Goal: Contribute content: Contribute content

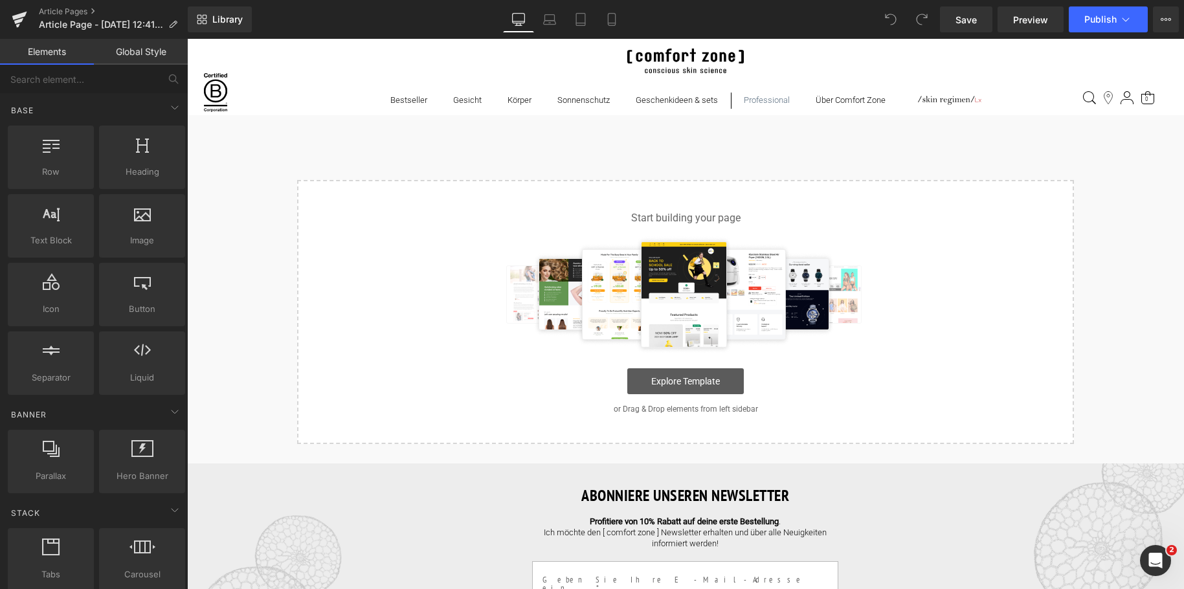
click at [700, 383] on link "Explore Template" at bounding box center [685, 381] width 117 height 26
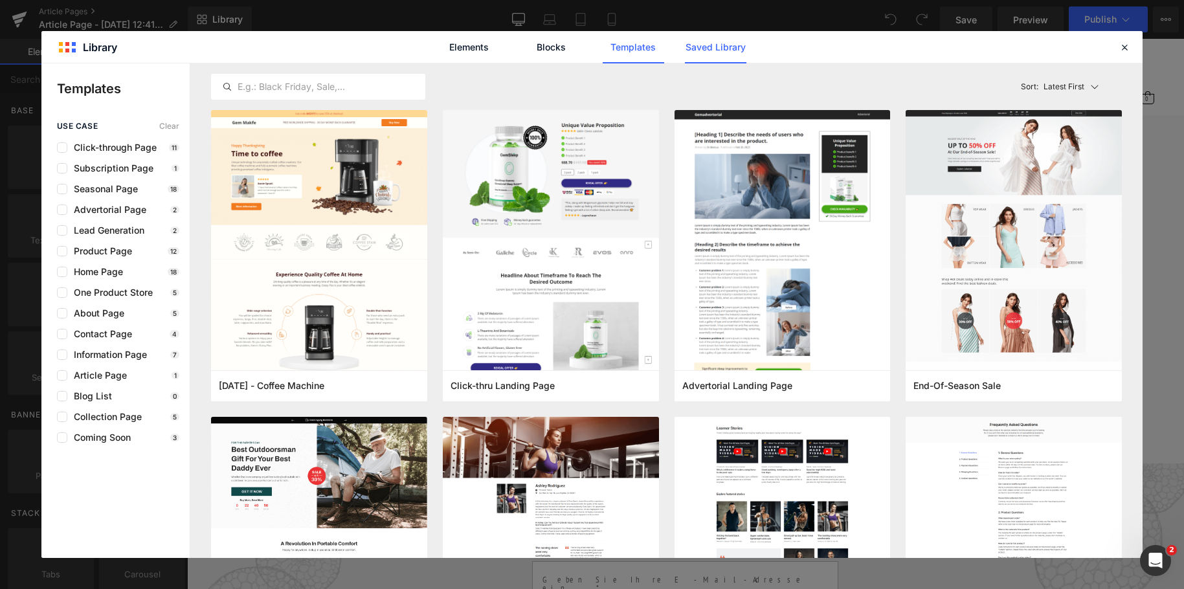
click at [717, 50] on link "Saved Library" at bounding box center [715, 47] width 61 height 32
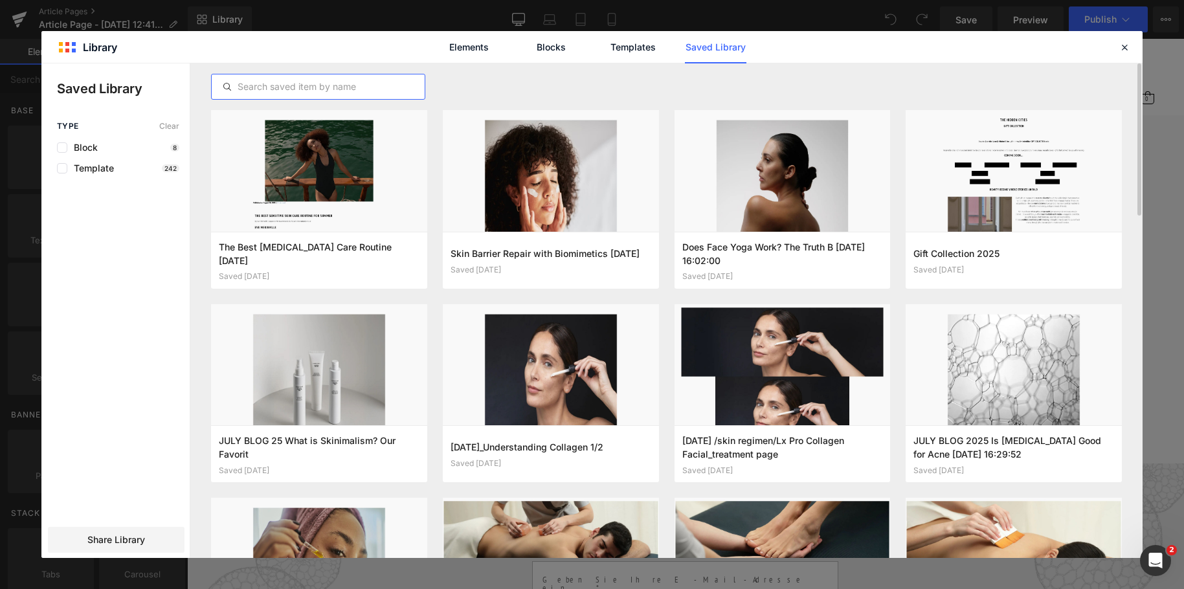
click at [272, 91] on input "text" at bounding box center [318, 87] width 213 height 16
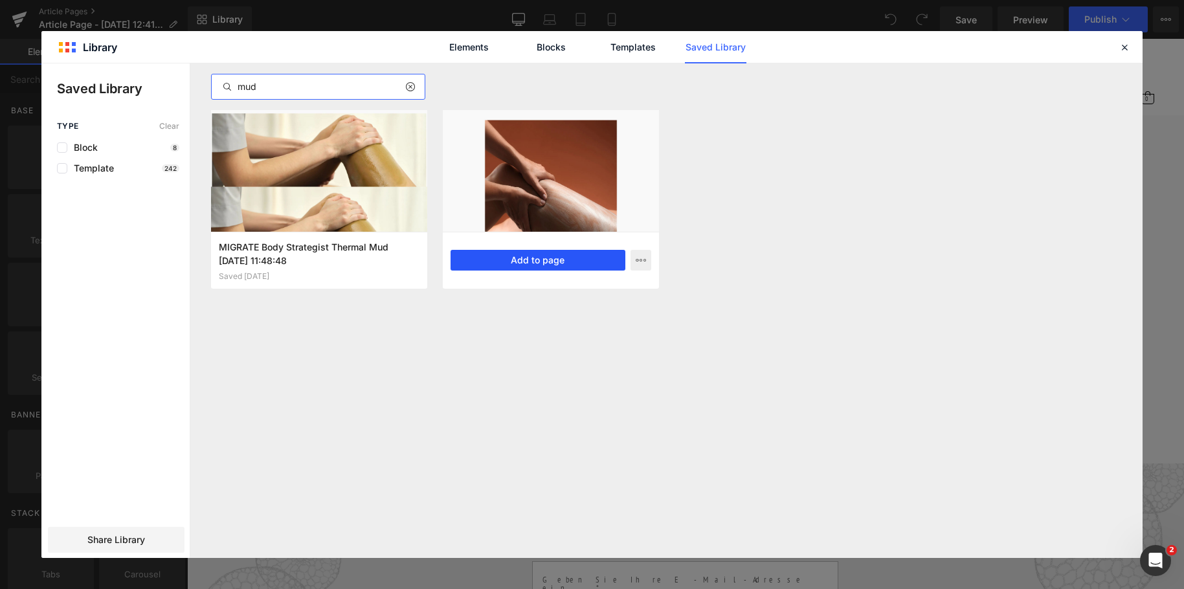
type input "mud"
click at [507, 256] on button "Add to page" at bounding box center [538, 260] width 175 height 21
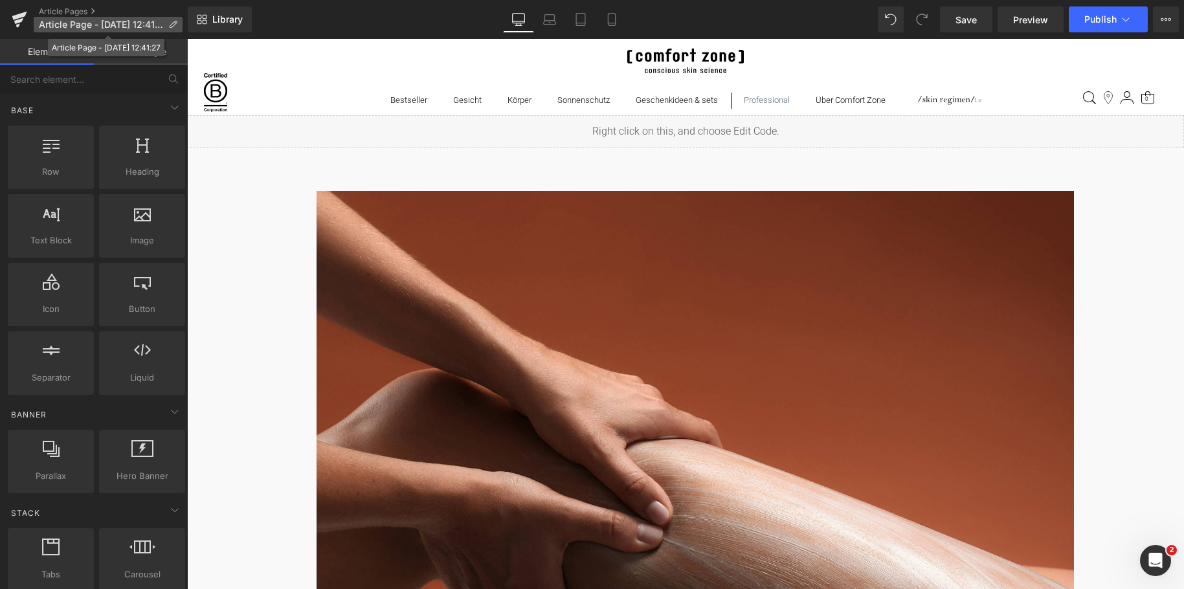
click at [172, 26] on icon at bounding box center [172, 24] width 9 height 9
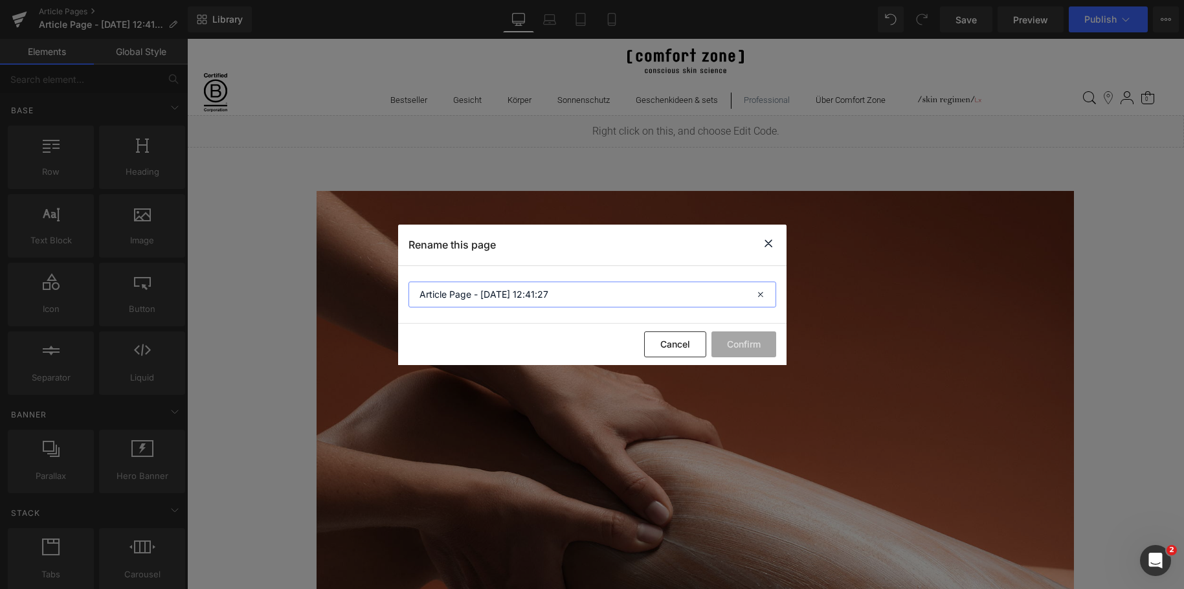
drag, startPoint x: 555, startPoint y: 292, endPoint x: 175, endPoint y: 295, distance: 380.0
click at [0, 0] on div "Rename this page Article Page - Aug 28, 12:41:27 Cancel Confirm" at bounding box center [0, 0] width 0 height 0
paste input "Ist Schlamm gut für die Haut? Die Vorteile im Überblick"
type input "Ist Schlamm gut für die Haut? Die Vorteile im Überblick"
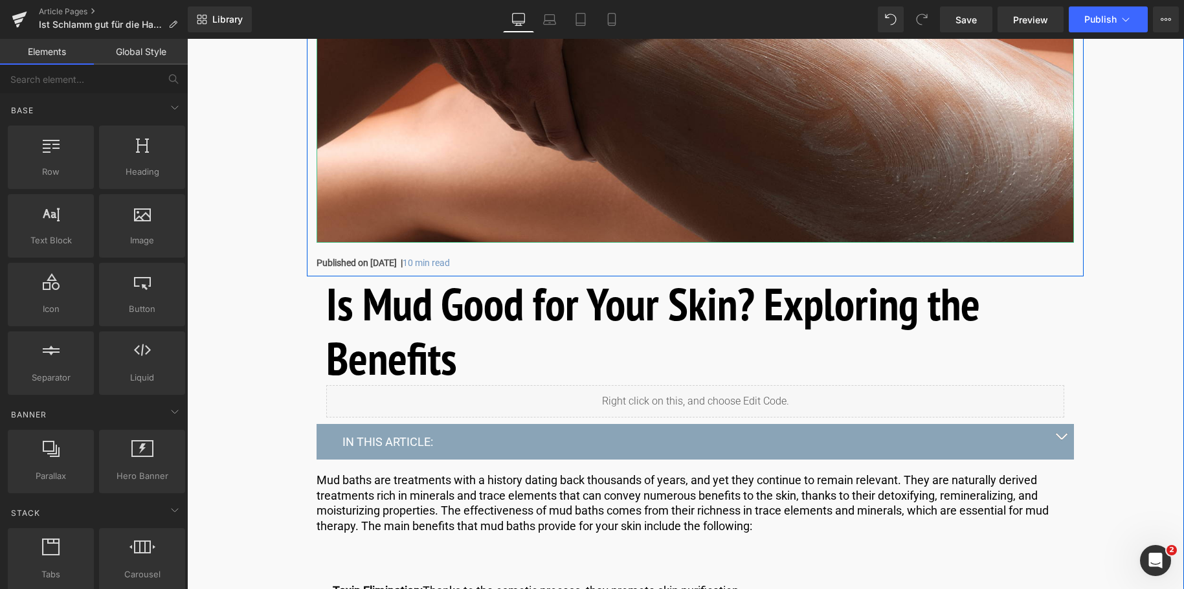
scroll to position [518, 0]
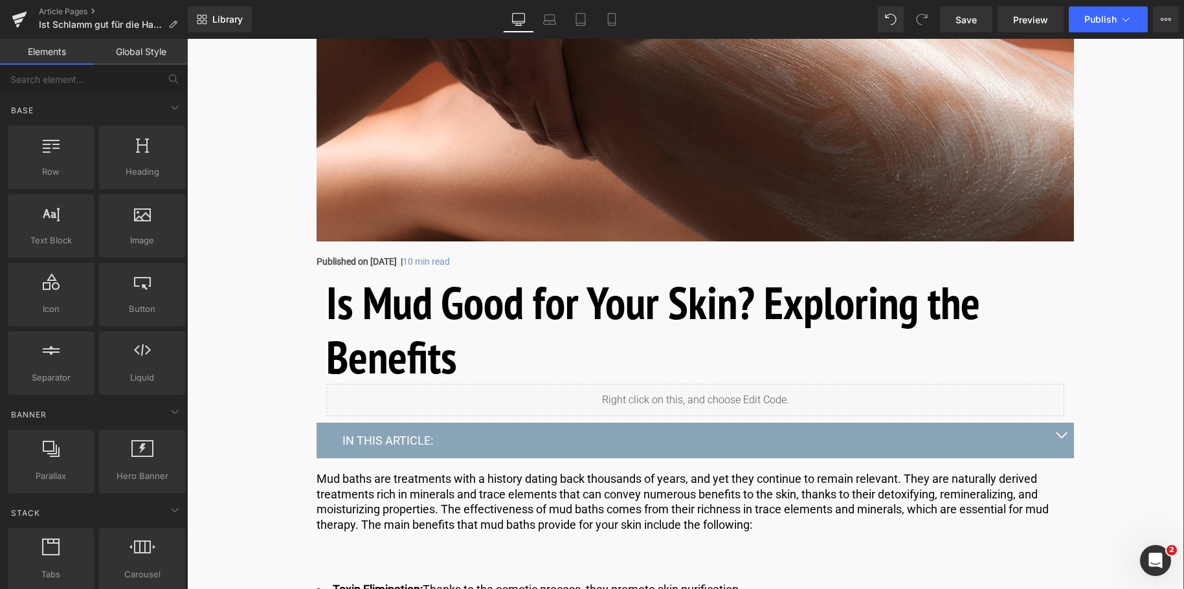
click at [469, 350] on h1 "Is Mud Good for Your Skin? Exploring the Benefits" at bounding box center [695, 329] width 738 height 109
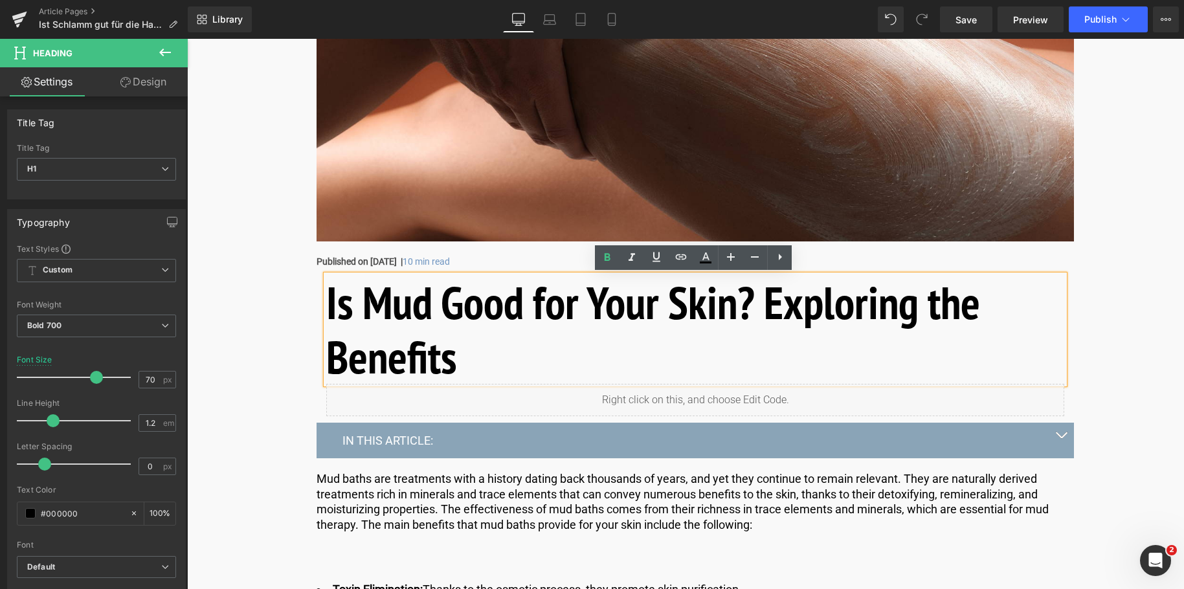
drag, startPoint x: 466, startPoint y: 359, endPoint x: 260, endPoint y: 302, distance: 214.2
paste div
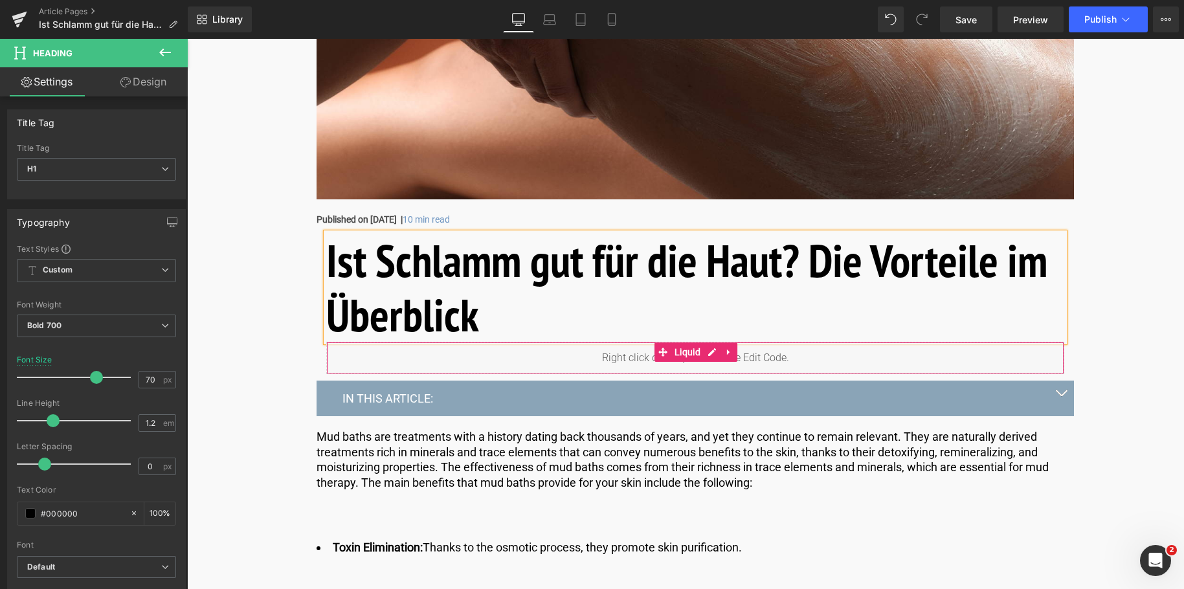
scroll to position [583, 0]
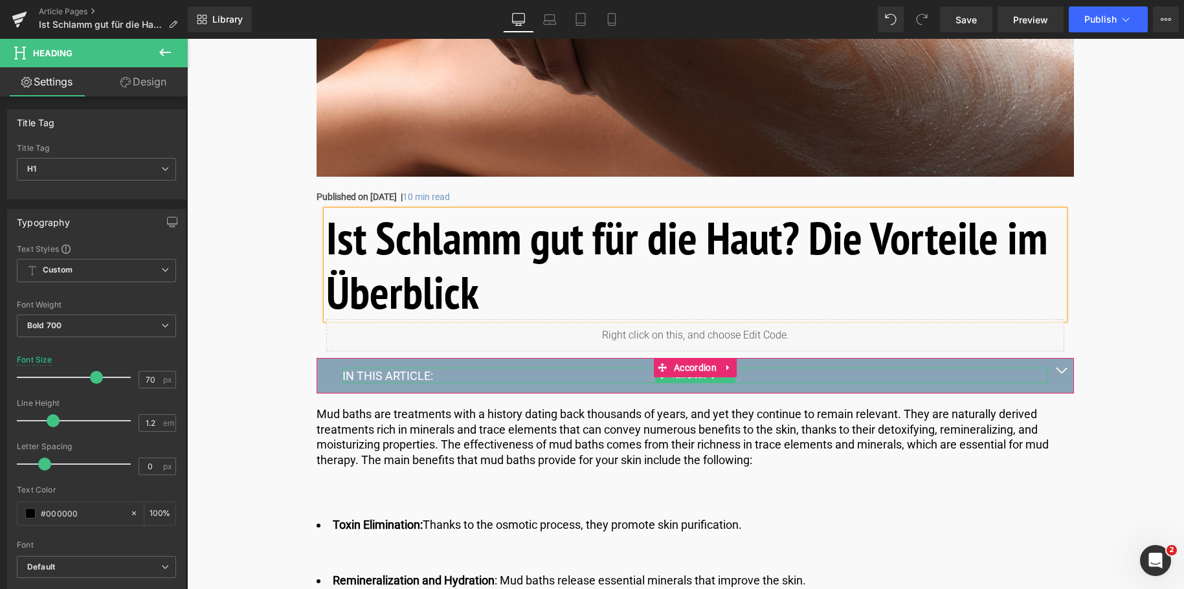
click at [443, 375] on p "IN THIS ARTICLE:" at bounding box center [695, 375] width 706 height 15
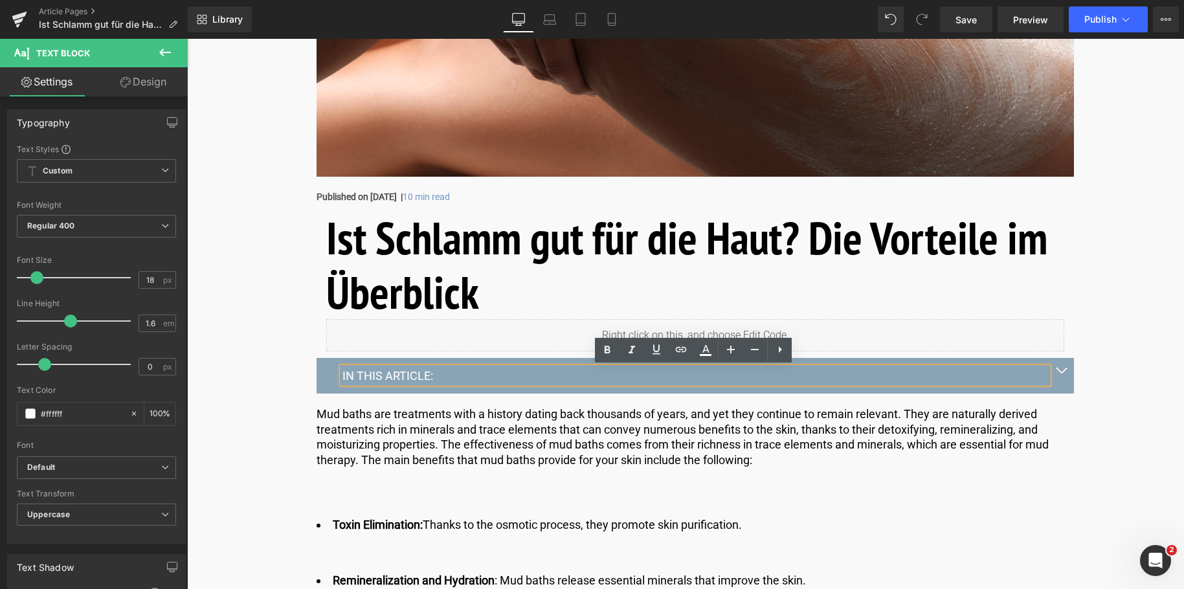
click at [447, 375] on p "IN THIS ARTICLE:" at bounding box center [695, 375] width 706 height 15
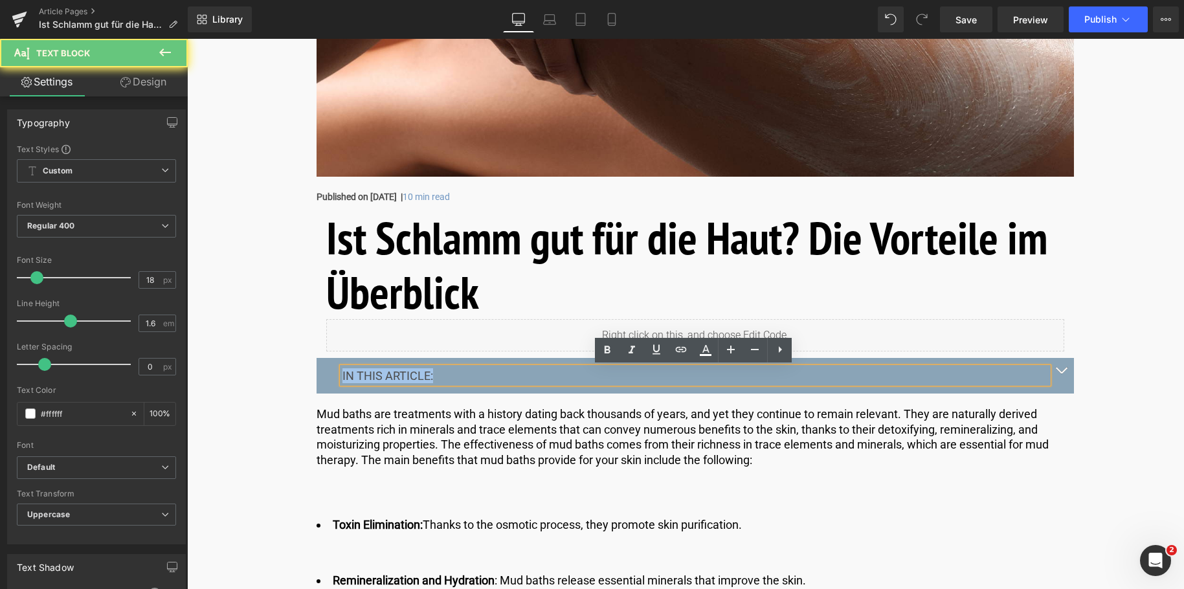
drag, startPoint x: 446, startPoint y: 375, endPoint x: 315, endPoint y: 375, distance: 131.4
click at [317, 375] on div "IN THIS ARTICLE: Text Block" at bounding box center [695, 376] width 757 height 36
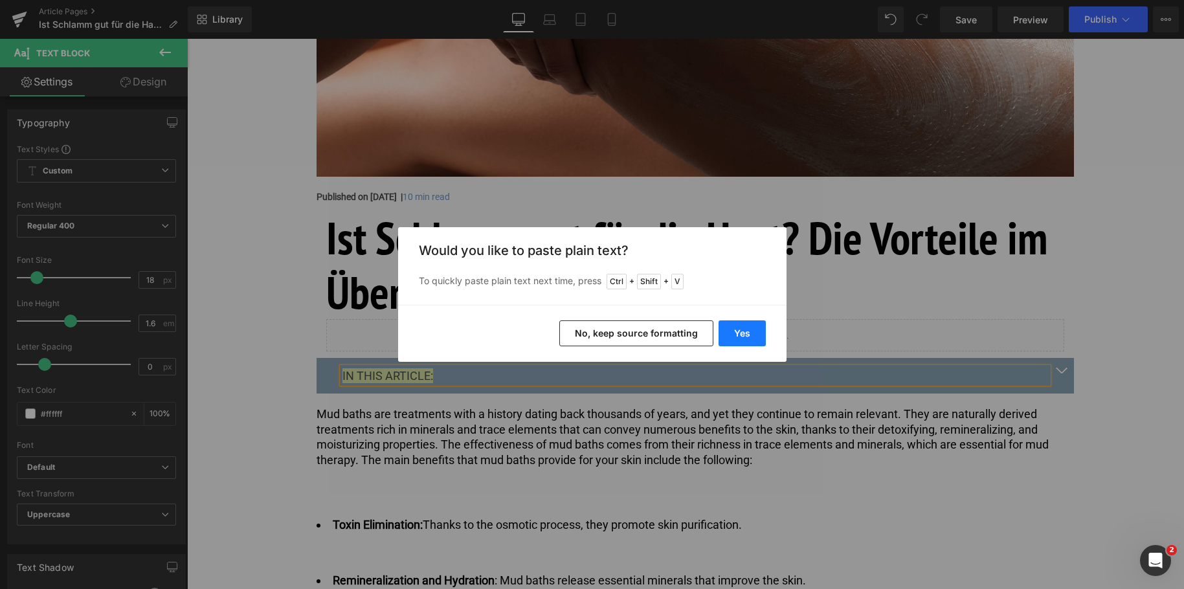
click at [748, 335] on button "Yes" at bounding box center [742, 333] width 47 height 26
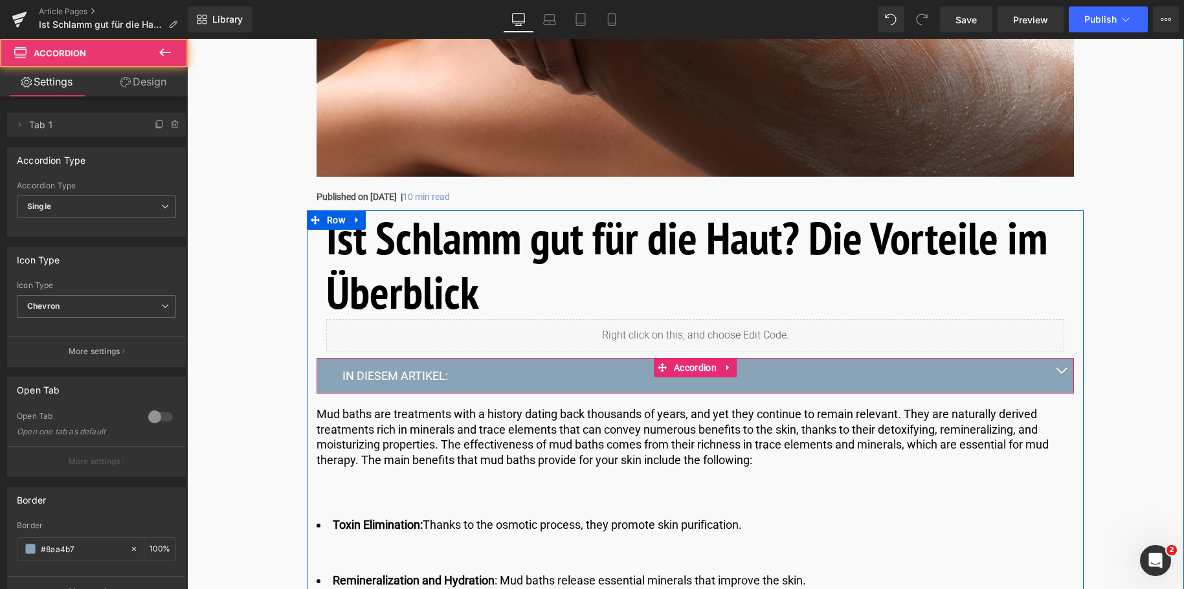
click at [1061, 366] on button "button" at bounding box center [1061, 375] width 26 height 35
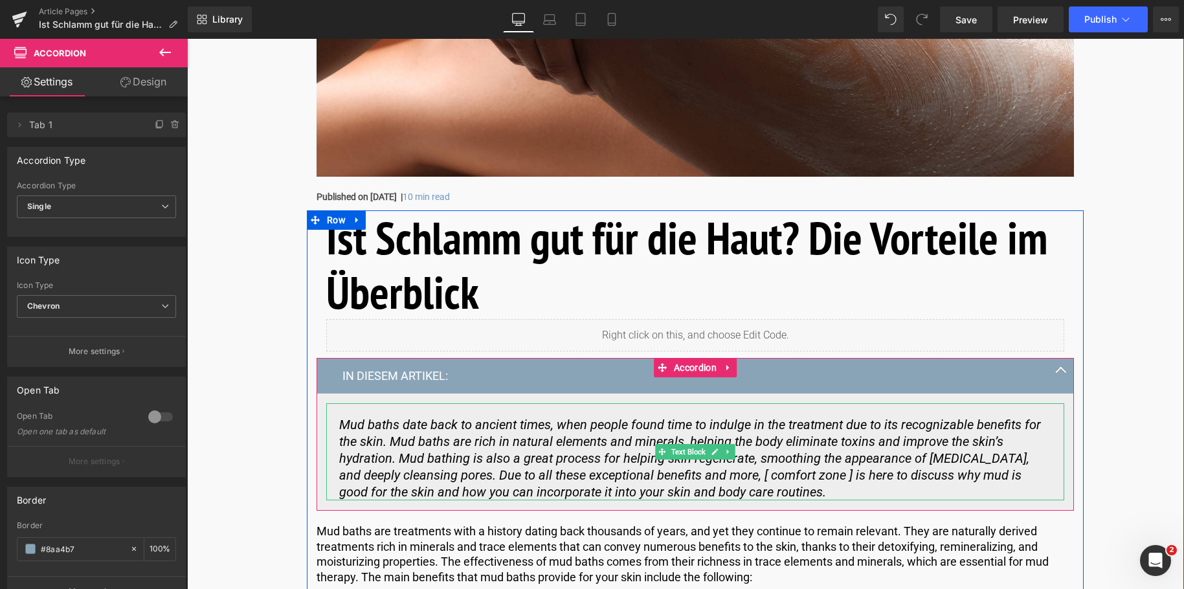
click at [725, 489] on p "Mud baths date back to ancient times, when people found time to indulge in the …" at bounding box center [695, 458] width 712 height 84
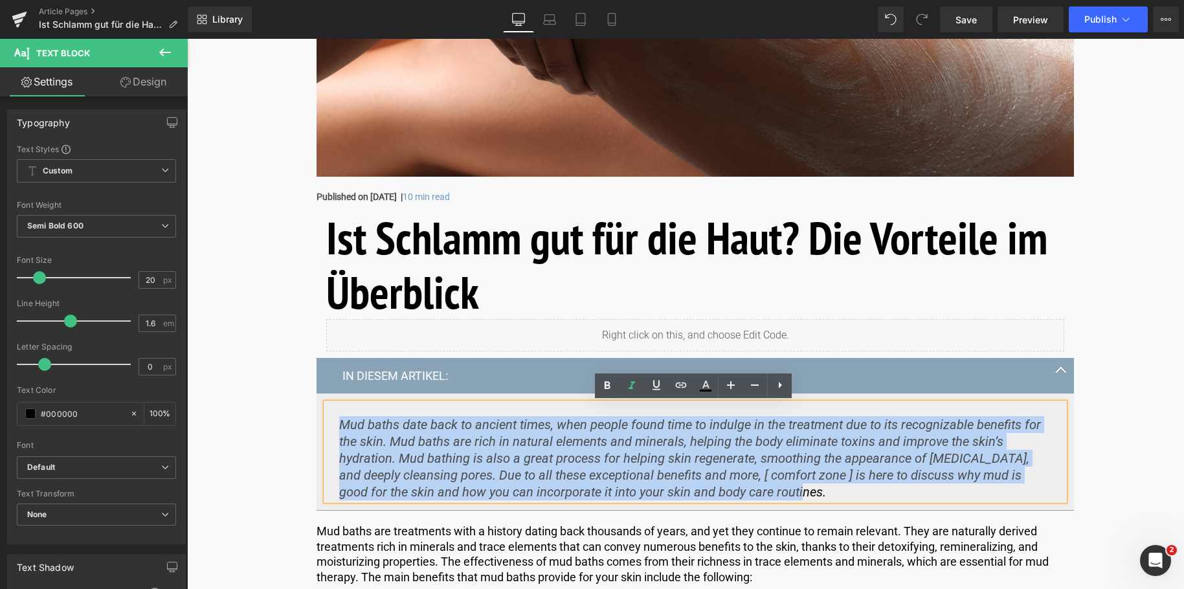
drag, startPoint x: 725, startPoint y: 489, endPoint x: 212, endPoint y: 410, distance: 518.8
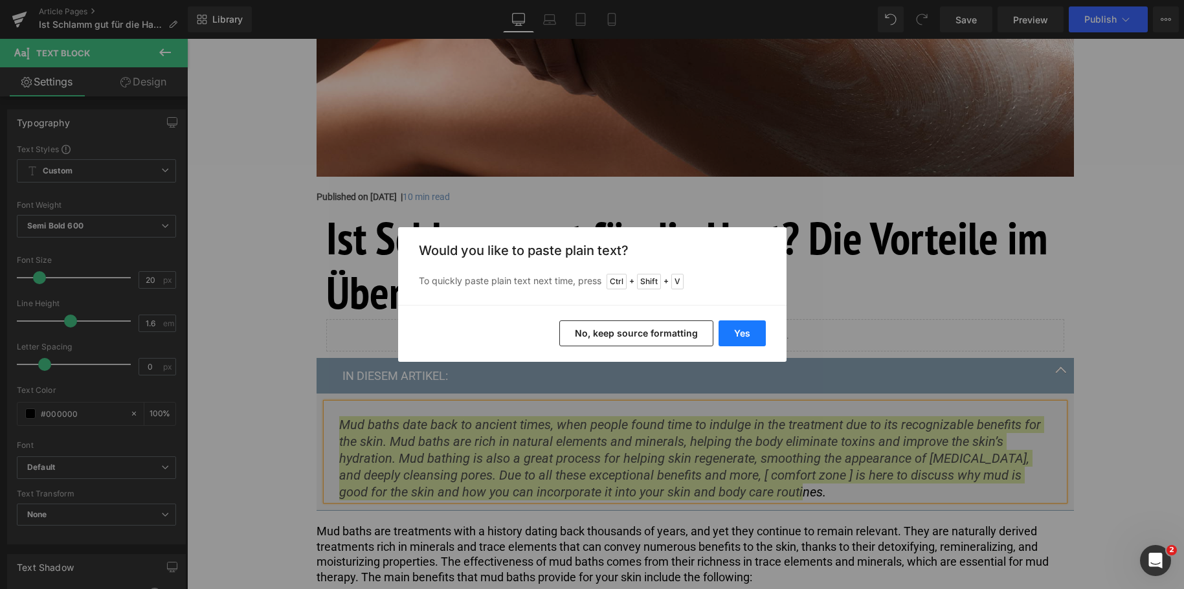
click at [747, 329] on button "Yes" at bounding box center [742, 333] width 47 height 26
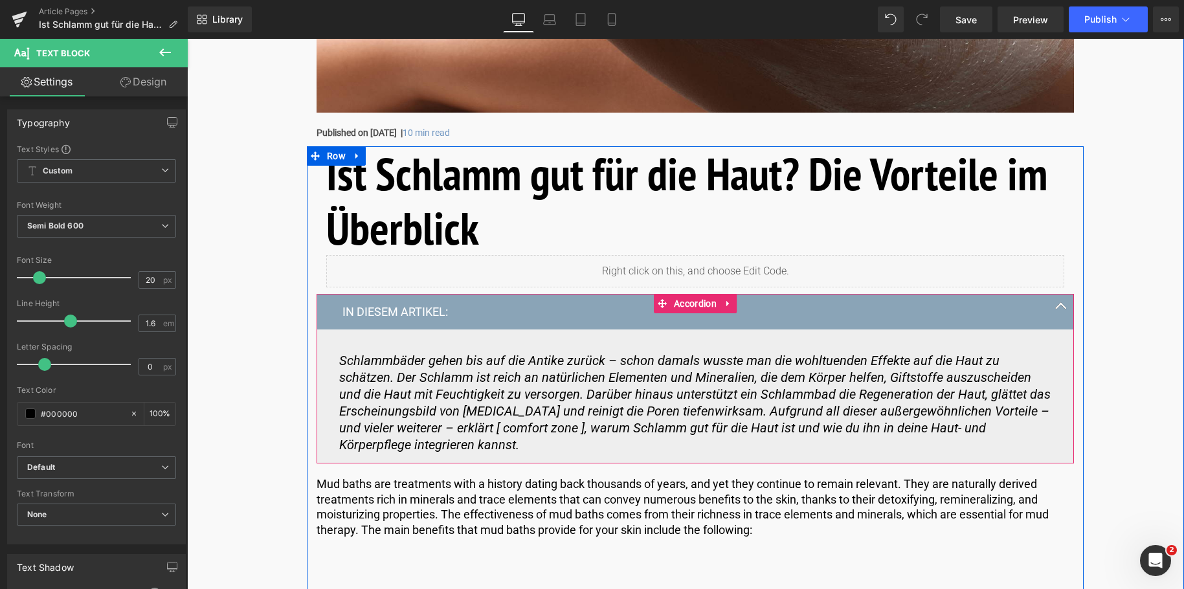
scroll to position [712, 0]
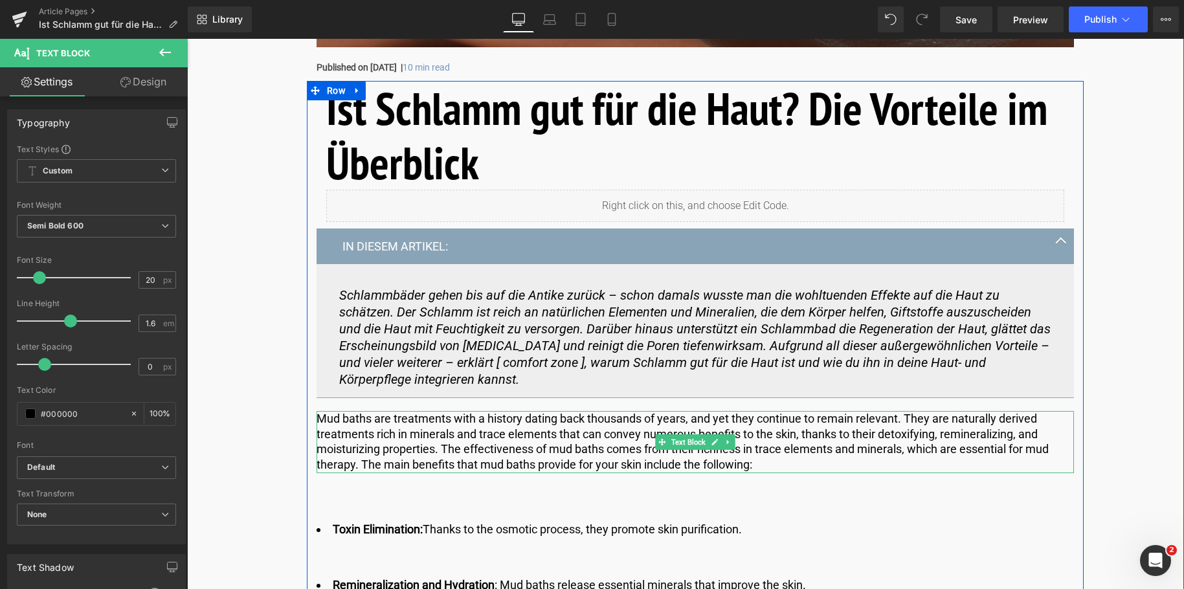
click at [751, 461] on p "Mud baths are treatments with a history dating back thousands of years, and yet…" at bounding box center [695, 441] width 757 height 61
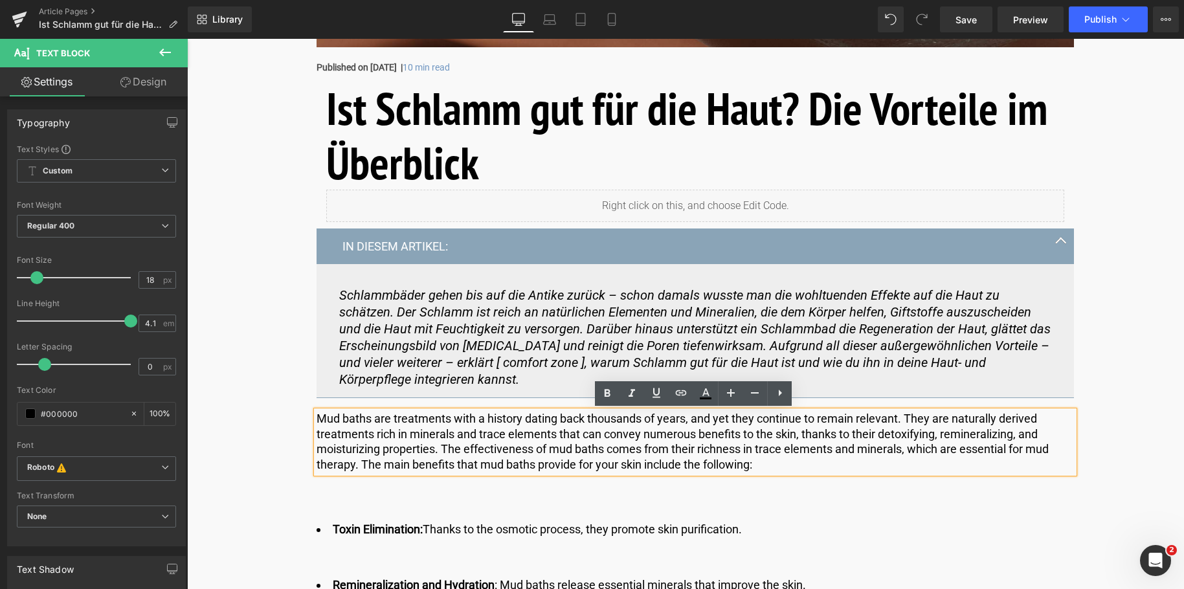
drag, startPoint x: 758, startPoint y: 465, endPoint x: 269, endPoint y: 399, distance: 493.9
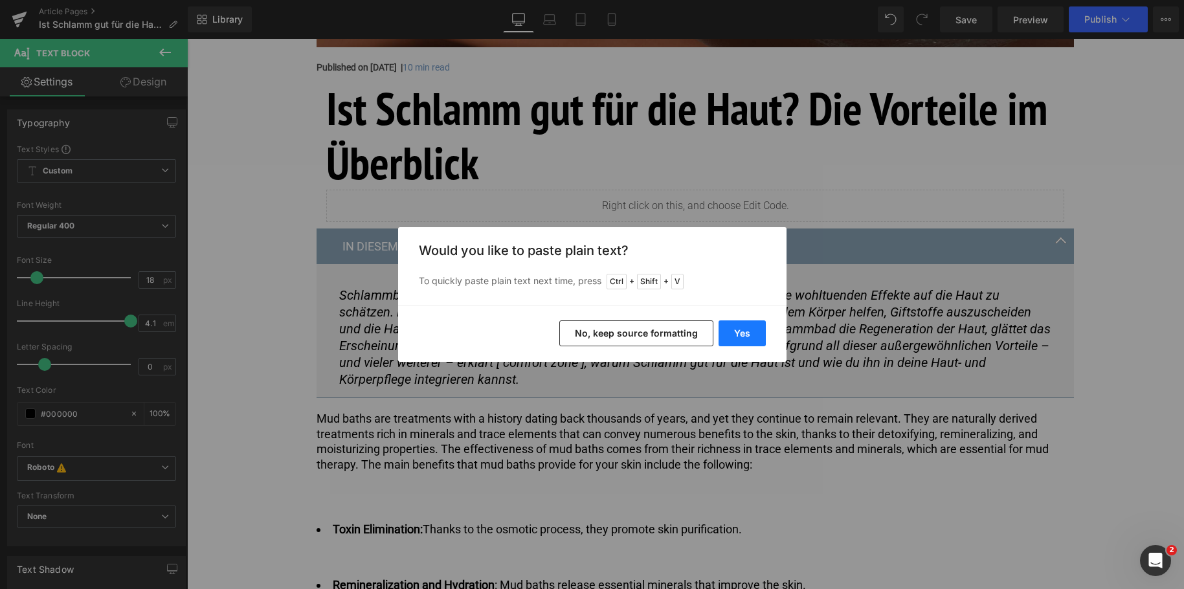
click at [746, 336] on button "Yes" at bounding box center [742, 333] width 47 height 26
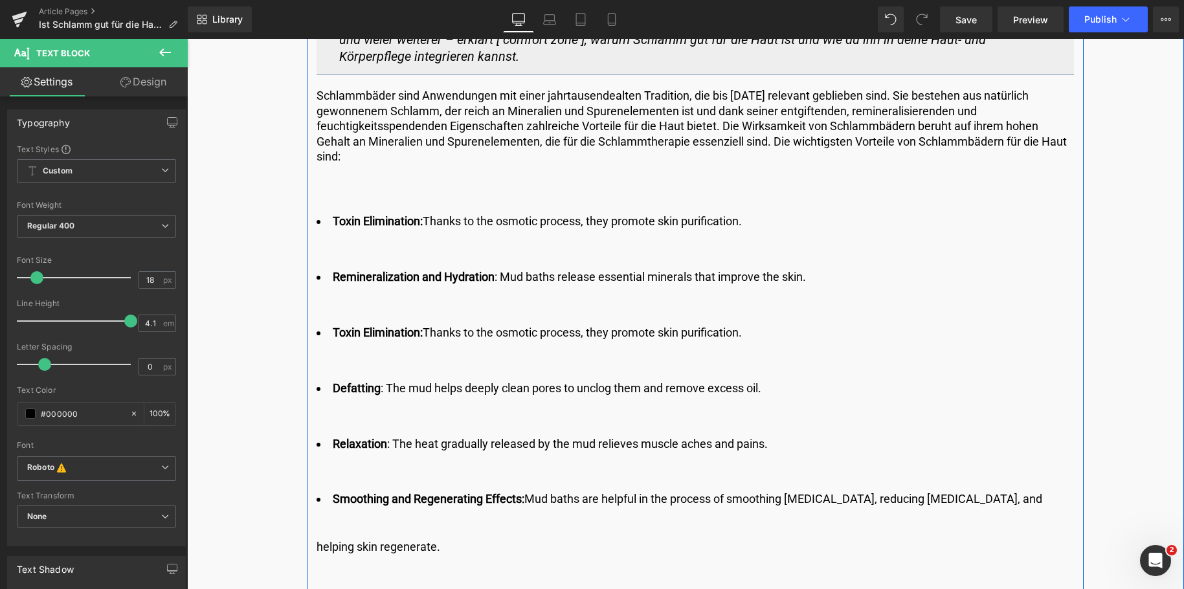
scroll to position [1036, 0]
click at [785, 216] on li "Toxin Elimination: Thanks to the osmotic process, they promote skin purificatio…" at bounding box center [695, 221] width 757 height 48
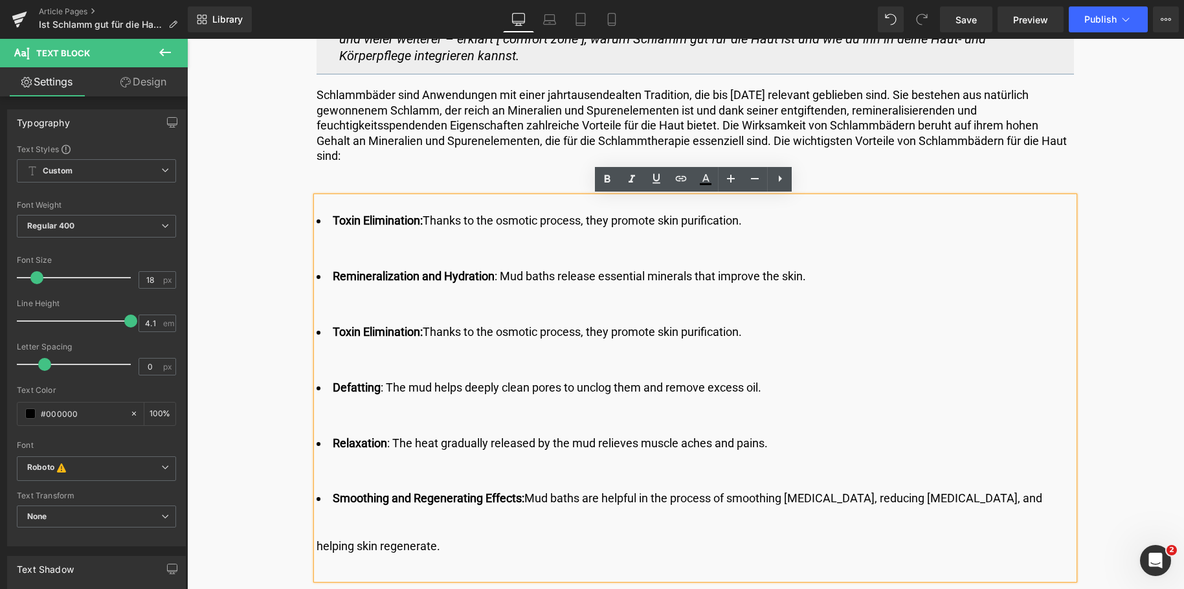
drag, startPoint x: 770, startPoint y: 219, endPoint x: 333, endPoint y: 223, distance: 436.9
click at [333, 223] on li "Toxin Elimination: Thanks to the osmotic process, they promote skin purificatio…" at bounding box center [695, 221] width 757 height 48
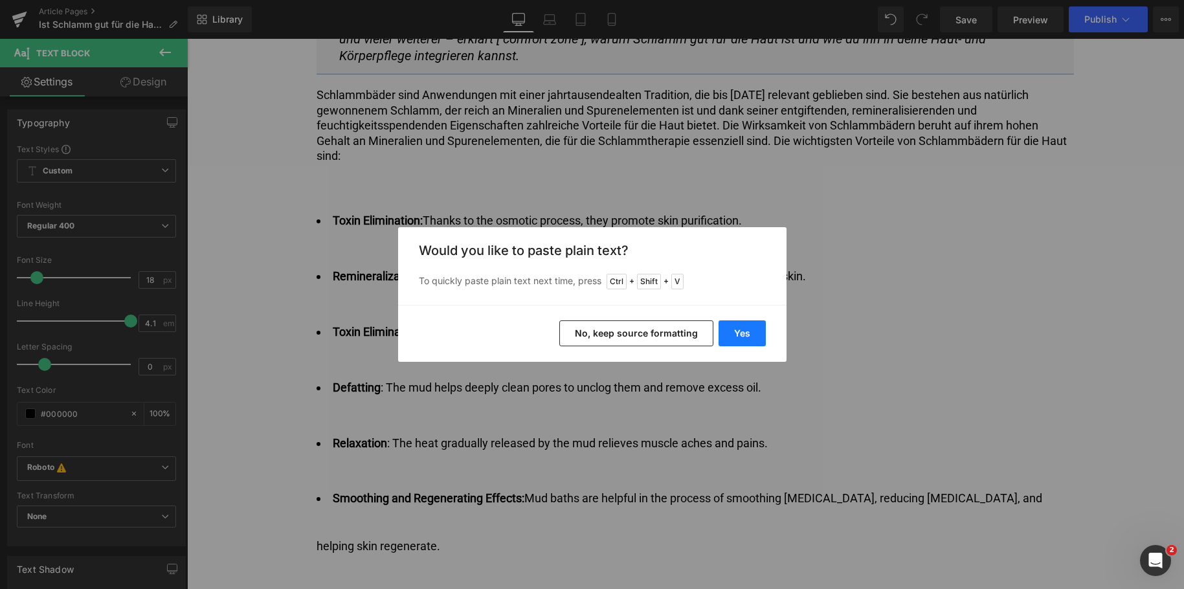
click at [728, 333] on button "Yes" at bounding box center [742, 333] width 47 height 26
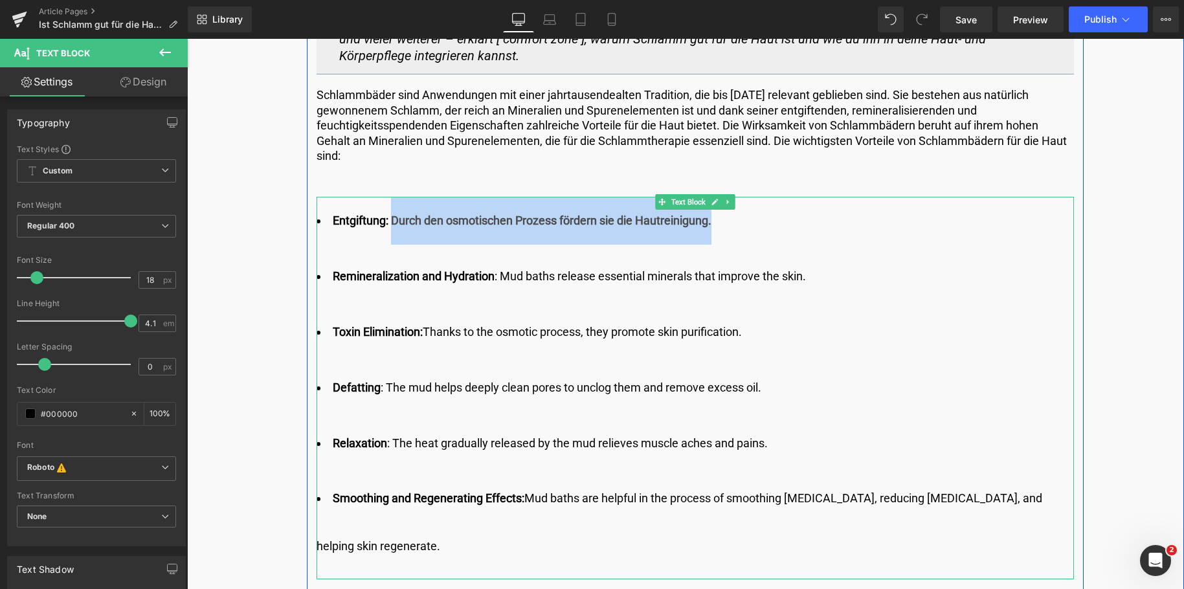
drag, startPoint x: 392, startPoint y: 219, endPoint x: 712, endPoint y: 225, distance: 320.5
click at [711, 225] on b "Entgiftung: Durch den osmotischen Prozess fördern sie die Hautreinigung." at bounding box center [522, 221] width 379 height 14
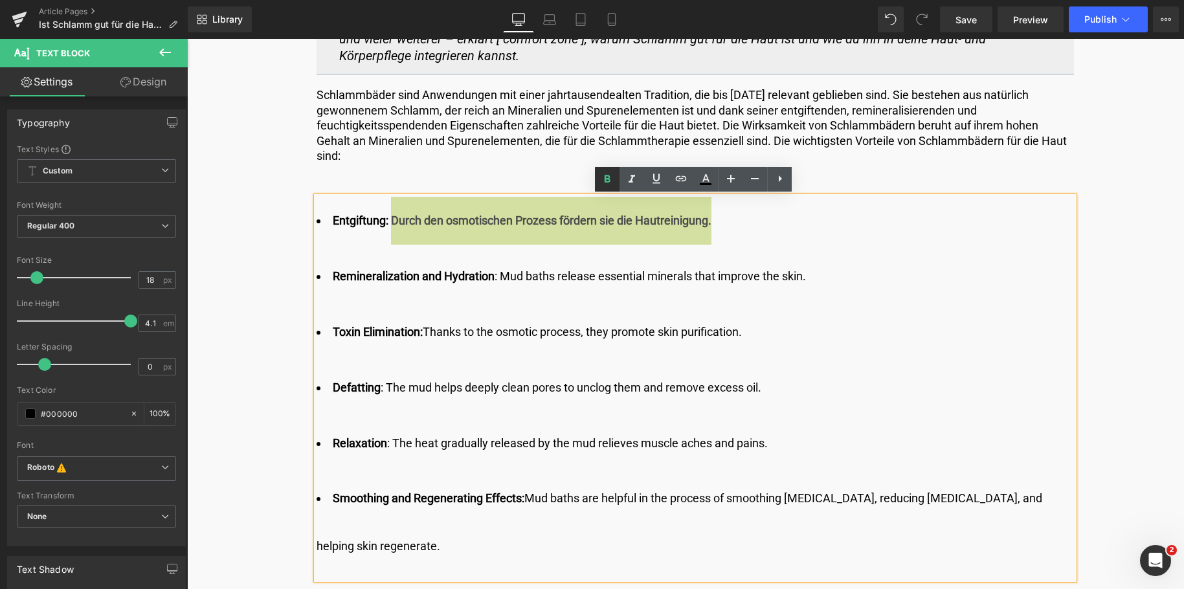
click at [0, 0] on icon at bounding box center [0, 0] width 0 height 0
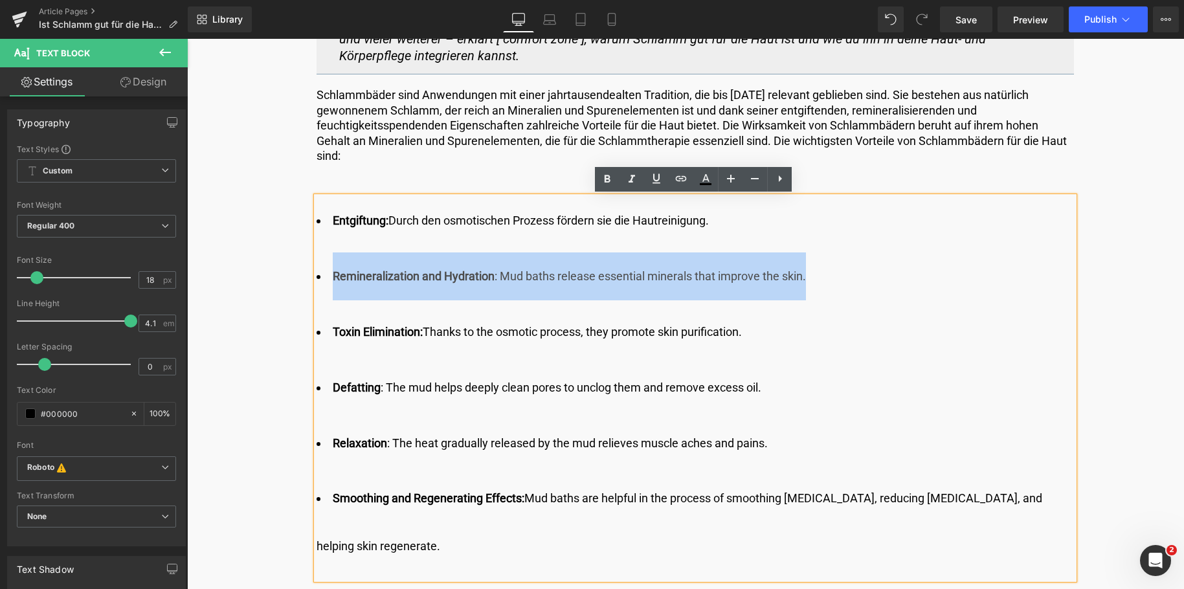
drag, startPoint x: 827, startPoint y: 275, endPoint x: 306, endPoint y: 271, distance: 521.1
click at [307, 271] on div "Ist Schlamm gut für die Haut? Die Vorteile im Überblick Heading Liquid Row IN D…" at bounding box center [695, 177] width 777 height 841
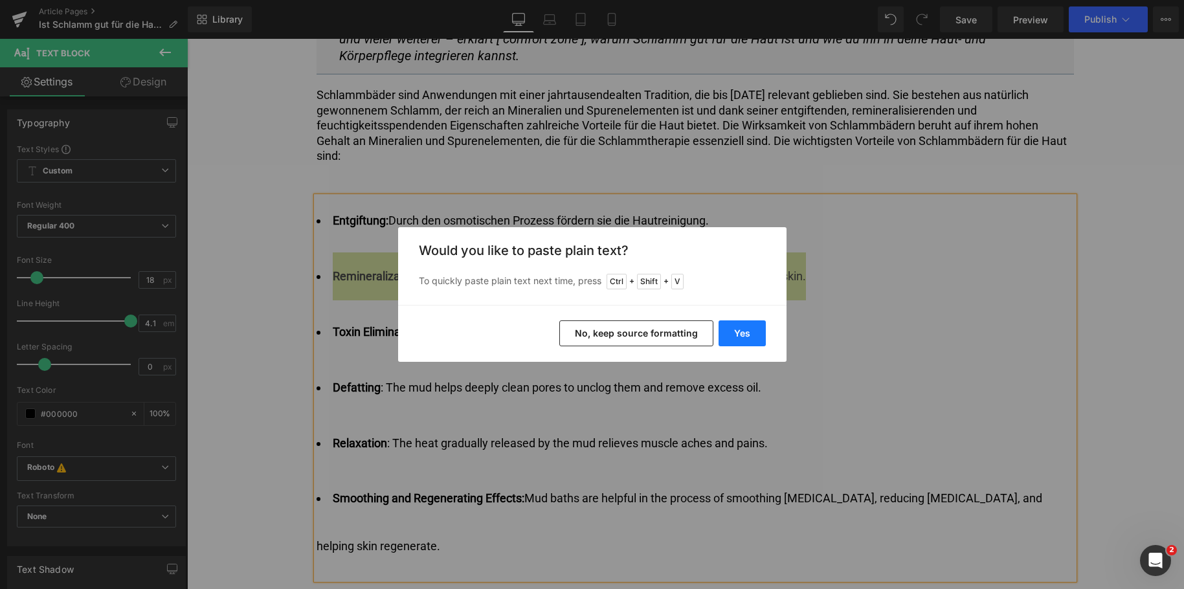
click at [753, 334] on button "Yes" at bounding box center [742, 333] width 47 height 26
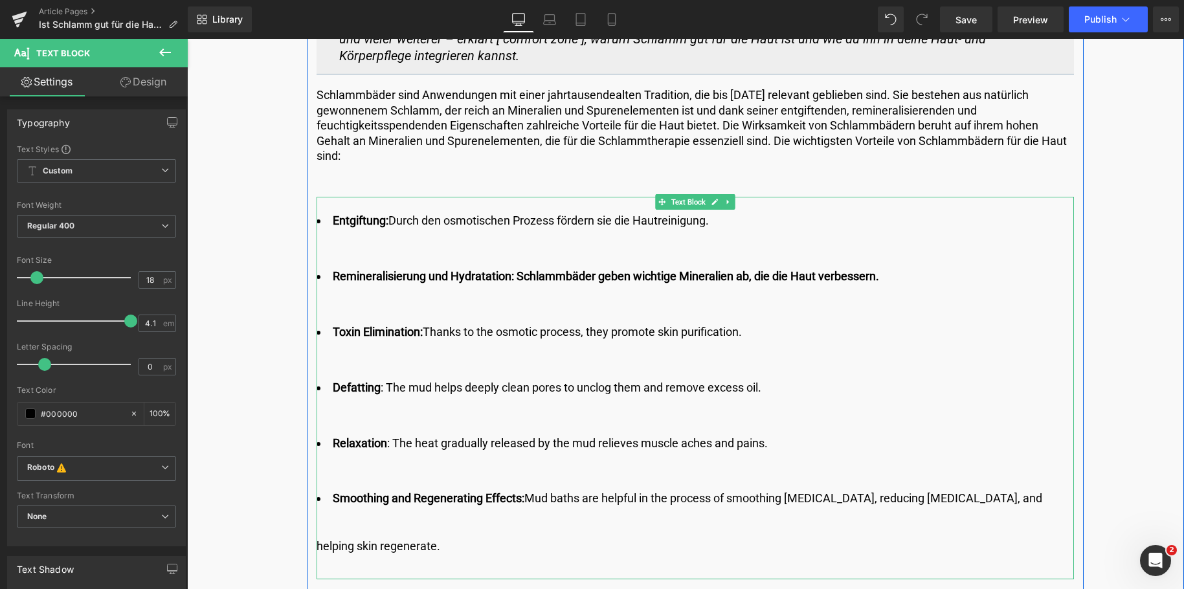
drag, startPoint x: 517, startPoint y: 274, endPoint x: 881, endPoint y: 285, distance: 364.6
click at [881, 285] on li "Remineralisierung und Hydratation: Schlammbäder geben wichtige Mineralien ab, d…" at bounding box center [695, 276] width 757 height 48
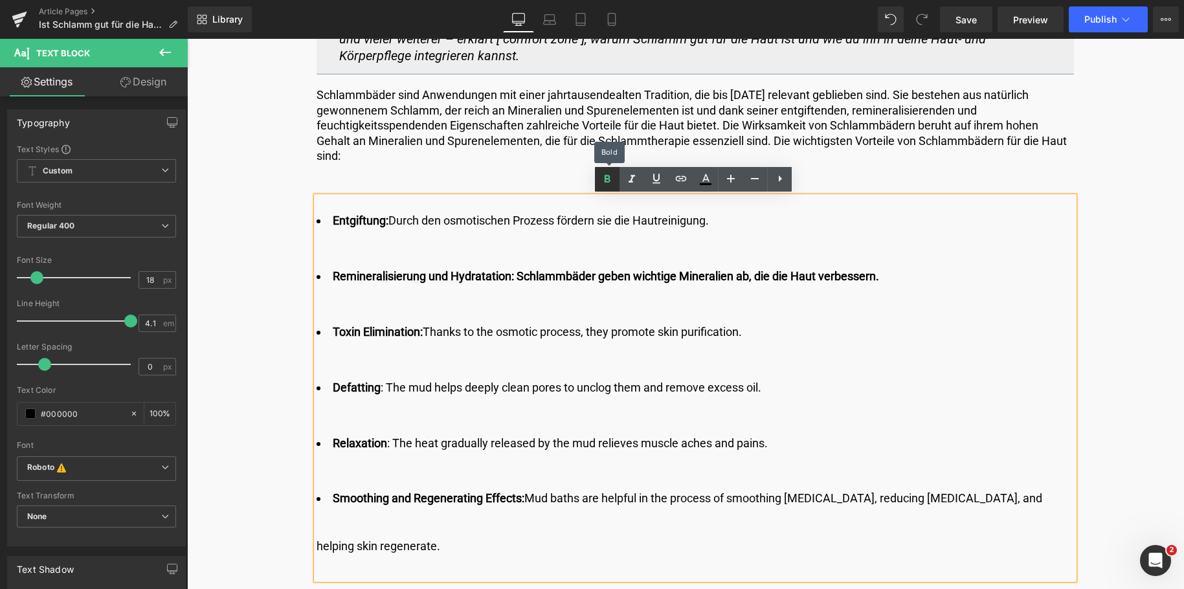
click at [0, 0] on icon at bounding box center [0, 0] width 0 height 0
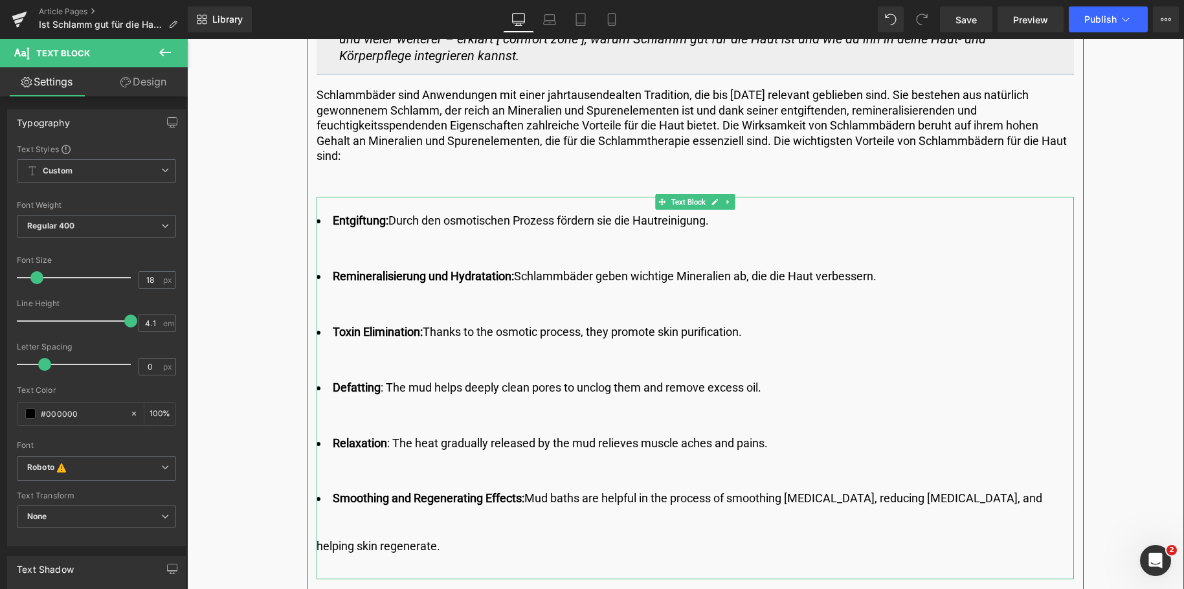
click at [678, 331] on li "Toxin Elimination: Thanks to the osmotic process, they promote skin purificatio…" at bounding box center [695, 332] width 757 height 48
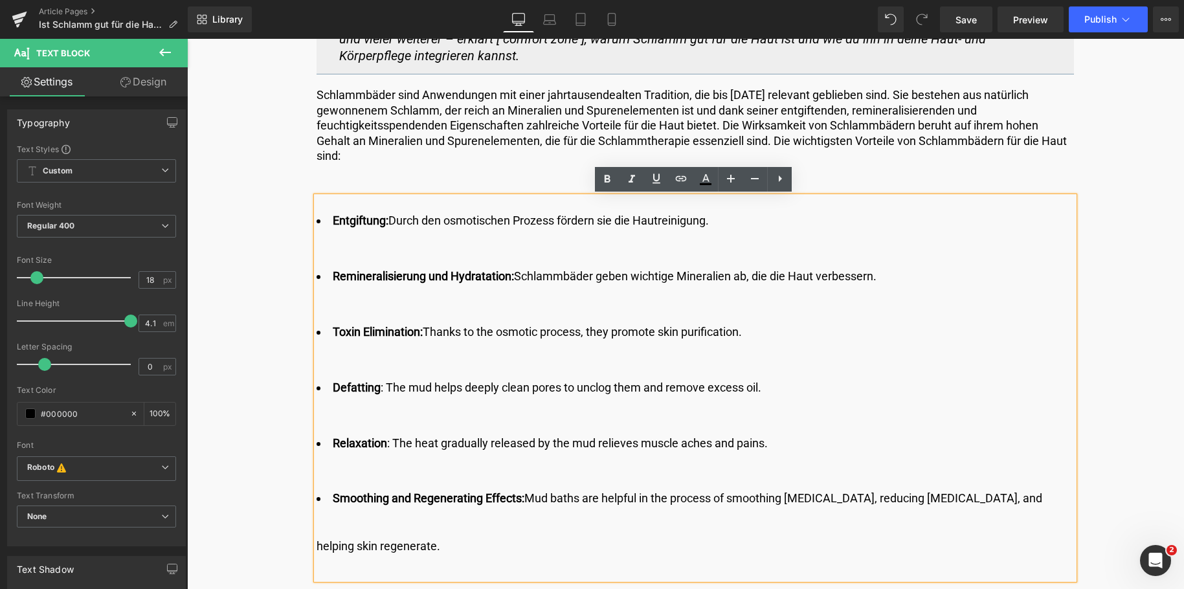
drag, startPoint x: 769, startPoint y: 330, endPoint x: 329, endPoint y: 320, distance: 439.6
click at [329, 320] on li "Toxin Elimination: Thanks to the osmotic process, they promote skin purificatio…" at bounding box center [695, 332] width 757 height 48
copy li "Toxin Elimination: Thanks to the osmotic process, they promote skin purificatio…"
click at [632, 293] on li "Remineralisierung und Hydratation: Schlammbäder geben wichtige Mineralien ab, d…" at bounding box center [695, 276] width 757 height 48
drag, startPoint x: 751, startPoint y: 333, endPoint x: 332, endPoint y: 330, distance: 418.8
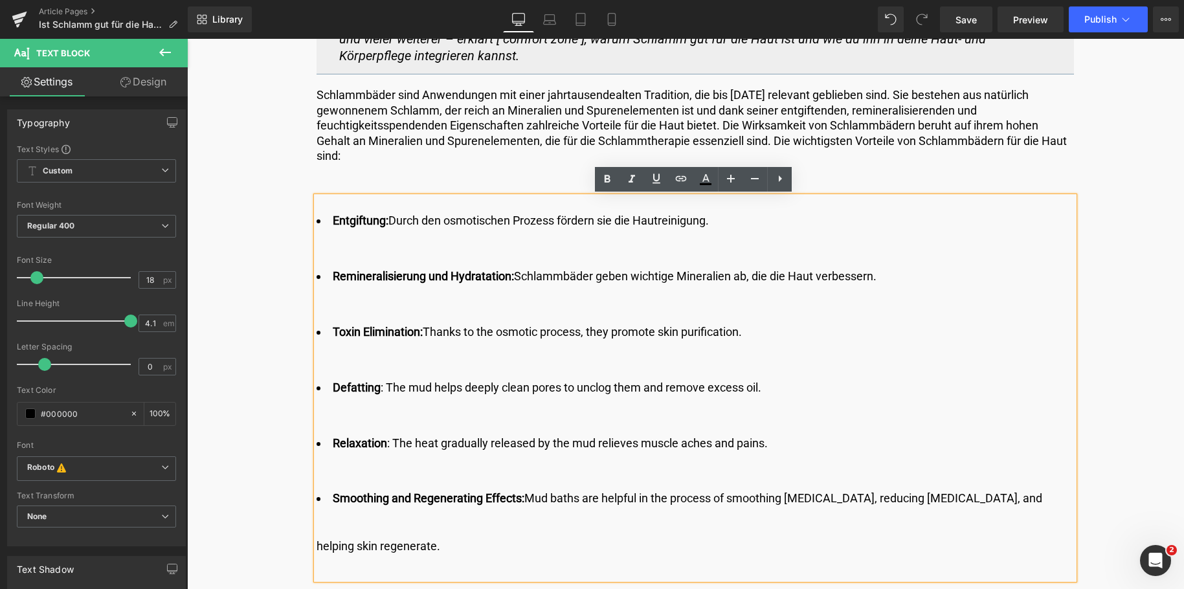
click at [332, 330] on li "Toxin Elimination: Thanks to the osmotic process, they promote skin purificatio…" at bounding box center [695, 332] width 757 height 48
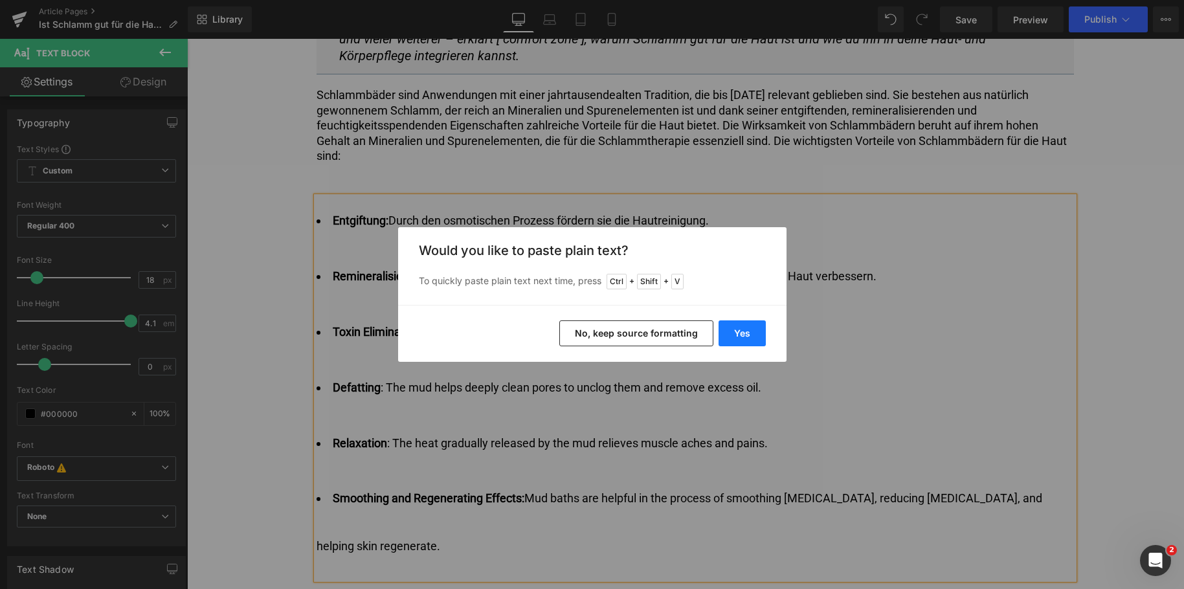
click at [748, 325] on button "Yes" at bounding box center [742, 333] width 47 height 26
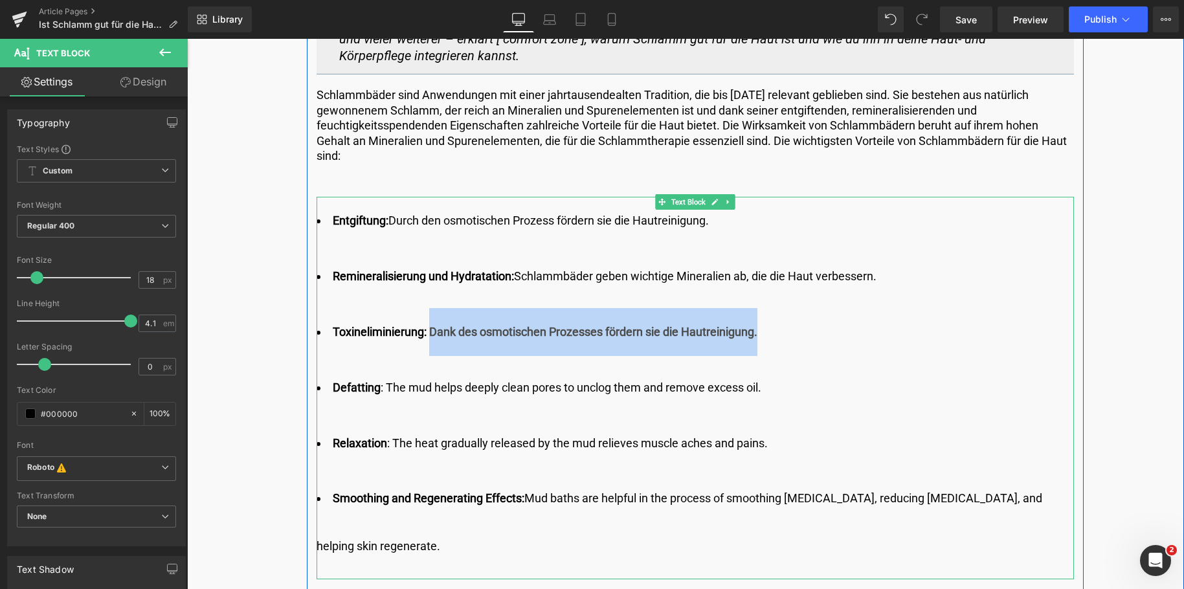
drag, startPoint x: 429, startPoint y: 332, endPoint x: 762, endPoint y: 326, distance: 333.4
click at [762, 326] on li "Toxineliminierung: Dank des osmotischen Prozesses fördern sie die Hautreinigung." at bounding box center [695, 332] width 757 height 48
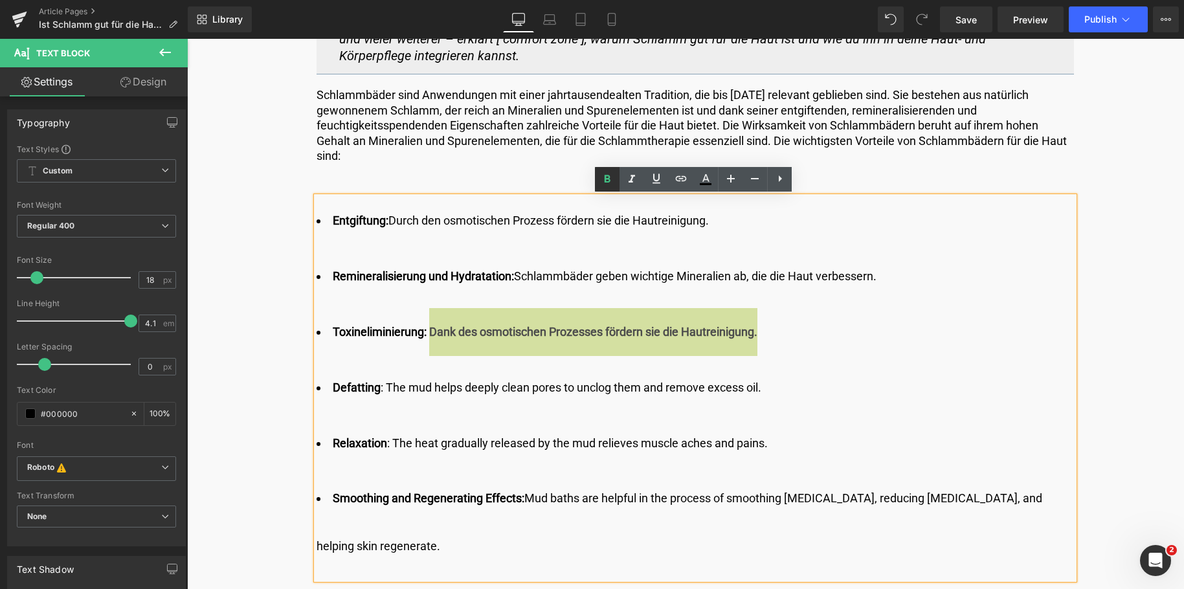
click at [0, 0] on icon at bounding box center [0, 0] width 0 height 0
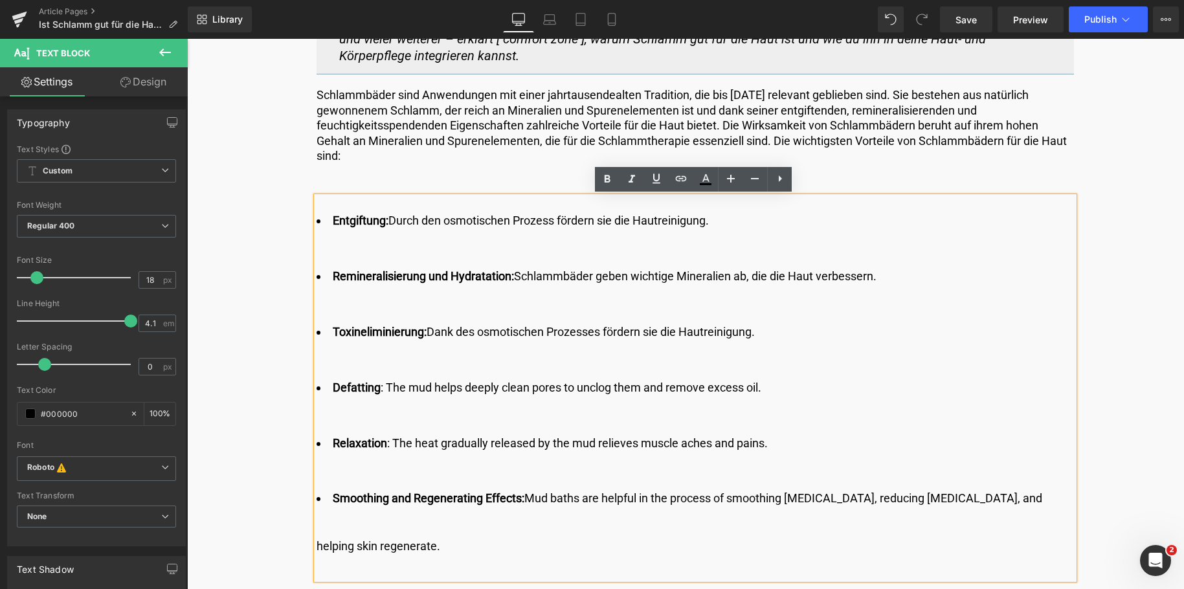
click at [788, 383] on li "Defatting : The mud helps deeply clean pores to unclog them and remove excess o…" at bounding box center [695, 388] width 757 height 48
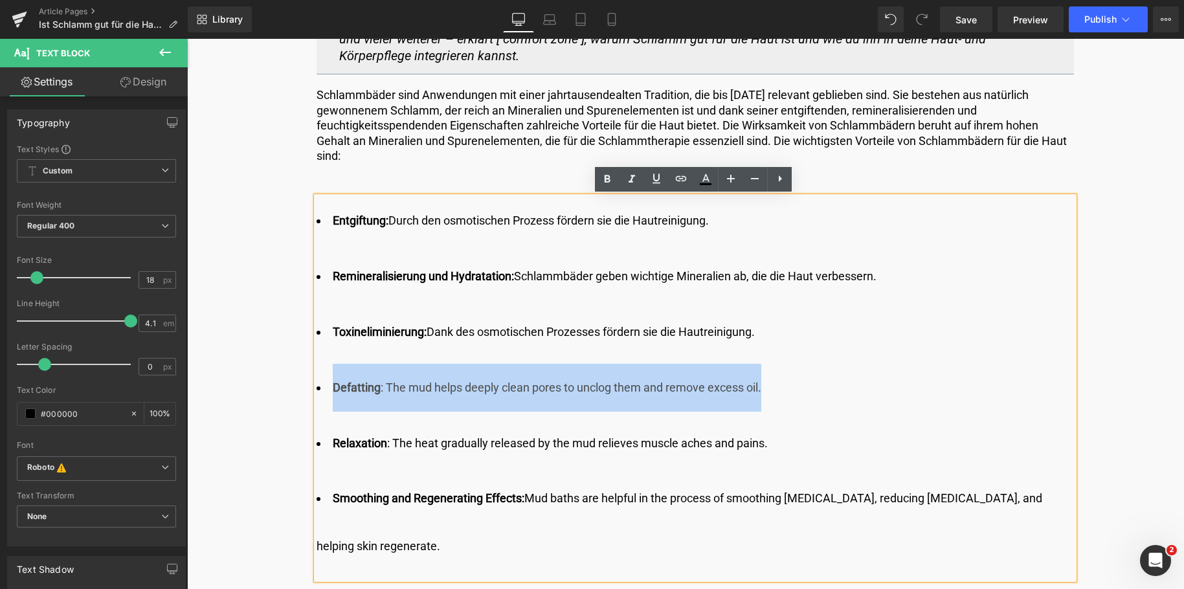
drag, startPoint x: 788, startPoint y: 383, endPoint x: 320, endPoint y: 372, distance: 468.1
click at [320, 372] on li "Defatting : The mud helps deeply clean pores to unclog them and remove excess o…" at bounding box center [695, 388] width 757 height 48
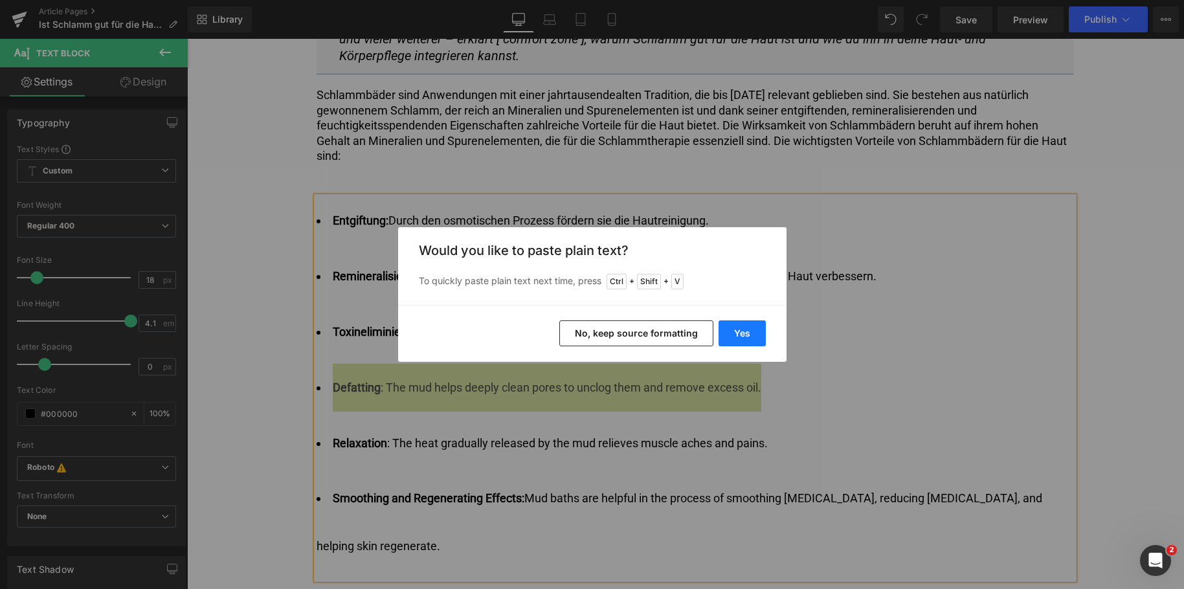
click at [731, 337] on button "Yes" at bounding box center [742, 333] width 47 height 26
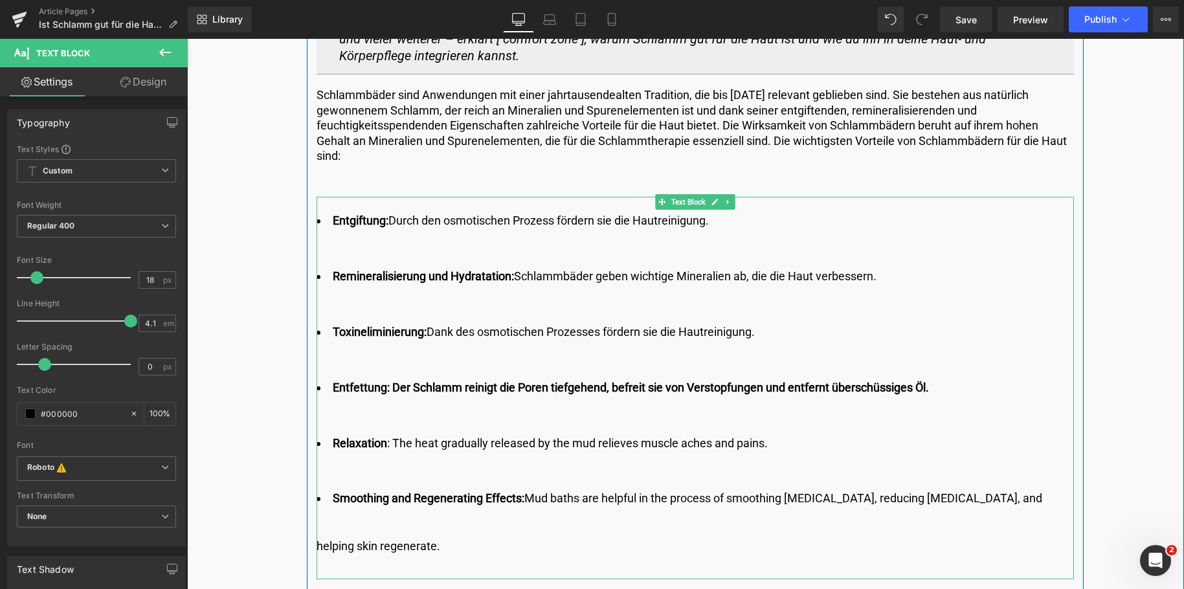
drag, startPoint x: 390, startPoint y: 386, endPoint x: 955, endPoint y: 401, distance: 565.3
click at [955, 401] on li "Entfettung: Der Schlamm reinigt die Poren tiefgehend, befreit sie von Verstopfu…" at bounding box center [695, 388] width 757 height 48
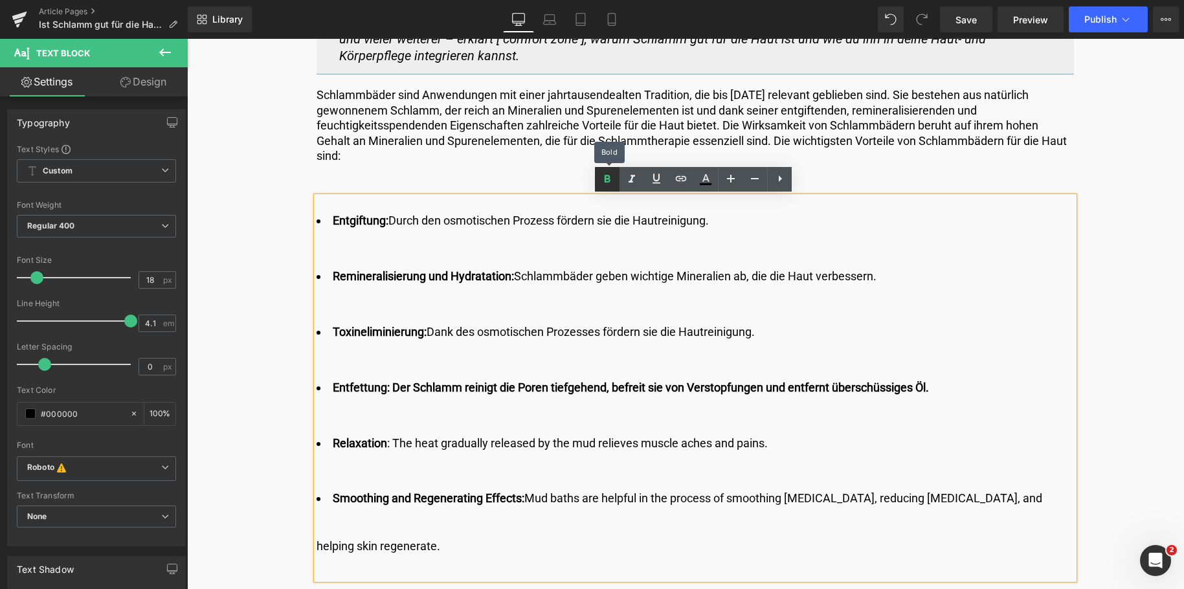
click at [0, 0] on icon at bounding box center [0, 0] width 0 height 0
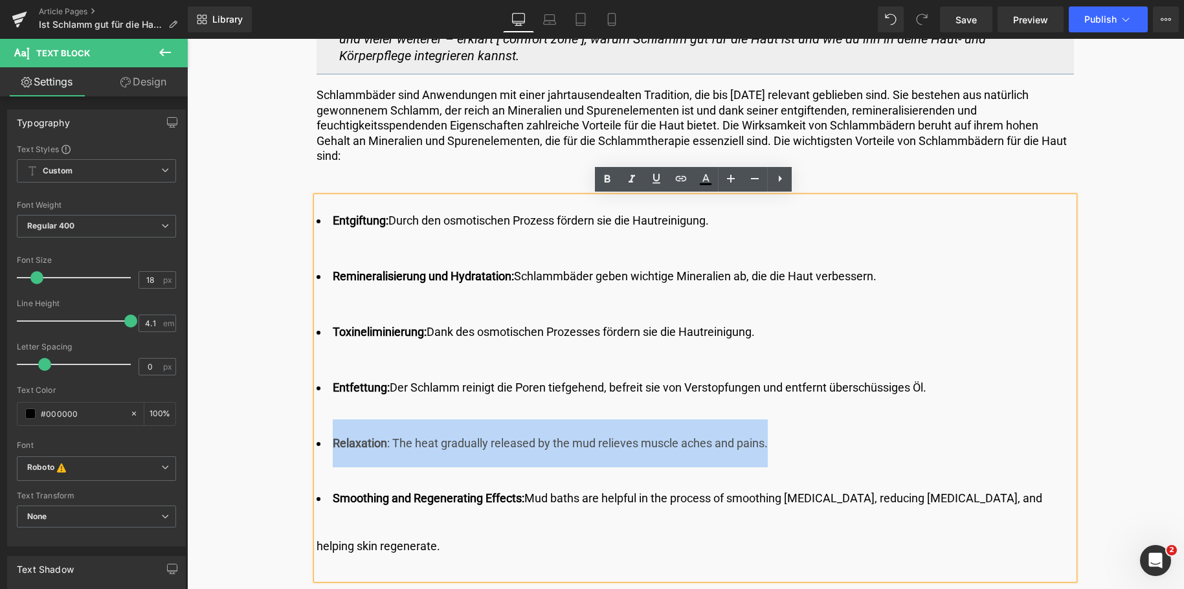
drag, startPoint x: 780, startPoint y: 448, endPoint x: 316, endPoint y: 438, distance: 464.2
click at [317, 438] on li "Relaxation : The heat gradually released by the mud relieves muscle aches and p…" at bounding box center [695, 443] width 757 height 48
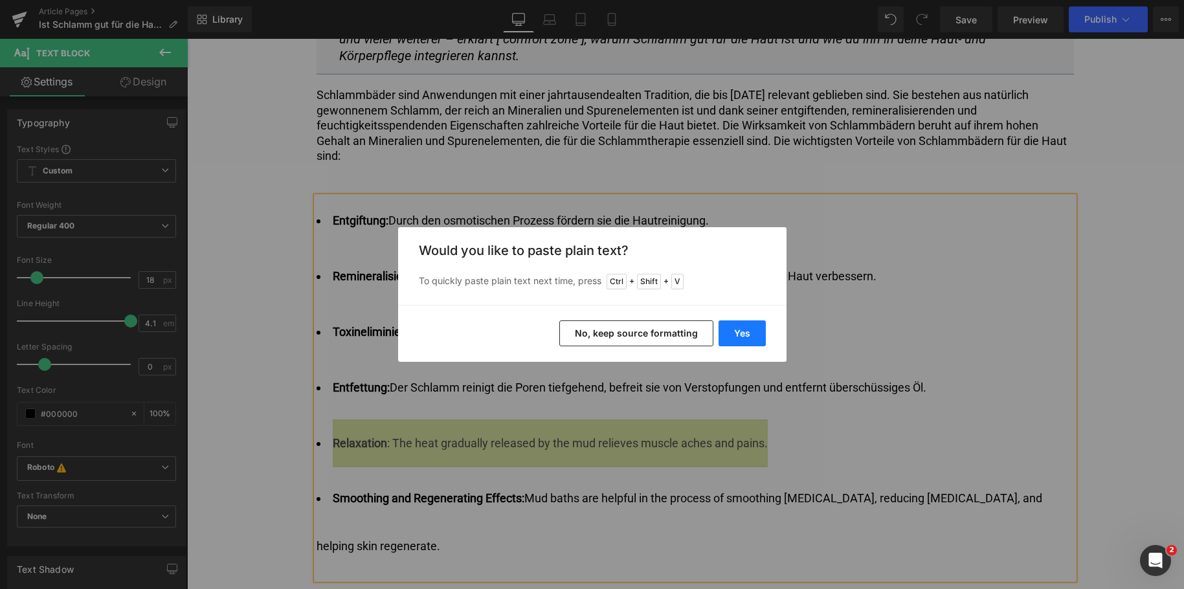
drag, startPoint x: 737, startPoint y: 329, endPoint x: 552, endPoint y: 291, distance: 189.8
click at [739, 329] on button "Yes" at bounding box center [742, 333] width 47 height 26
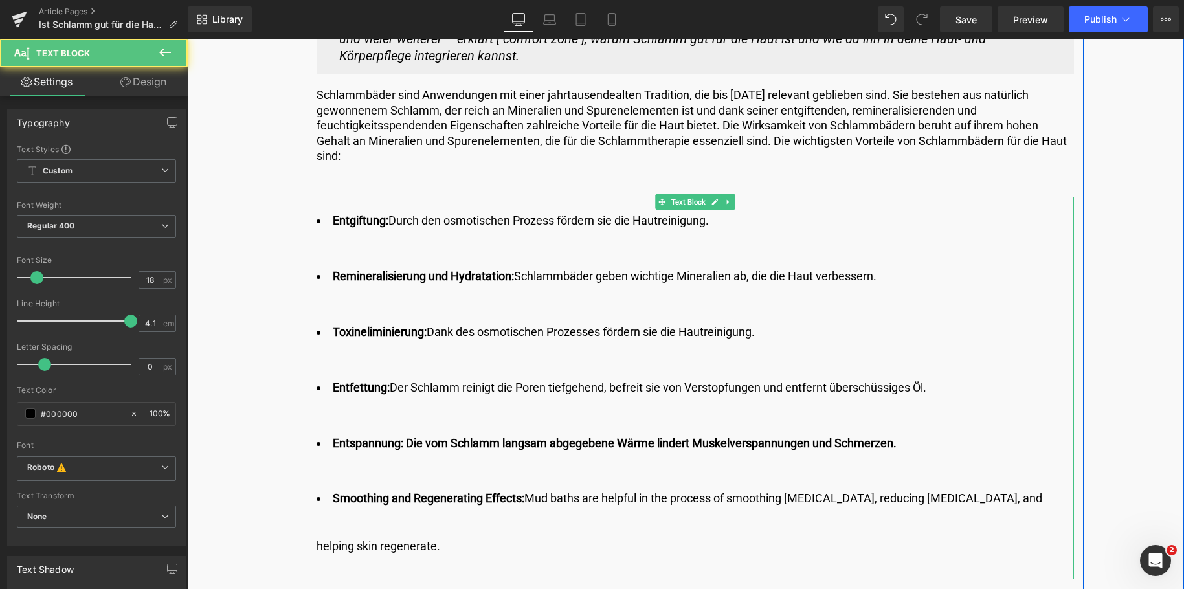
click at [408, 441] on b "Entspannung: Die vom Schlamm langsam abgegebene Wärme lindert Muskelverspannung…" at bounding box center [615, 443] width 564 height 14
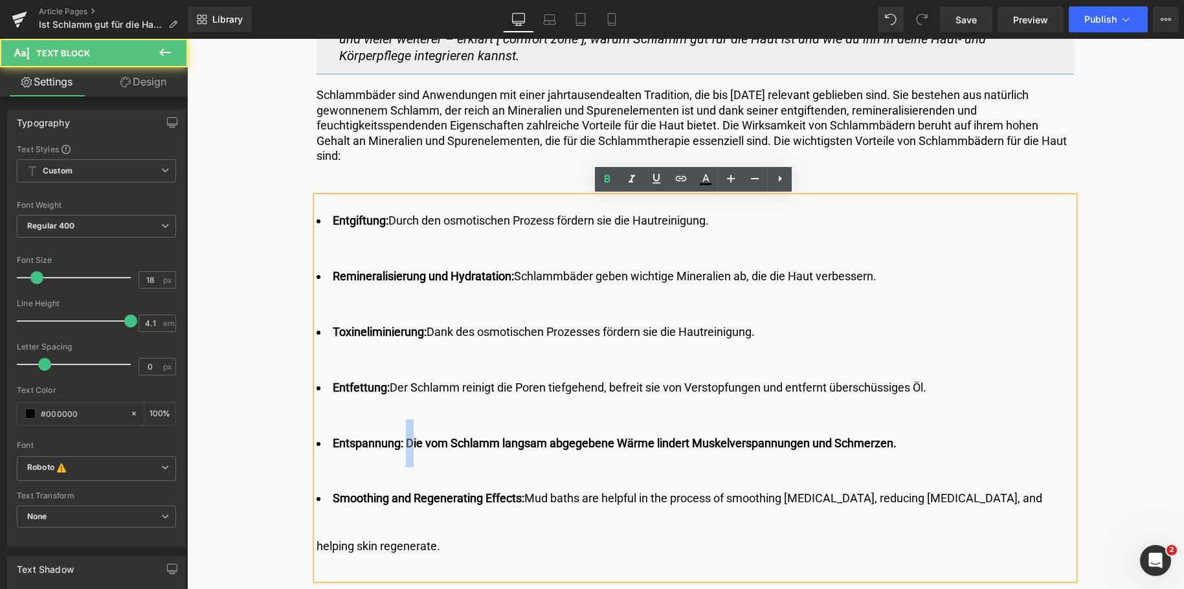
click at [407, 441] on b "Entspannung: Die vom Schlamm langsam abgegebene Wärme lindert Muskelverspannung…" at bounding box center [615, 443] width 564 height 14
drag, startPoint x: 407, startPoint y: 441, endPoint x: 905, endPoint y: 441, distance: 498.4
click at [905, 441] on li "Entspannung: Die vom Schlamm langsam abgegebene Wärme lindert Muskelverspannung…" at bounding box center [695, 443] width 757 height 48
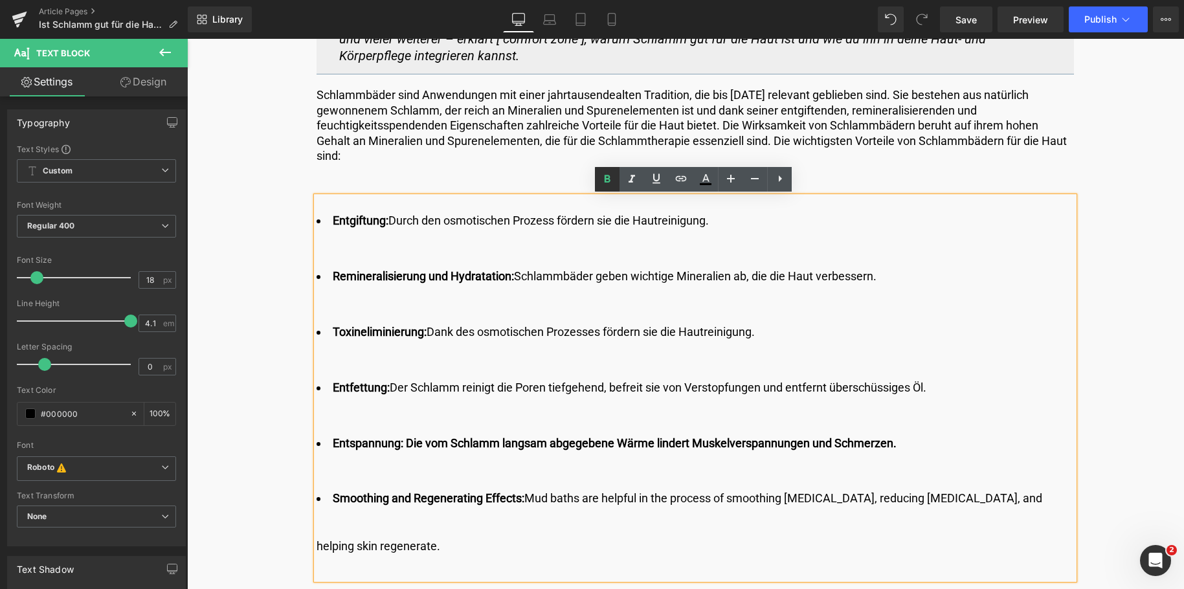
click at [0, 0] on icon at bounding box center [0, 0] width 0 height 0
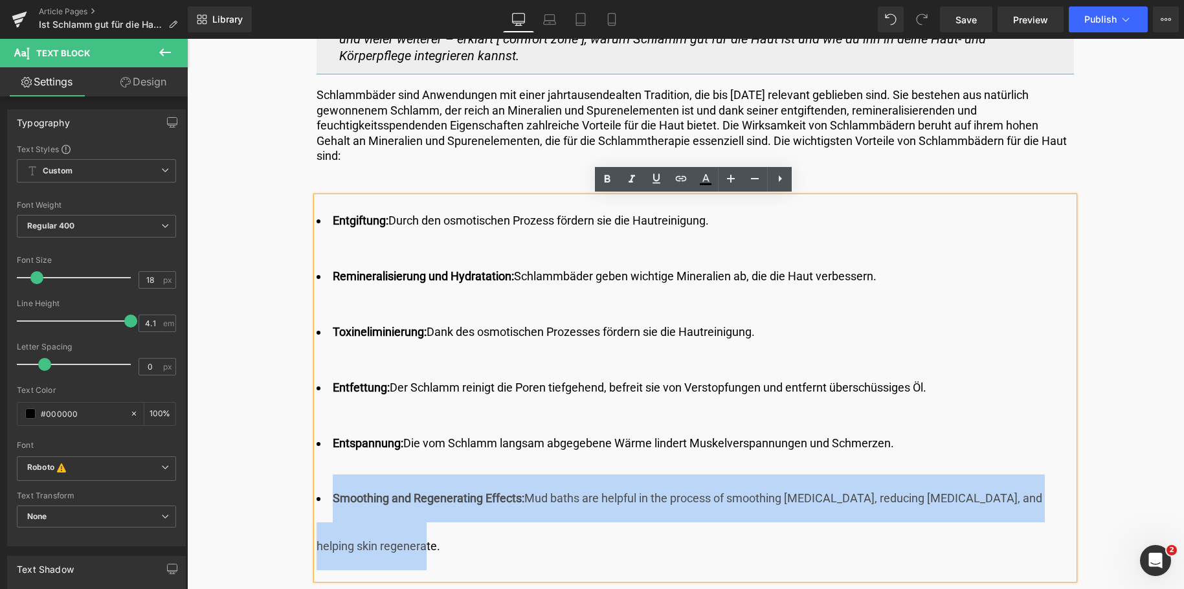
drag, startPoint x: 333, startPoint y: 500, endPoint x: 372, endPoint y: 538, distance: 54.0
click at [372, 538] on li "Smoothing and Regenerating Effects: Mud baths are helpful in the process of smo…" at bounding box center [695, 522] width 757 height 96
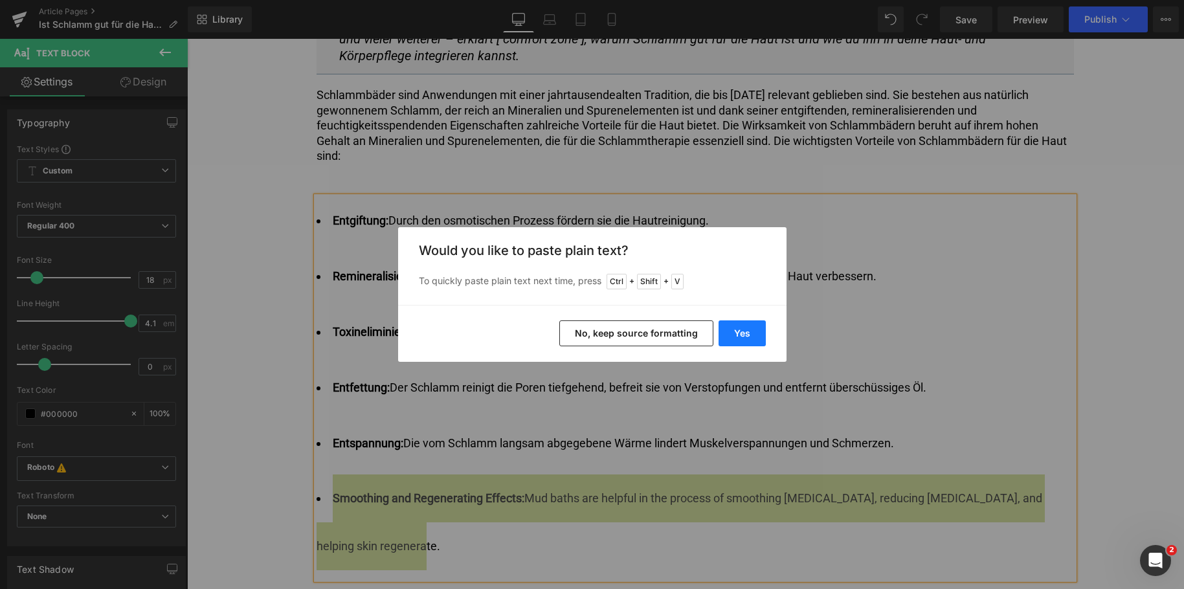
drag, startPoint x: 741, startPoint y: 328, endPoint x: 555, endPoint y: 289, distance: 189.2
click at [742, 328] on button "Yes" at bounding box center [742, 333] width 47 height 26
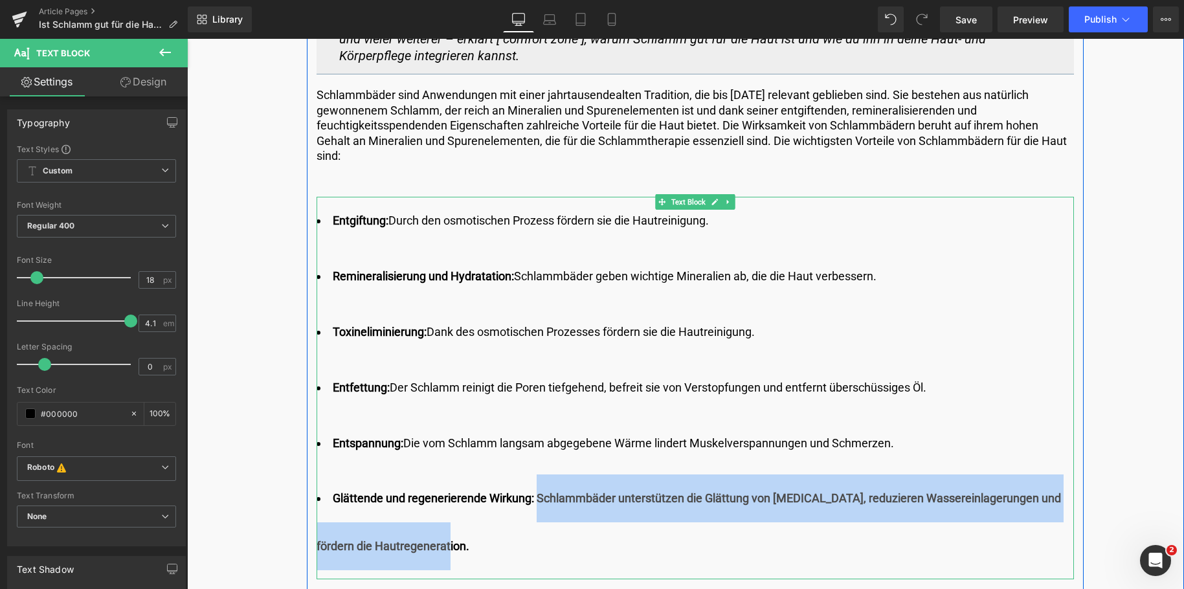
drag, startPoint x: 535, startPoint y: 499, endPoint x: 539, endPoint y: 526, distance: 26.9
click at [539, 526] on li "Glättende und regenerierende Wirkung: Schlammbäder unterstützen die Glättung vo…" at bounding box center [695, 522] width 757 height 96
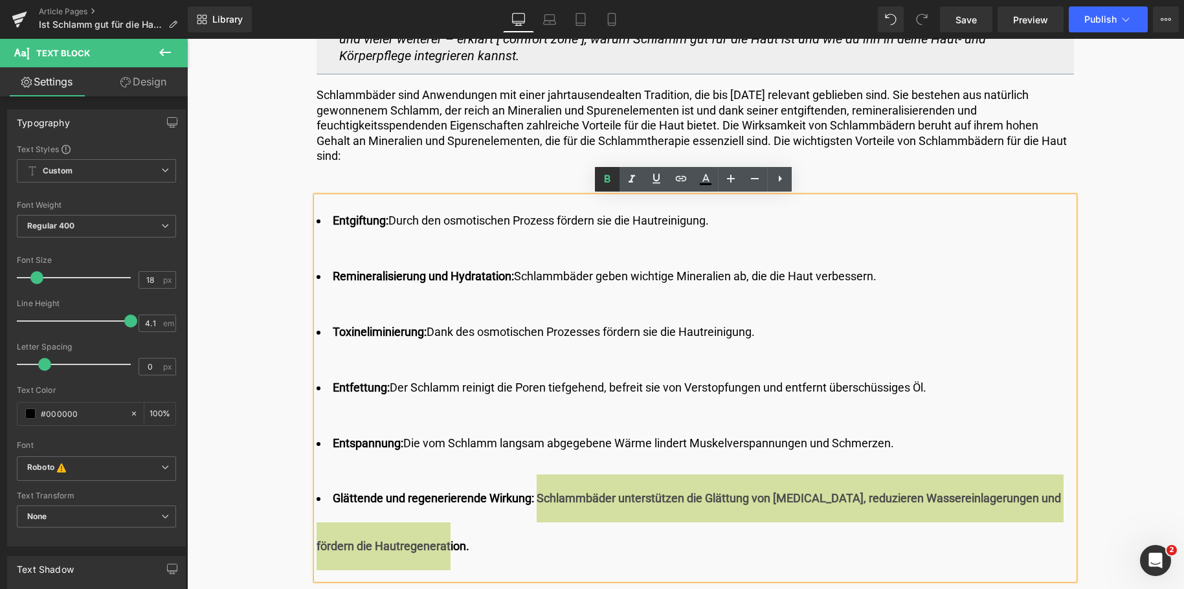
click at [0, 0] on icon at bounding box center [0, 0] width 0 height 0
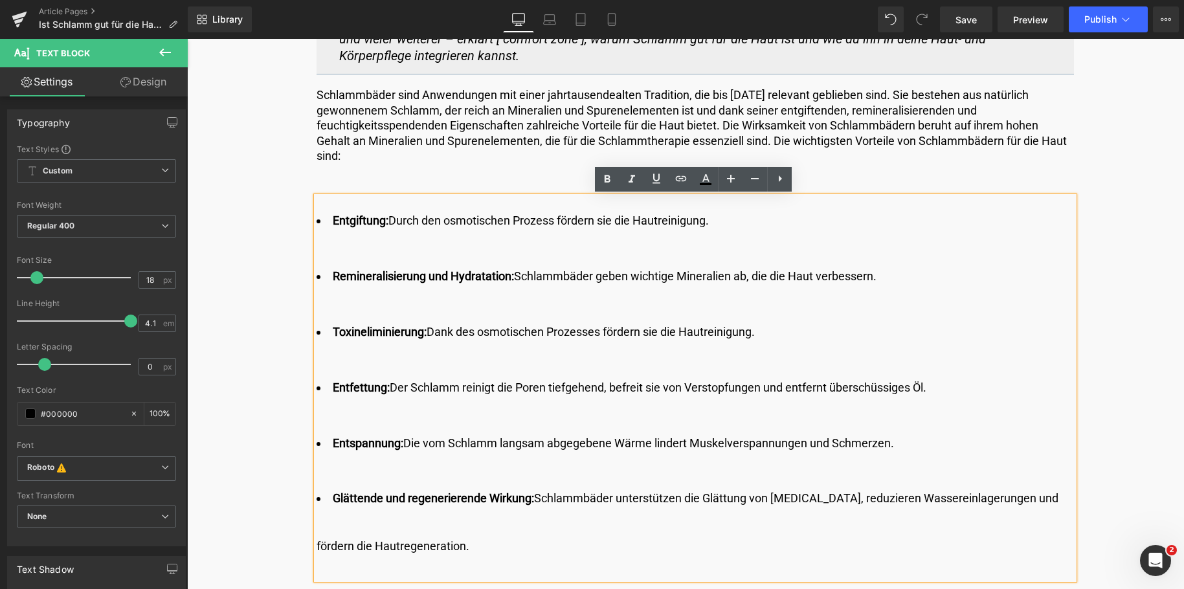
click at [645, 548] on li "Glättende und regenerierende Wirkung: Schlammbäder unterstützen die Glättung vo…" at bounding box center [695, 522] width 757 height 96
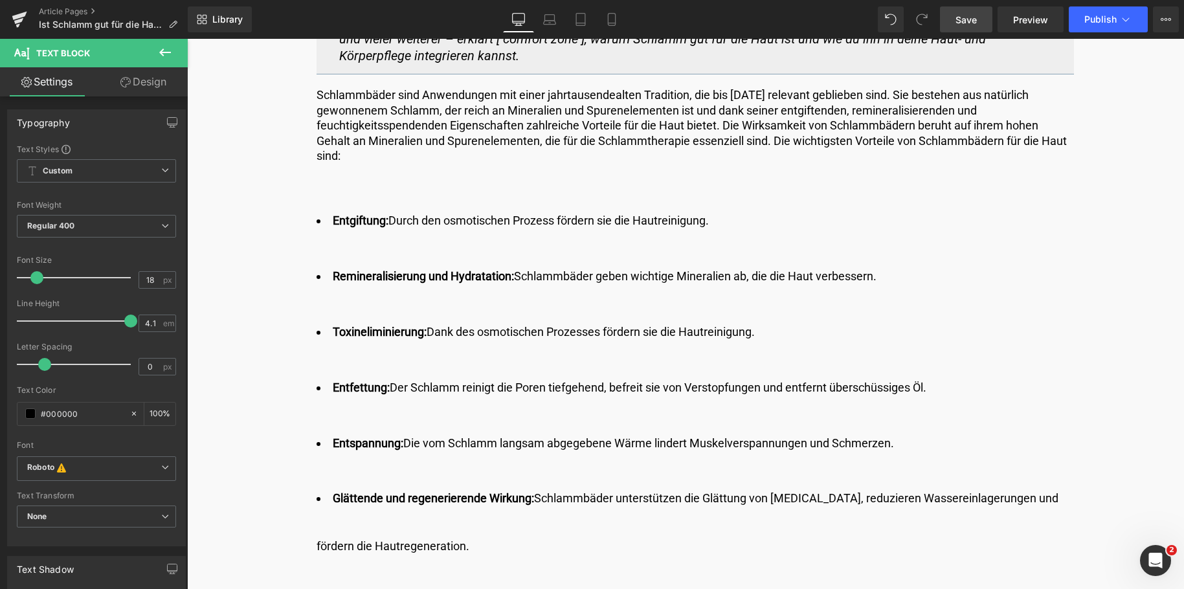
click at [968, 19] on span "Save" at bounding box center [965, 20] width 21 height 14
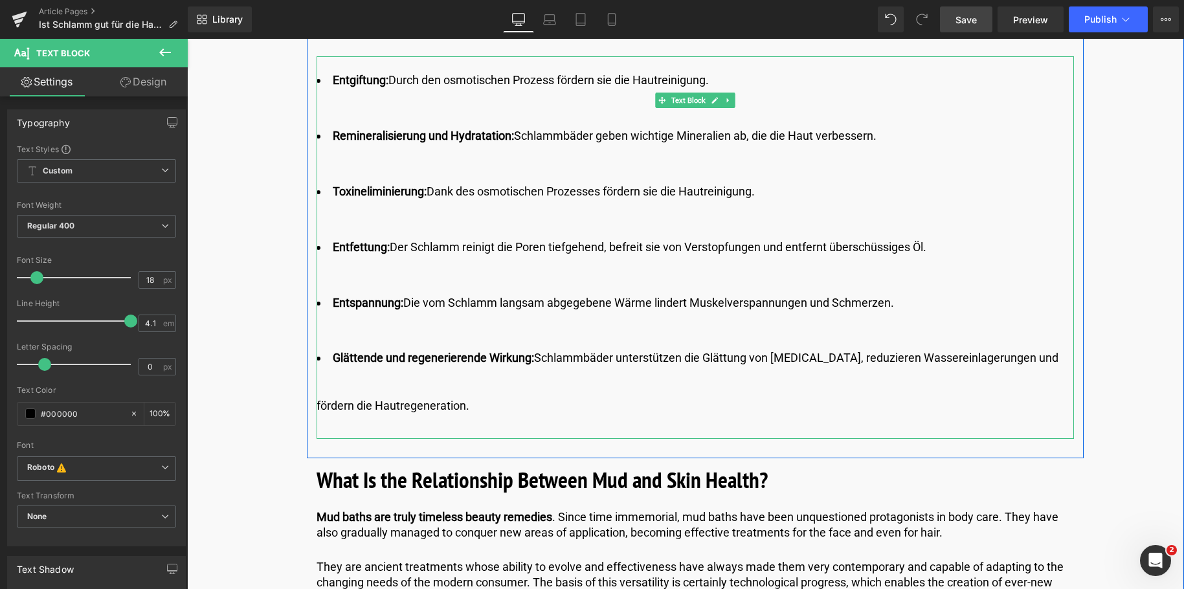
scroll to position [1230, 0]
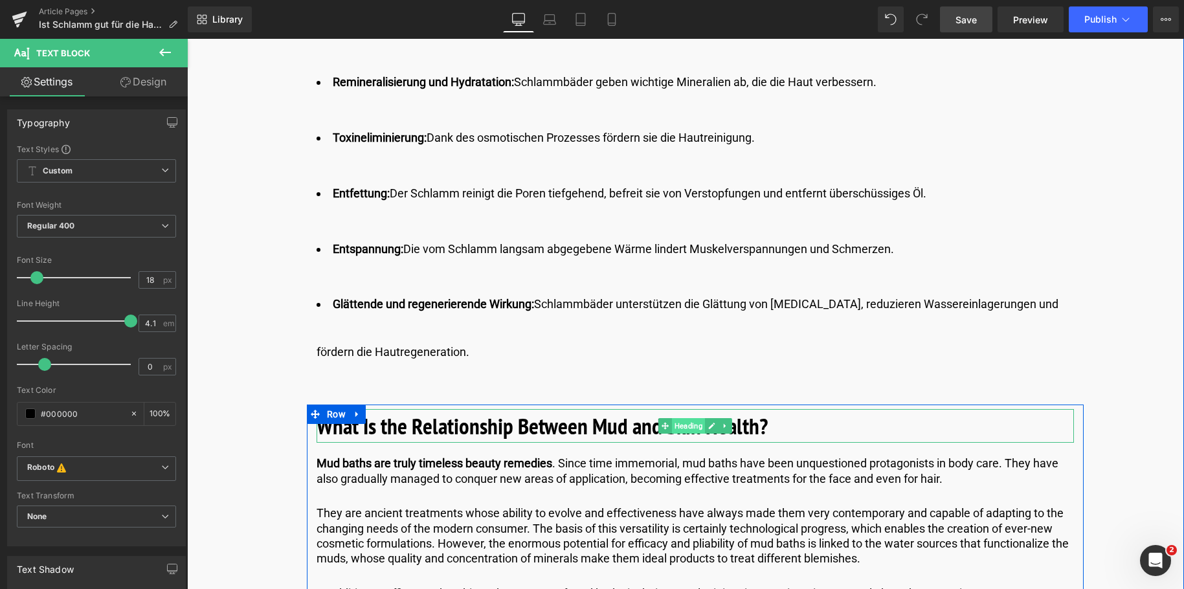
click at [695, 432] on span "Heading" at bounding box center [688, 426] width 33 height 16
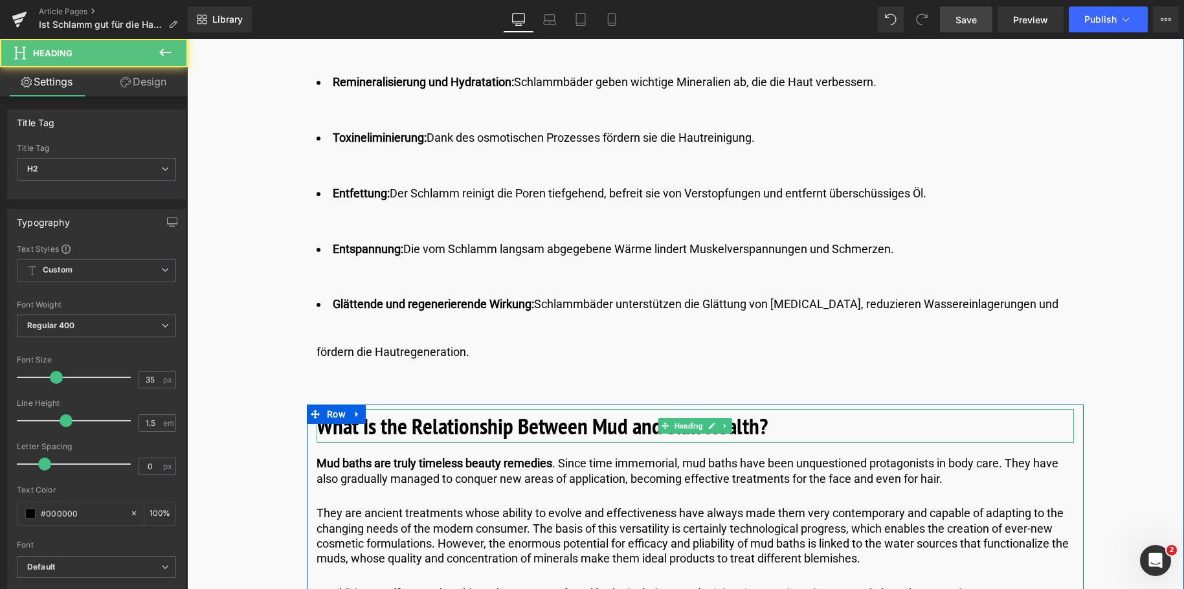
click at [762, 429] on b "What Is the Relationship Between Mud and Skin Health?" at bounding box center [542, 426] width 451 height 30
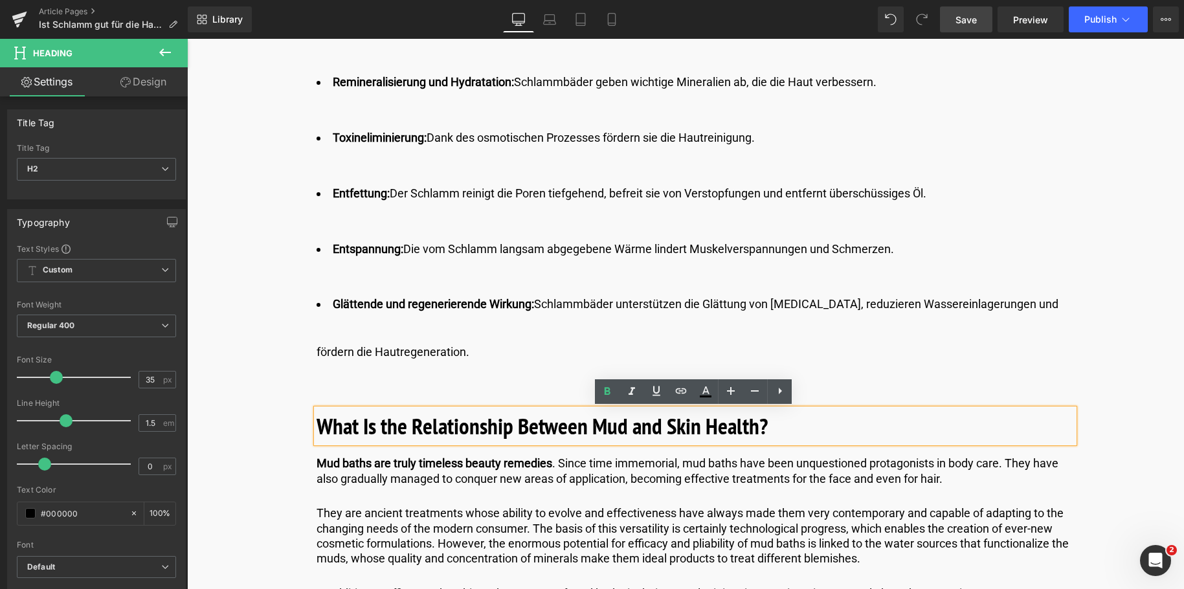
drag, startPoint x: 770, startPoint y: 428, endPoint x: 306, endPoint y: 430, distance: 463.5
paste div
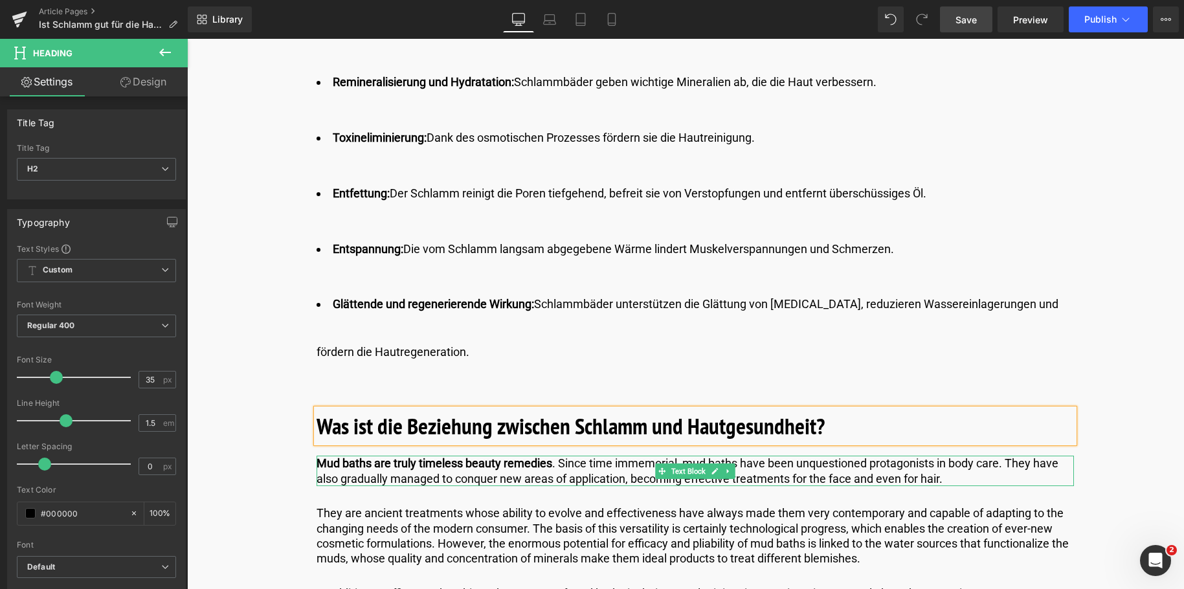
drag, startPoint x: 943, startPoint y: 473, endPoint x: 949, endPoint y: 476, distance: 6.7
click at [944, 473] on p "Mud baths are truly timeless beauty remedies . Since time immemorial, mud baths…" at bounding box center [695, 471] width 757 height 30
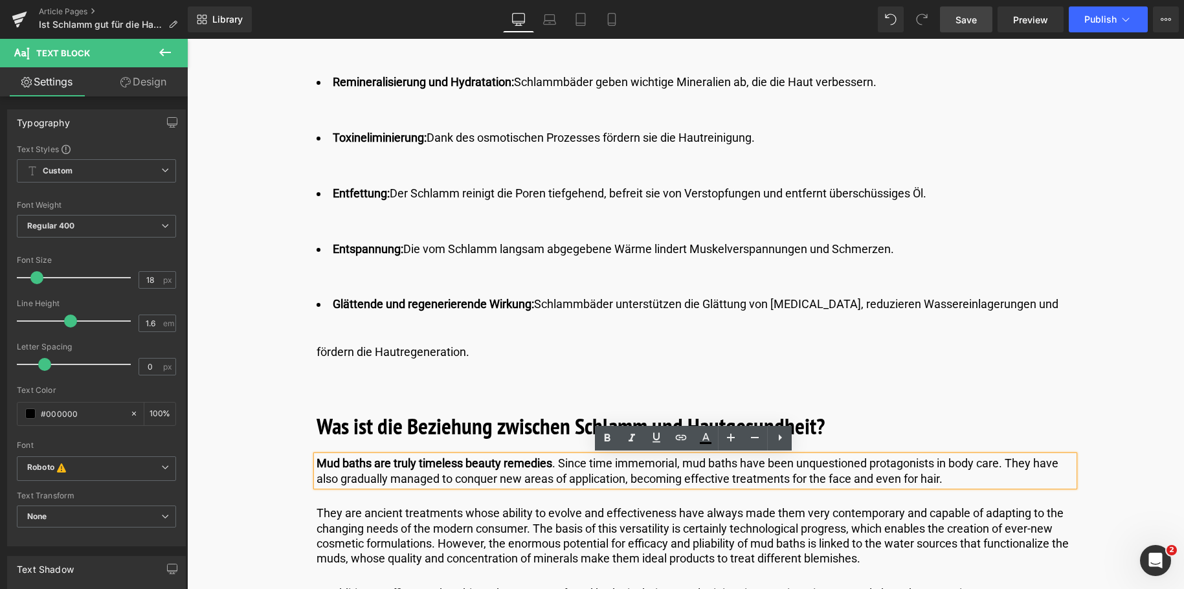
drag, startPoint x: 952, startPoint y: 477, endPoint x: 350, endPoint y: 493, distance: 602.2
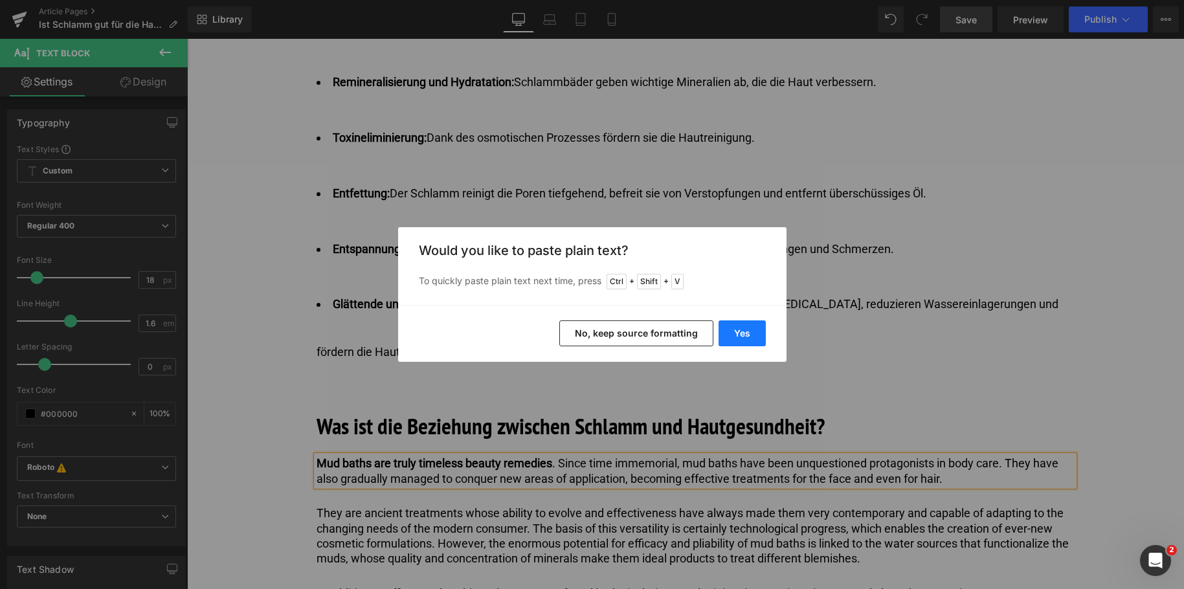
click at [731, 329] on button "Yes" at bounding box center [742, 333] width 47 height 26
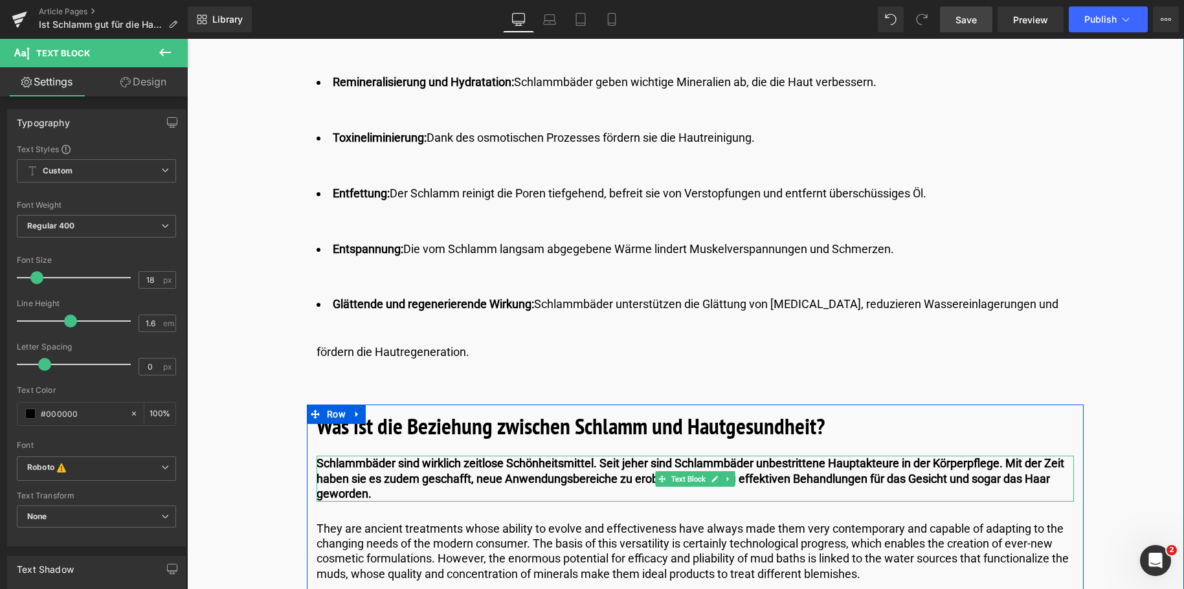
drag, startPoint x: 602, startPoint y: 462, endPoint x: 597, endPoint y: 492, distance: 30.8
click at [597, 492] on p "Schlammbäder sind wirklich zeitlose Schönheitsmittel. Seit jeher sind Schlammbä…" at bounding box center [695, 478] width 757 height 45
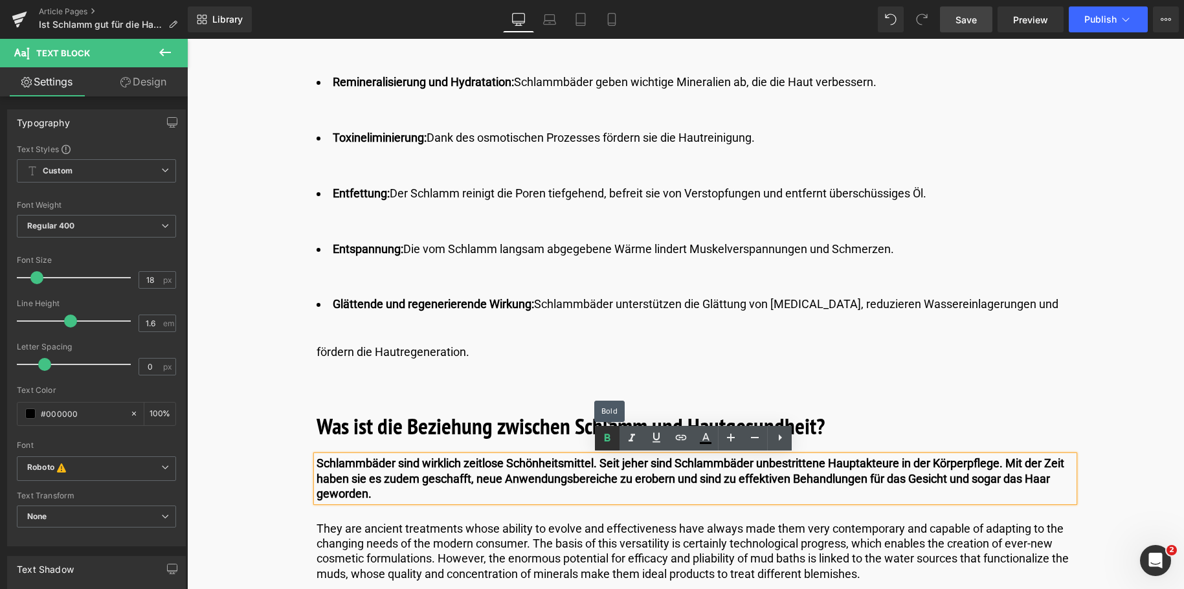
click at [605, 437] on icon at bounding box center [608, 438] width 6 height 8
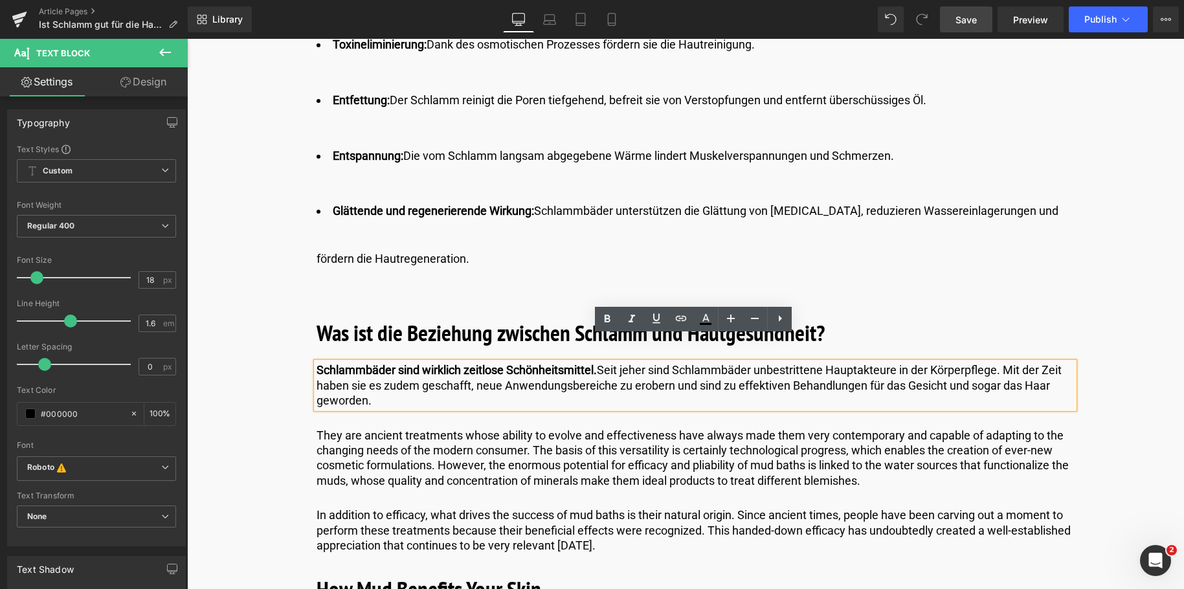
scroll to position [1359, 0]
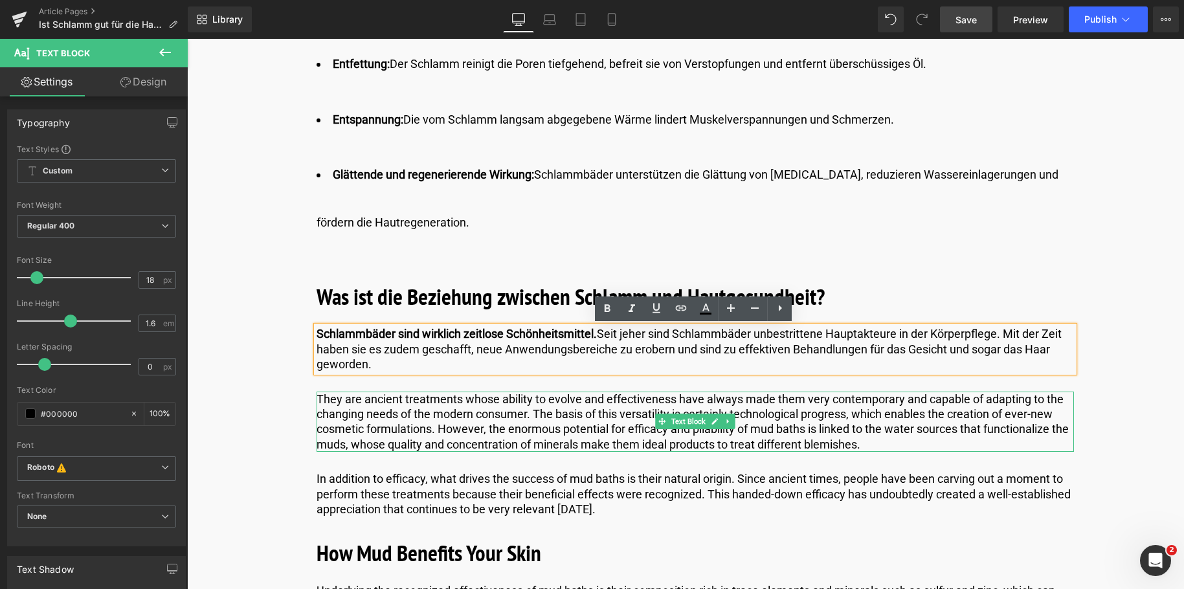
click at [538, 419] on p "They are ancient treatments whose ability to evolve and effectiveness have alwa…" at bounding box center [695, 422] width 757 height 61
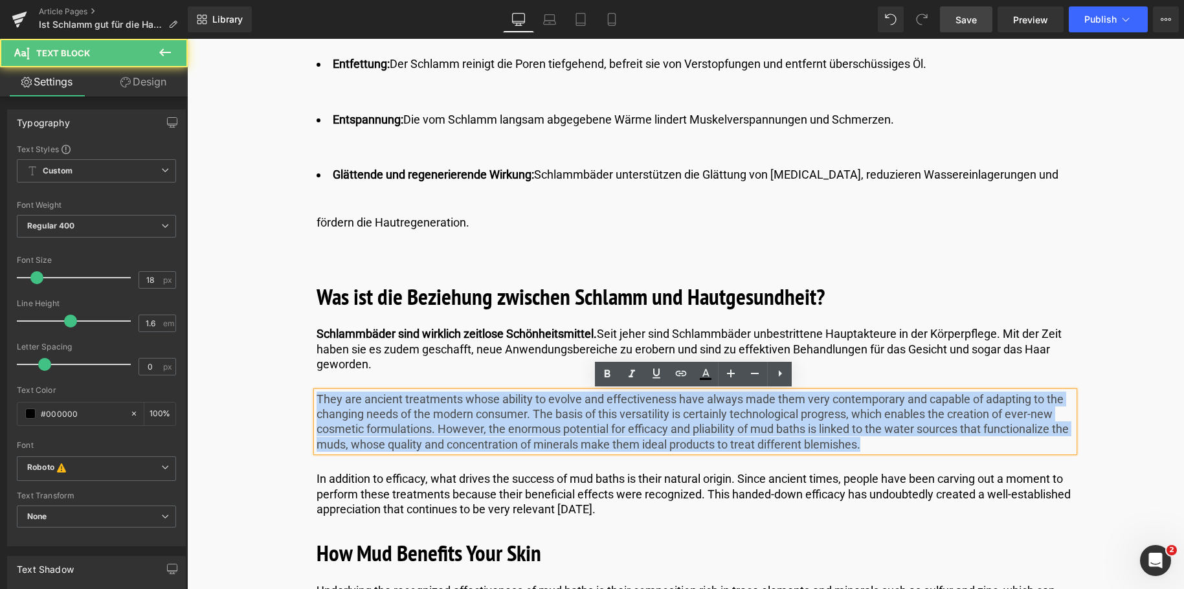
drag, startPoint x: 880, startPoint y: 447, endPoint x: 317, endPoint y: 399, distance: 565.2
click at [317, 399] on p "They are ancient treatments whose ability to evolve and effectiveness have alwa…" at bounding box center [695, 422] width 757 height 61
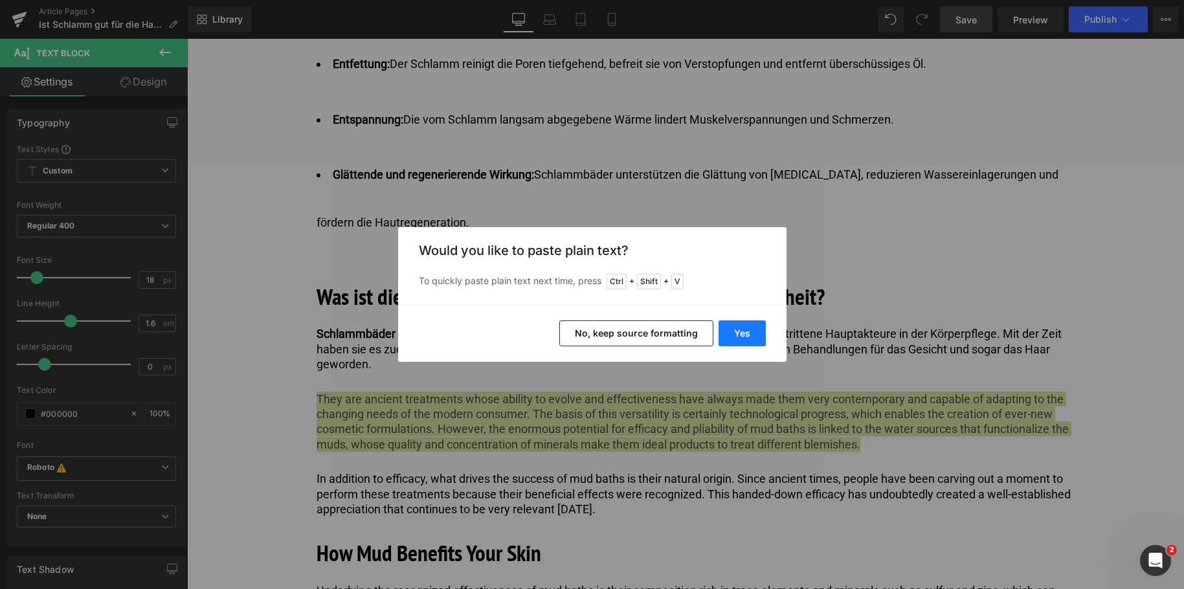
click at [748, 337] on button "Yes" at bounding box center [742, 333] width 47 height 26
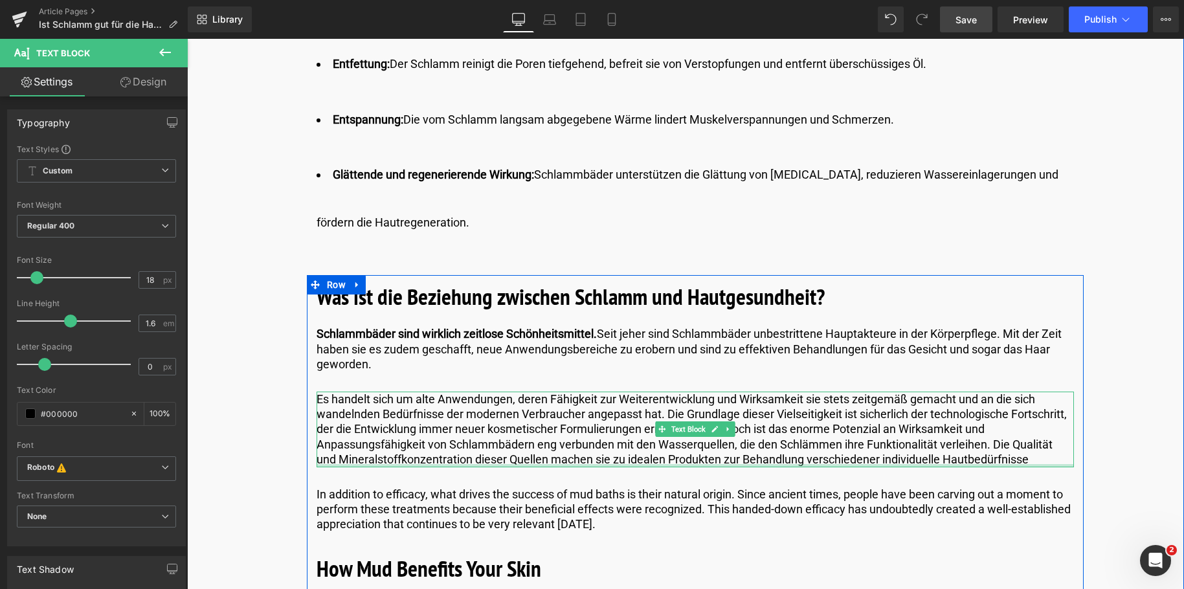
click at [1033, 464] on div at bounding box center [695, 465] width 757 height 3
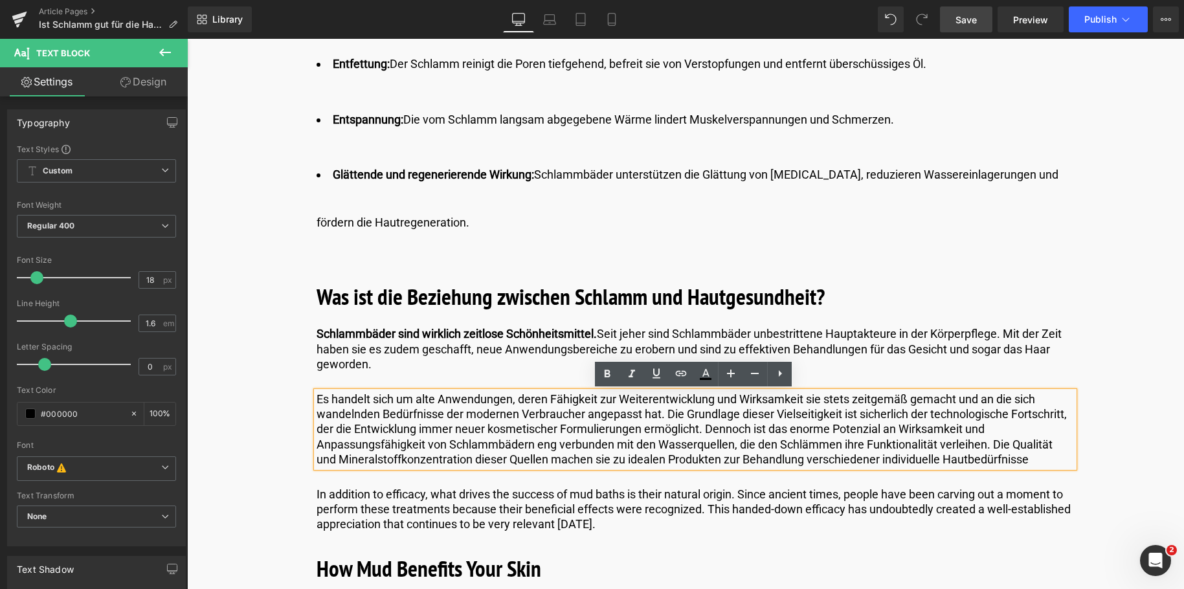
click at [1034, 458] on p "Es handelt sich um alte Anwendungen, deren Fähigkeit zur Weiterentwicklung und …" at bounding box center [695, 430] width 757 height 76
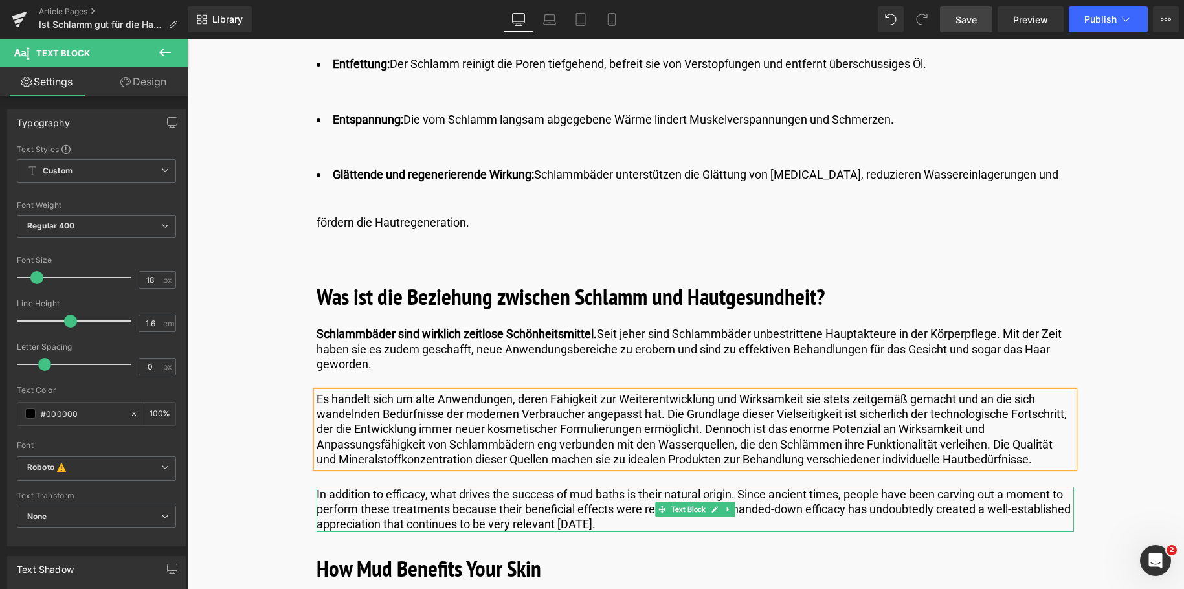
drag, startPoint x: 472, startPoint y: 507, endPoint x: 543, endPoint y: 518, distance: 72.0
click at [472, 507] on p "In addition to efficacy, what drives the success of mud baths is their natural …" at bounding box center [695, 509] width 757 height 45
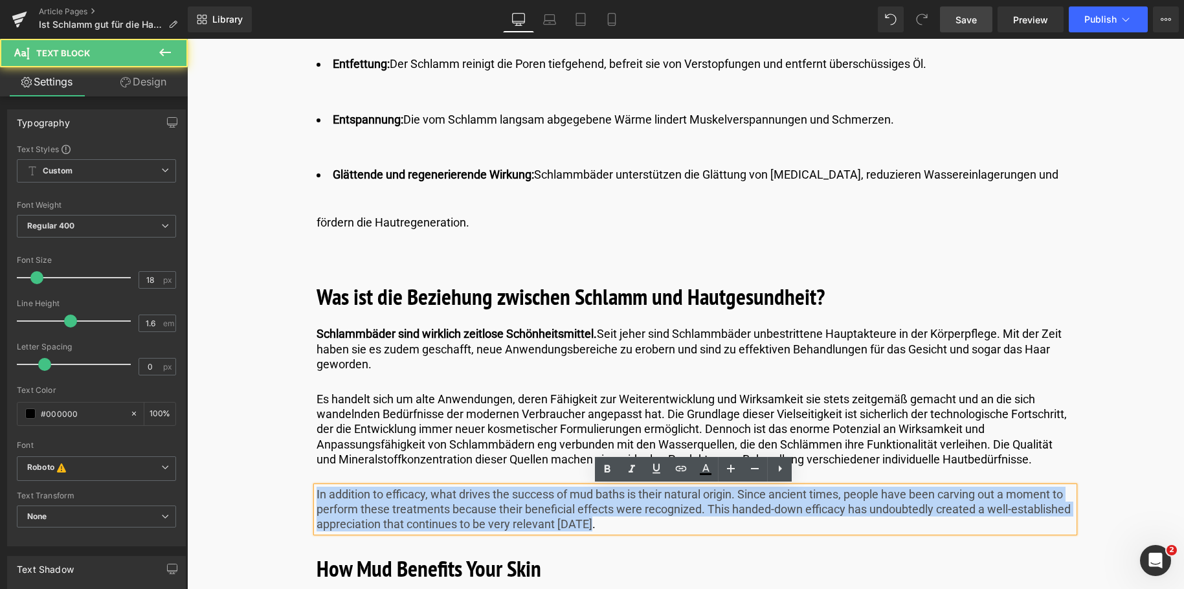
drag, startPoint x: 596, startPoint y: 522, endPoint x: 234, endPoint y: 497, distance: 362.7
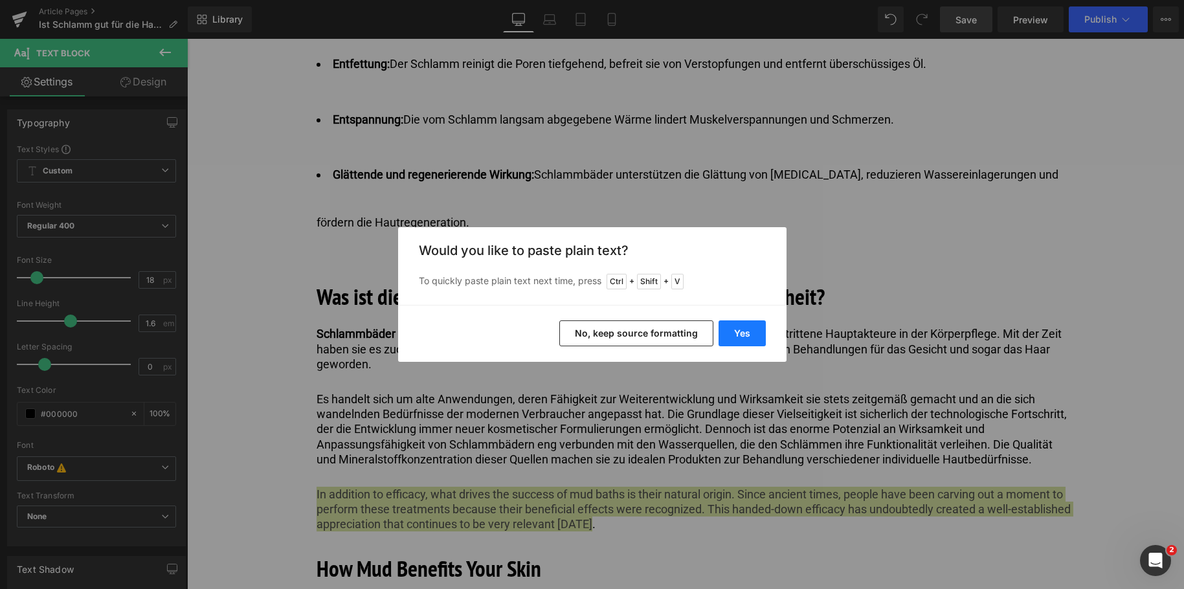
click at [726, 329] on button "Yes" at bounding box center [742, 333] width 47 height 26
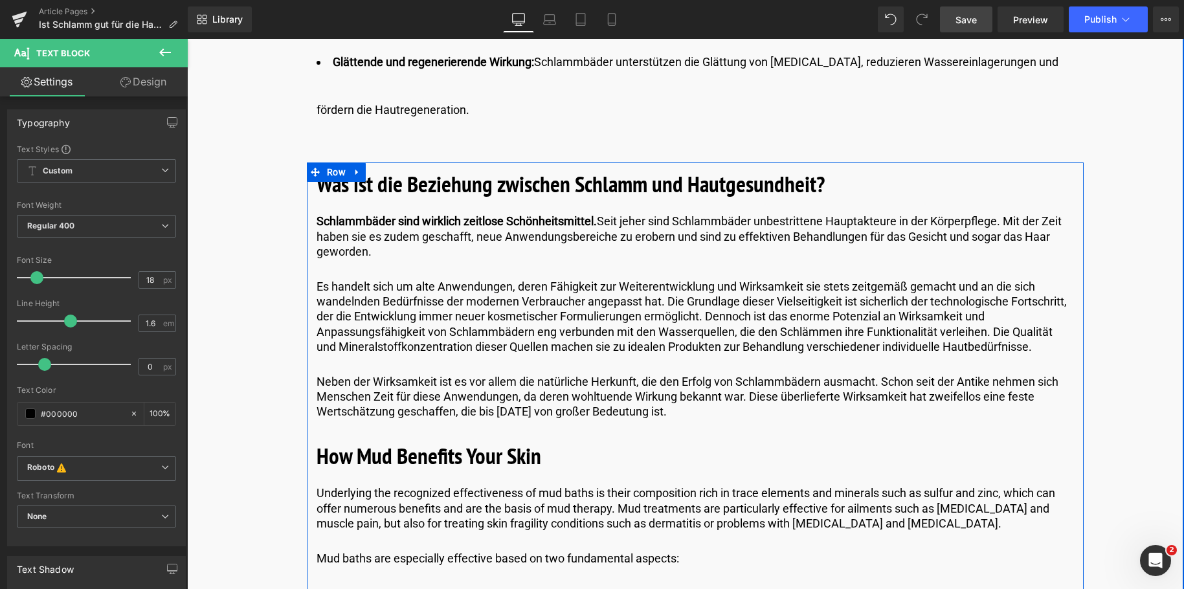
scroll to position [1489, 0]
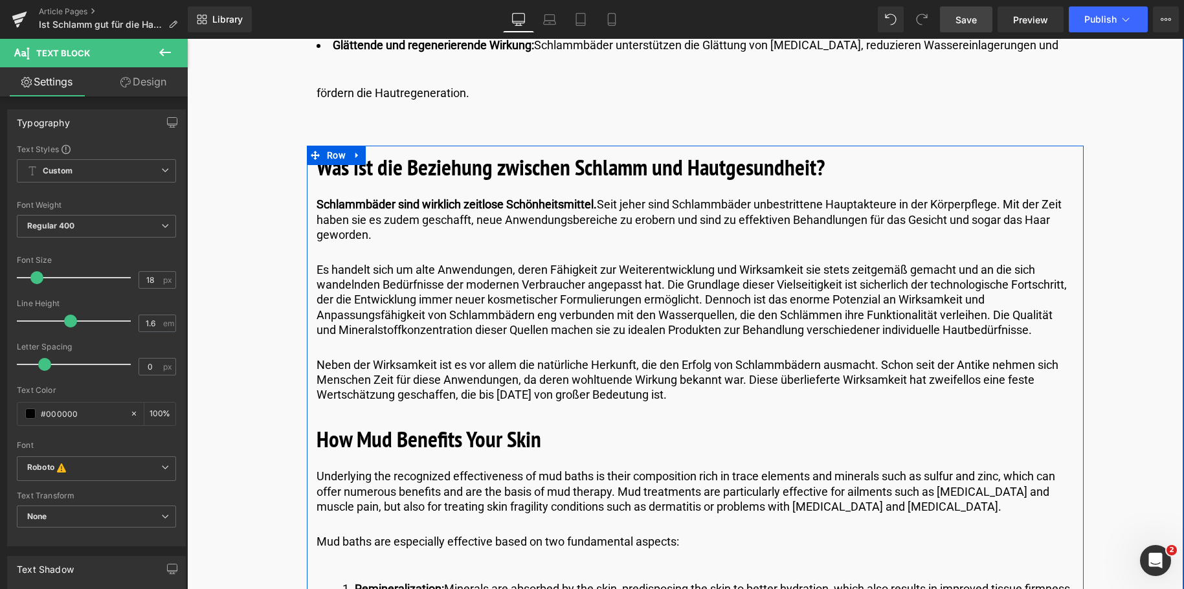
drag, startPoint x: 566, startPoint y: 434, endPoint x: 559, endPoint y: 437, distance: 7.8
click at [566, 434] on h2 "How Mud Benefits Your Skin" at bounding box center [695, 439] width 757 height 34
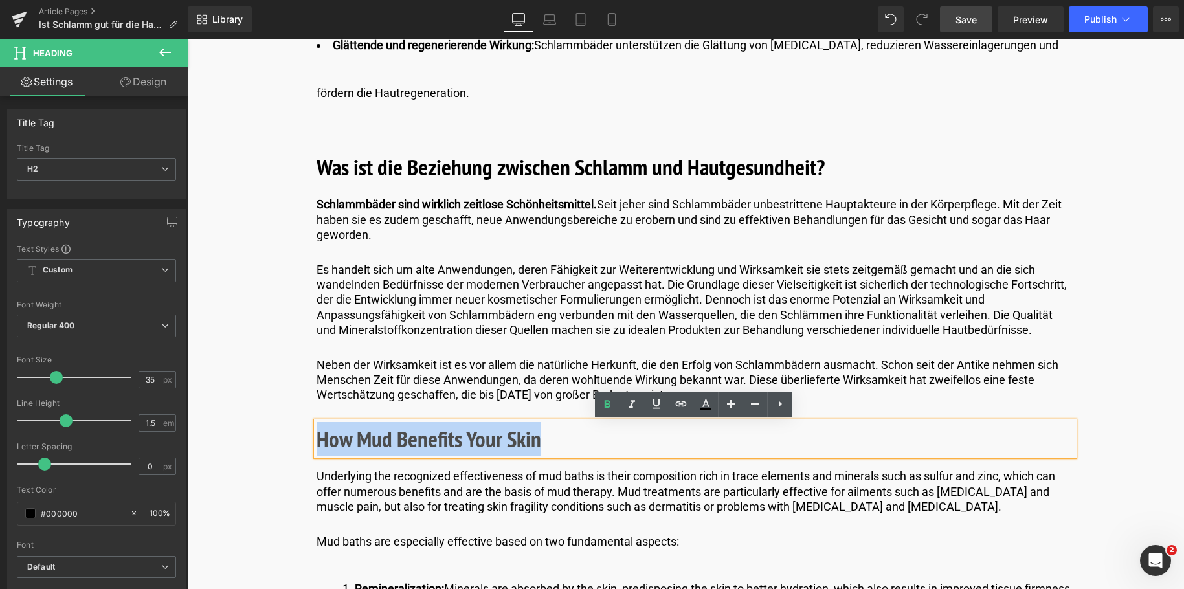
drag, startPoint x: 559, startPoint y: 437, endPoint x: 232, endPoint y: 440, distance: 326.3
paste div
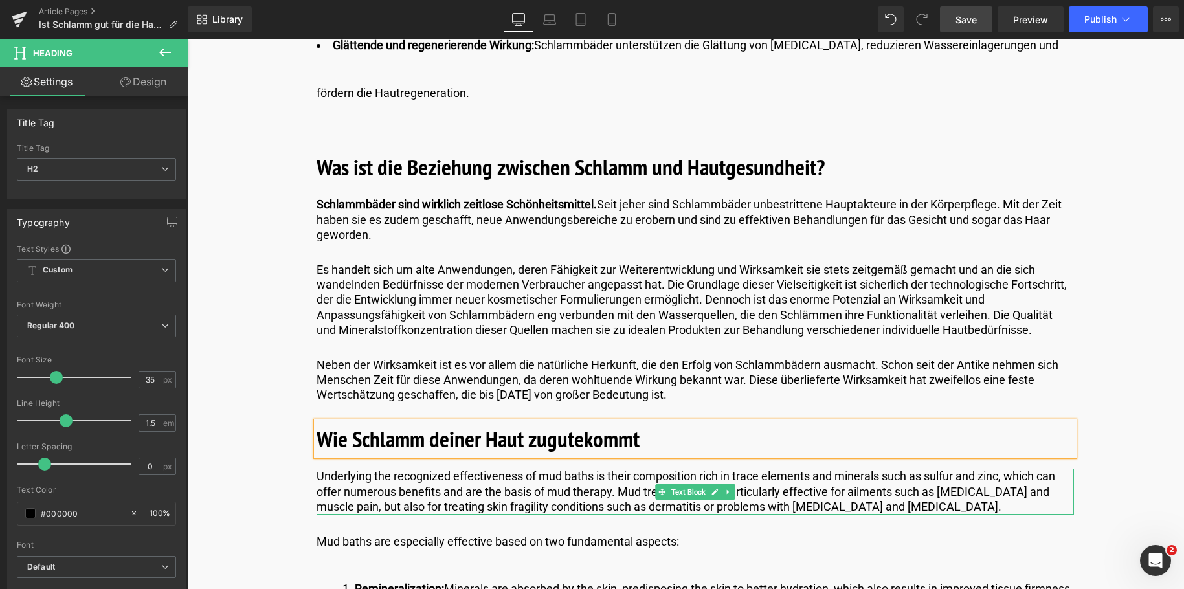
drag, startPoint x: 393, startPoint y: 489, endPoint x: 522, endPoint y: 476, distance: 130.0
click at [393, 489] on p "Underlying the recognized effectiveness of mud baths is their composition rich …" at bounding box center [695, 491] width 757 height 45
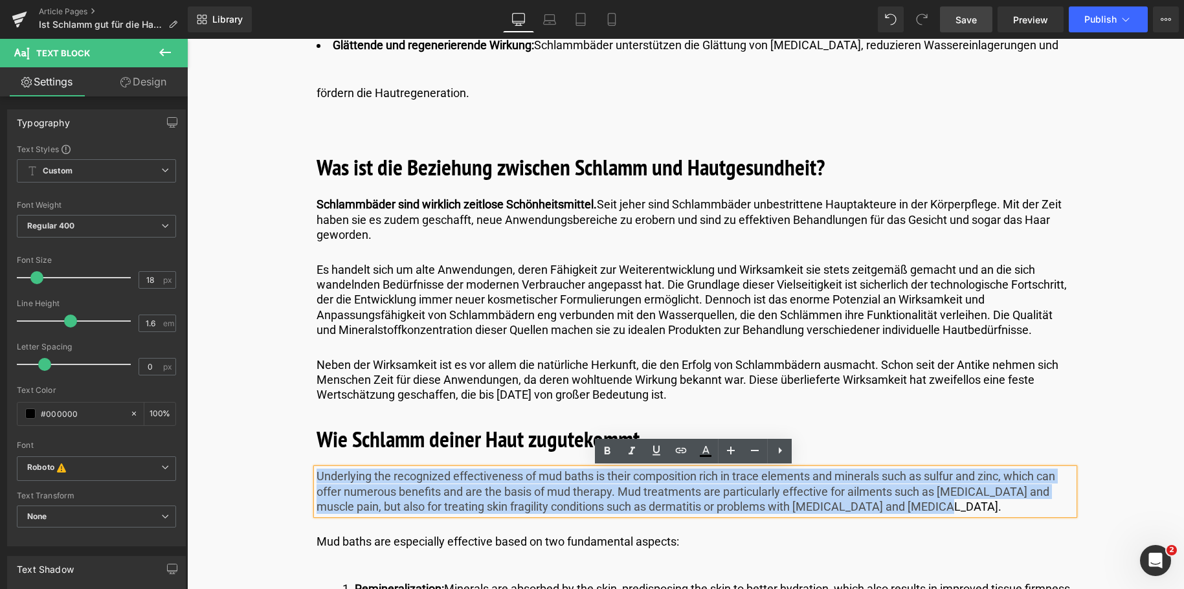
drag, startPoint x: 914, startPoint y: 500, endPoint x: 305, endPoint y: 473, distance: 609.7
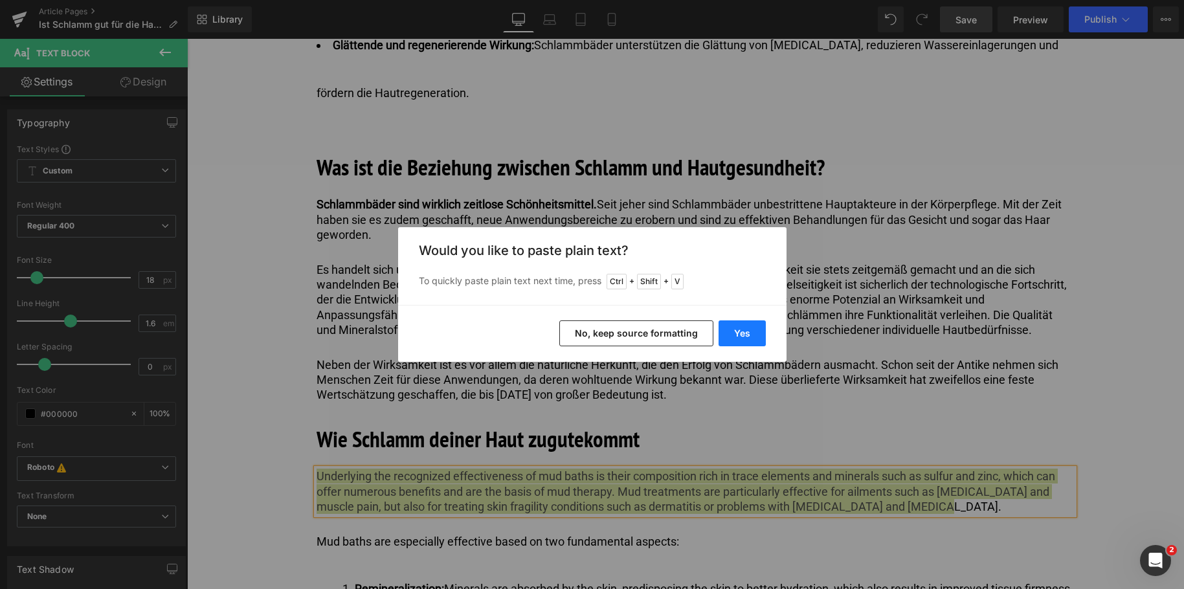
click at [744, 328] on button "Yes" at bounding box center [742, 333] width 47 height 26
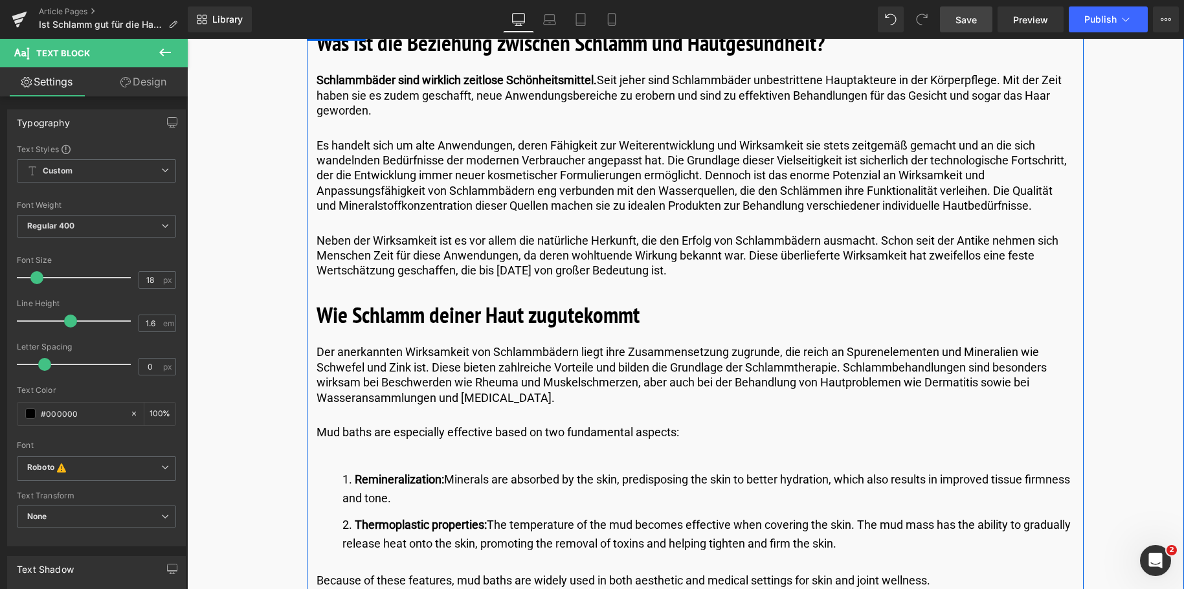
scroll to position [1618, 0]
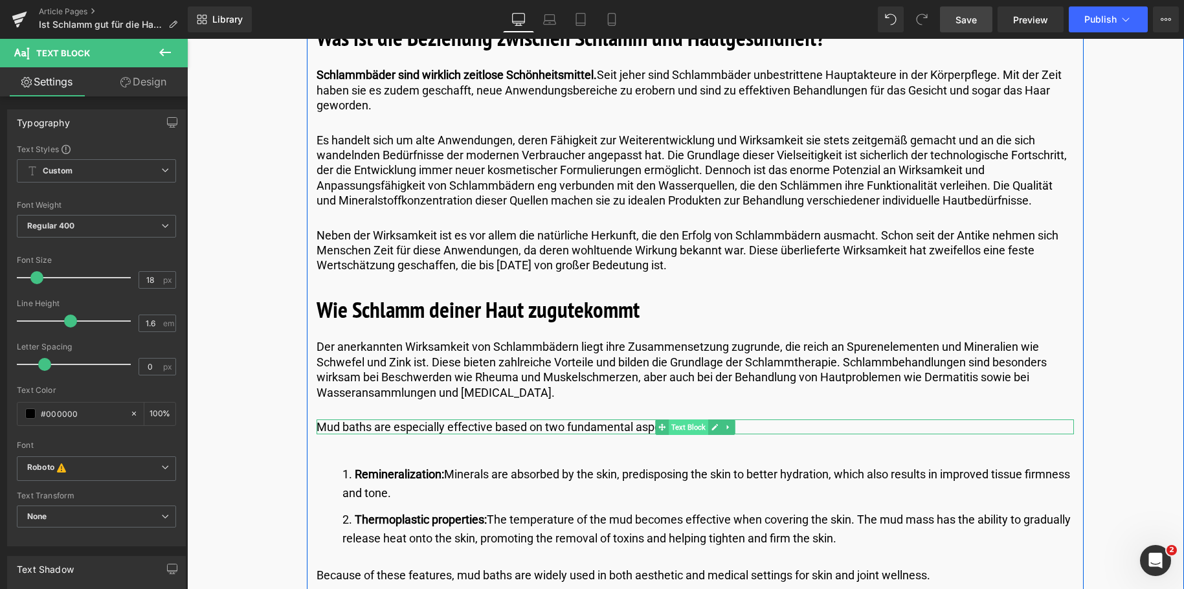
click at [672, 429] on span "Text Block" at bounding box center [688, 427] width 39 height 16
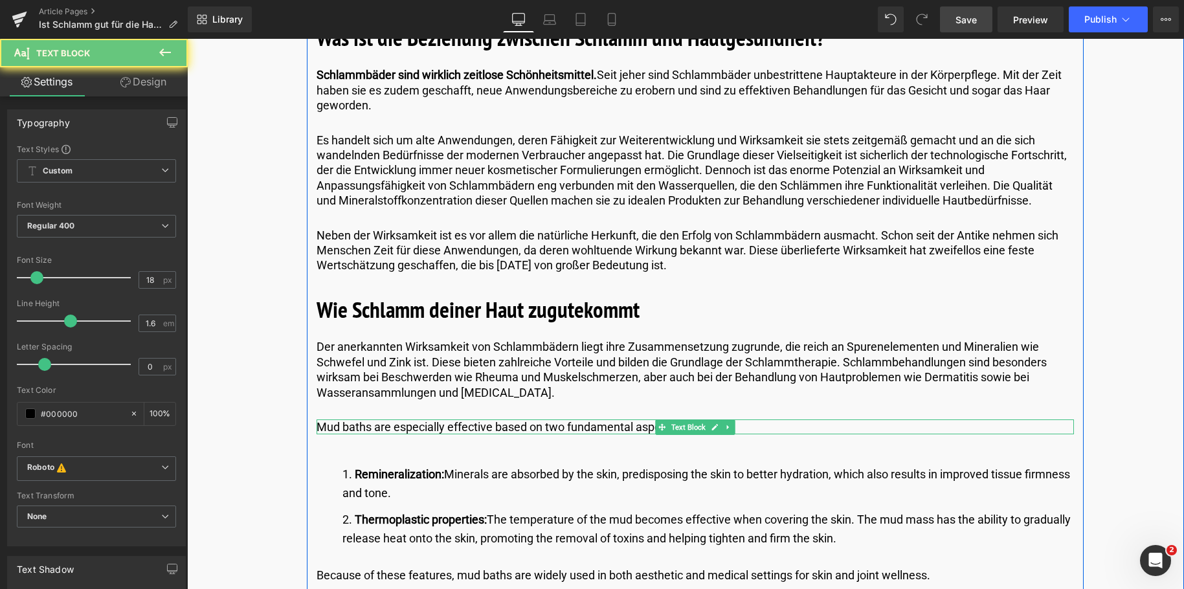
click at [618, 427] on p "Mud baths are especially effective based on two fundamental aspects:" at bounding box center [695, 426] width 757 height 15
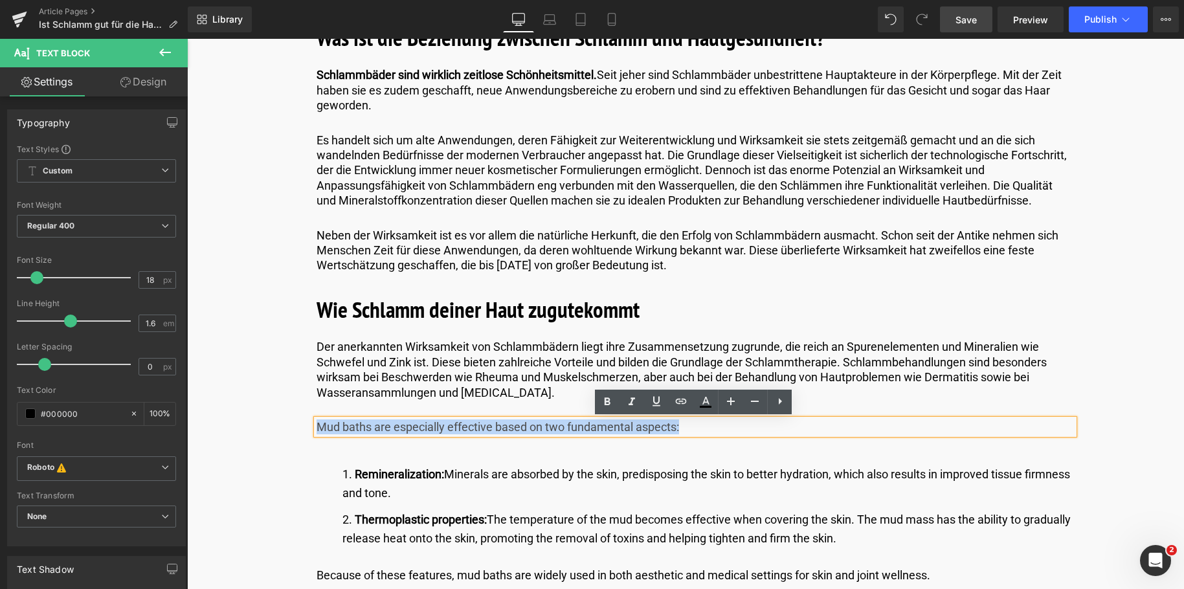
drag, startPoint x: 693, startPoint y: 427, endPoint x: 348, endPoint y: 451, distance: 345.2
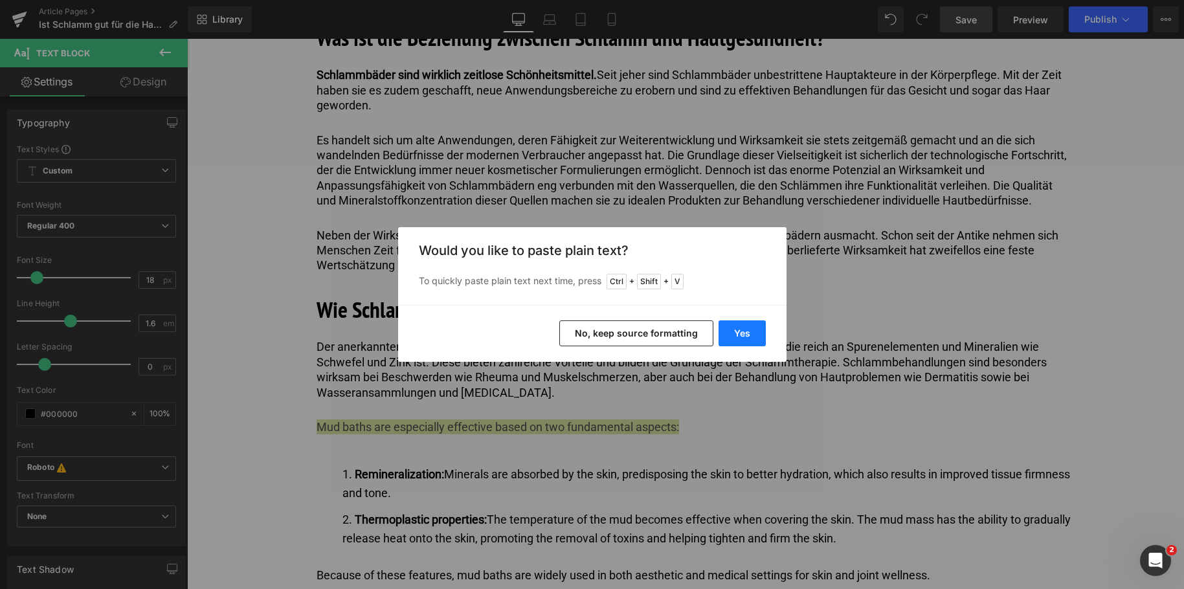
click at [747, 337] on button "Yes" at bounding box center [742, 333] width 47 height 26
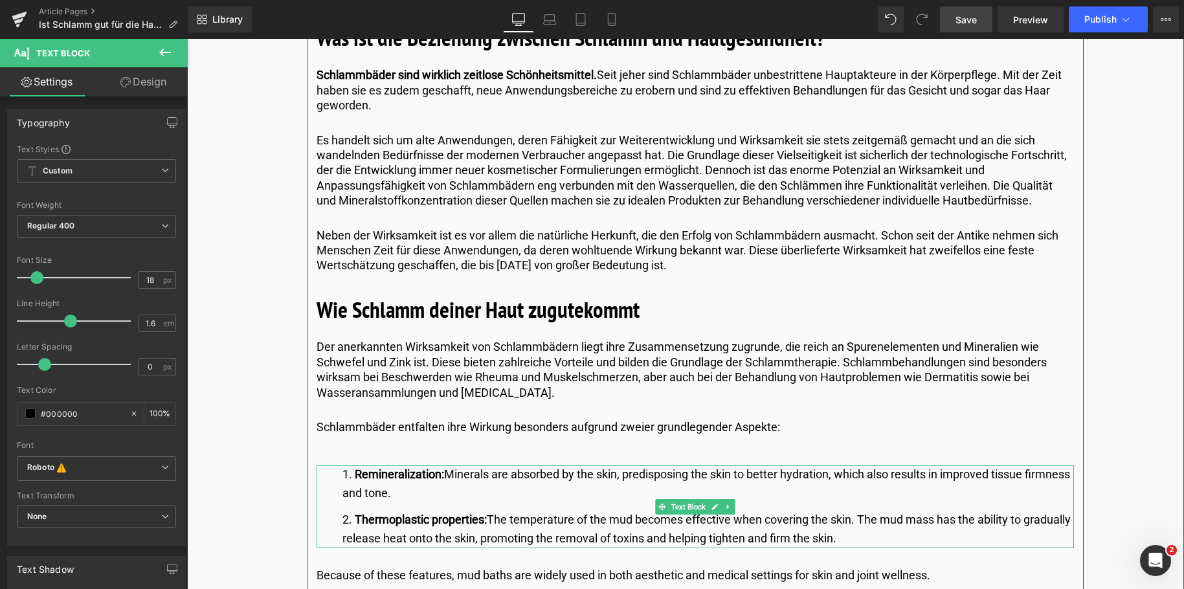
click at [361, 479] on strong "Remineralization:" at bounding box center [399, 474] width 89 height 14
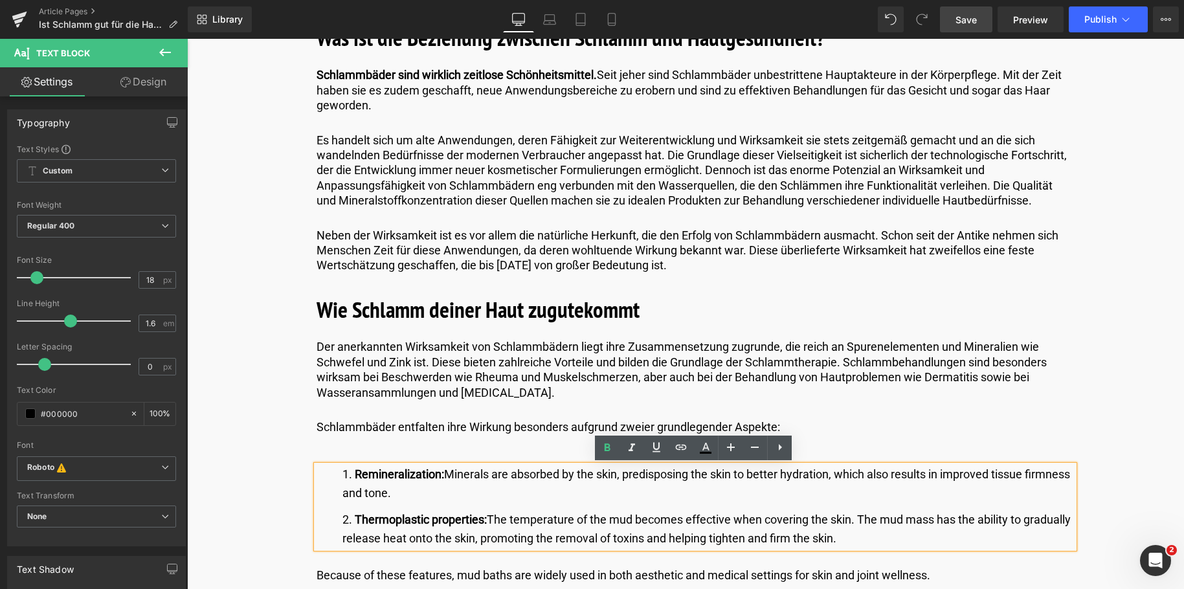
drag, startPoint x: 353, startPoint y: 477, endPoint x: 446, endPoint y: 498, distance: 94.9
click at [446, 498] on li "Remineralization: Minerals are absorbed by the skin, predisposing the skin to b…" at bounding box center [707, 484] width 731 height 38
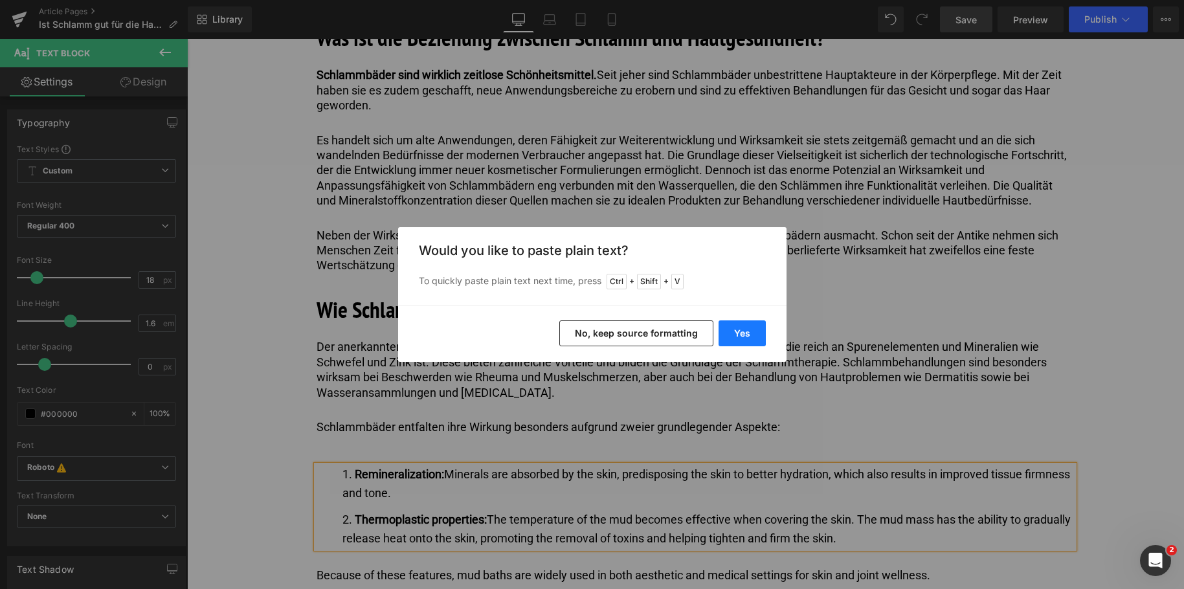
drag, startPoint x: 726, startPoint y: 331, endPoint x: 539, endPoint y: 293, distance: 191.1
click at [726, 331] on button "Yes" at bounding box center [742, 333] width 47 height 26
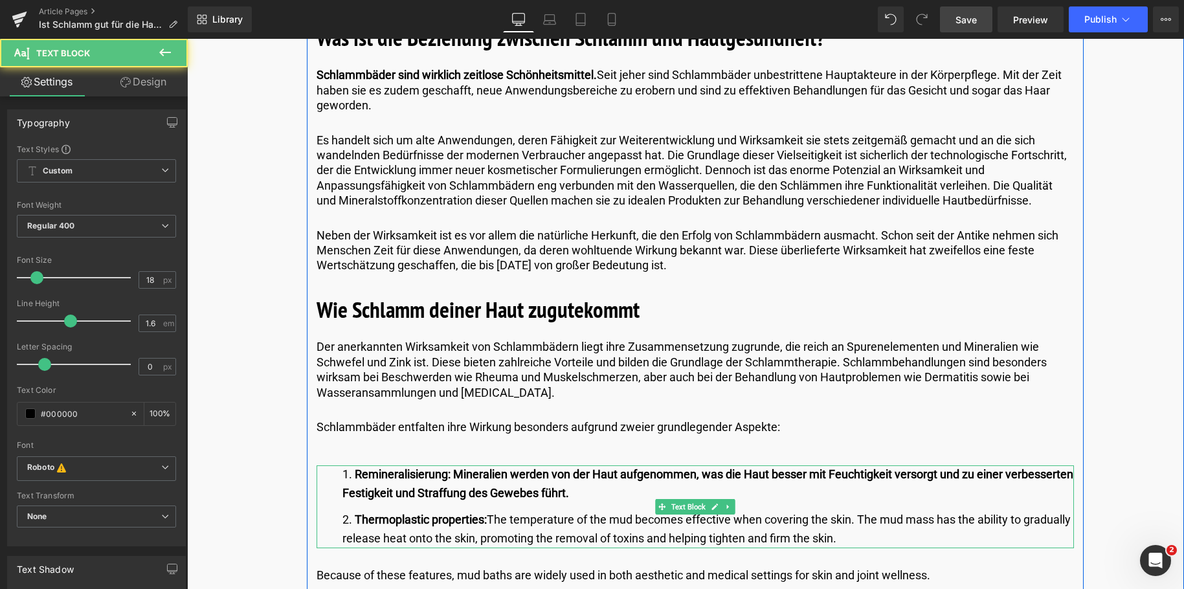
drag, startPoint x: 453, startPoint y: 472, endPoint x: 588, endPoint y: 500, distance: 137.5
click at [588, 500] on li "Remineralisierung: Mineralien werden von der Haut aufgenommen, was die Haut bes…" at bounding box center [707, 484] width 731 height 38
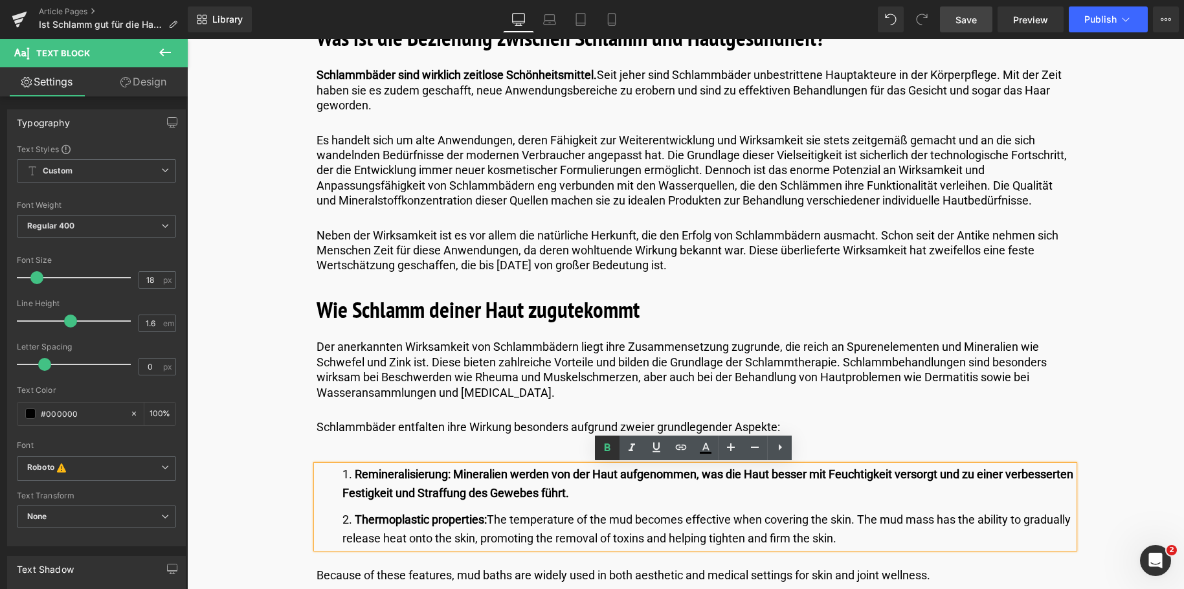
click at [0, 0] on icon at bounding box center [0, 0] width 0 height 0
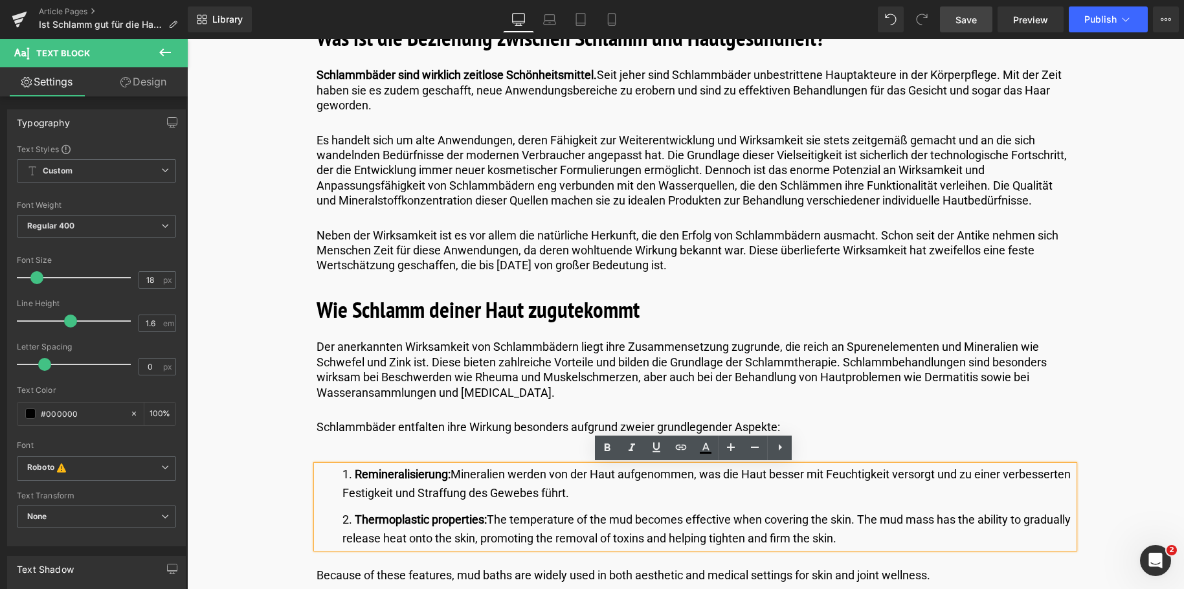
click at [350, 526] on li "Thermoplastic properties: The temperature of the mud becomes effective when cov…" at bounding box center [707, 530] width 731 height 38
drag, startPoint x: 352, startPoint y: 520, endPoint x: 990, endPoint y: 537, distance: 638.5
click at [990, 537] on li "Thermoplastic properties: The temperature of the mud becomes effective when cov…" at bounding box center [707, 530] width 731 height 38
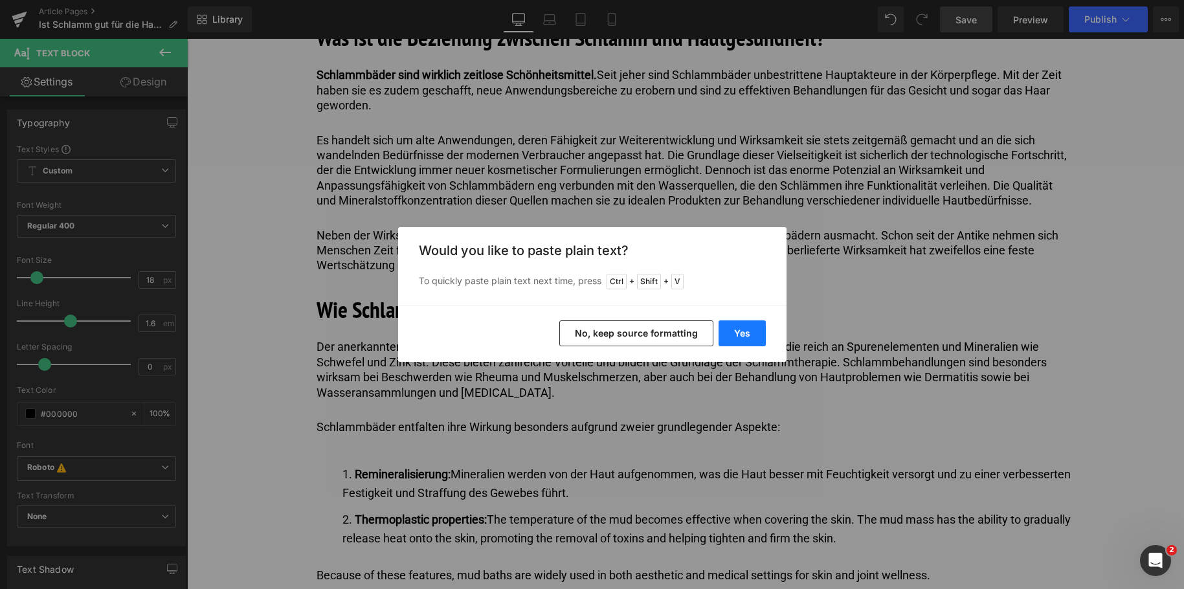
click at [737, 333] on button "Yes" at bounding box center [742, 333] width 47 height 26
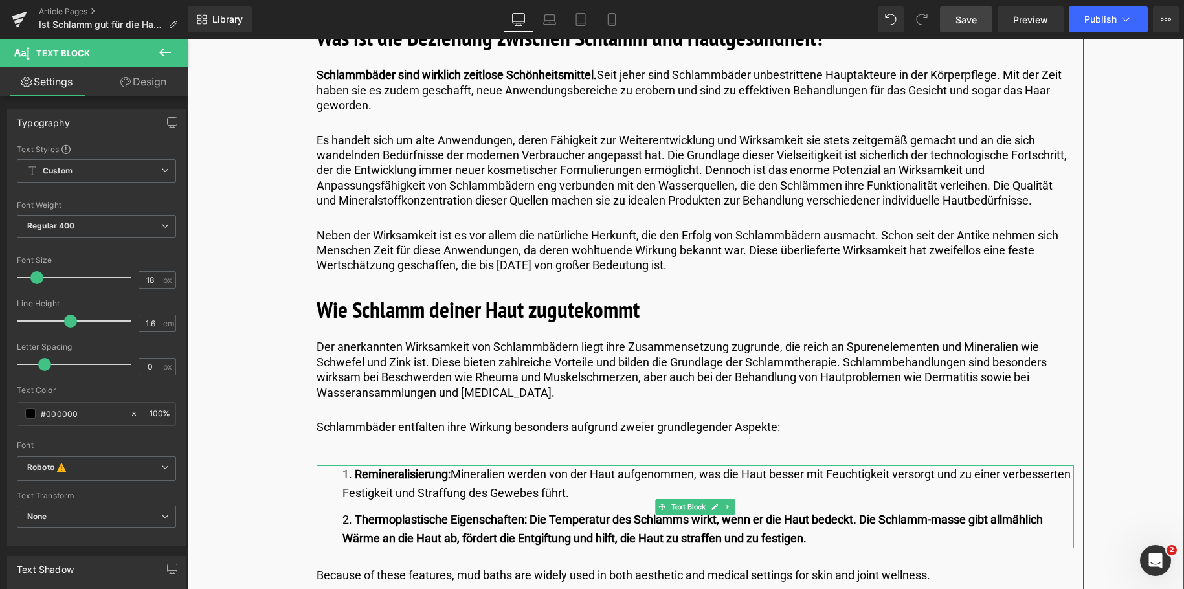
drag, startPoint x: 528, startPoint y: 516, endPoint x: 876, endPoint y: 539, distance: 349.0
click at [876, 539] on li "Thermoplastische Eigenschaften: Die Temperatur des Schlamms wirkt, wenn er die …" at bounding box center [707, 530] width 731 height 38
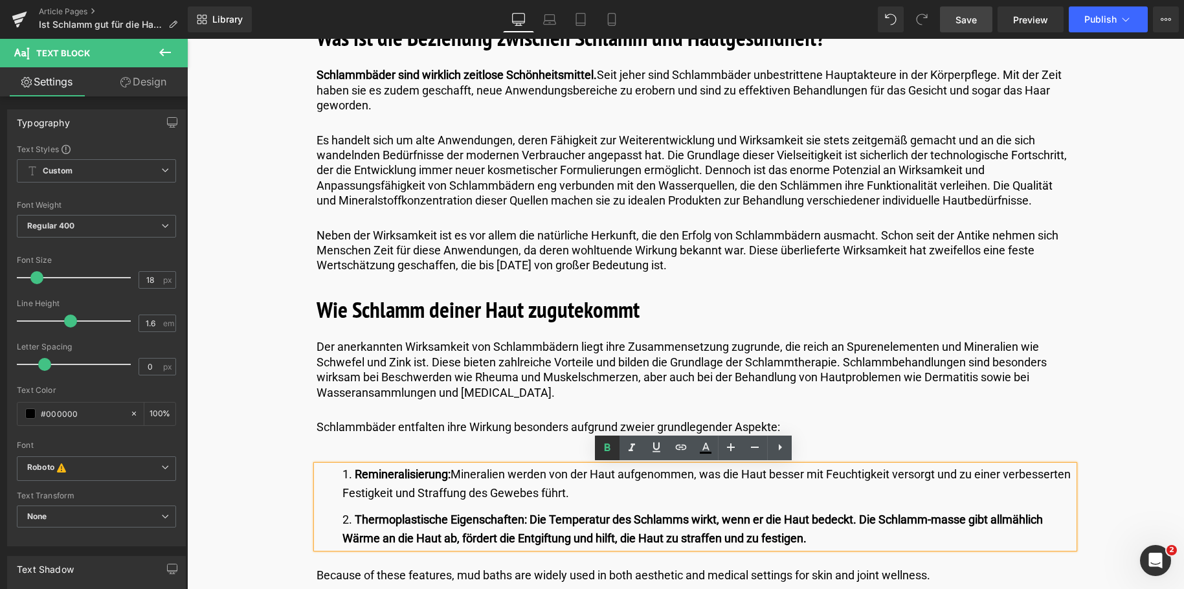
click at [0, 0] on icon at bounding box center [0, 0] width 0 height 0
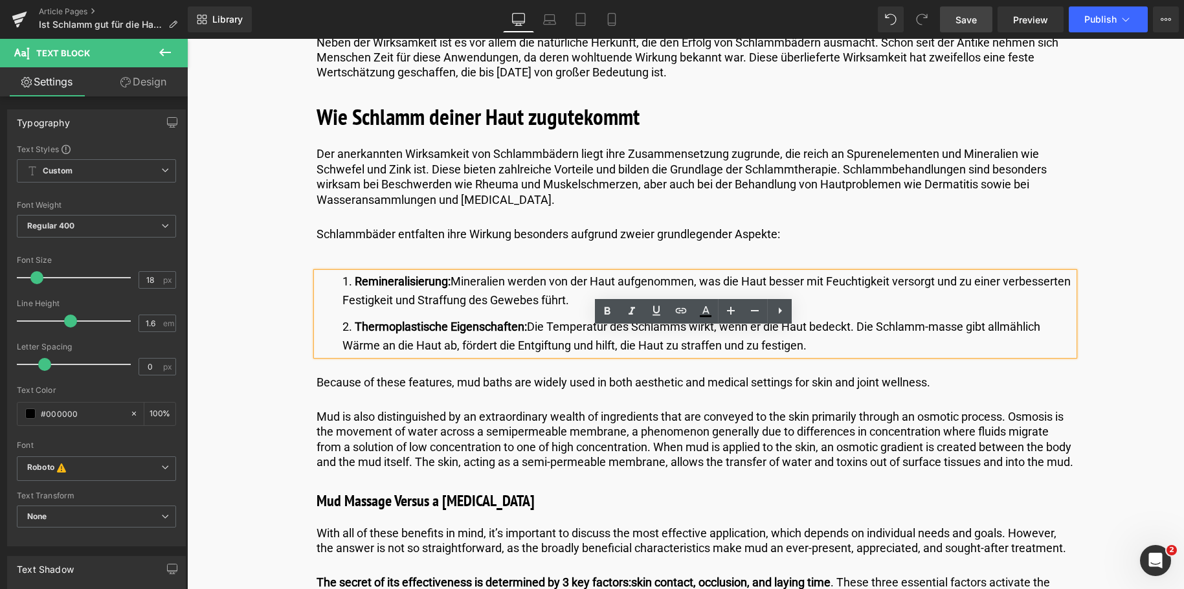
scroll to position [1812, 0]
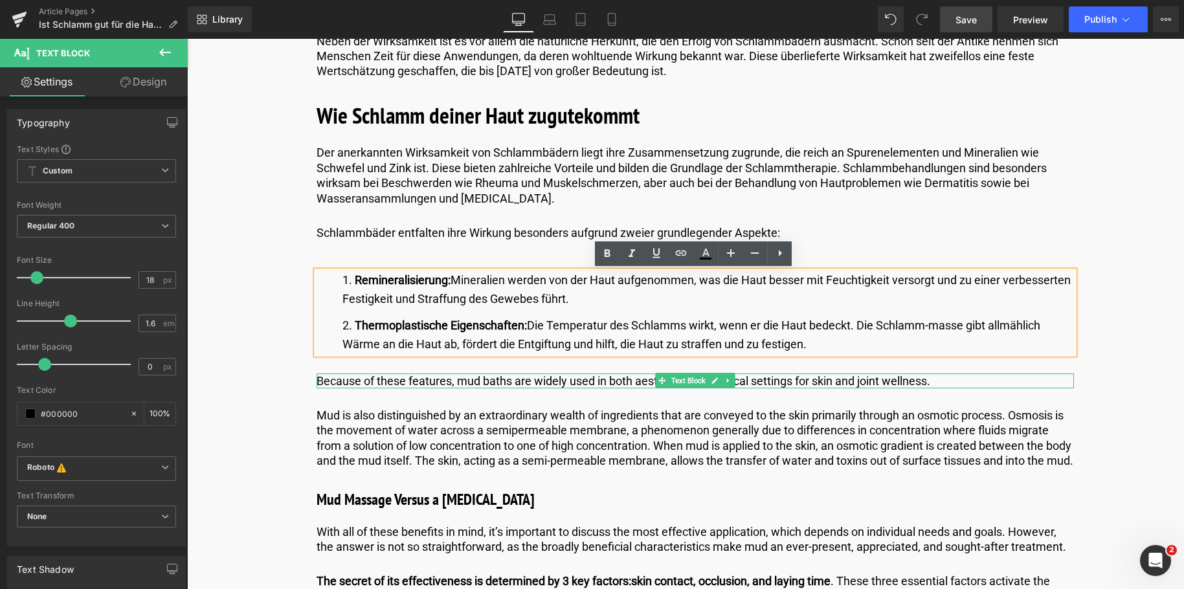
drag, startPoint x: 429, startPoint y: 377, endPoint x: 889, endPoint y: 369, distance: 460.9
click at [429, 377] on p "Because of these features, mud baths are widely used in both aesthetic and medi…" at bounding box center [695, 380] width 757 height 15
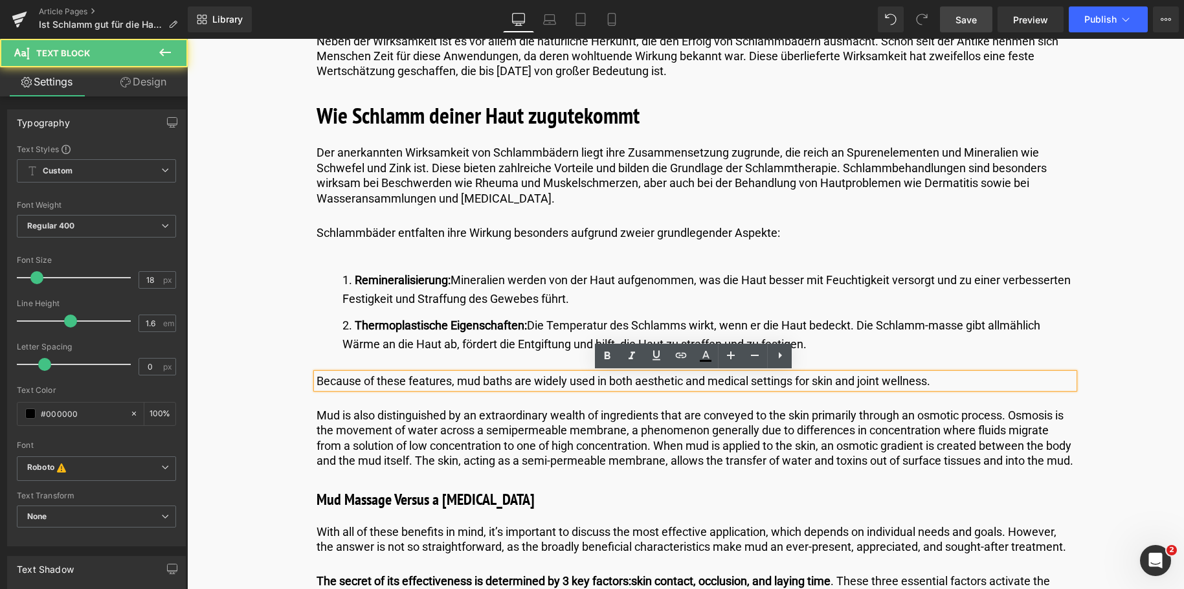
click at [968, 380] on p "Because of these features, mud baths are widely used in both aesthetic and medi…" at bounding box center [695, 380] width 757 height 15
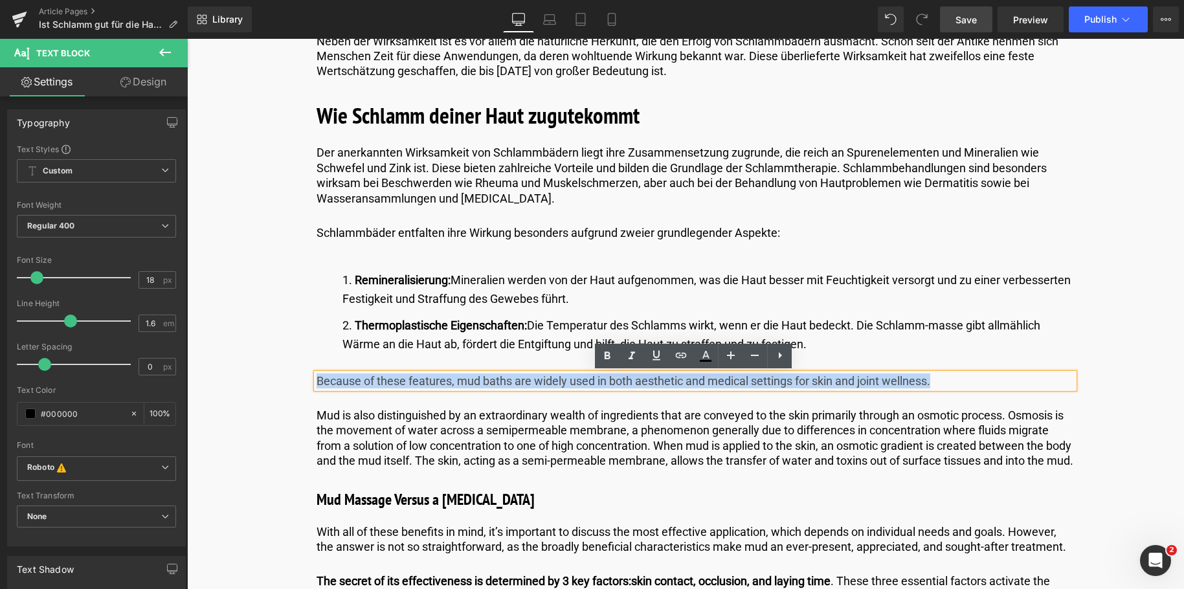
drag, startPoint x: 968, startPoint y: 380, endPoint x: 221, endPoint y: 367, distance: 746.5
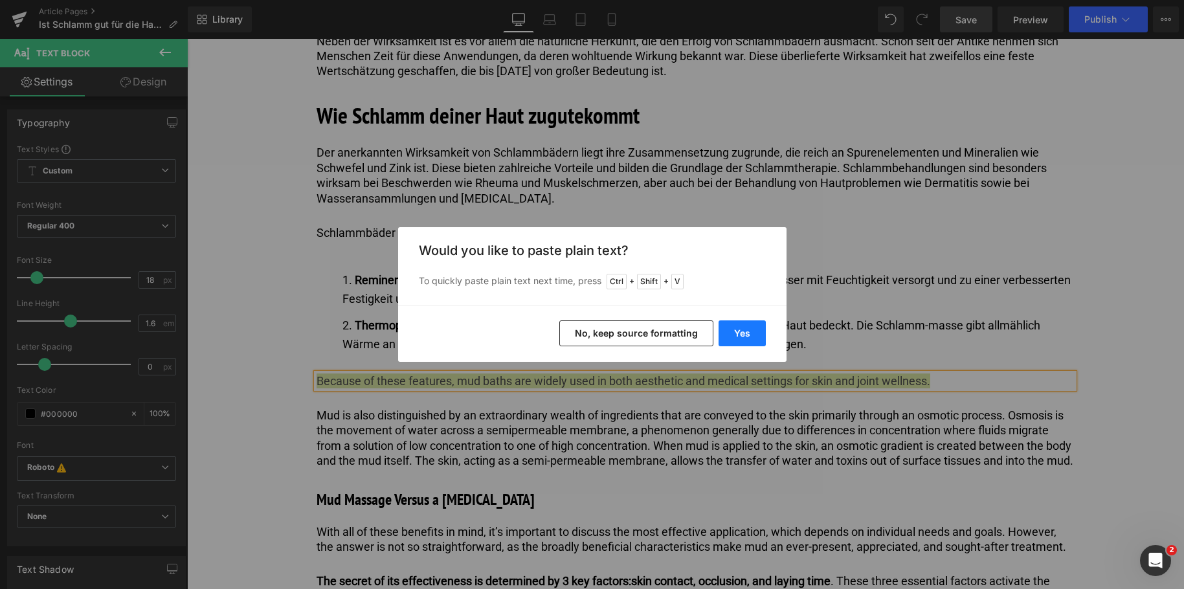
click at [733, 329] on button "Yes" at bounding box center [742, 333] width 47 height 26
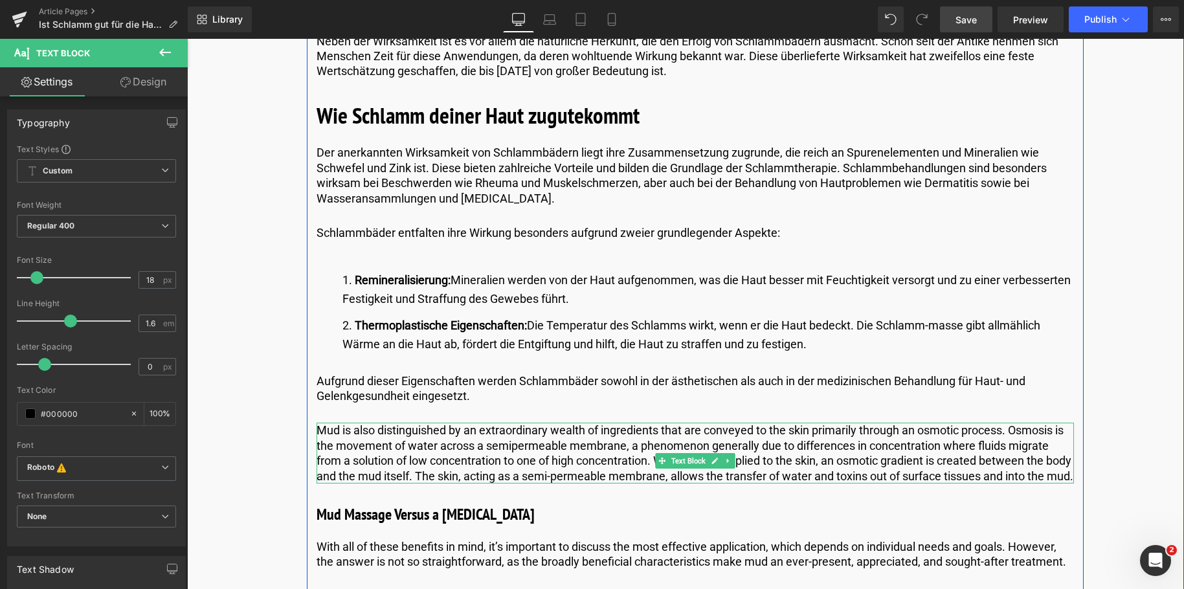
click at [378, 484] on p "Mud is also distinguished by an extraordinary wealth of ingredients that are co…" at bounding box center [695, 453] width 757 height 61
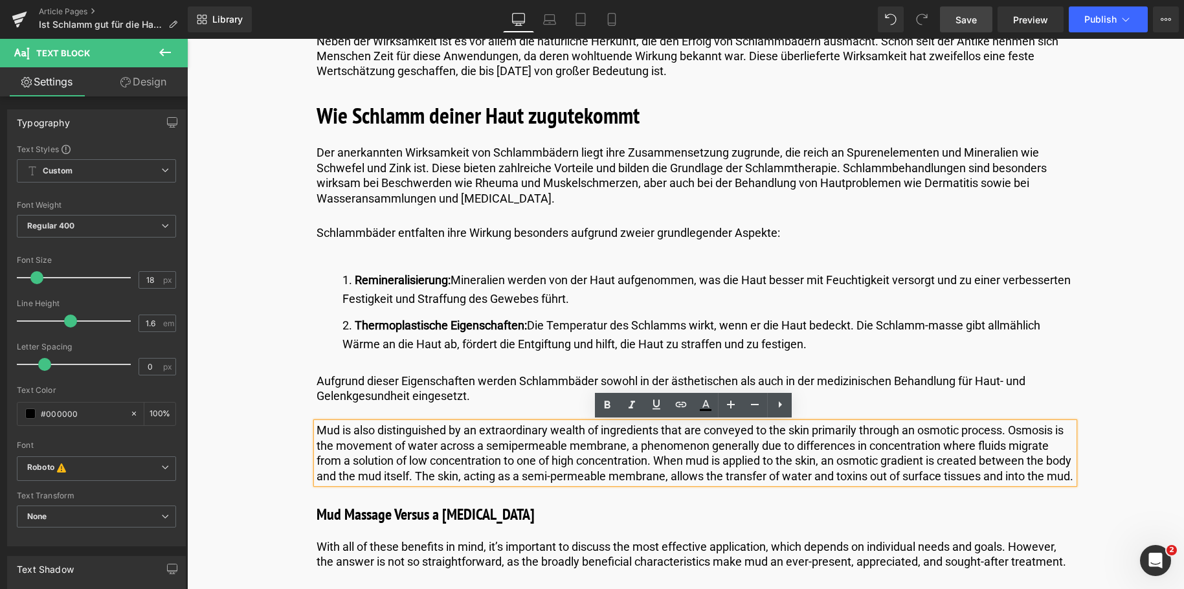
drag, startPoint x: 375, startPoint y: 491, endPoint x: 280, endPoint y: 432, distance: 111.9
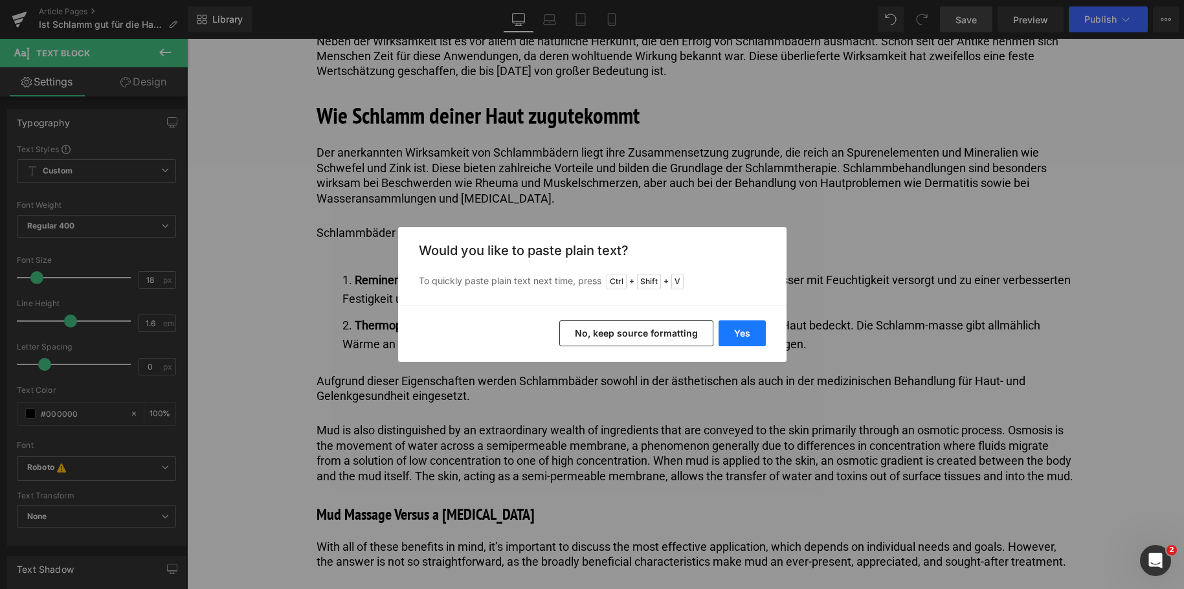
click at [739, 333] on button "Yes" at bounding box center [742, 333] width 47 height 26
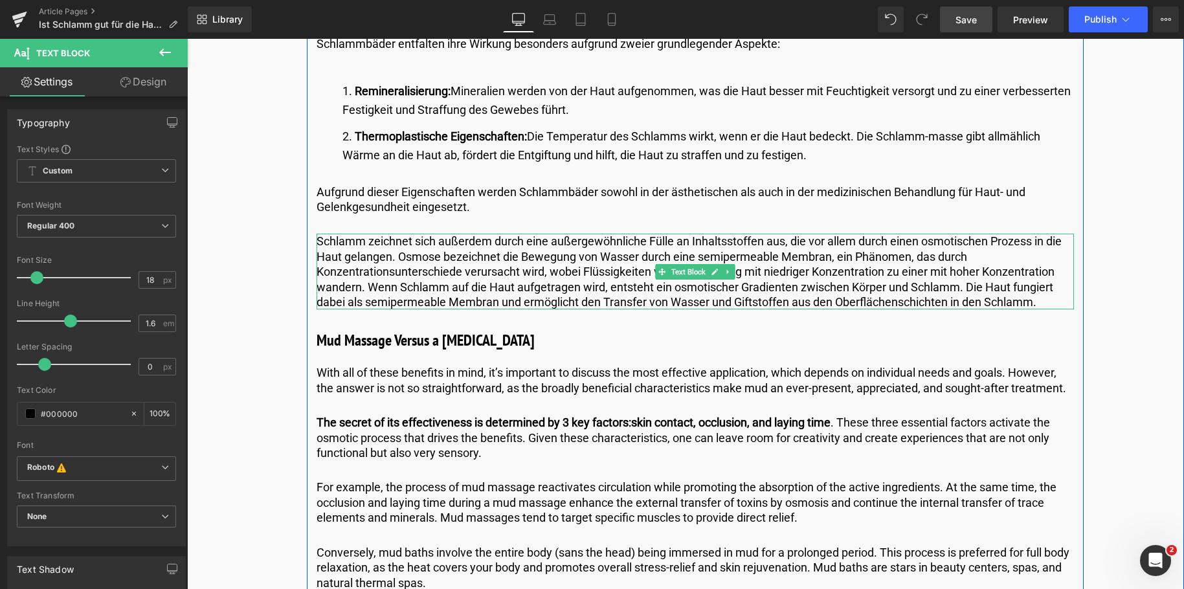
scroll to position [2007, 0]
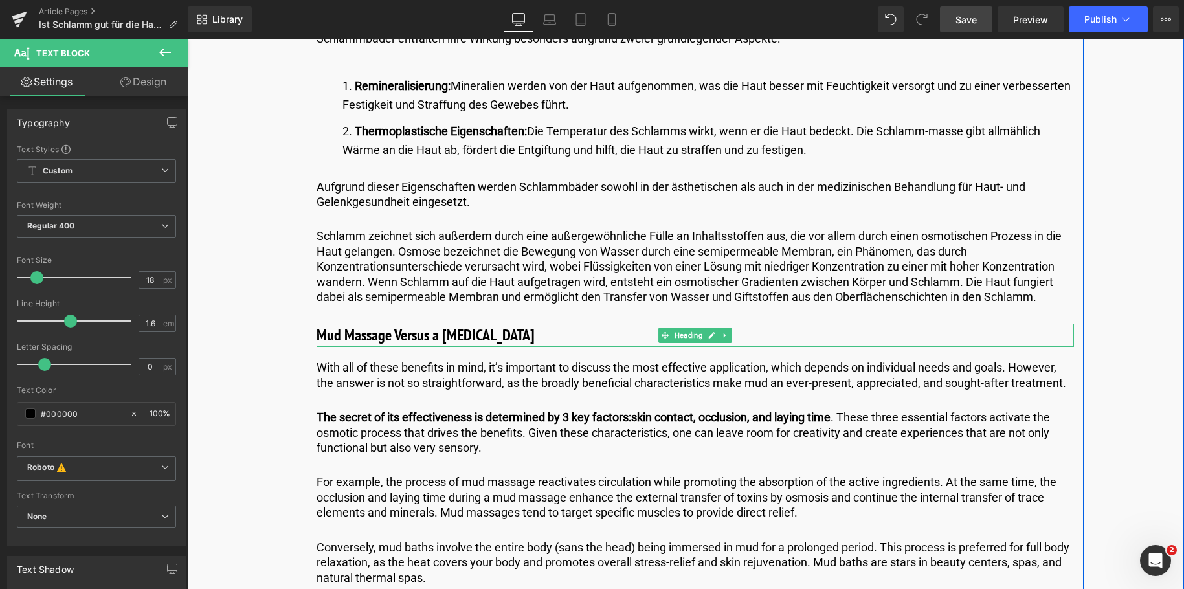
click at [506, 335] on h3 "Mud Massage Versus a Mud Bath" at bounding box center [695, 335] width 757 height 23
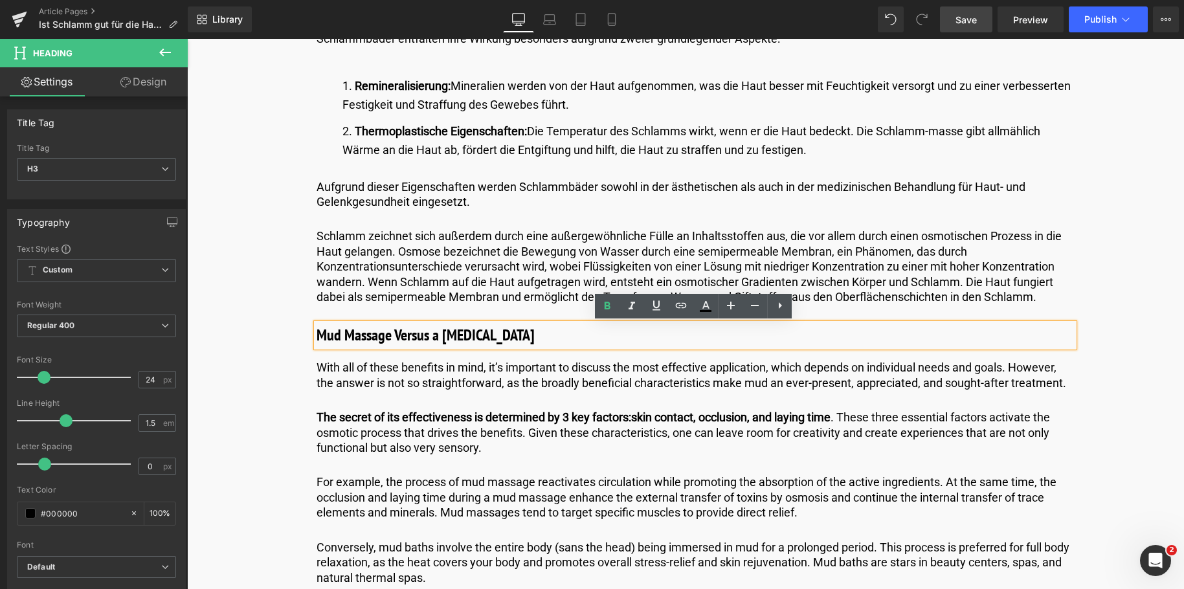
click at [506, 335] on h3 "Mud Massage Versus a Mud Bath" at bounding box center [695, 335] width 757 height 23
drag, startPoint x: 506, startPoint y: 335, endPoint x: 285, endPoint y: 329, distance: 220.1
paste div
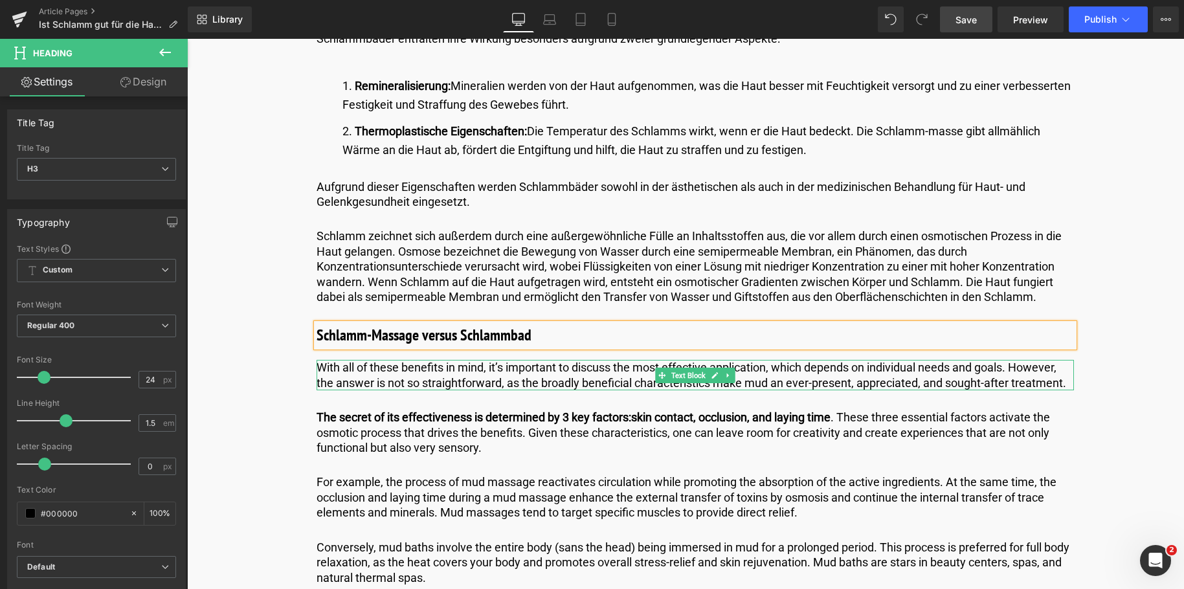
drag, startPoint x: 486, startPoint y: 378, endPoint x: 950, endPoint y: 414, distance: 465.5
click at [486, 378] on p "With all of these benefits in mind, it’s important to discuss the most effectiv…" at bounding box center [695, 375] width 757 height 30
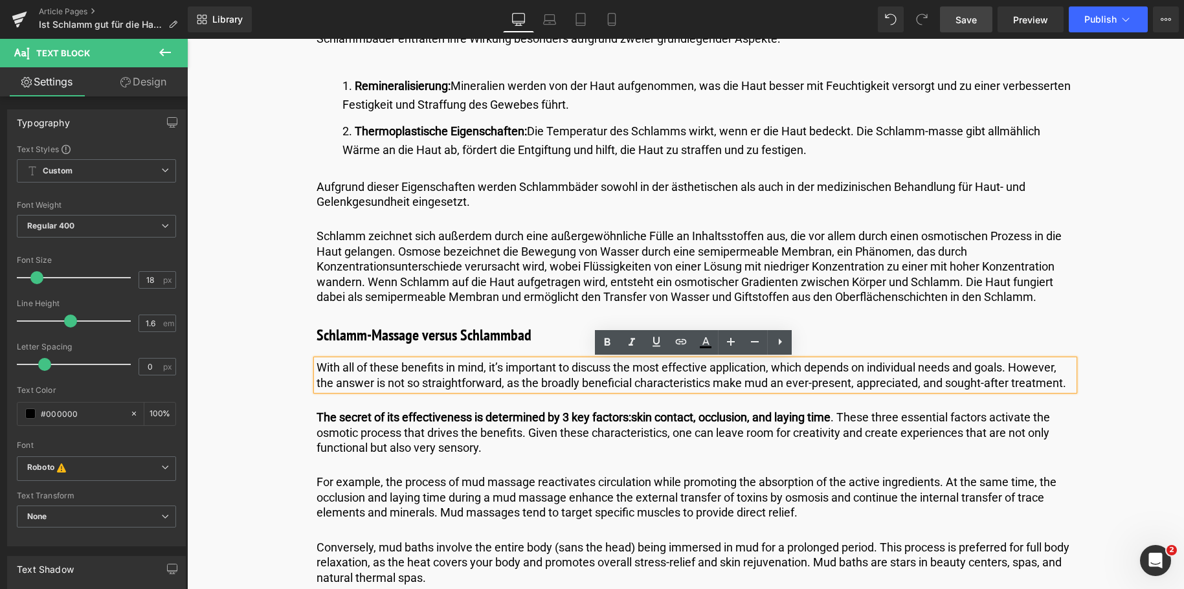
click at [1067, 384] on p "With all of these benefits in mind, it’s important to discuss the most effectiv…" at bounding box center [695, 375] width 757 height 30
drag, startPoint x: 1067, startPoint y: 383, endPoint x: 304, endPoint y: 365, distance: 763.4
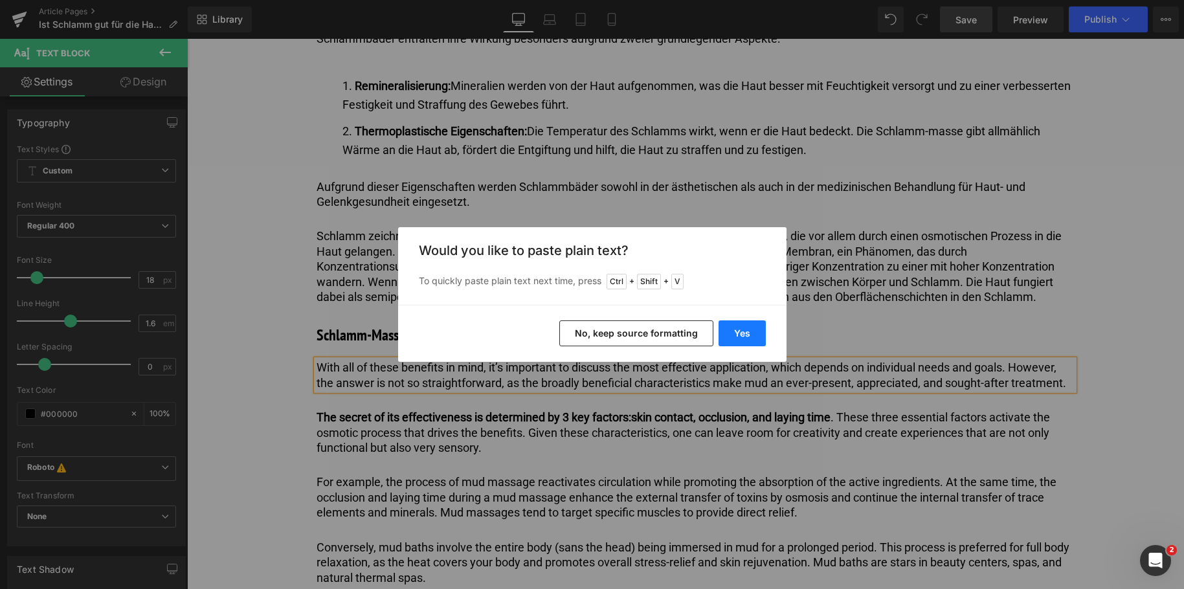
click at [733, 333] on button "Yes" at bounding box center [742, 333] width 47 height 26
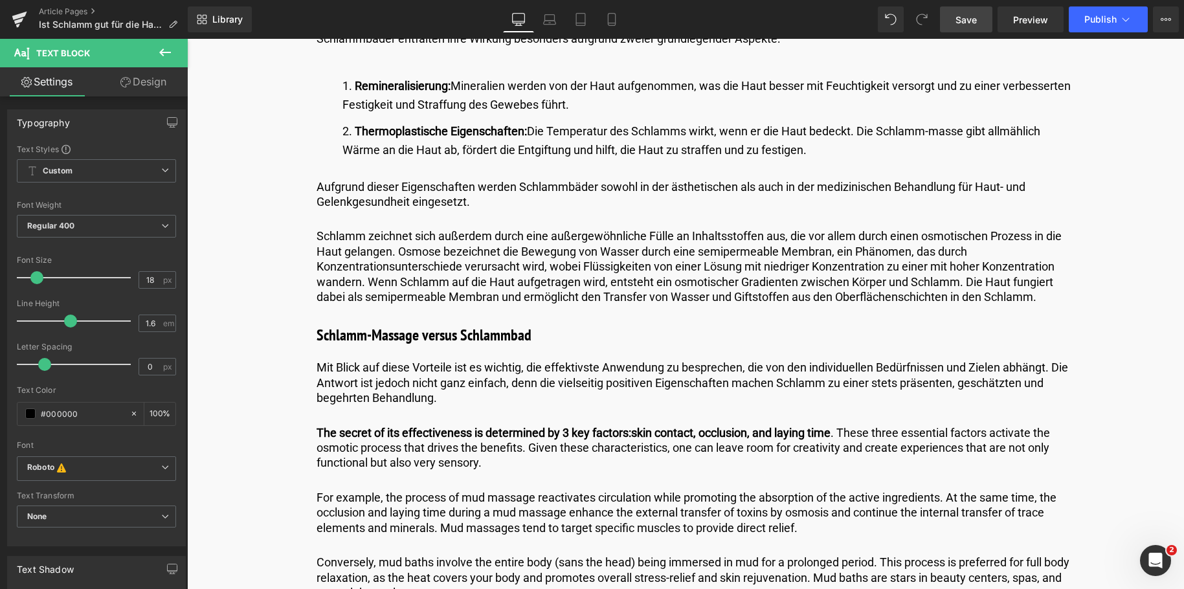
click at [970, 19] on span "Save" at bounding box center [965, 20] width 21 height 14
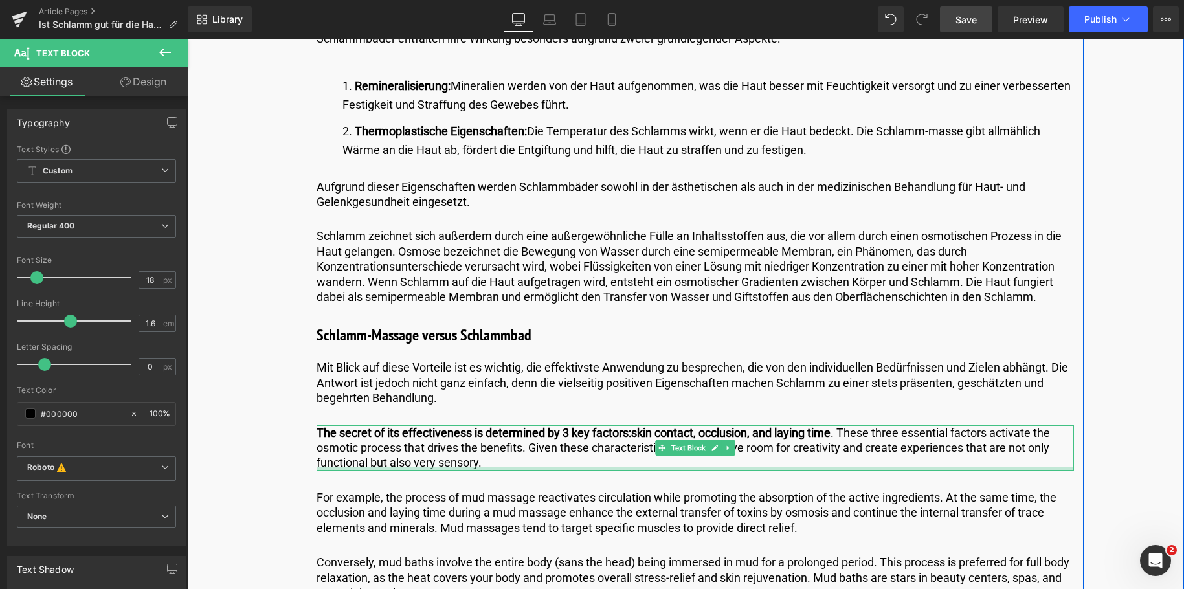
drag, startPoint x: 488, startPoint y: 469, endPoint x: 485, endPoint y: 460, distance: 9.4
click at [489, 469] on div at bounding box center [695, 468] width 757 height 3
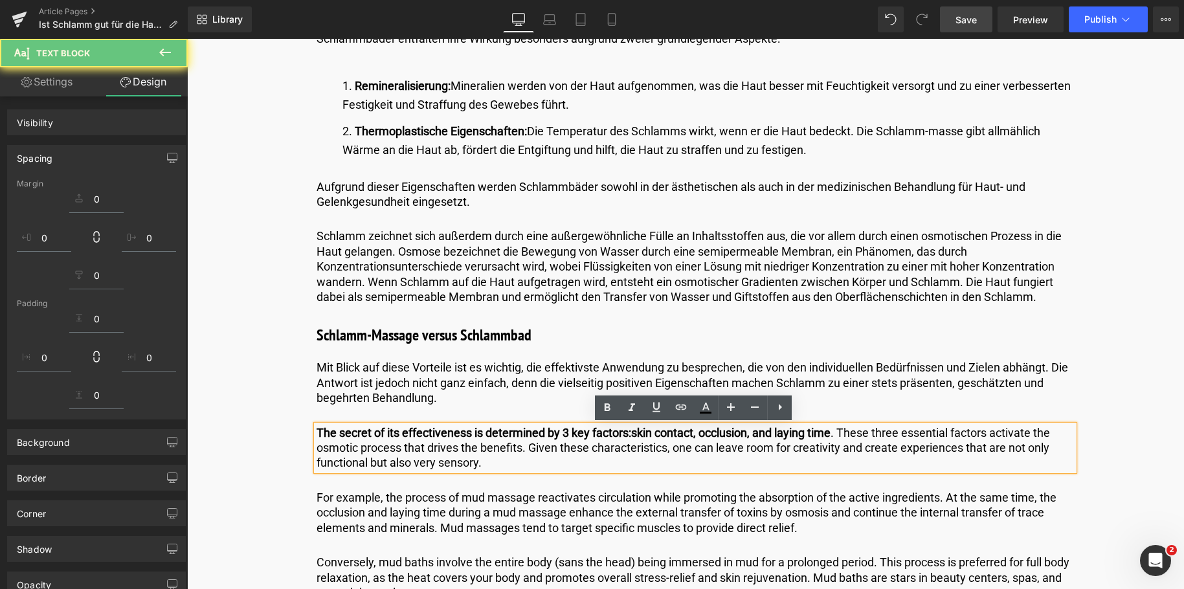
click at [485, 463] on p "T he secret of its effectiveness is determined by 3 key factors: s kin contact,…" at bounding box center [695, 447] width 757 height 45
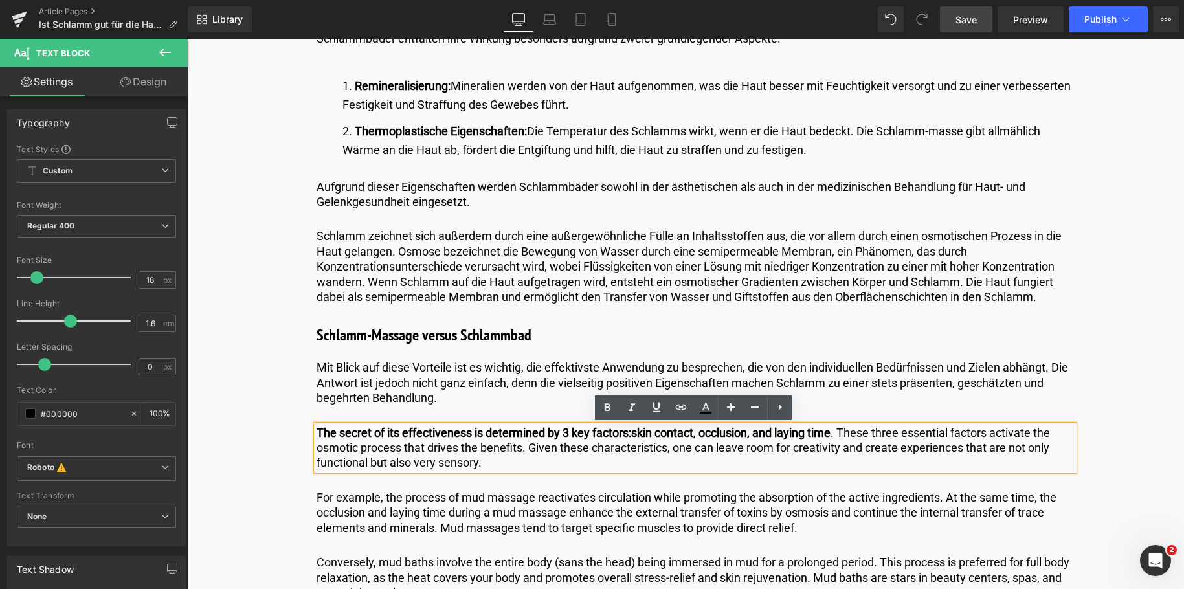
drag, startPoint x: 485, startPoint y: 465, endPoint x: 254, endPoint y: 418, distance: 236.4
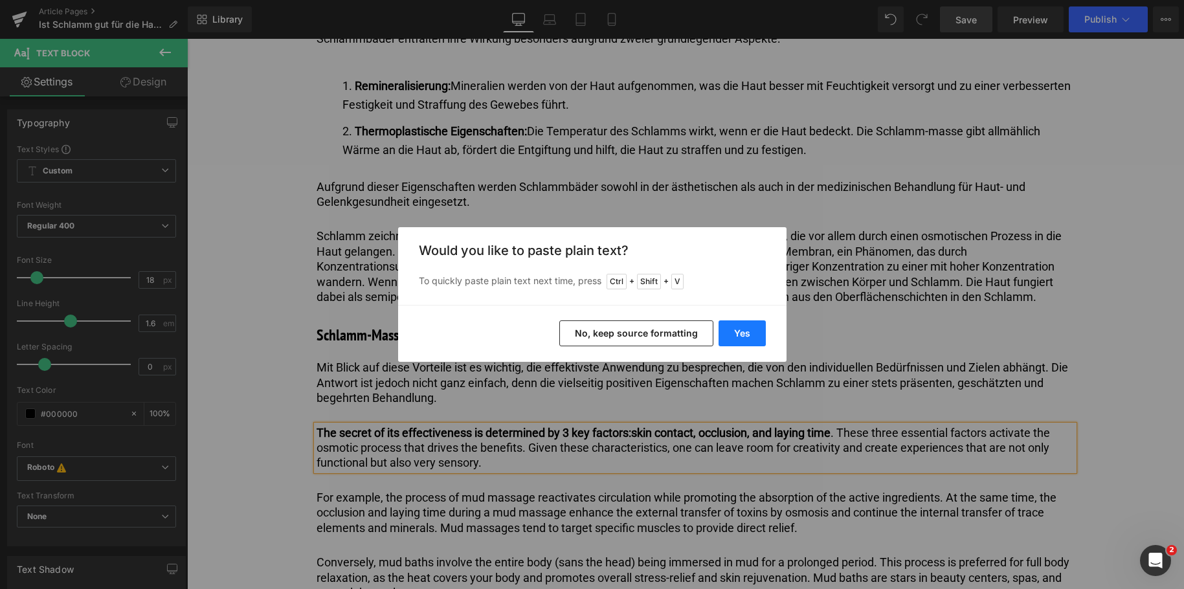
click at [737, 333] on button "Yes" at bounding box center [742, 333] width 47 height 26
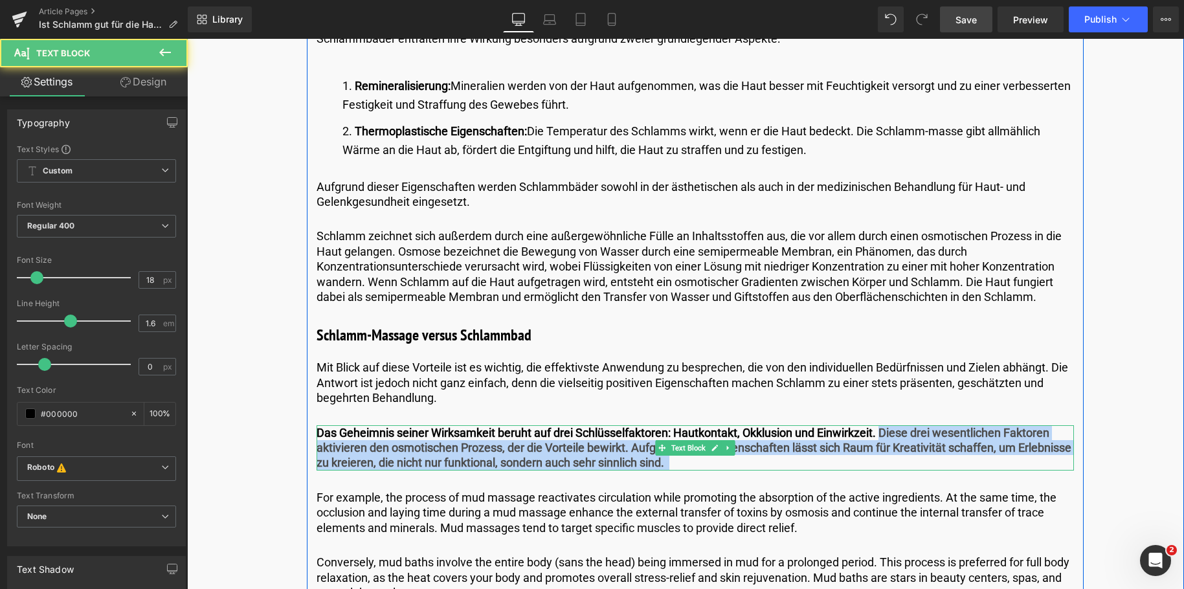
drag, startPoint x: 884, startPoint y: 430, endPoint x: 888, endPoint y: 465, distance: 35.2
click at [888, 465] on p "Das Geheimnis seiner Wirksamkeit beruht auf drei Schlüsselfaktoren: Hautkontakt…" at bounding box center [695, 447] width 757 height 45
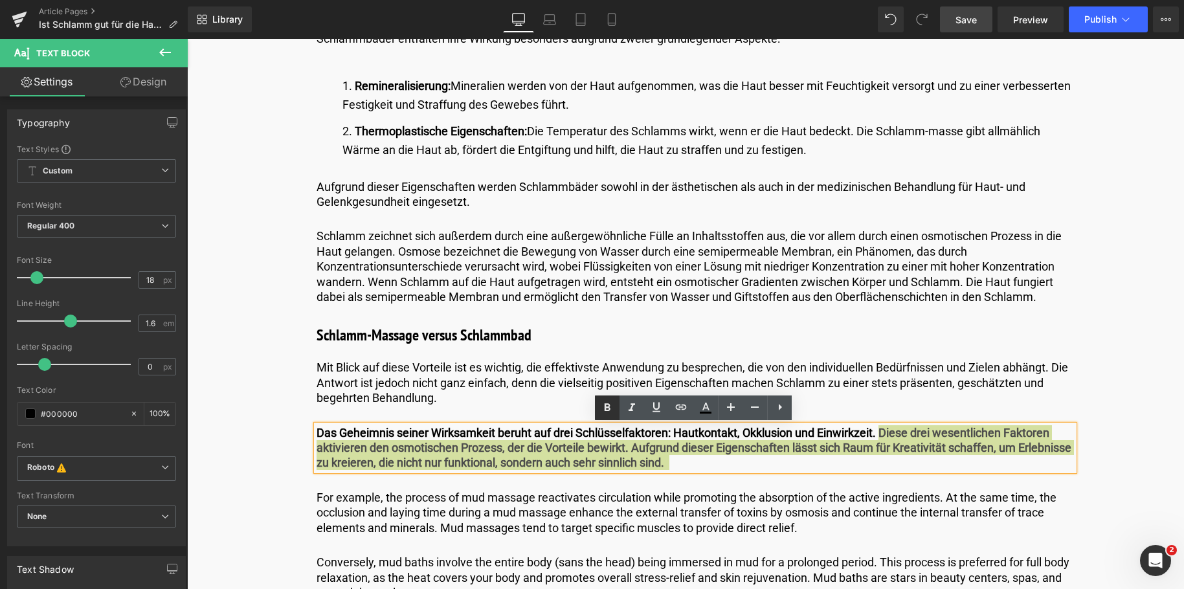
click at [606, 410] on icon at bounding box center [608, 407] width 6 height 8
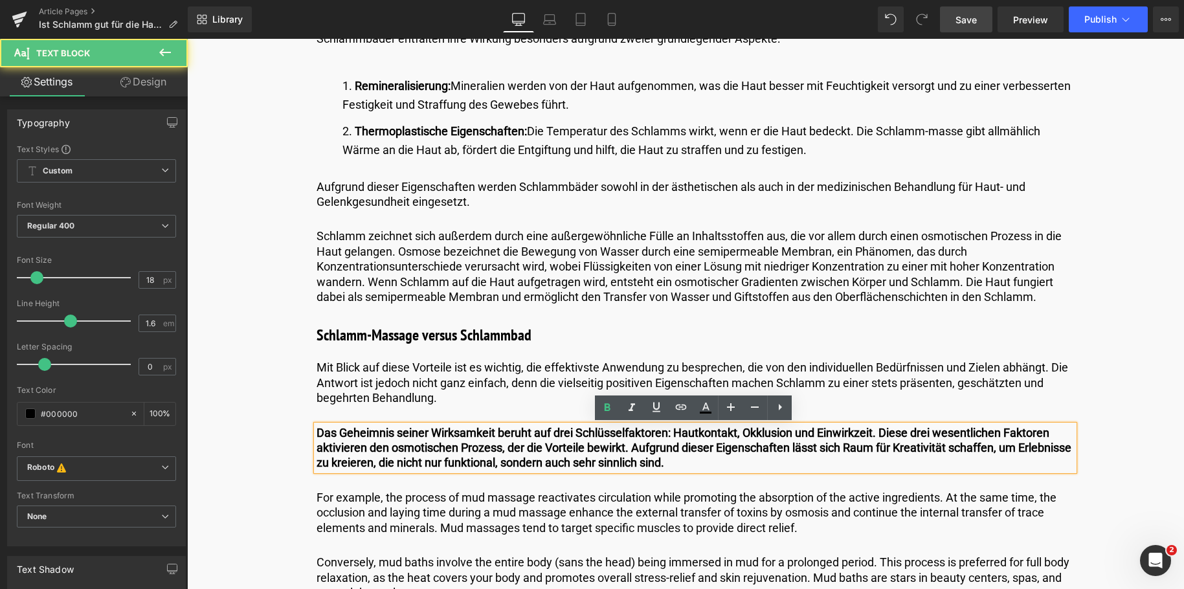
click at [855, 437] on strong "Das Geheimnis seiner Wirksamkeit beruht auf drei Schlüsselfaktoren: Hautkontakt…" at bounding box center [694, 448] width 755 height 44
drag, startPoint x: 880, startPoint y: 433, endPoint x: 875, endPoint y: 463, distance: 30.2
click at [875, 463] on p "Das Geheimnis seiner Wirksamkeit beruht auf drei Schlüsselfaktoren: Hautkontakt…" at bounding box center [695, 447] width 757 height 45
click at [608, 408] on icon at bounding box center [608, 407] width 6 height 8
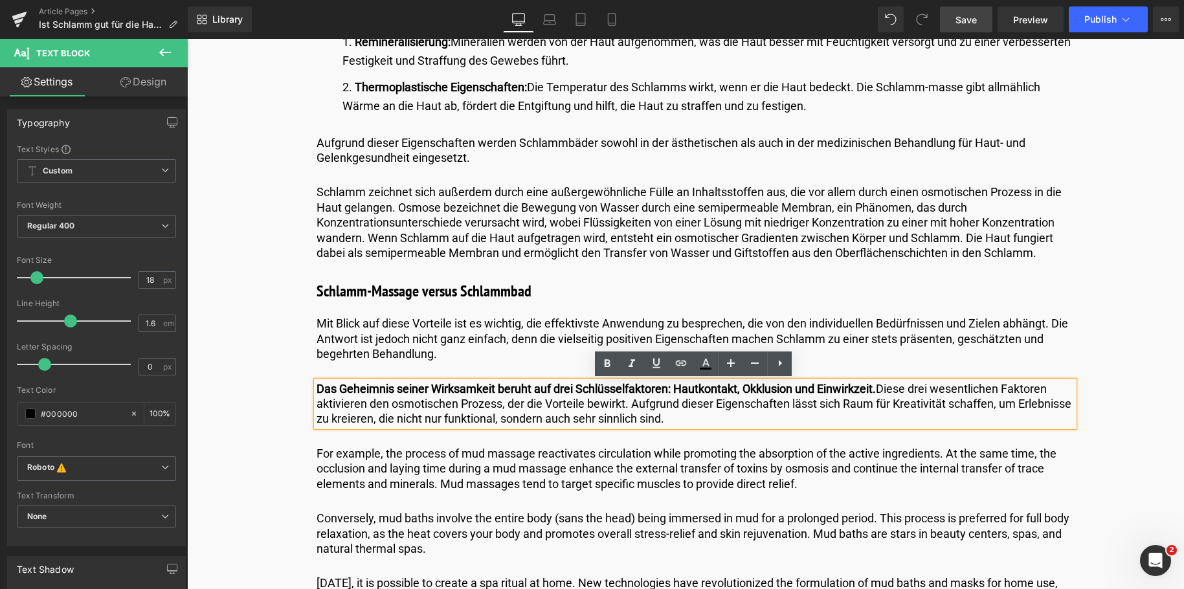
scroll to position [2071, 0]
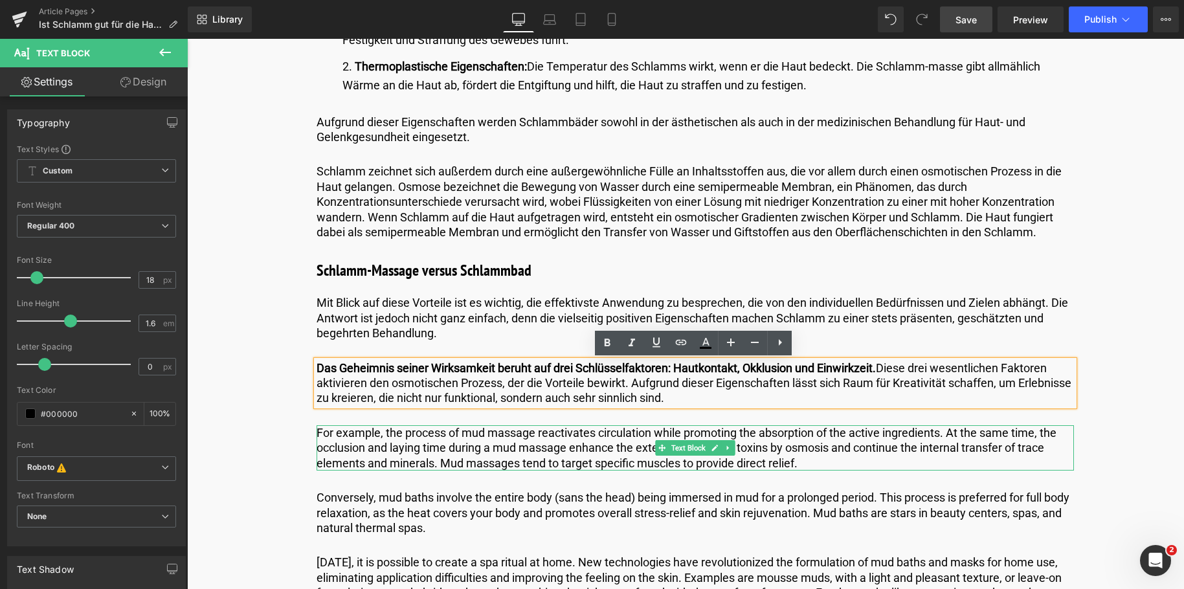
drag, startPoint x: 427, startPoint y: 444, endPoint x: 798, endPoint y: 466, distance: 371.6
click at [427, 444] on p "For example, the process of mud massage reactivates circulation while promoting…" at bounding box center [695, 447] width 757 height 45
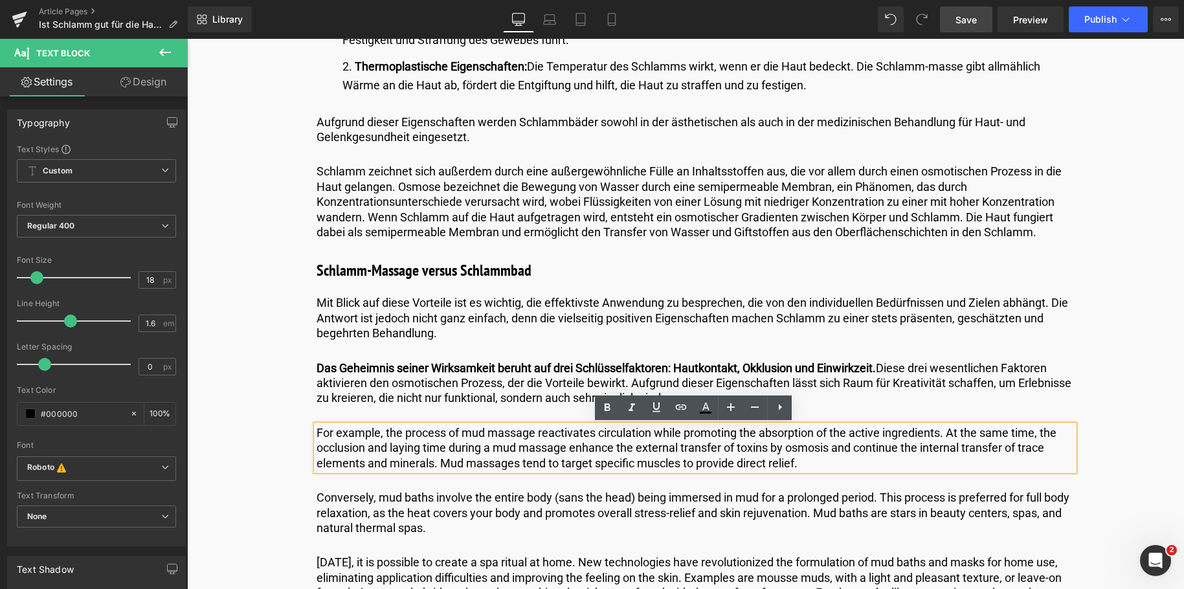
drag, startPoint x: 829, startPoint y: 462, endPoint x: 273, endPoint y: 447, distance: 556.2
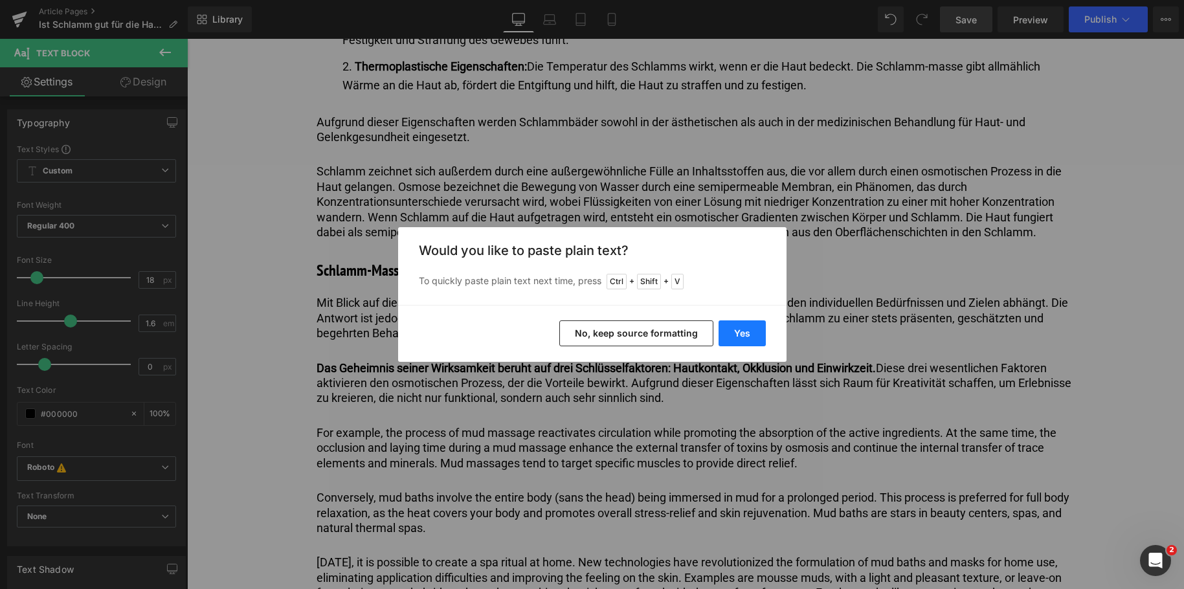
click at [739, 332] on button "Yes" at bounding box center [742, 333] width 47 height 26
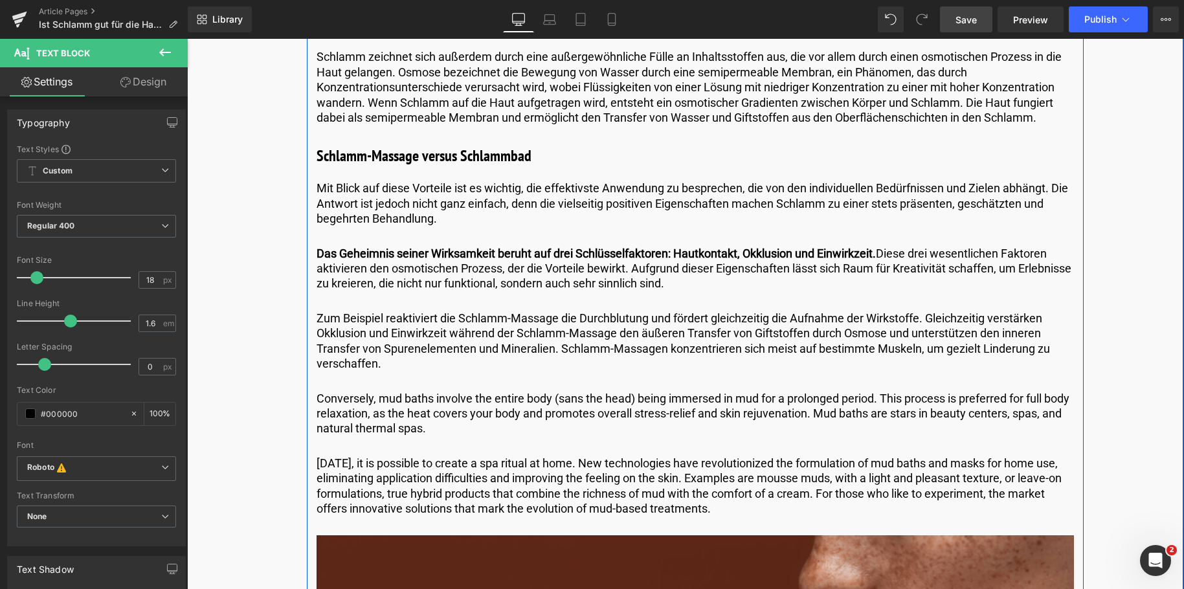
scroll to position [2201, 0]
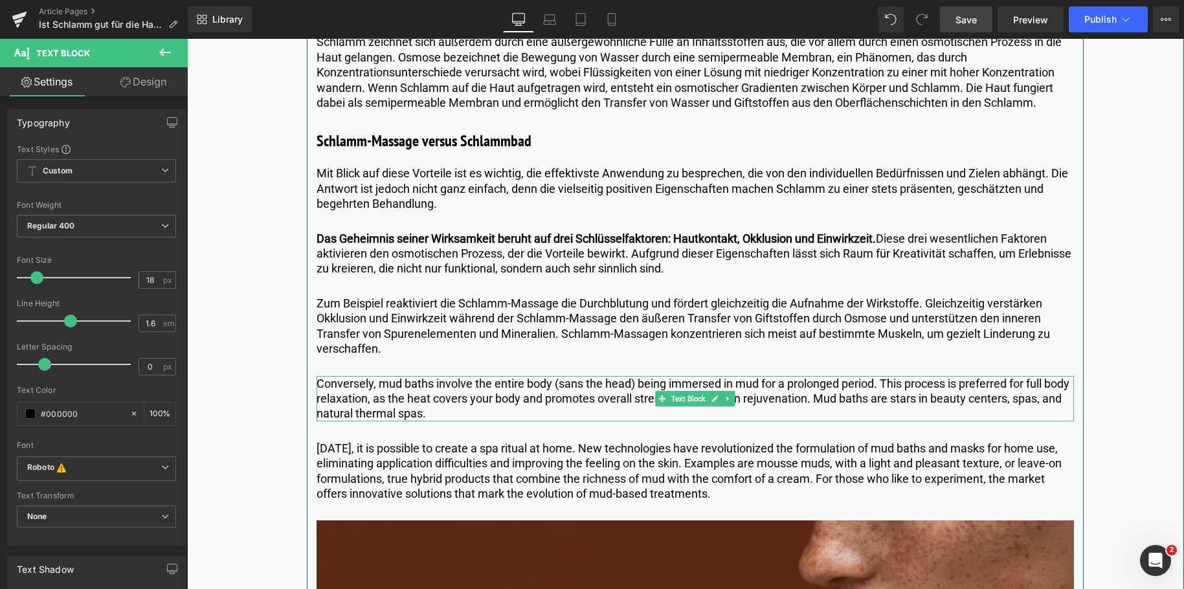
click at [465, 414] on p "Conversely, mud baths involve the entire body (sans the head) being immersed in…" at bounding box center [695, 398] width 757 height 45
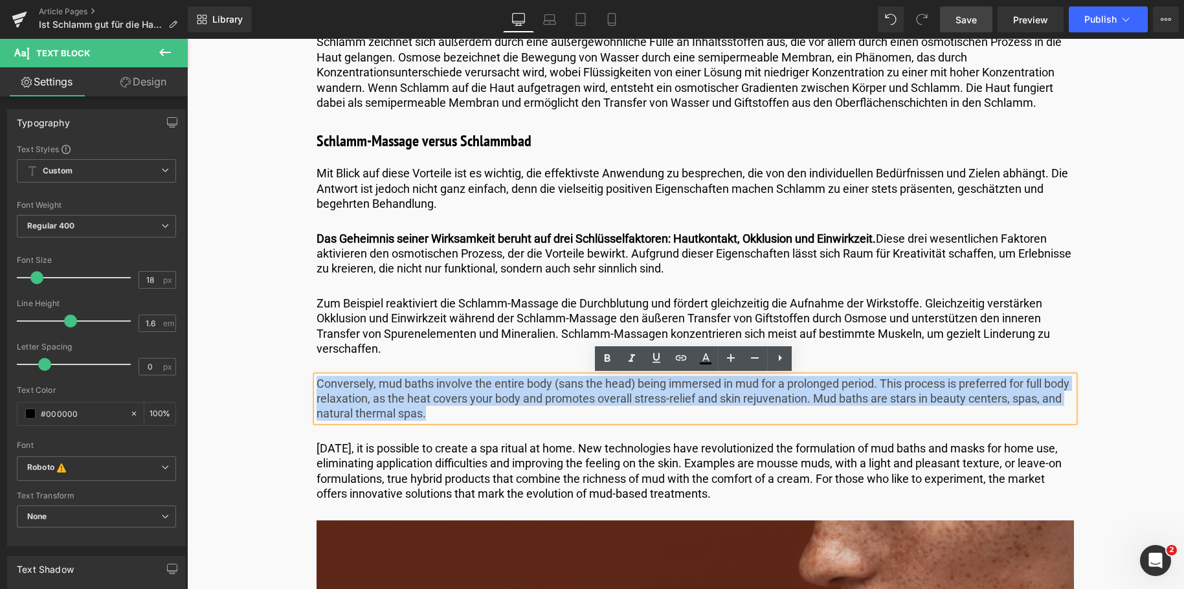
drag, startPoint x: 465, startPoint y: 413, endPoint x: 234, endPoint y: 366, distance: 235.1
click at [234, 366] on div "Image Published on March 10, 2025 | 10 min read Text Block Row Ist Schlamm gut …" at bounding box center [684, 565] width 997 height 5277
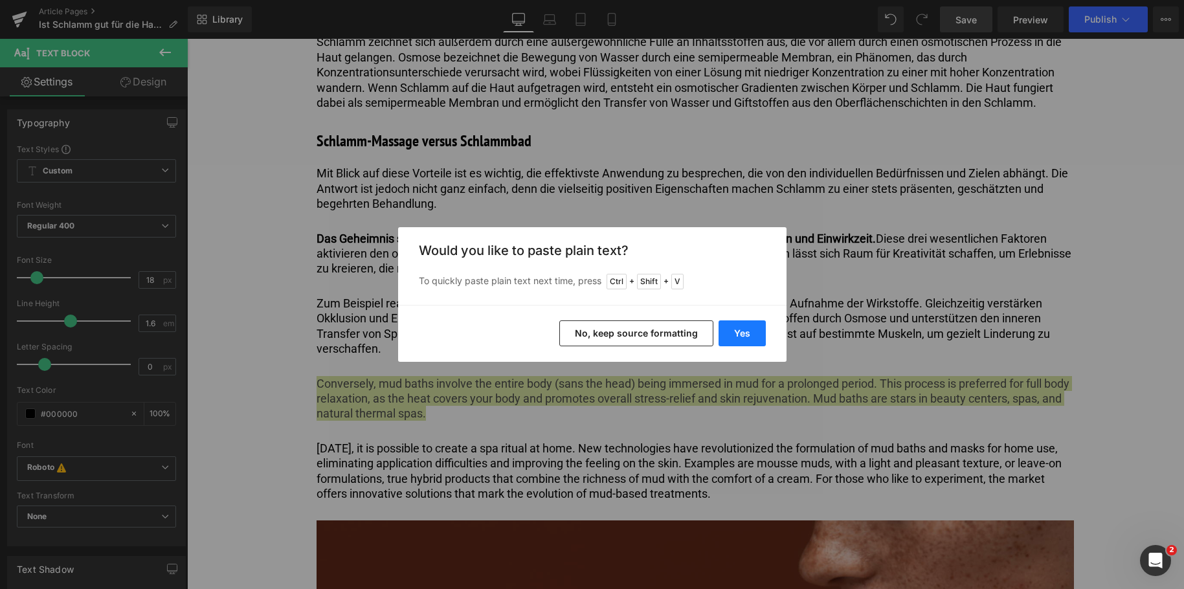
click at [737, 333] on button "Yes" at bounding box center [742, 333] width 47 height 26
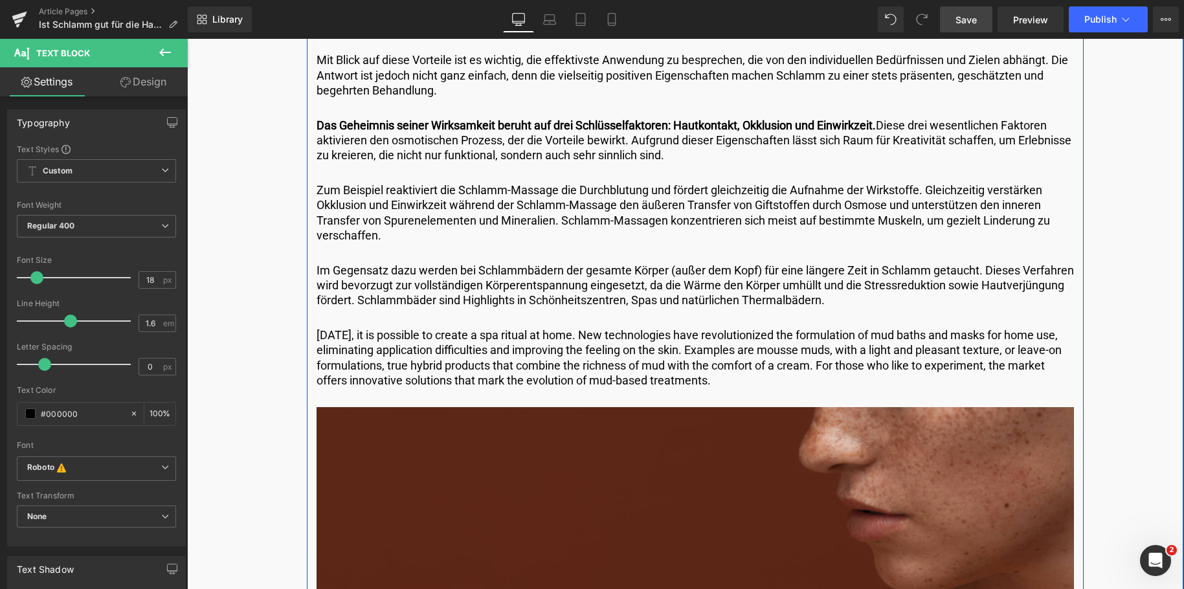
scroll to position [2330, 0]
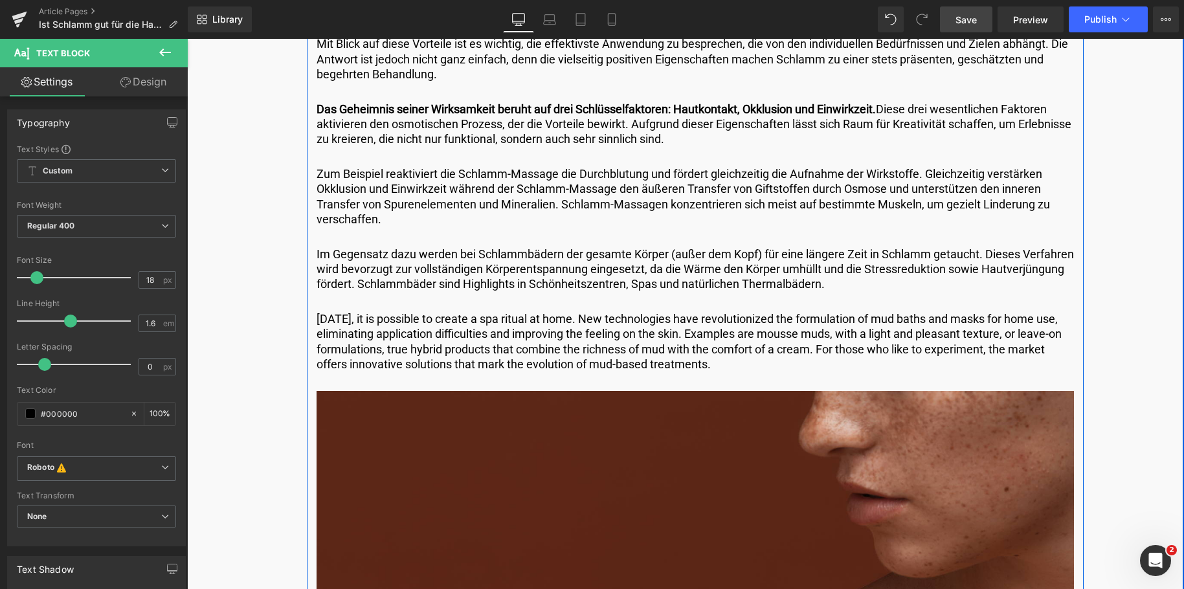
drag, startPoint x: 746, startPoint y: 359, endPoint x: 740, endPoint y: 363, distance: 7.5
click at [746, 359] on p "Today, it is possible to create a spa ritual at home. New technologies have rev…" at bounding box center [695, 341] width 757 height 61
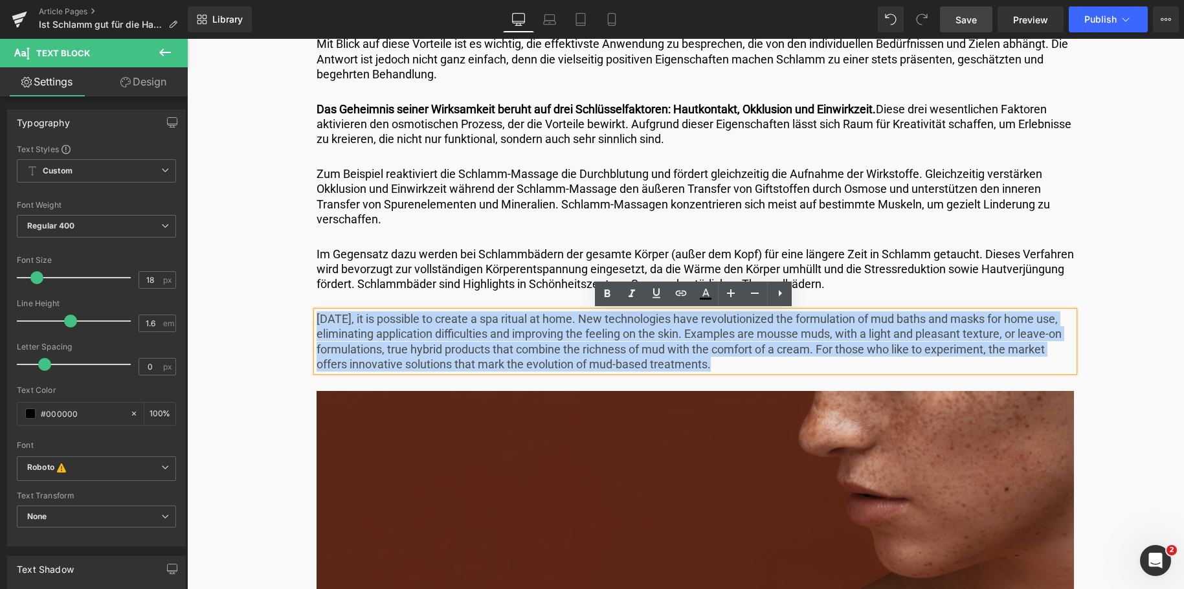
drag, startPoint x: 733, startPoint y: 364, endPoint x: 8, endPoint y: 232, distance: 737.0
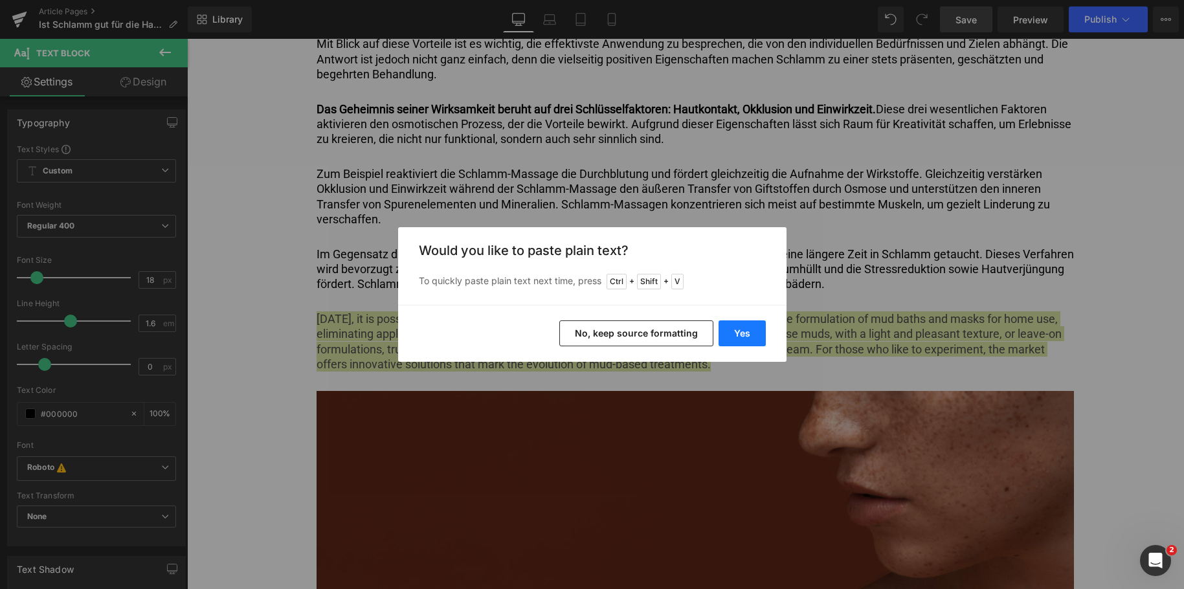
click at [731, 331] on button "Yes" at bounding box center [742, 333] width 47 height 26
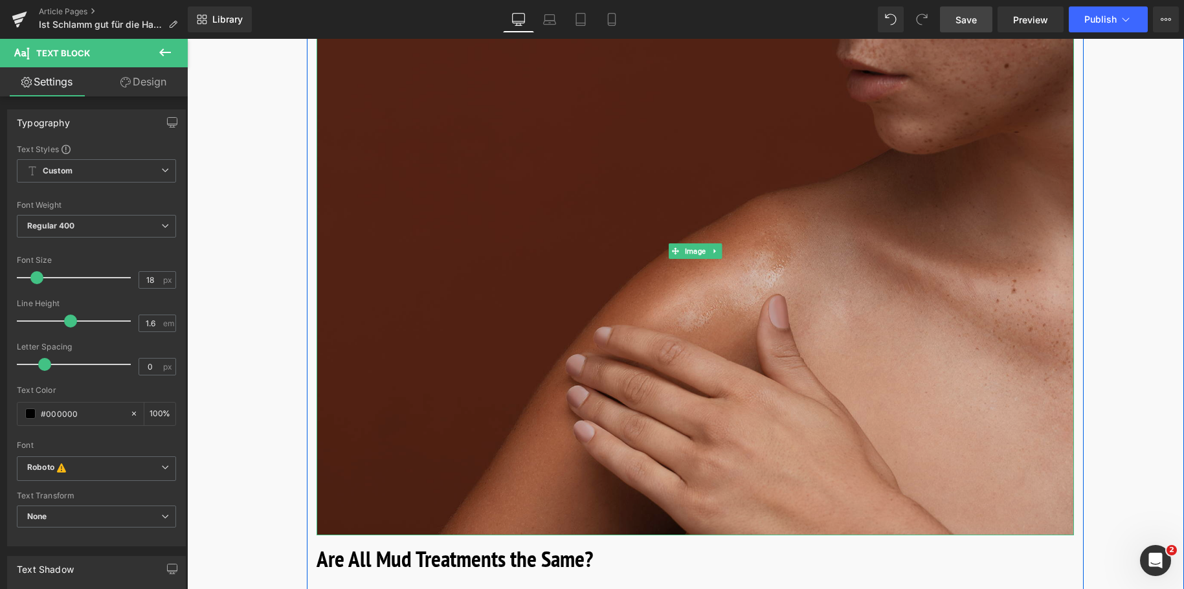
scroll to position [2783, 0]
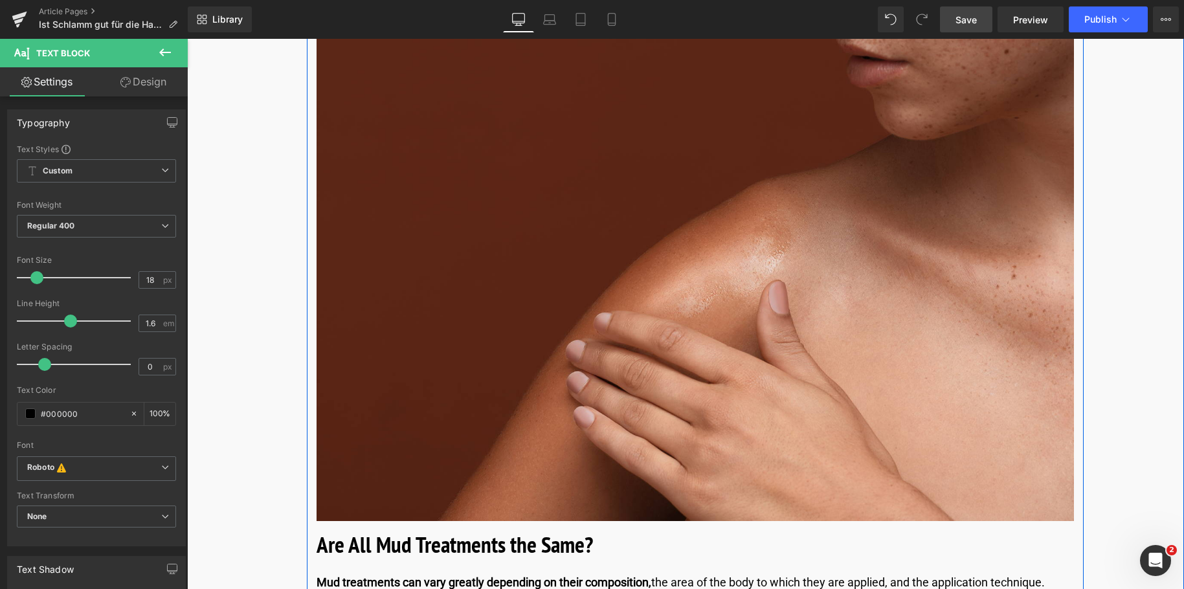
click at [603, 545] on h2 "Are All Mud Treatments the Same?" at bounding box center [695, 545] width 757 height 34
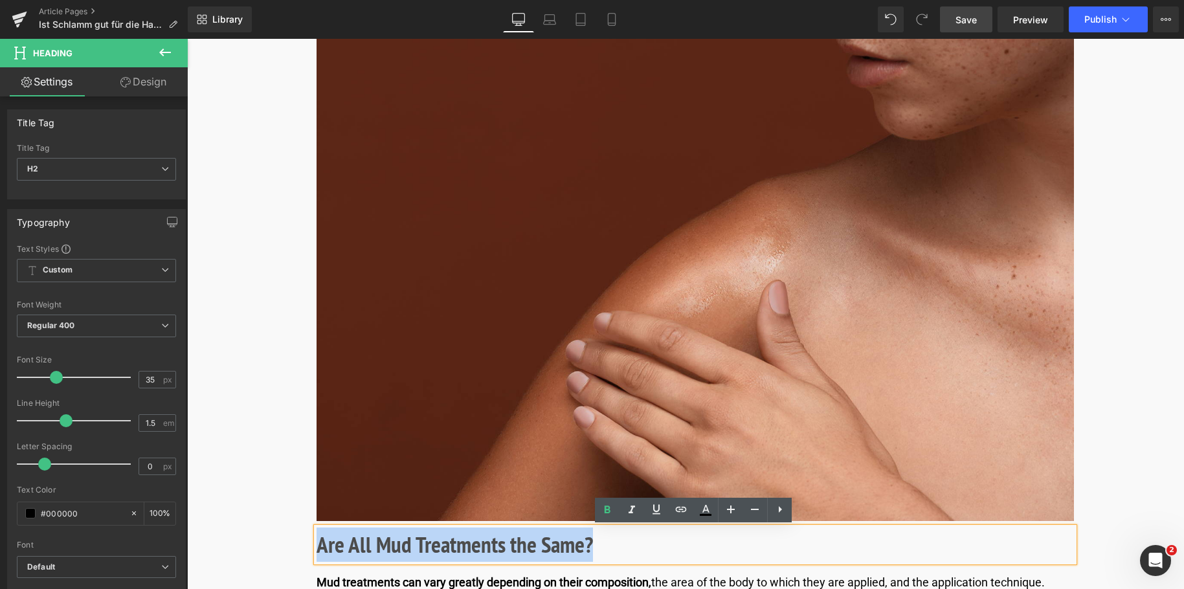
drag, startPoint x: 597, startPoint y: 547, endPoint x: 262, endPoint y: 526, distance: 335.3
paste div
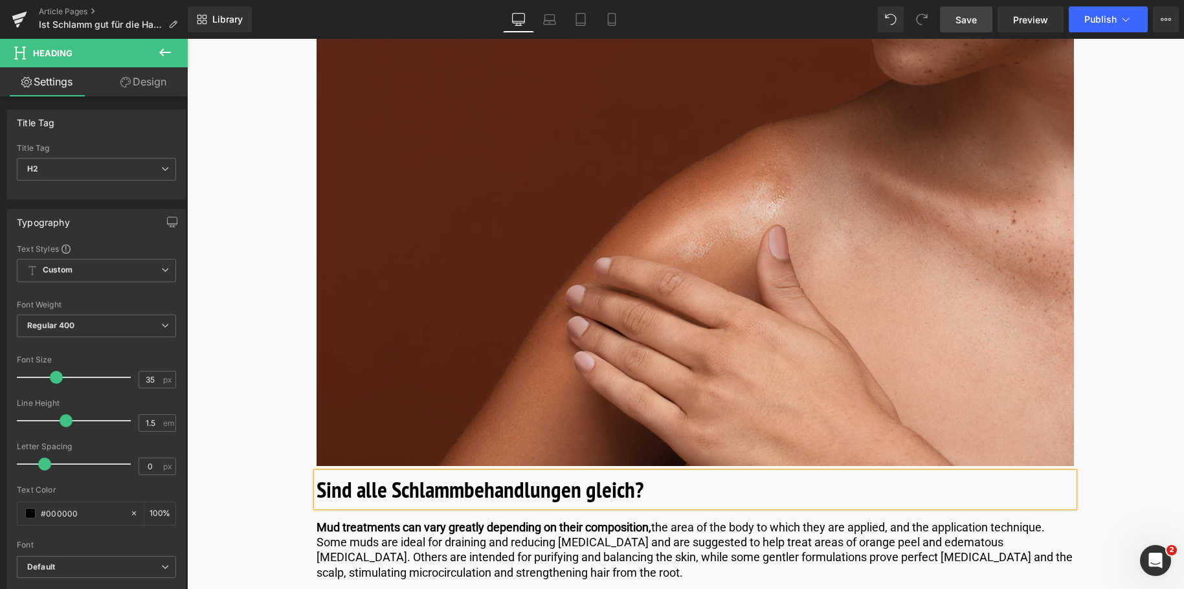
scroll to position [2978, 0]
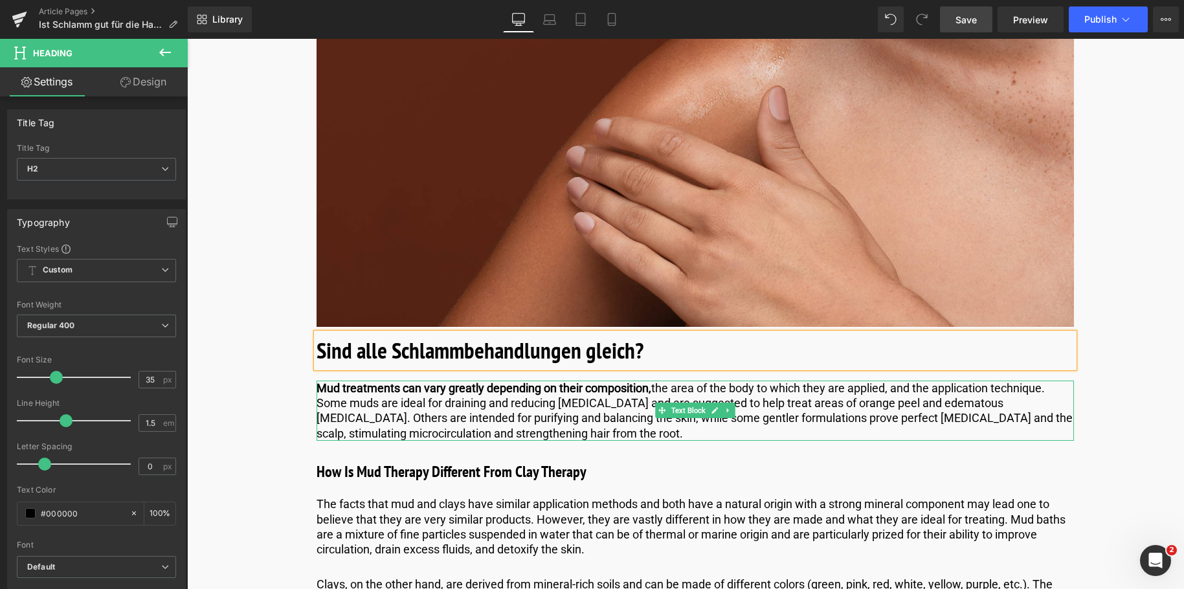
click at [581, 410] on p "Mud treatments can vary greatly depending on their composition, the area of the…" at bounding box center [695, 411] width 757 height 61
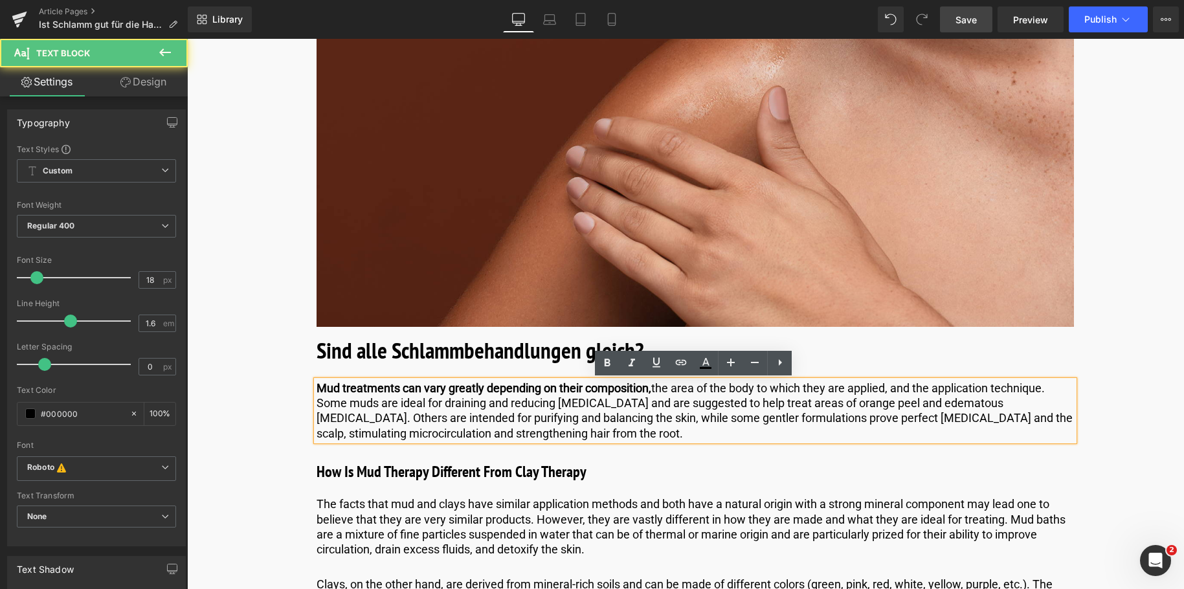
click at [595, 430] on p "Mud treatments can vary greatly depending on their composition, the area of the…" at bounding box center [695, 411] width 757 height 61
drag, startPoint x: 598, startPoint y: 434, endPoint x: 198, endPoint y: 380, distance: 403.6
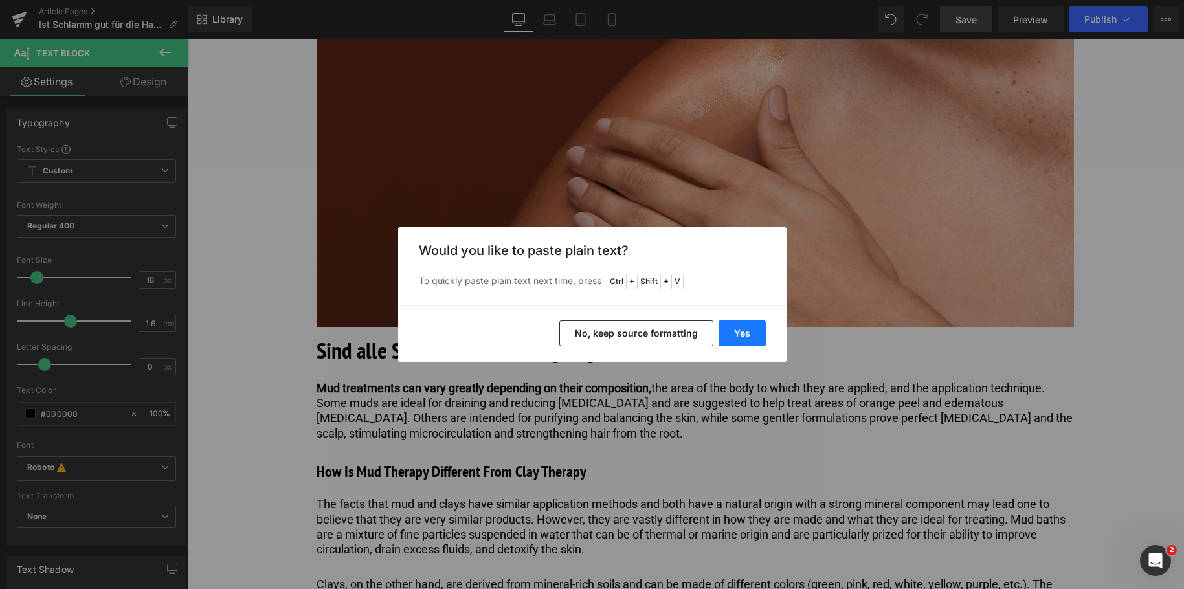
click at [737, 330] on button "Yes" at bounding box center [742, 333] width 47 height 26
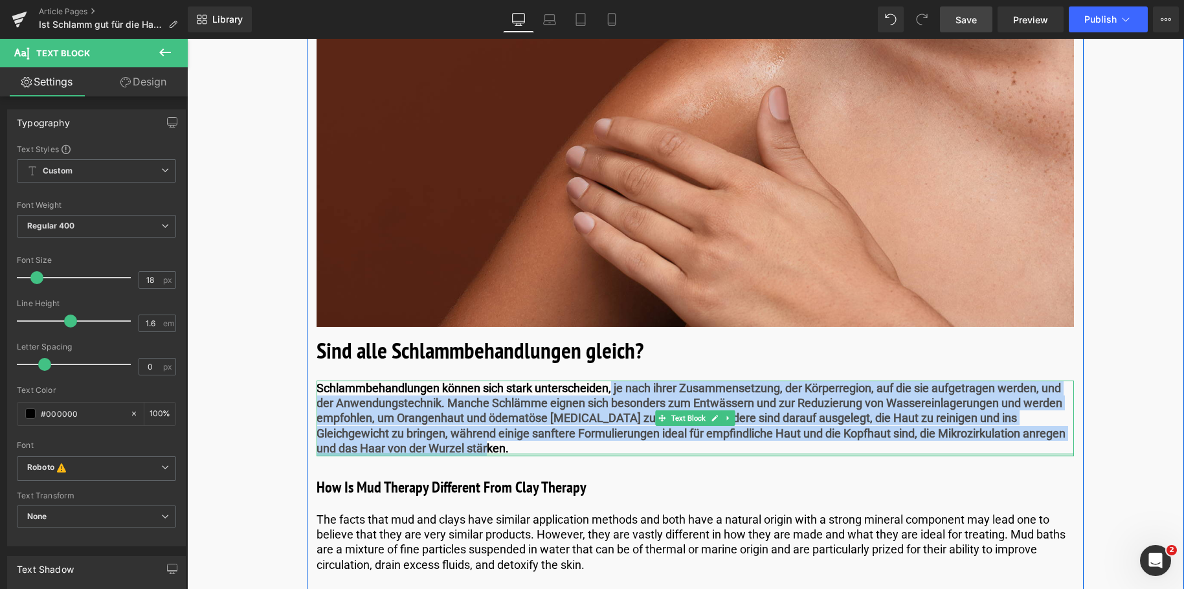
drag, startPoint x: 613, startPoint y: 389, endPoint x: 602, endPoint y: 456, distance: 67.6
click at [602, 456] on div "Schlammbehandlungen können sich stark unterscheiden, je nach ihrer Zusammensetz…" at bounding box center [695, 419] width 757 height 76
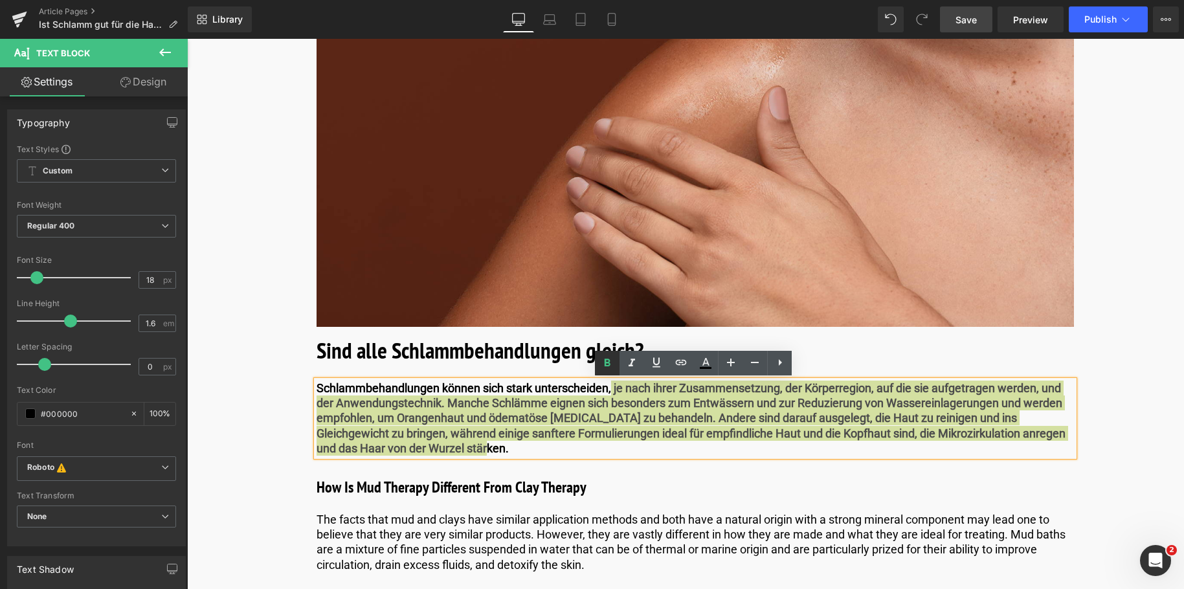
click at [605, 361] on icon at bounding box center [608, 363] width 6 height 8
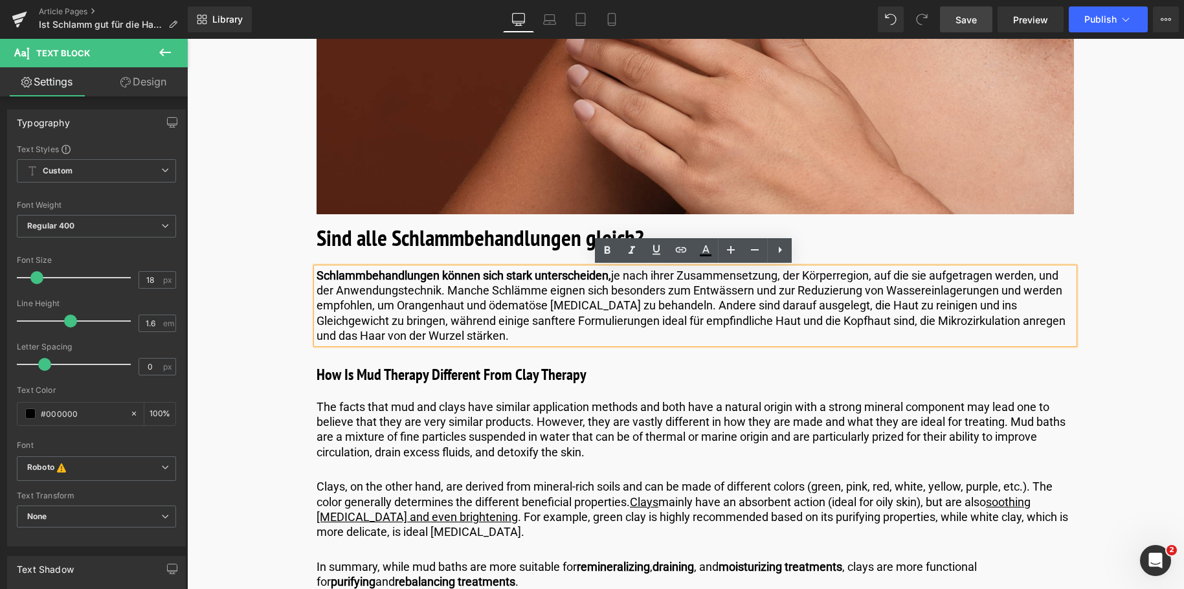
scroll to position [3107, 0]
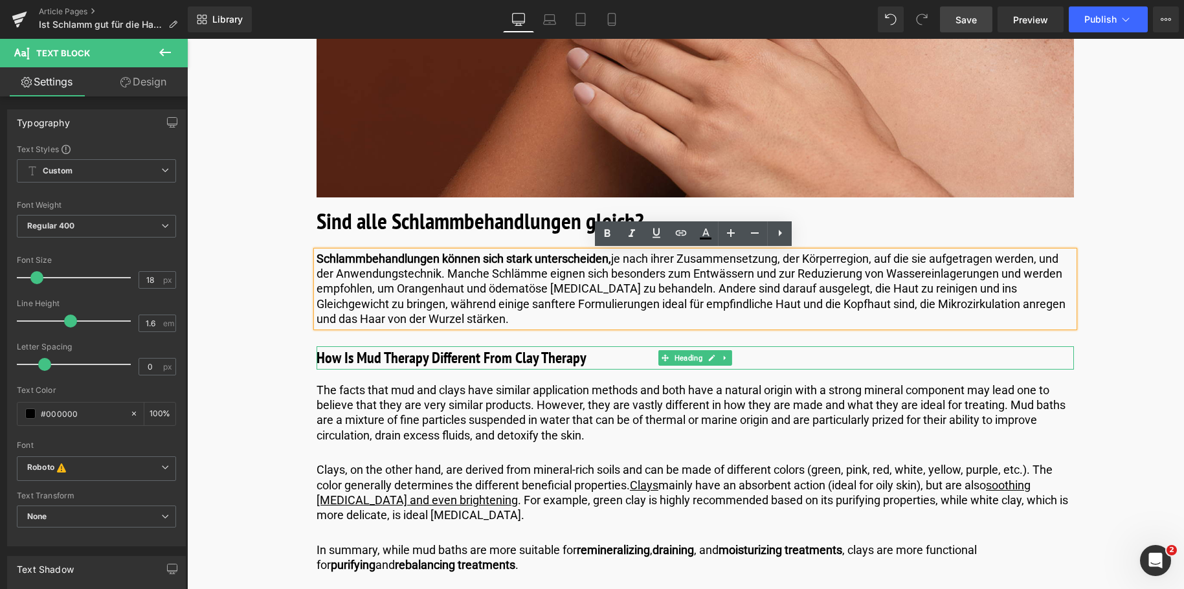
click at [611, 357] on h3 "How Is Mud Therapy Different From Clay Therapy" at bounding box center [695, 357] width 757 height 23
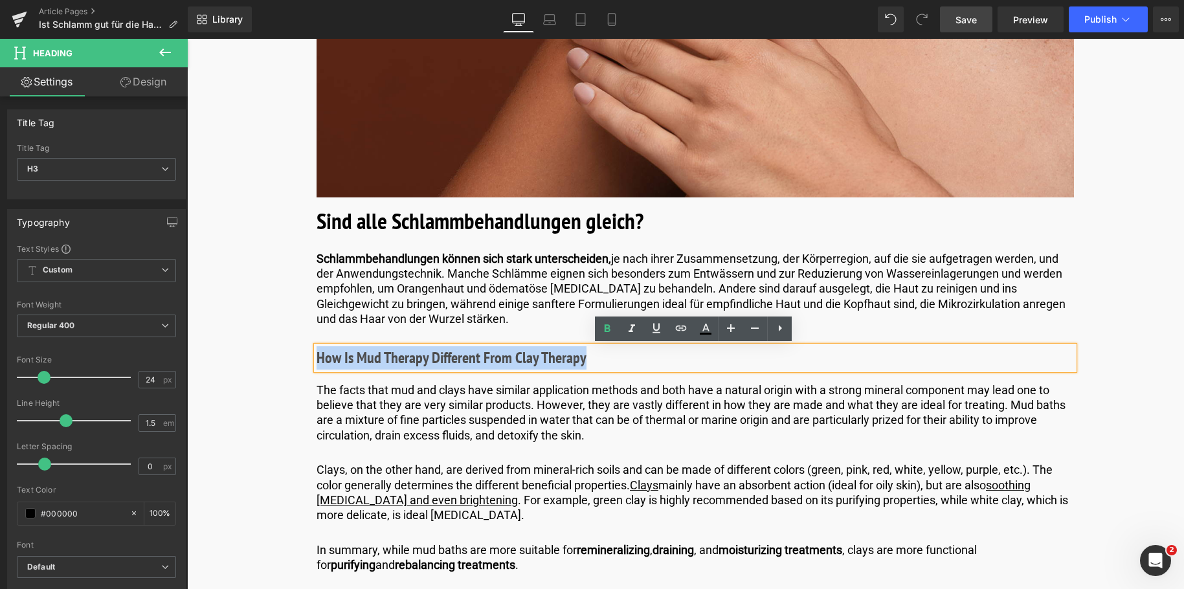
drag, startPoint x: 600, startPoint y: 364, endPoint x: 155, endPoint y: 352, distance: 444.8
click at [187, 352] on html "🌞 Im August versandkostenfrei! Mehr Zeit, den Sommer zu genießen. 🌞 ✨ Jetzt anm…" at bounding box center [685, 262] width 997 height 6661
paste div
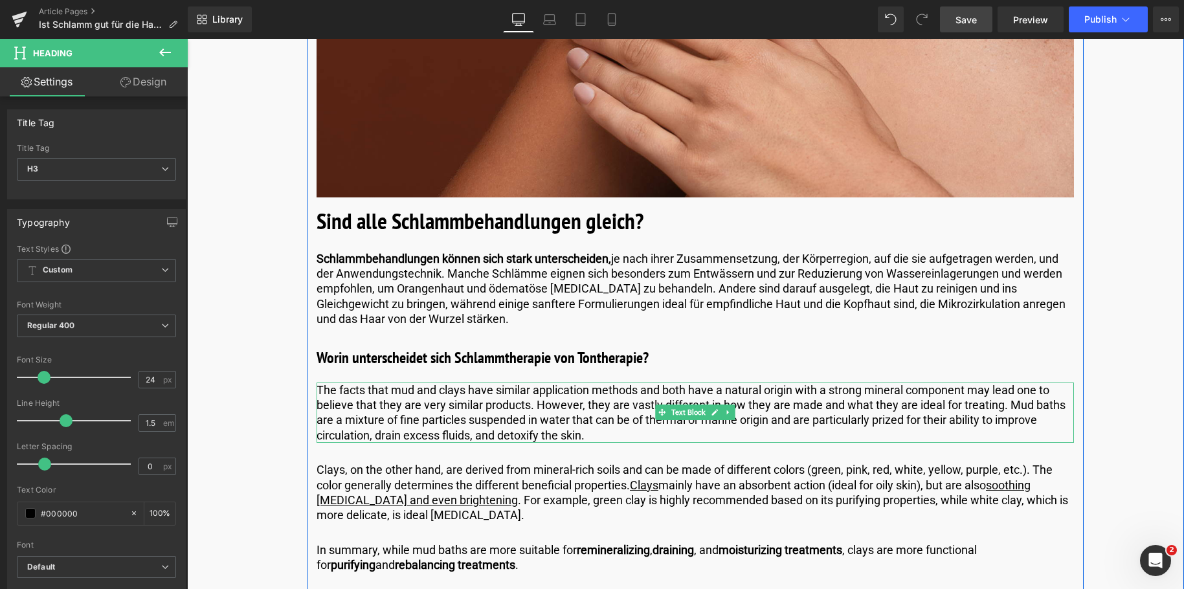
click at [608, 430] on p "The facts that mud and clays have similar application methods and both have a n…" at bounding box center [695, 413] width 757 height 61
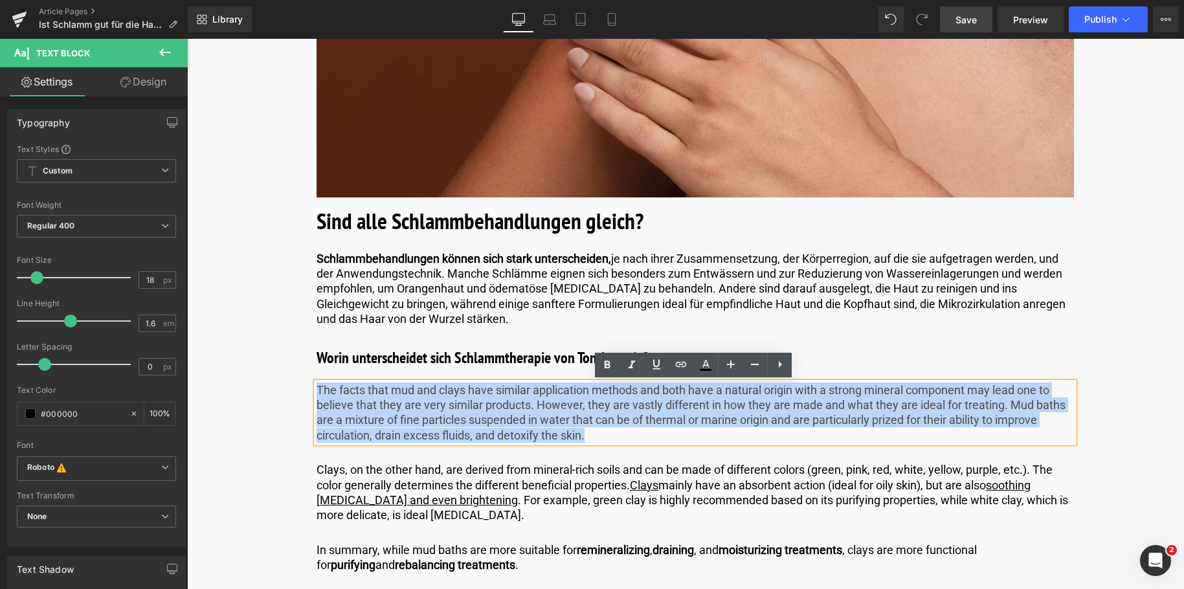
drag, startPoint x: 607, startPoint y: 430, endPoint x: 333, endPoint y: 394, distance: 275.6
click at [187, 355] on html "🌞 Im August versandkostenfrei! Mehr Zeit, den Sommer zu genießen. 🌞 ✨ Jetzt anm…" at bounding box center [685, 262] width 997 height 6661
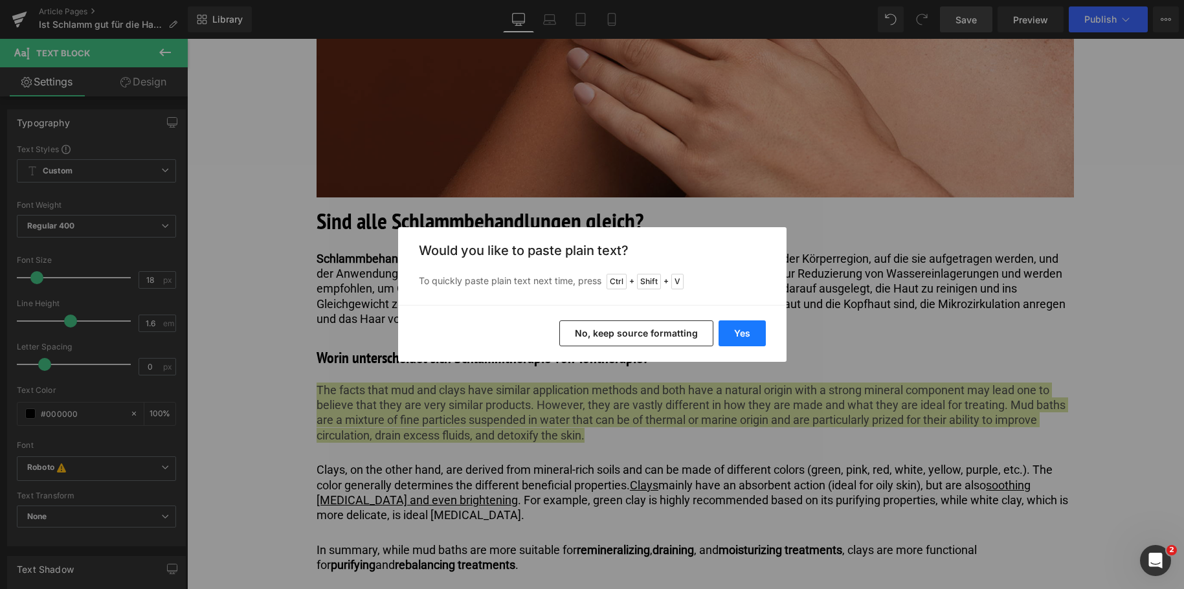
click at [736, 335] on button "Yes" at bounding box center [742, 333] width 47 height 26
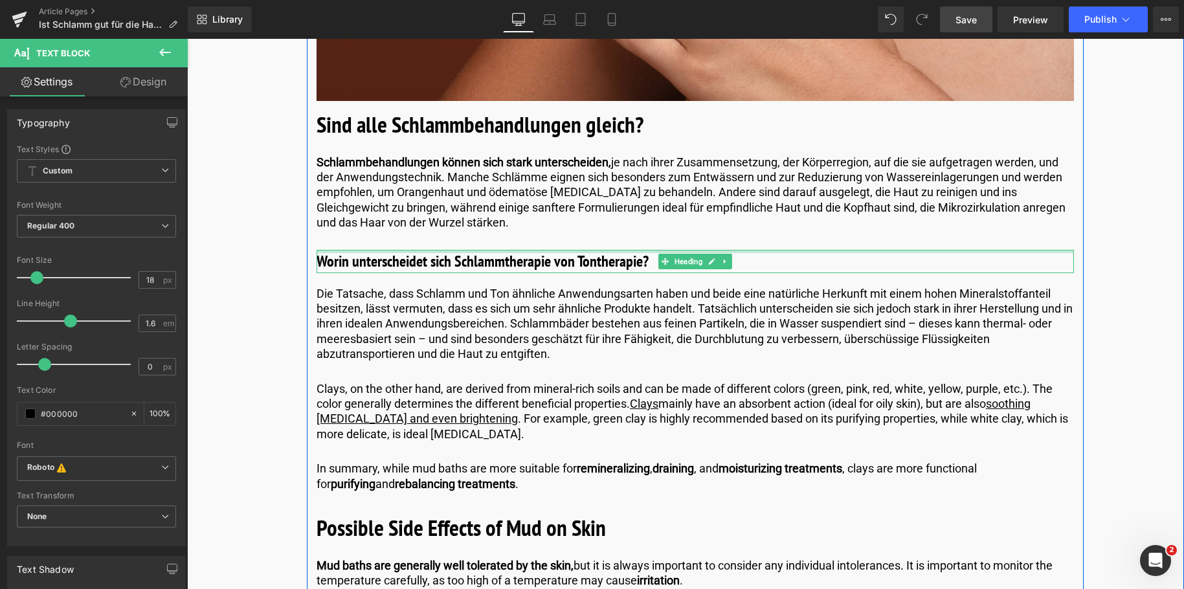
scroll to position [3237, 0]
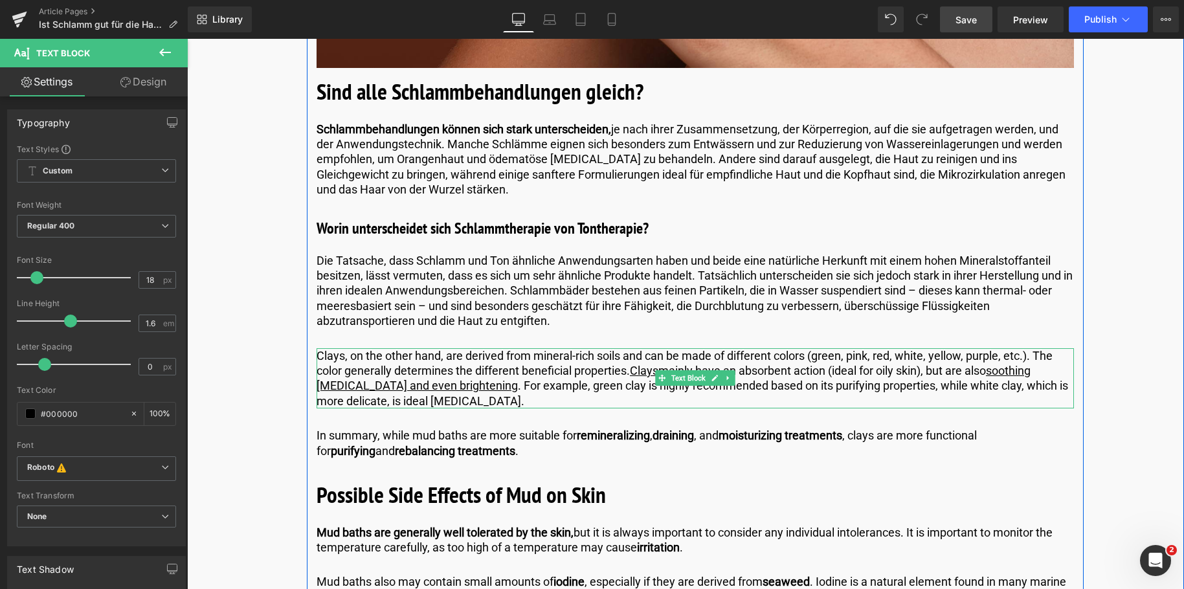
click at [519, 401] on p "Clays, on the other hand, are derived from mineral-rich soils and can be made o…" at bounding box center [695, 378] width 757 height 61
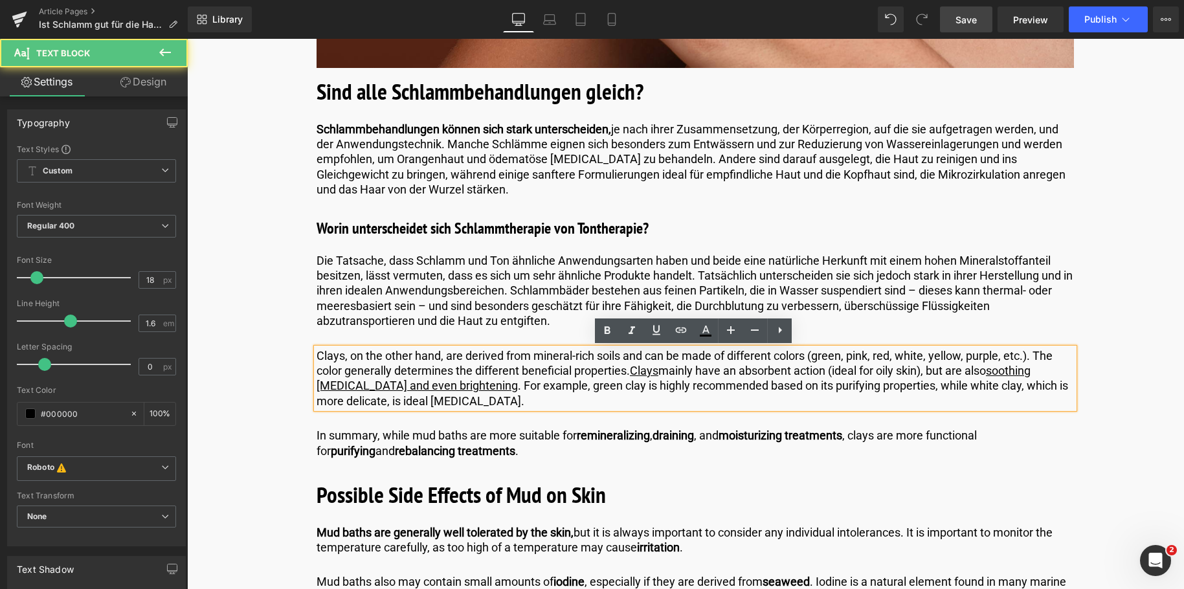
drag, startPoint x: 527, startPoint y: 403, endPoint x: 284, endPoint y: 355, distance: 247.4
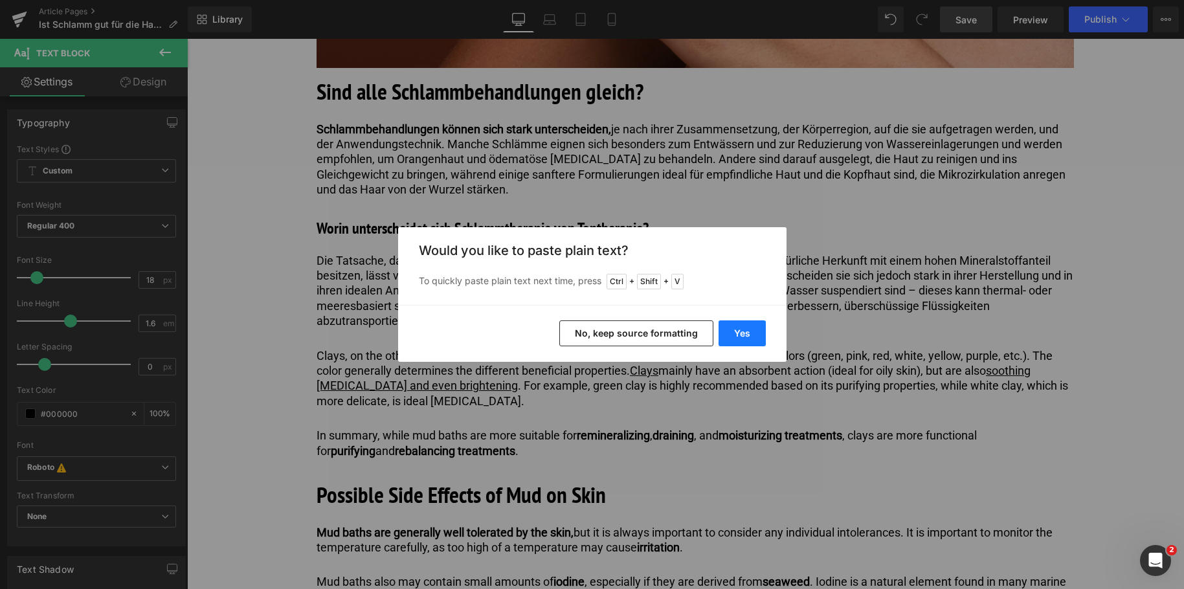
click at [747, 336] on button "Yes" at bounding box center [742, 333] width 47 height 26
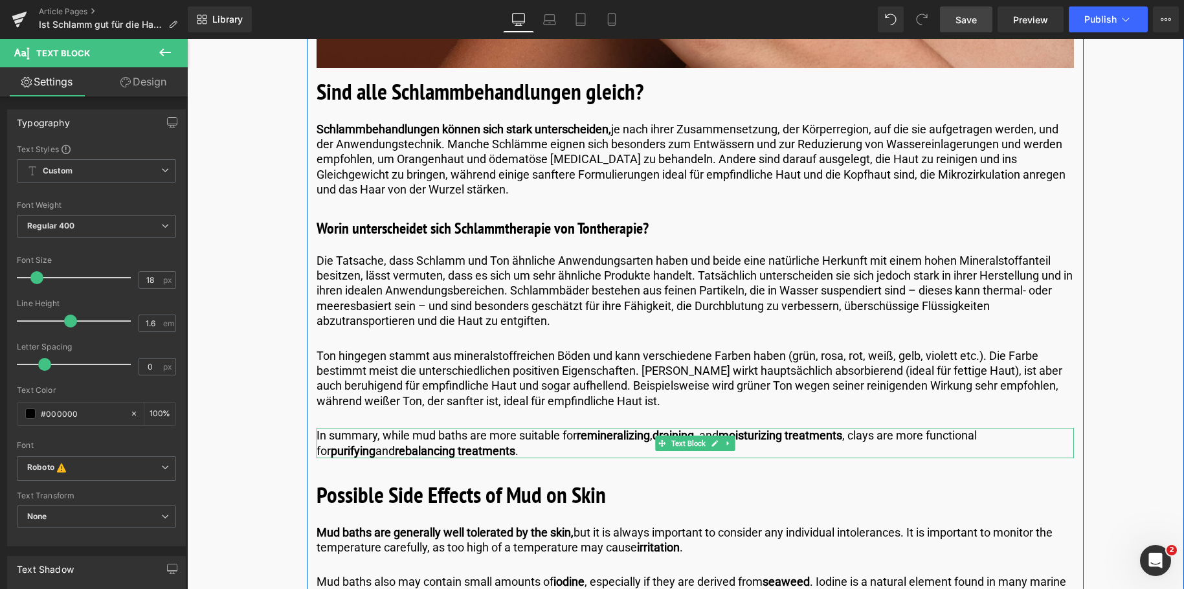
click at [462, 447] on p "In summary, while mud baths are more suitable for remineralizing , draining , a…" at bounding box center [695, 443] width 757 height 30
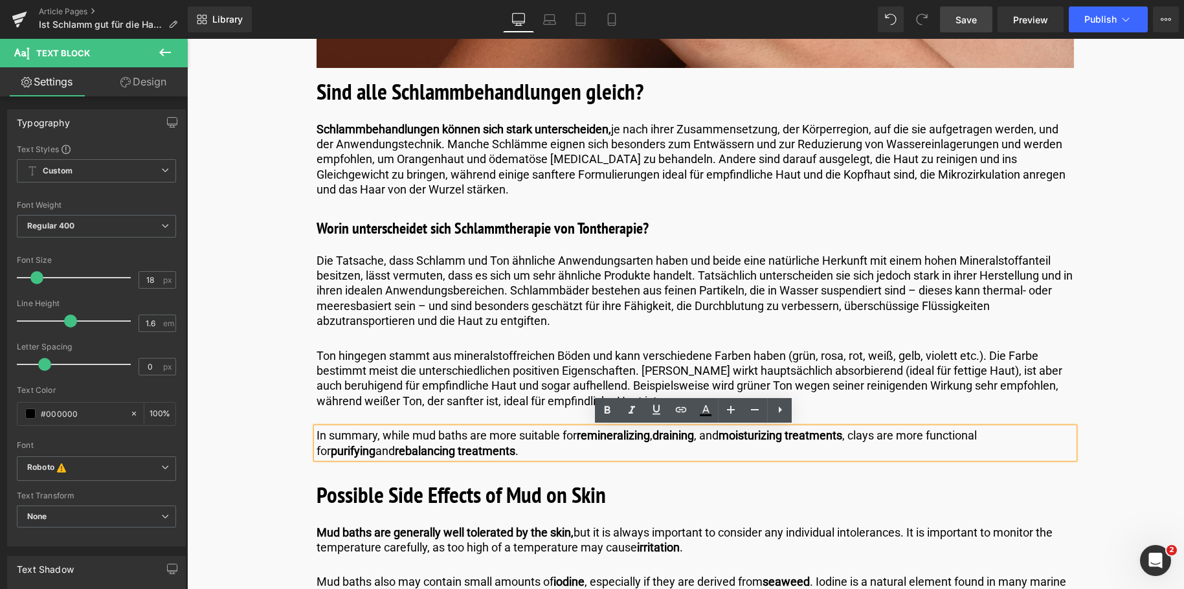
drag, startPoint x: 465, startPoint y: 451, endPoint x: 241, endPoint y: 419, distance: 226.1
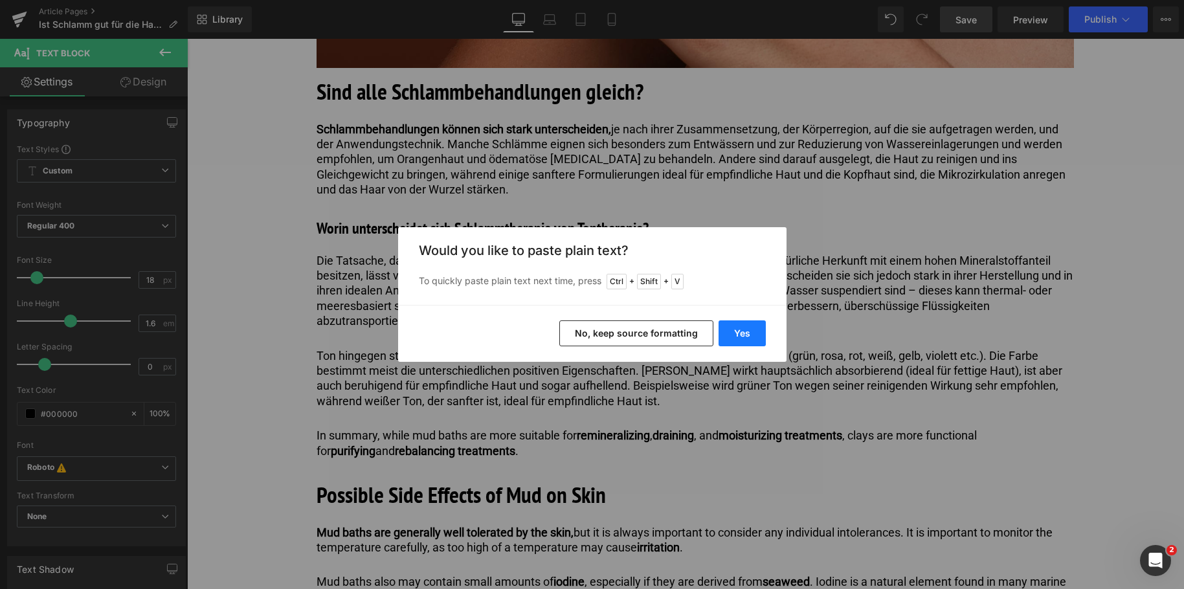
click at [731, 337] on button "Yes" at bounding box center [742, 333] width 47 height 26
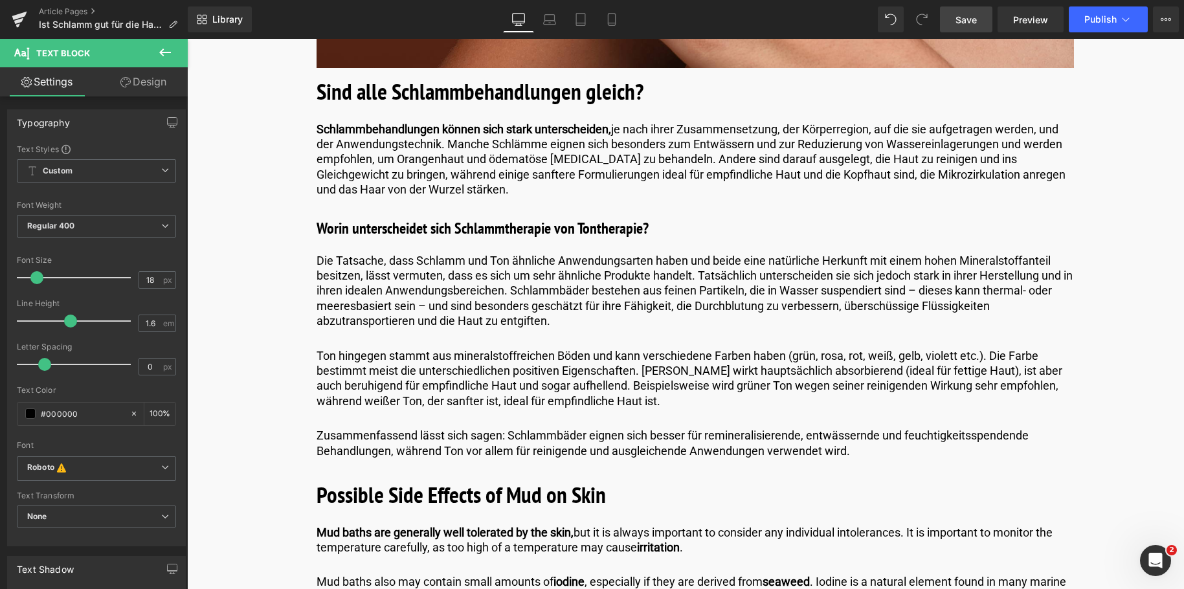
click at [973, 19] on span "Save" at bounding box center [965, 20] width 21 height 14
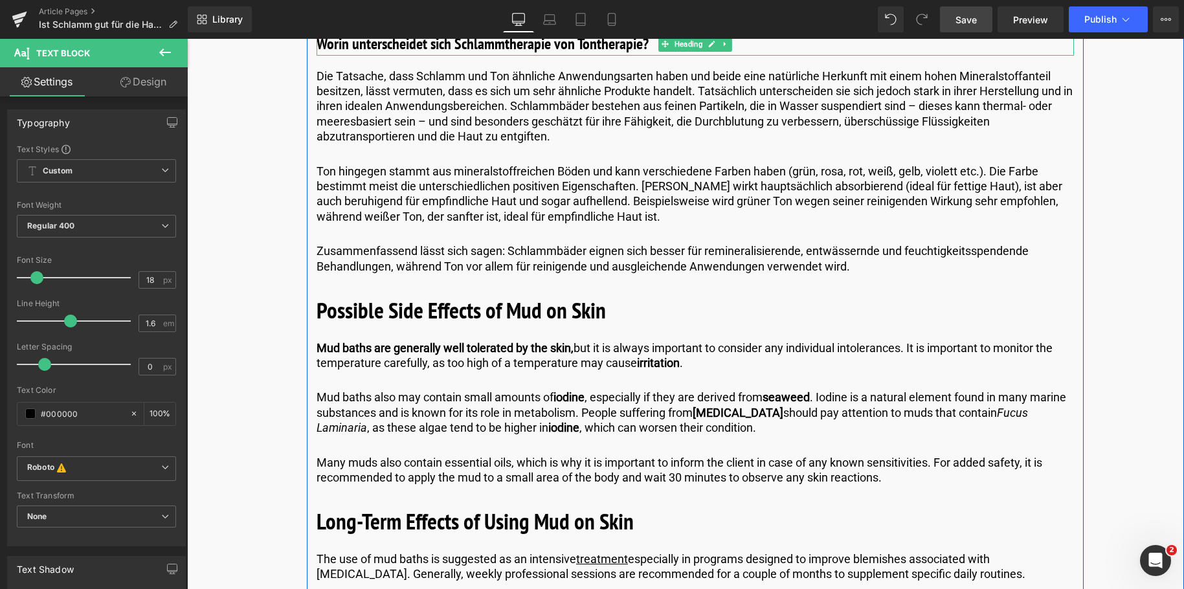
scroll to position [3431, 0]
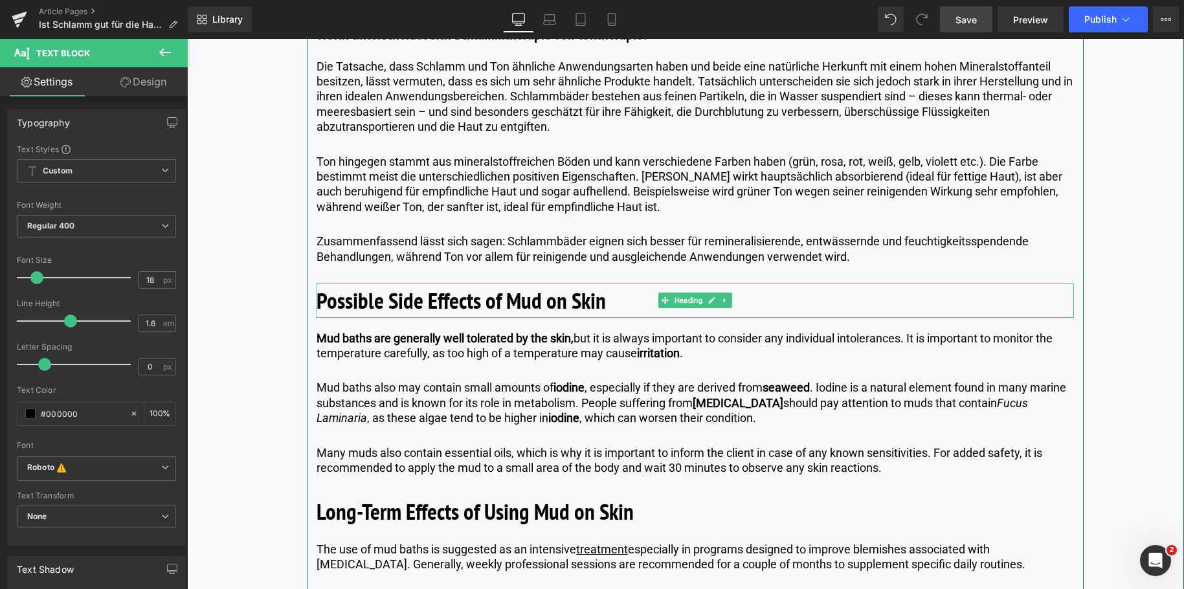
click at [609, 301] on h2 "Possible Side Effects of Mud on Skin" at bounding box center [695, 301] width 757 height 34
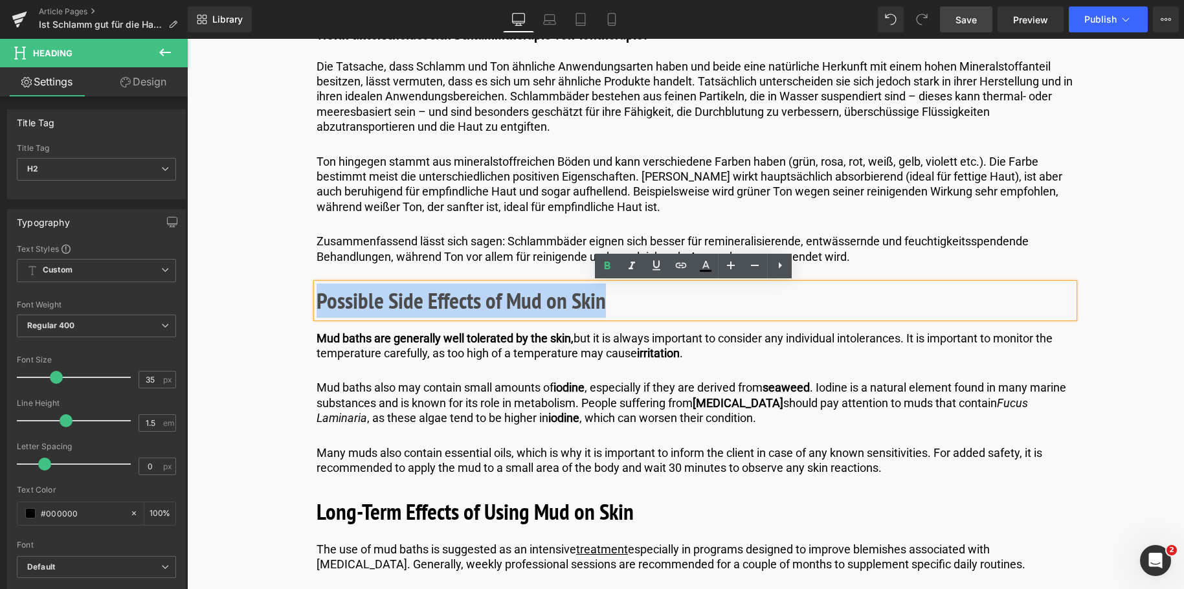
drag, startPoint x: 605, startPoint y: 303, endPoint x: 279, endPoint y: 308, distance: 326.3
paste div
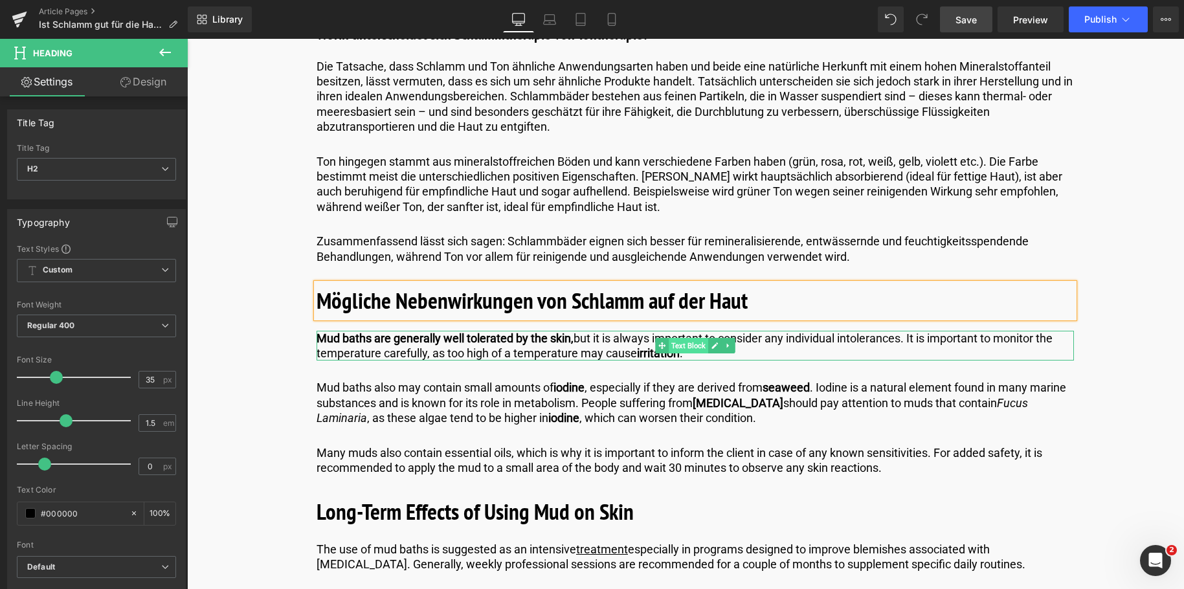
click at [696, 346] on span "Text Block" at bounding box center [688, 346] width 39 height 16
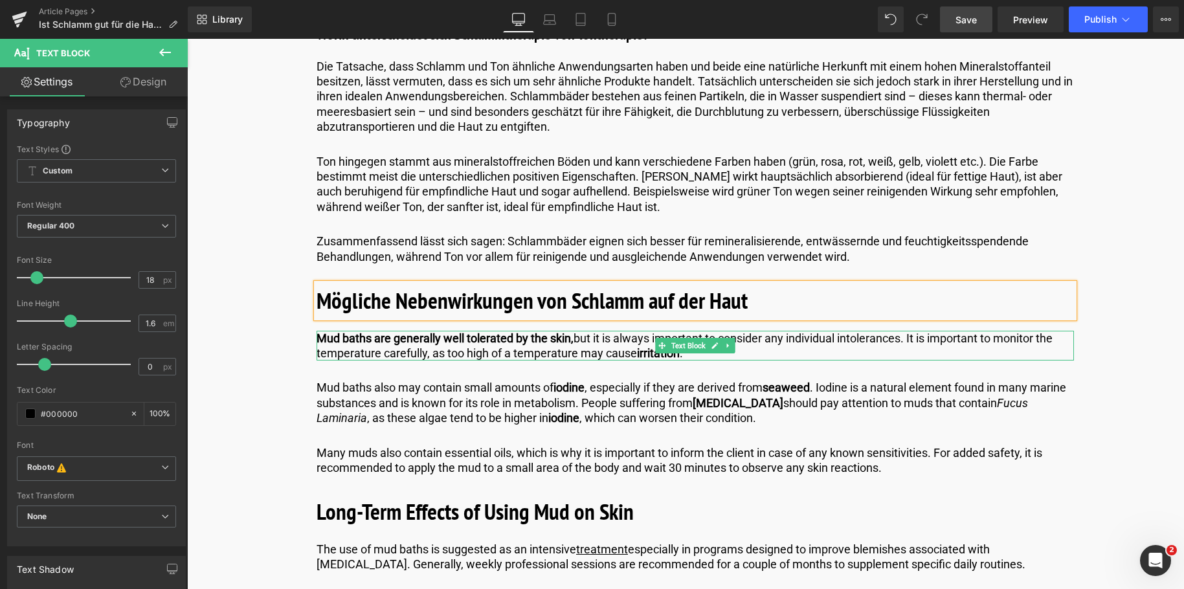
click at [800, 350] on p "Mud baths are generally well tolerated by the skin, but it is always important …" at bounding box center [695, 346] width 757 height 30
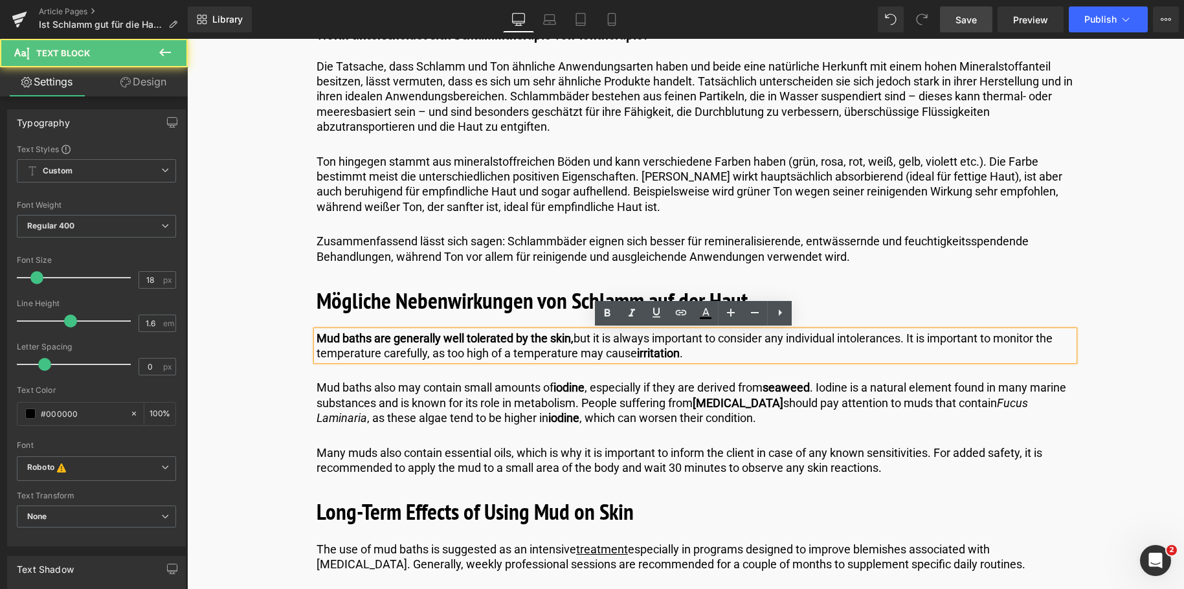
drag, startPoint x: 704, startPoint y: 352, endPoint x: 211, endPoint y: 318, distance: 493.7
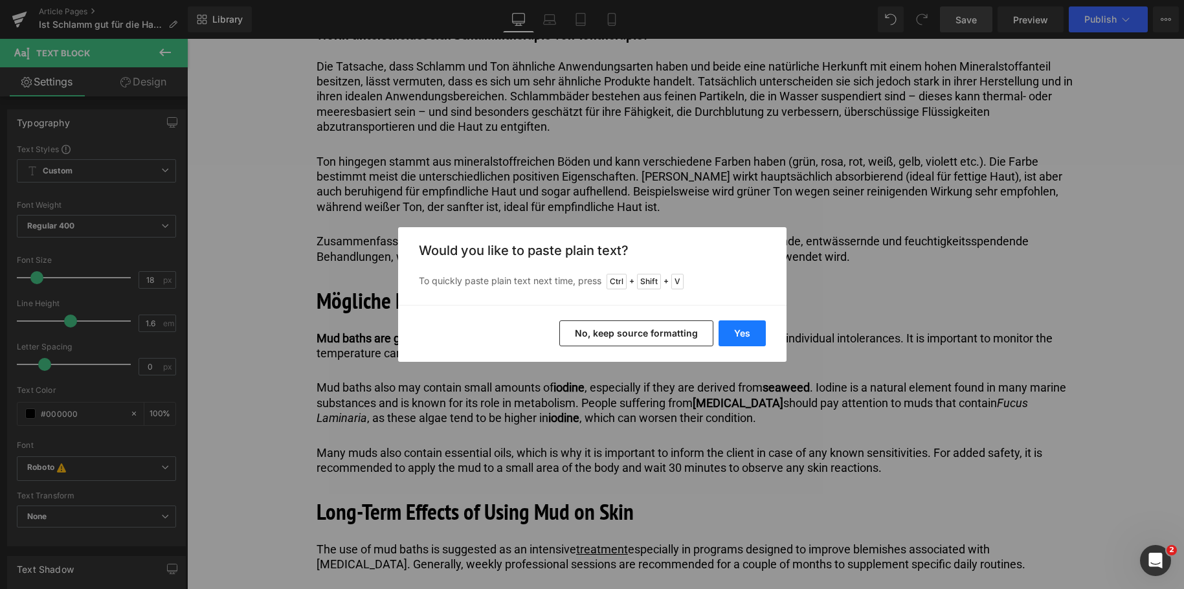
click at [737, 332] on button "Yes" at bounding box center [742, 333] width 47 height 26
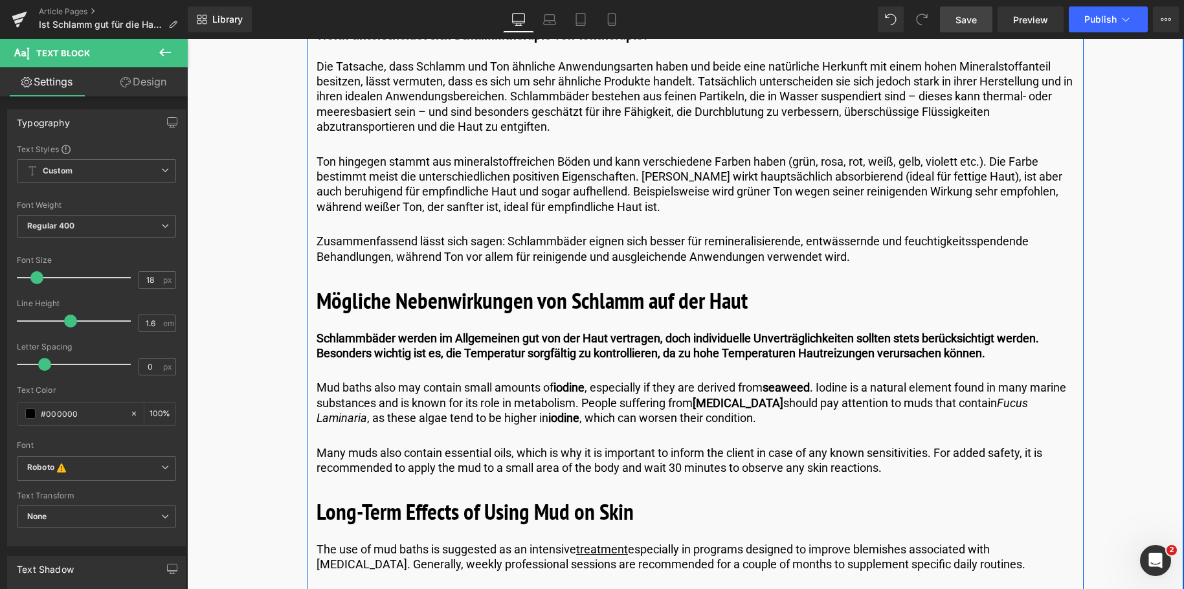
drag, startPoint x: 399, startPoint y: 338, endPoint x: 1001, endPoint y: 364, distance: 602.5
click at [1001, 364] on div "Was ist die Beziehung zwischen Schlamm und Hautgesundheit? Heading Schlammbäder…" at bounding box center [695, 84] width 777 height 3753
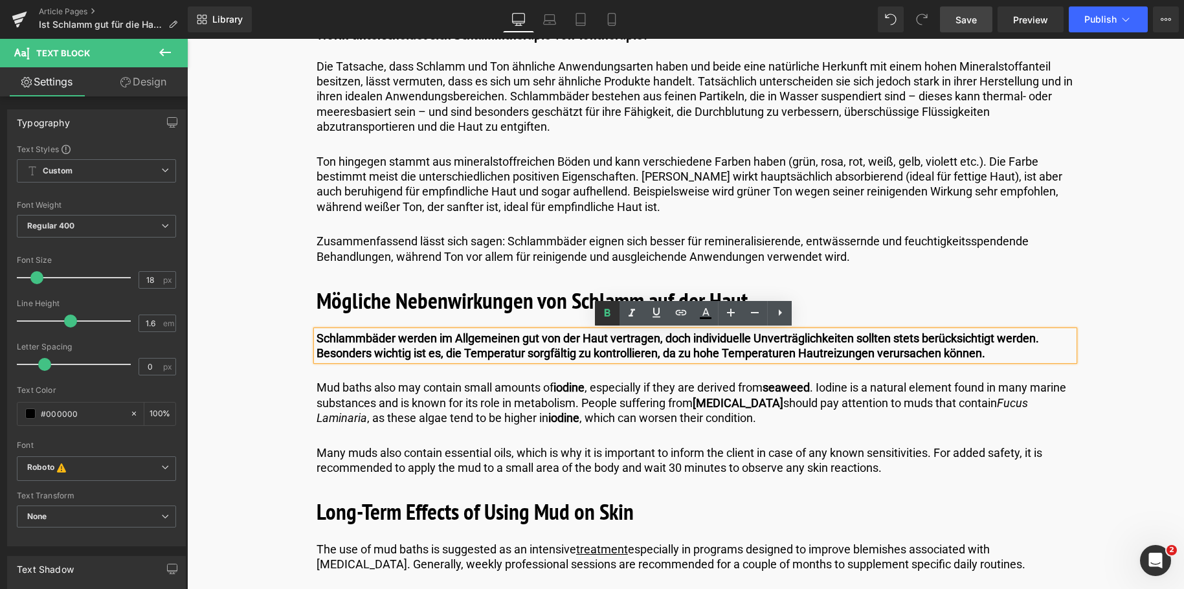
click at [0, 0] on icon at bounding box center [0, 0] width 0 height 0
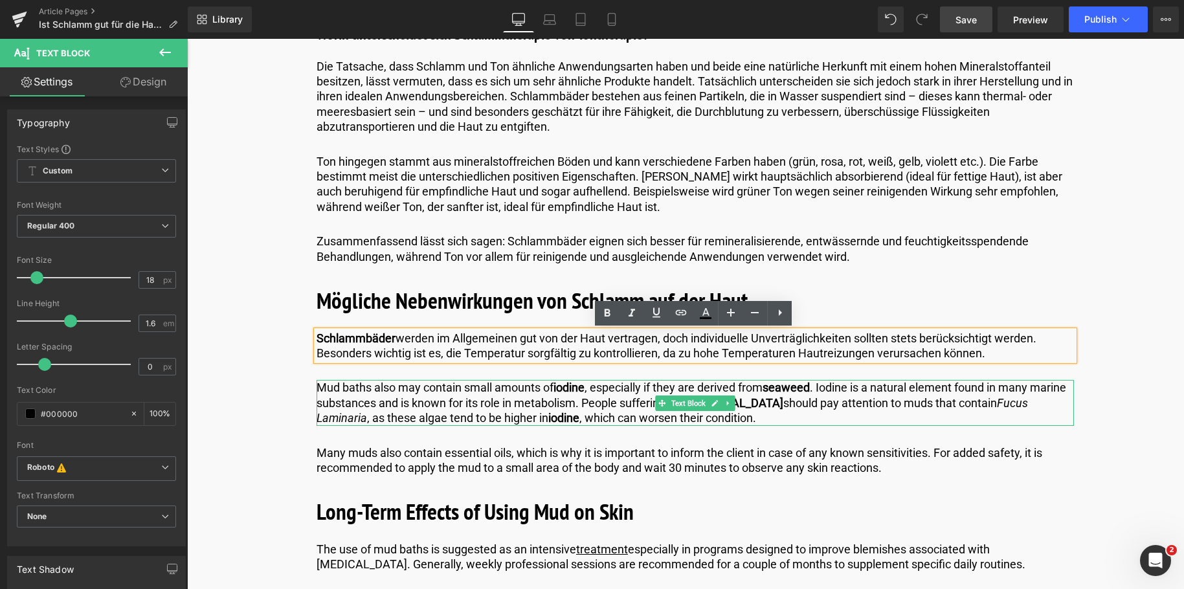
click at [436, 400] on p "Mud baths also may contain small amounts of iodine , especially if they are der…" at bounding box center [695, 402] width 757 height 45
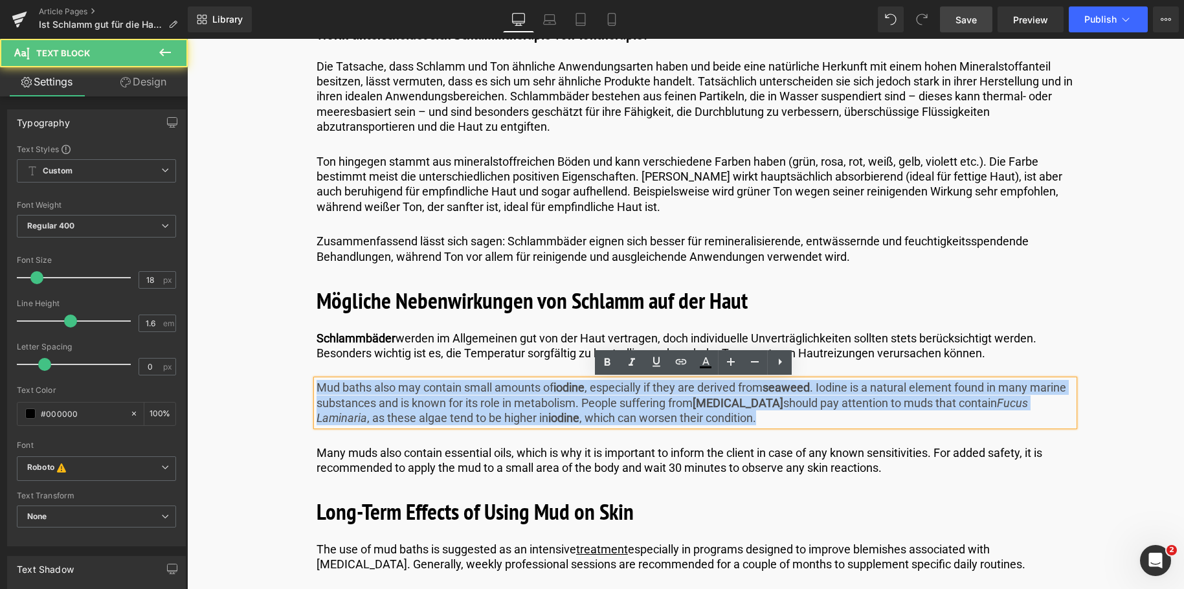
drag, startPoint x: 812, startPoint y: 416, endPoint x: 218, endPoint y: 357, distance: 597.2
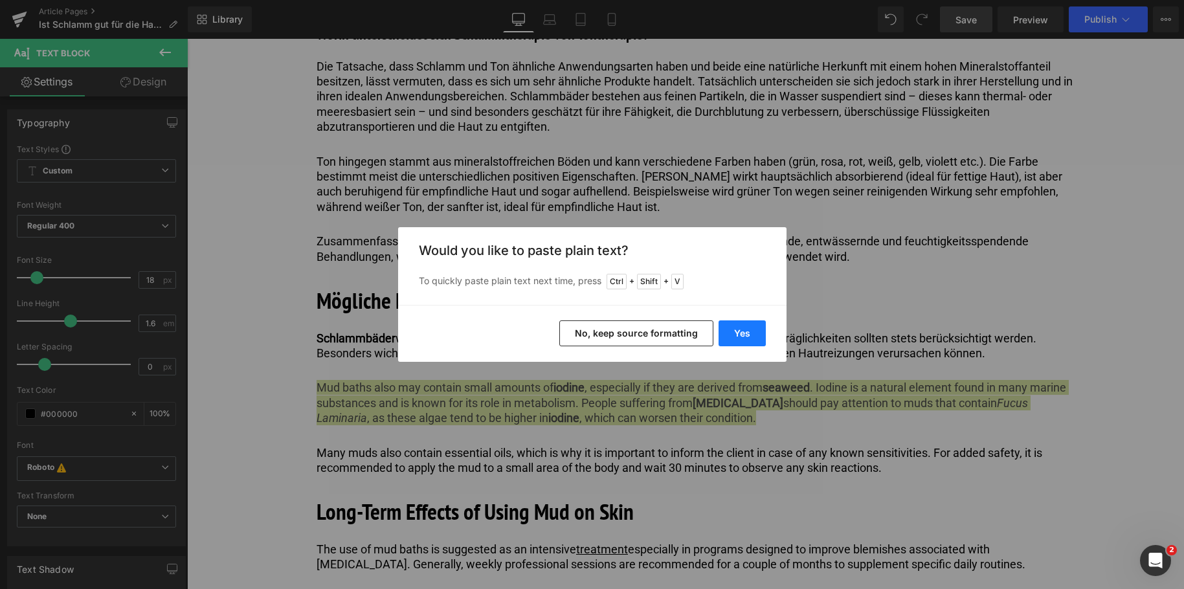
click at [742, 337] on button "Yes" at bounding box center [742, 333] width 47 height 26
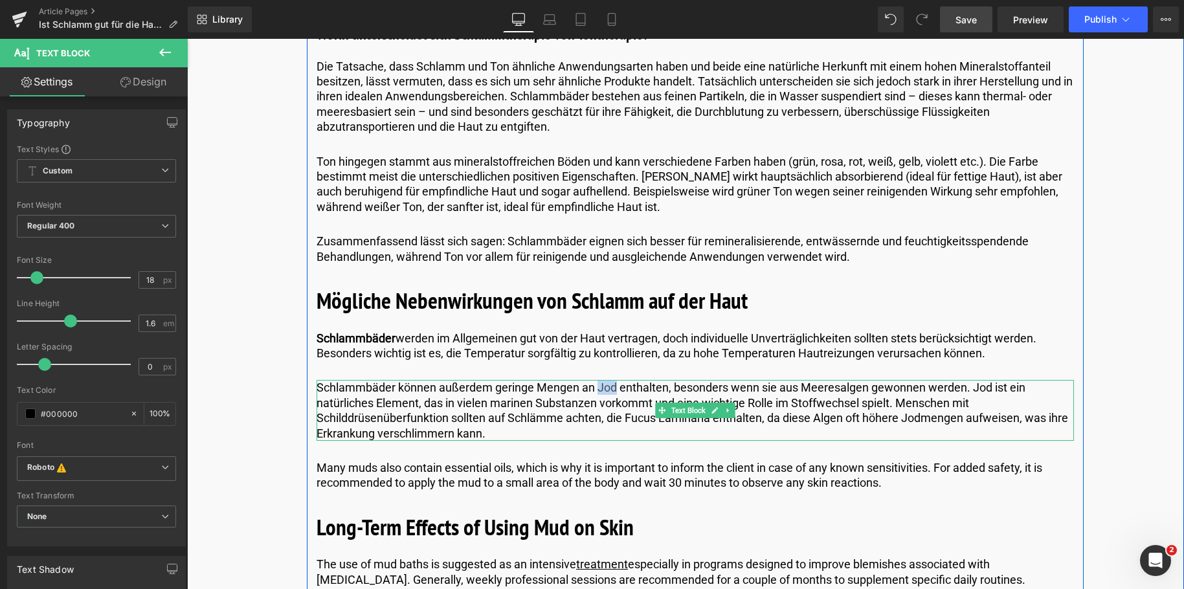
drag, startPoint x: 614, startPoint y: 388, endPoint x: 596, endPoint y: 386, distance: 18.8
click at [596, 386] on p "Schlammbäder können außerdem geringe Mengen an Jod enthalten, besonders wenn si…" at bounding box center [695, 410] width 757 height 61
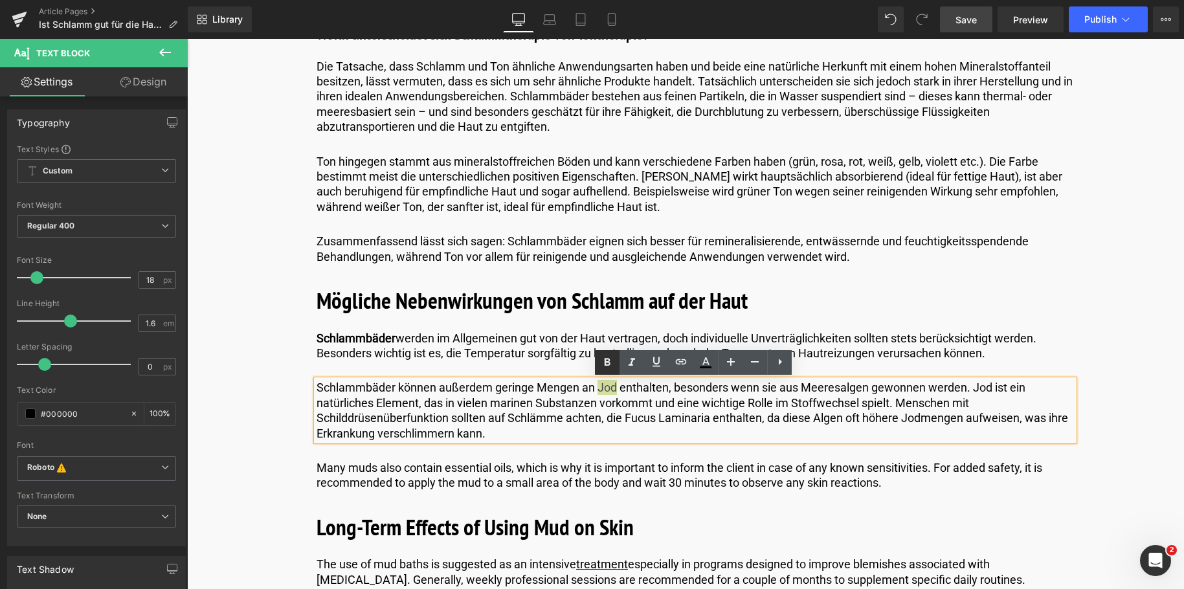
click at [0, 0] on icon at bounding box center [0, 0] width 0 height 0
drag, startPoint x: 864, startPoint y: 385, endPoint x: 800, endPoint y: 386, distance: 63.4
click at [800, 386] on p "Schlammbäder können außerdem geringe Mengen an Jod enthalten, besonders wenn si…" at bounding box center [695, 410] width 757 height 61
click at [607, 359] on icon at bounding box center [608, 363] width 6 height 8
drag, startPoint x: 986, startPoint y: 391, endPoint x: 970, endPoint y: 387, distance: 17.3
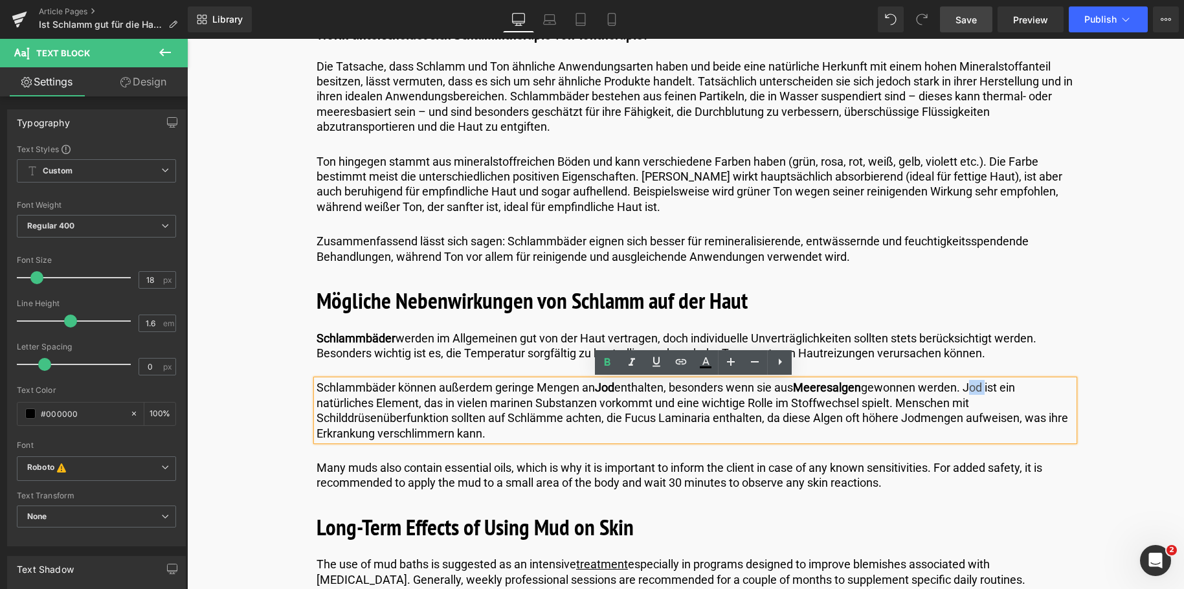
click at [970, 387] on p "Schlammbäder können außerdem geringe Mengen an Jod enthalten, besonders wenn si…" at bounding box center [695, 410] width 757 height 61
click at [0, 0] on icon at bounding box center [0, 0] width 0 height 0
drag, startPoint x: 842, startPoint y: 421, endPoint x: 815, endPoint y: 418, distance: 27.4
click at [815, 418] on p "Schlammbäder können außerdem geringe Mengen an Jod enthalten, besonders wenn si…" at bounding box center [695, 410] width 757 height 61
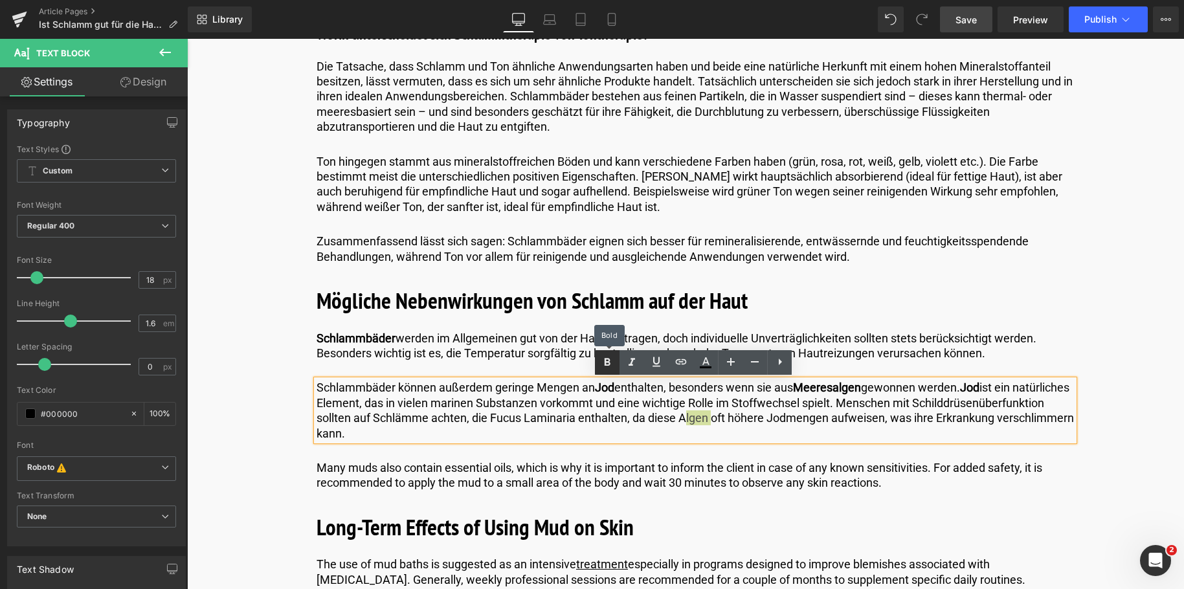
click at [0, 0] on icon at bounding box center [0, 0] width 0 height 0
click at [419, 473] on p "Many muds also contain essential oils, which is why it is important to inform t…" at bounding box center [695, 475] width 757 height 30
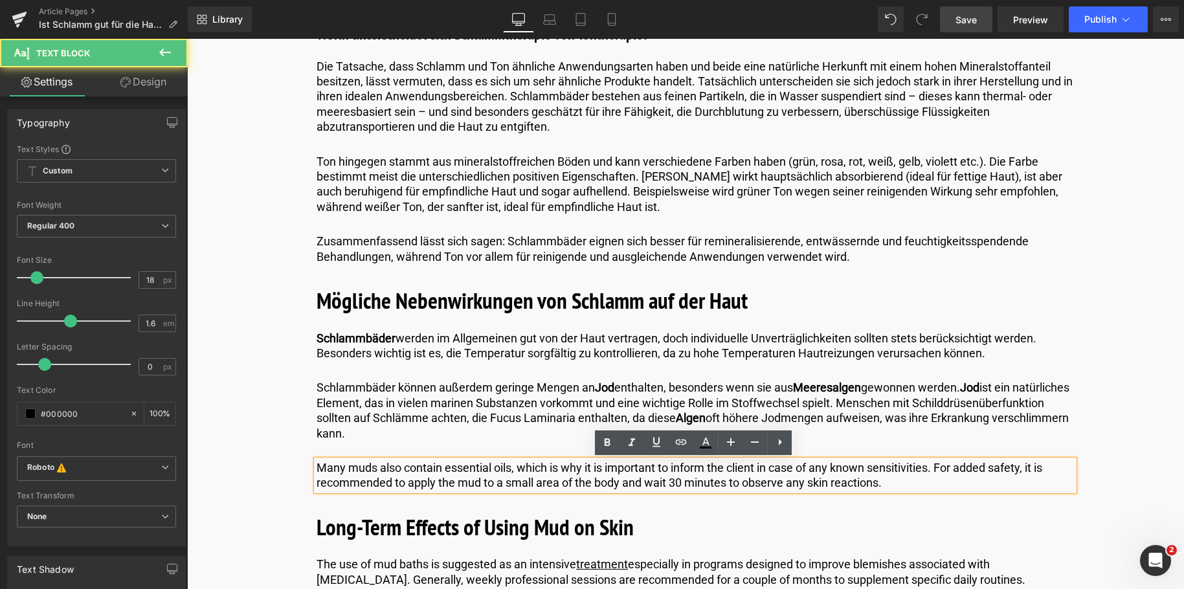
drag, startPoint x: 927, startPoint y: 479, endPoint x: 262, endPoint y: 444, distance: 665.7
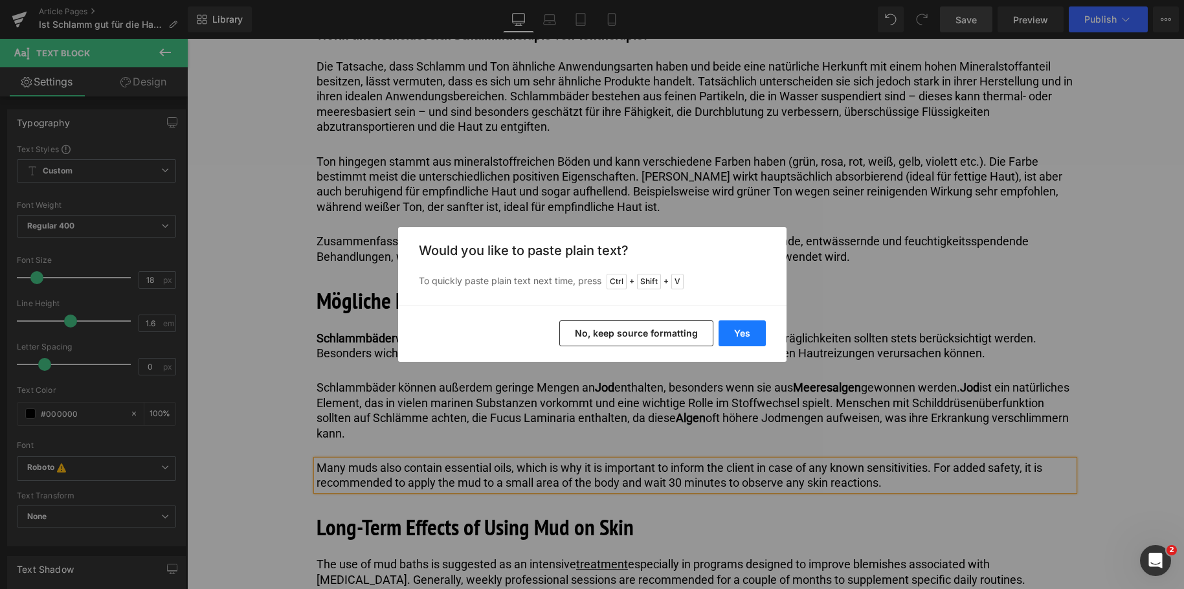
drag, startPoint x: 739, startPoint y: 328, endPoint x: 552, endPoint y: 289, distance: 191.1
click at [739, 328] on button "Yes" at bounding box center [742, 333] width 47 height 26
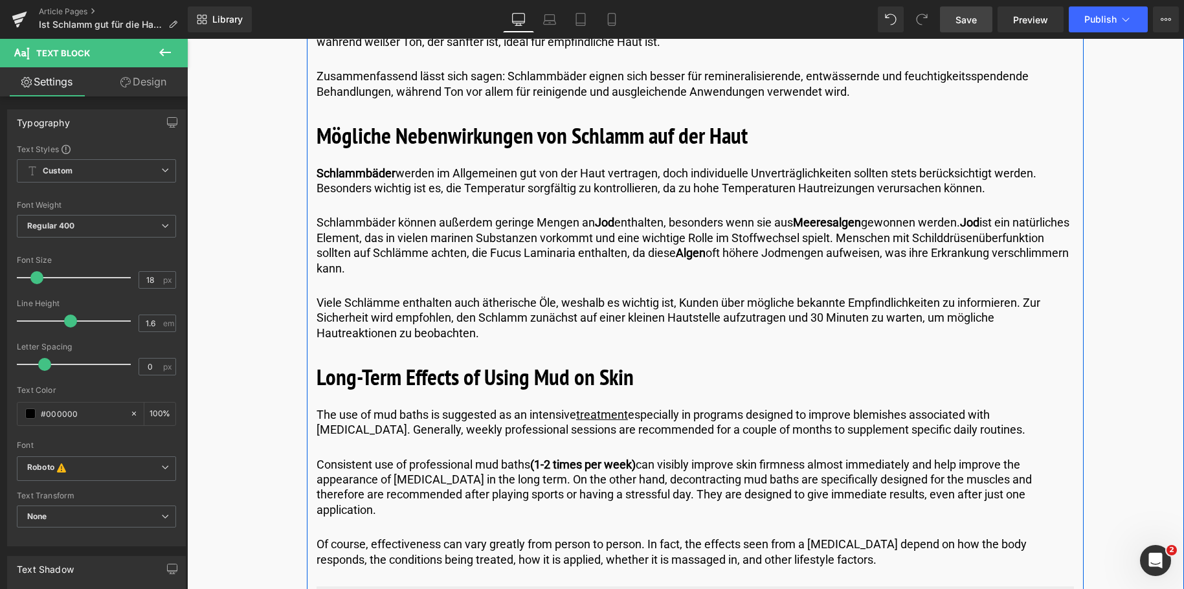
scroll to position [3625, 0]
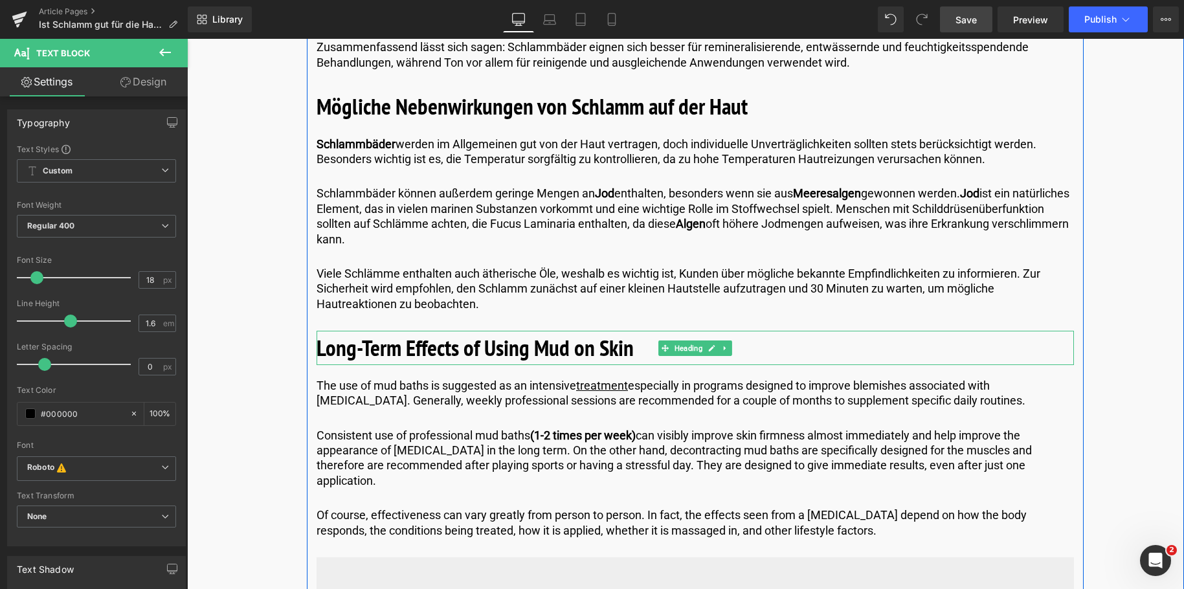
drag, startPoint x: 568, startPoint y: 344, endPoint x: 597, endPoint y: 346, distance: 29.2
click at [569, 344] on b "Long-Term Effects of Using Mud on Skin" at bounding box center [475, 348] width 317 height 30
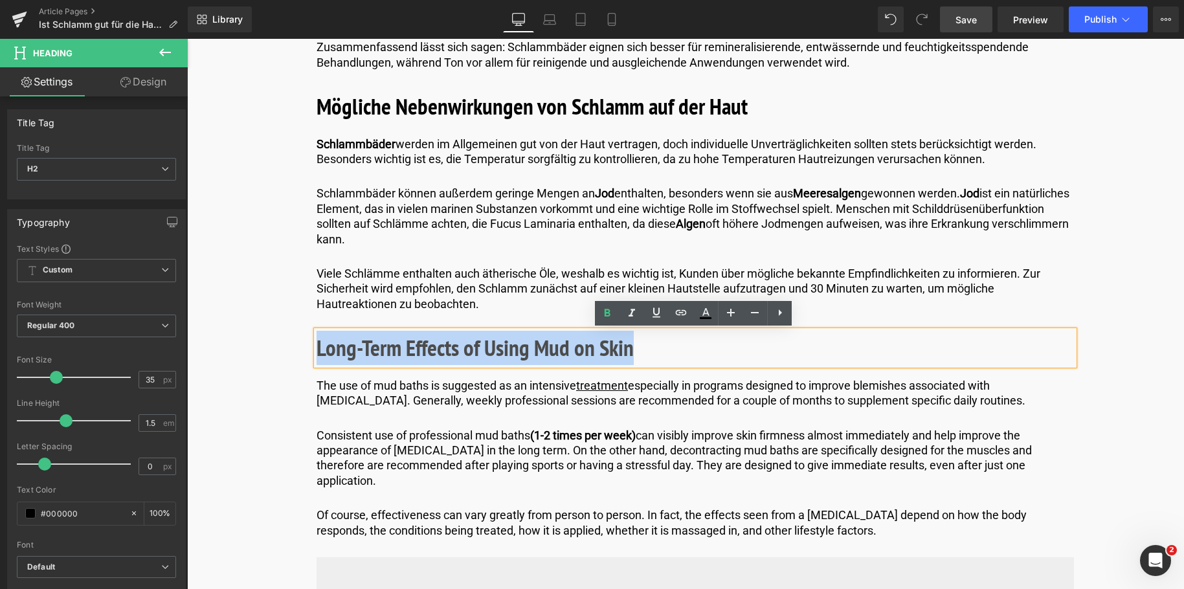
drag, startPoint x: 650, startPoint y: 355, endPoint x: 275, endPoint y: 384, distance: 375.9
paste div
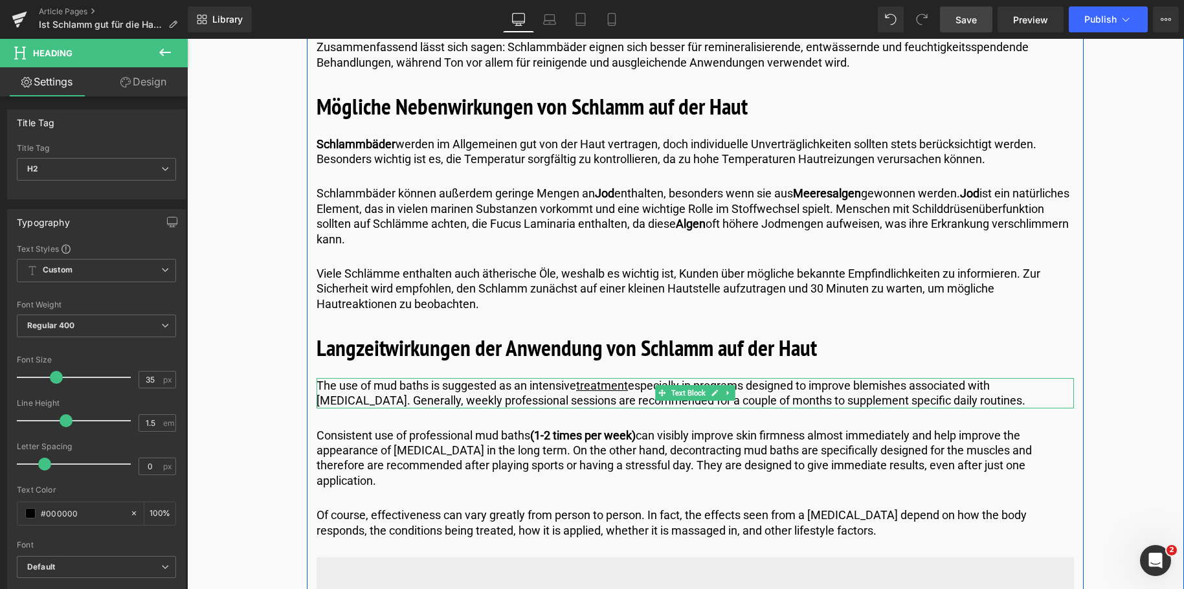
drag, startPoint x: 917, startPoint y: 389, endPoint x: 923, endPoint y: 392, distance: 7.2
click at [917, 389] on p "The use of mud baths is suggested as an intensive treatment especially in progr…" at bounding box center [695, 393] width 757 height 30
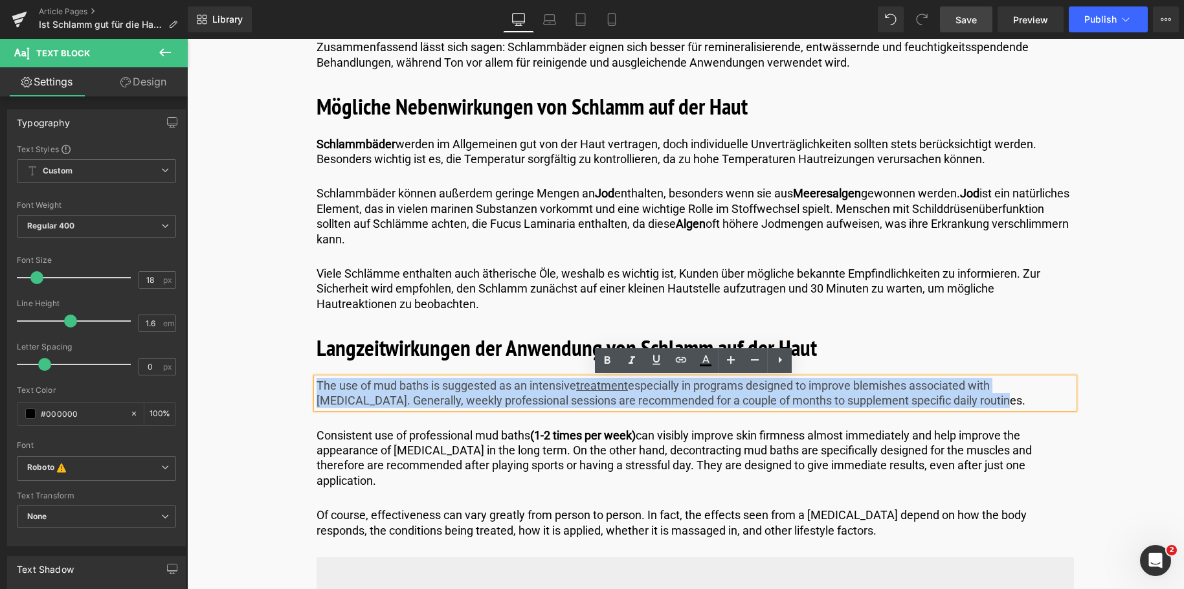
drag, startPoint x: 944, startPoint y: 399, endPoint x: 316, endPoint y: 381, distance: 628.2
click at [317, 381] on p "The use of mud baths is suggested as an intensive treatment especially in progr…" at bounding box center [695, 393] width 757 height 30
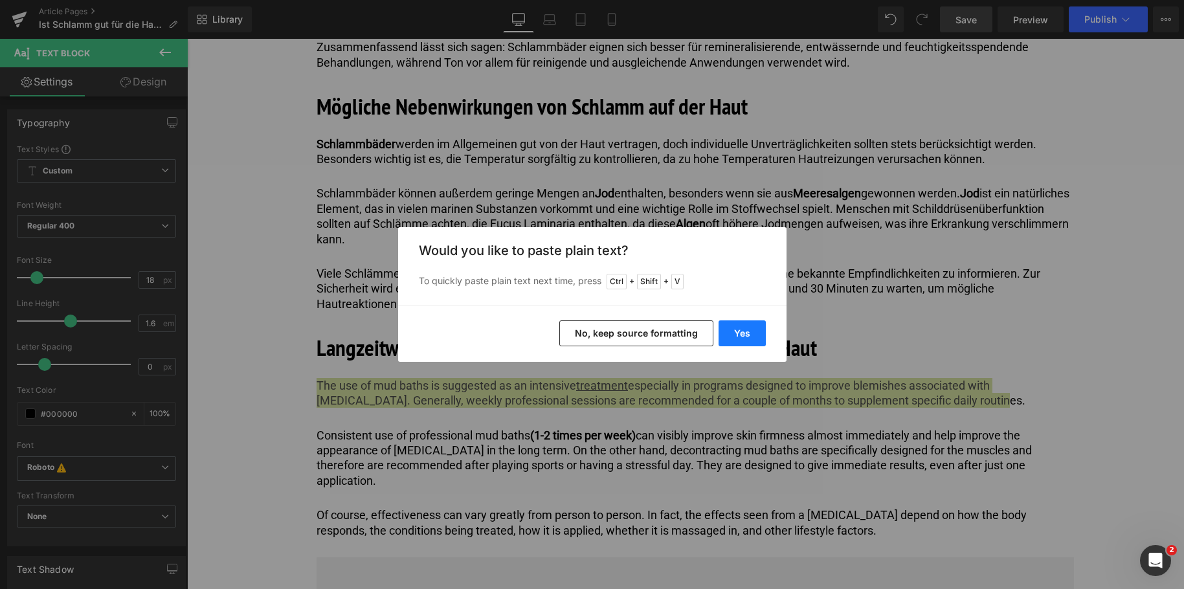
click at [744, 326] on button "Yes" at bounding box center [742, 333] width 47 height 26
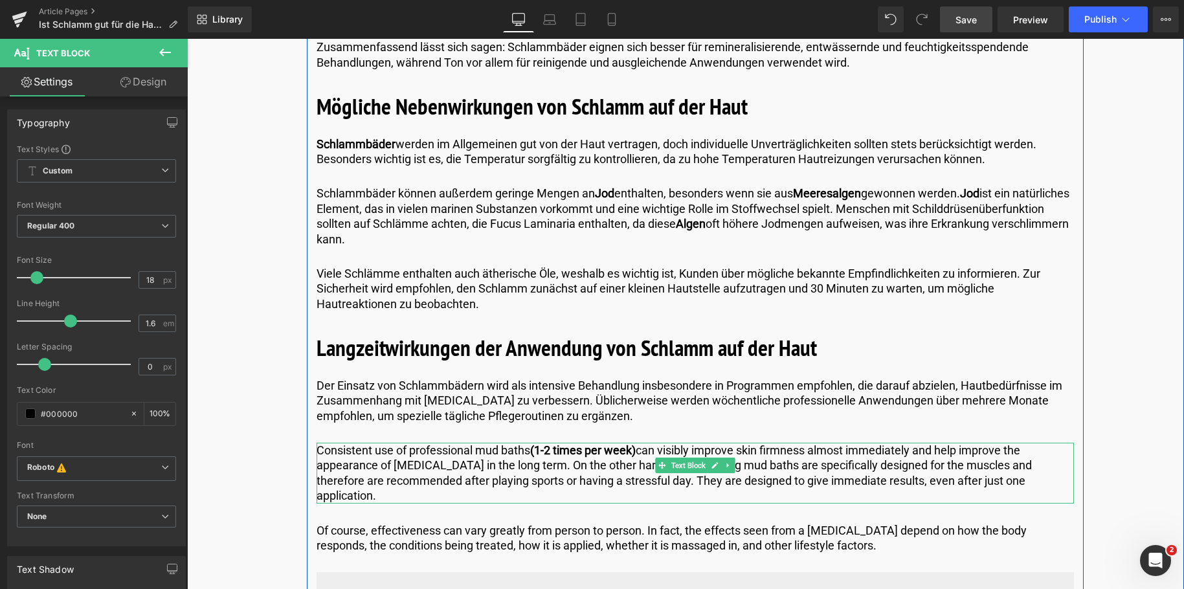
click at [1030, 480] on p "Consistent use of professional mud baths (1-2 times per week) can visibly impro…" at bounding box center [695, 473] width 757 height 61
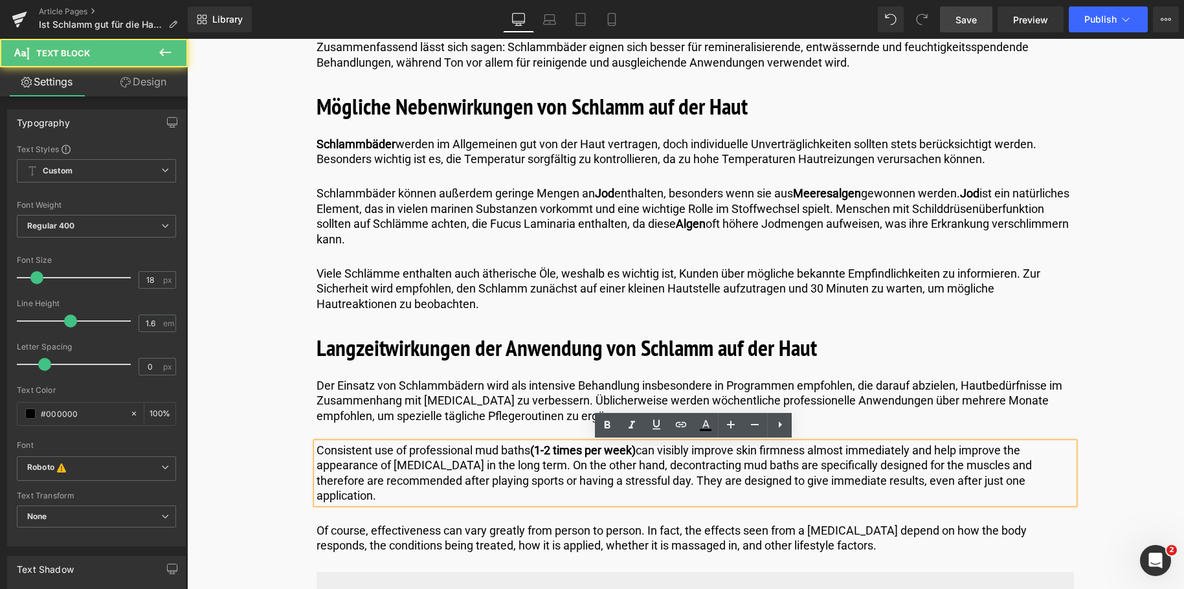
click at [1029, 481] on p "Consistent use of professional mud baths (1-2 times per week) can visibly impro…" at bounding box center [695, 473] width 757 height 61
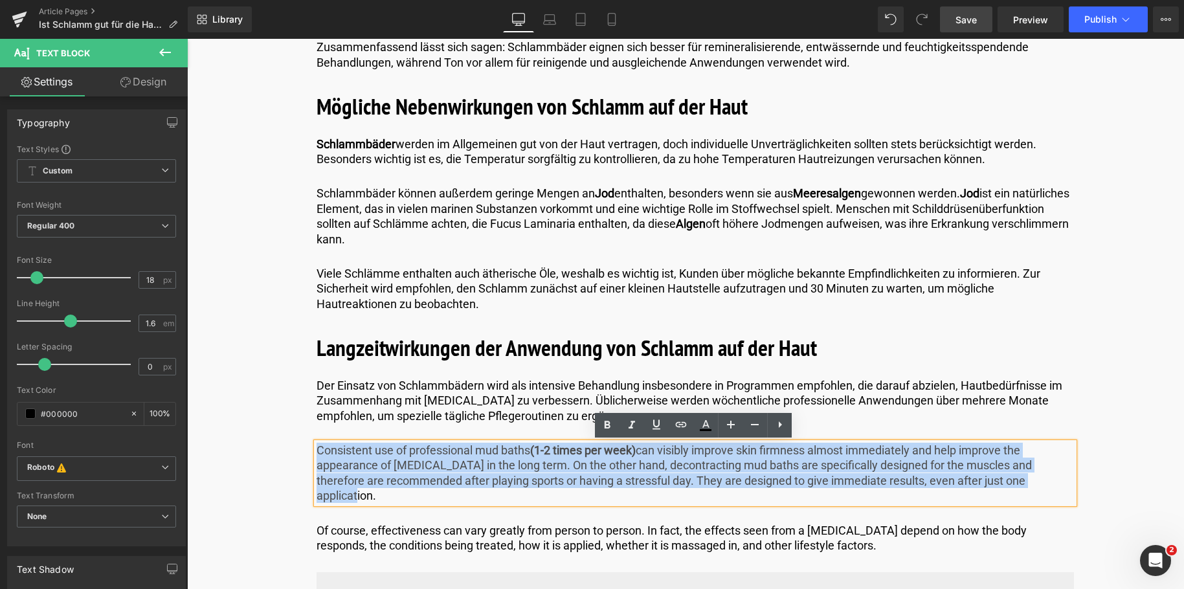
drag, startPoint x: 1029, startPoint y: 481, endPoint x: 243, endPoint y: 452, distance: 785.7
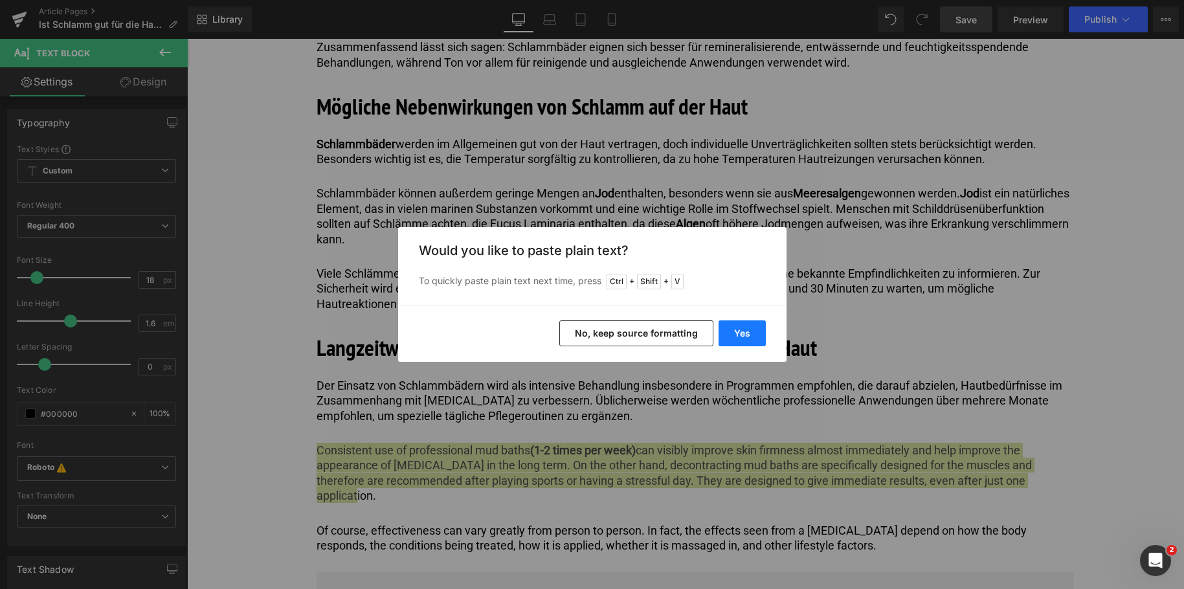
click at [752, 335] on button "Yes" at bounding box center [742, 333] width 47 height 26
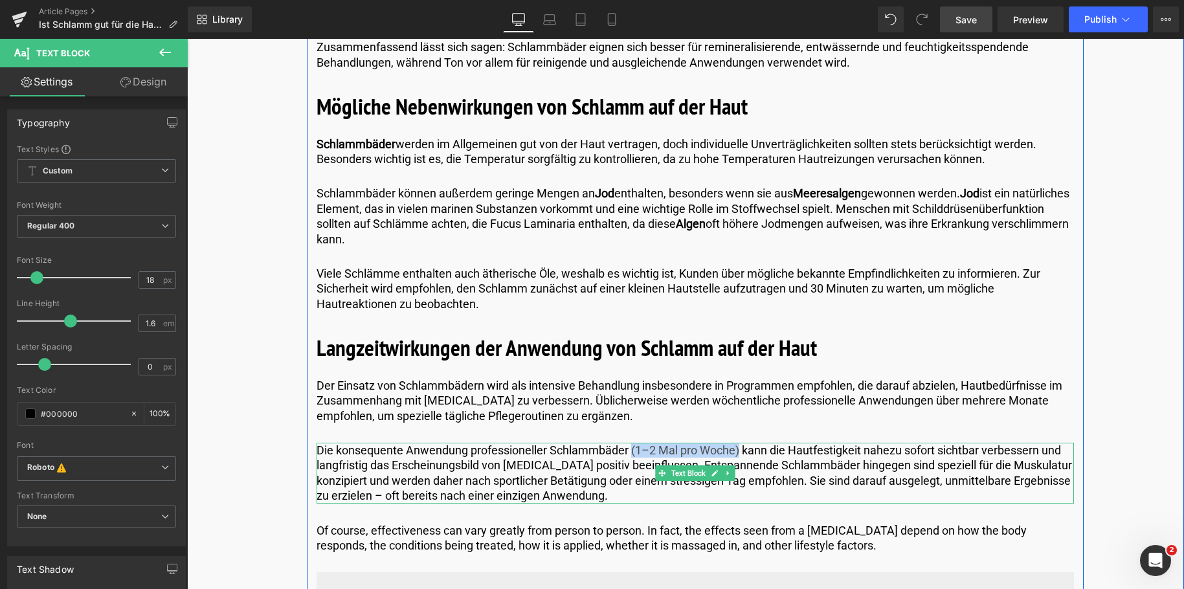
drag, startPoint x: 629, startPoint y: 449, endPoint x: 739, endPoint y: 449, distance: 109.4
click at [739, 449] on p "Die konsequente Anwendung professioneller Schlammbäder (1–2 Mal pro Woche) kann…" at bounding box center [695, 473] width 757 height 61
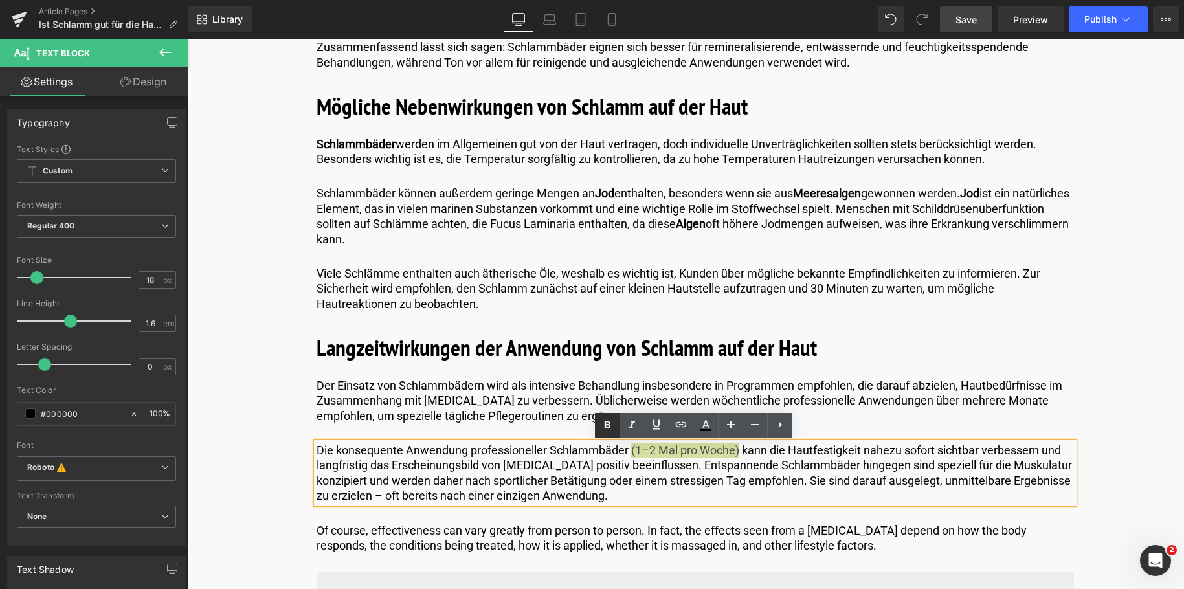
click at [609, 423] on icon at bounding box center [608, 425] width 6 height 8
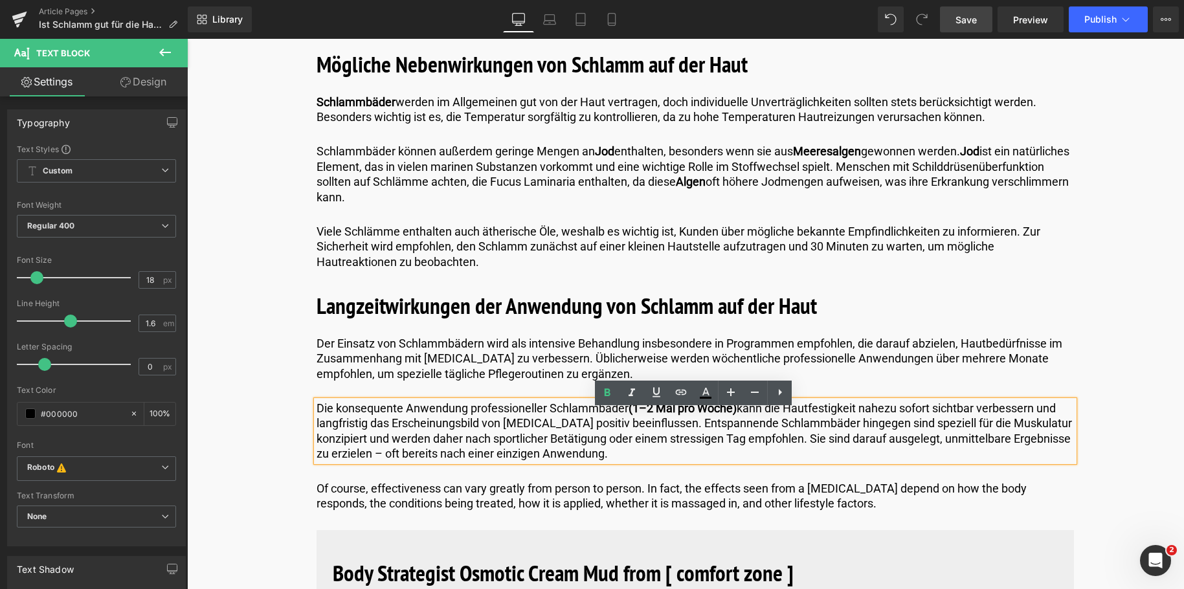
scroll to position [3754, 0]
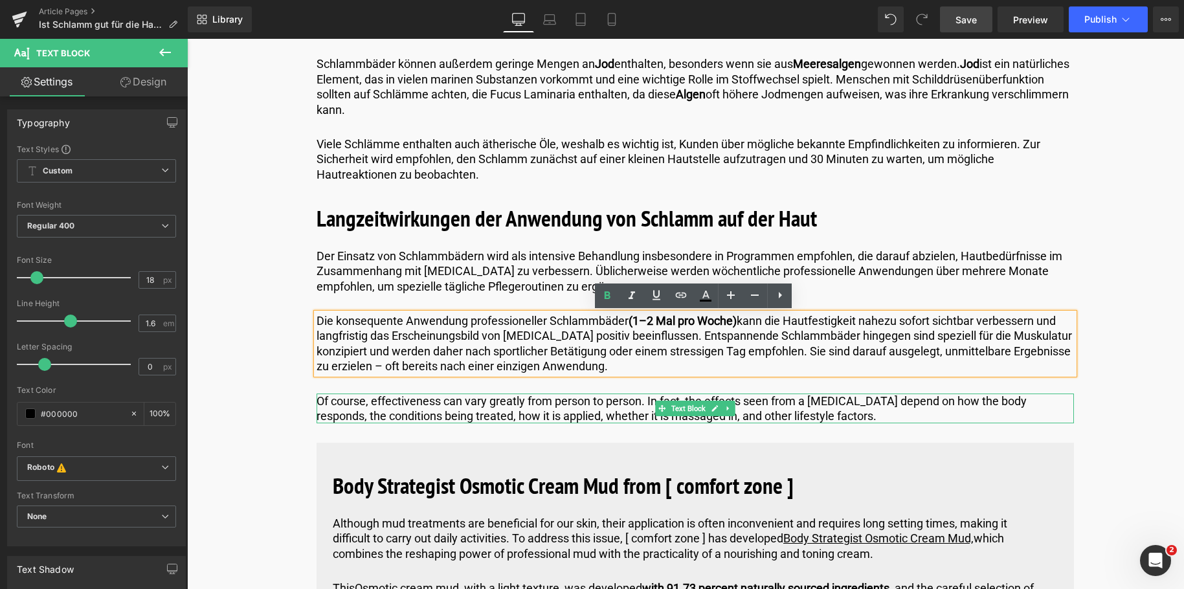
click at [814, 414] on p "Of course, effectiveness can vary greatly from person to person. In fact, the e…" at bounding box center [695, 409] width 757 height 30
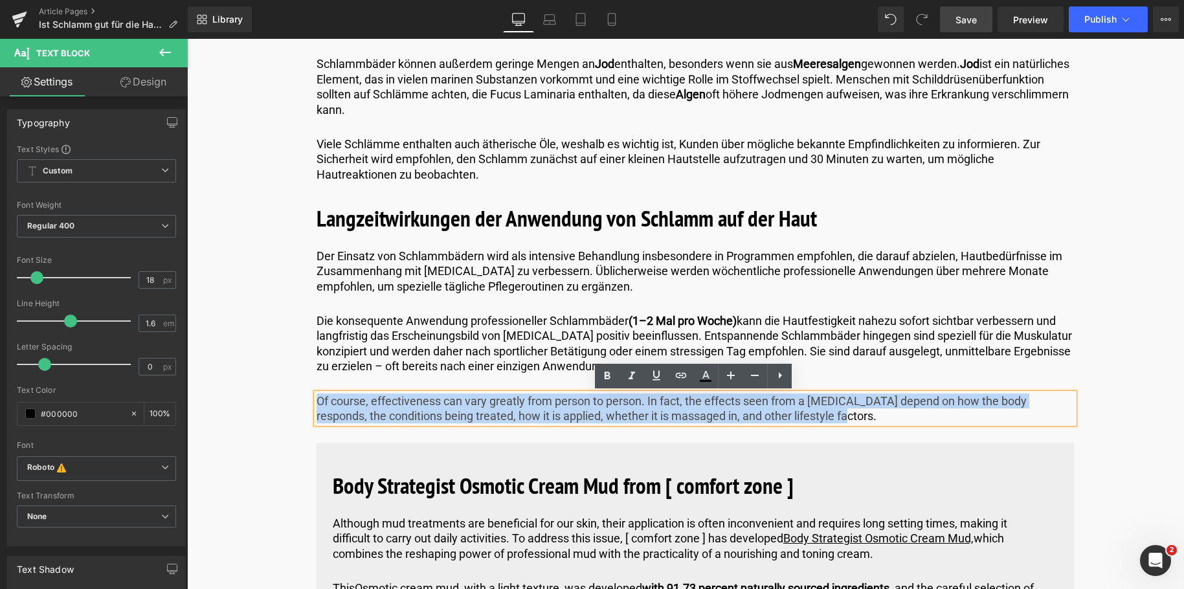
drag, startPoint x: 814, startPoint y: 414, endPoint x: 81, endPoint y: 306, distance: 740.6
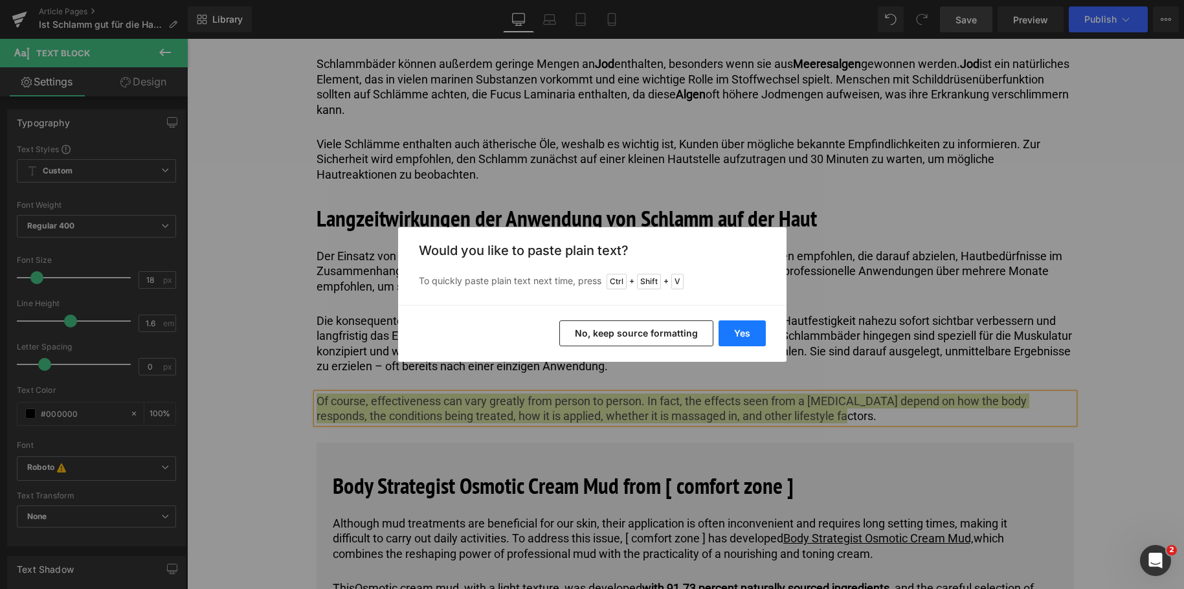
click at [727, 331] on button "Yes" at bounding box center [742, 333] width 47 height 26
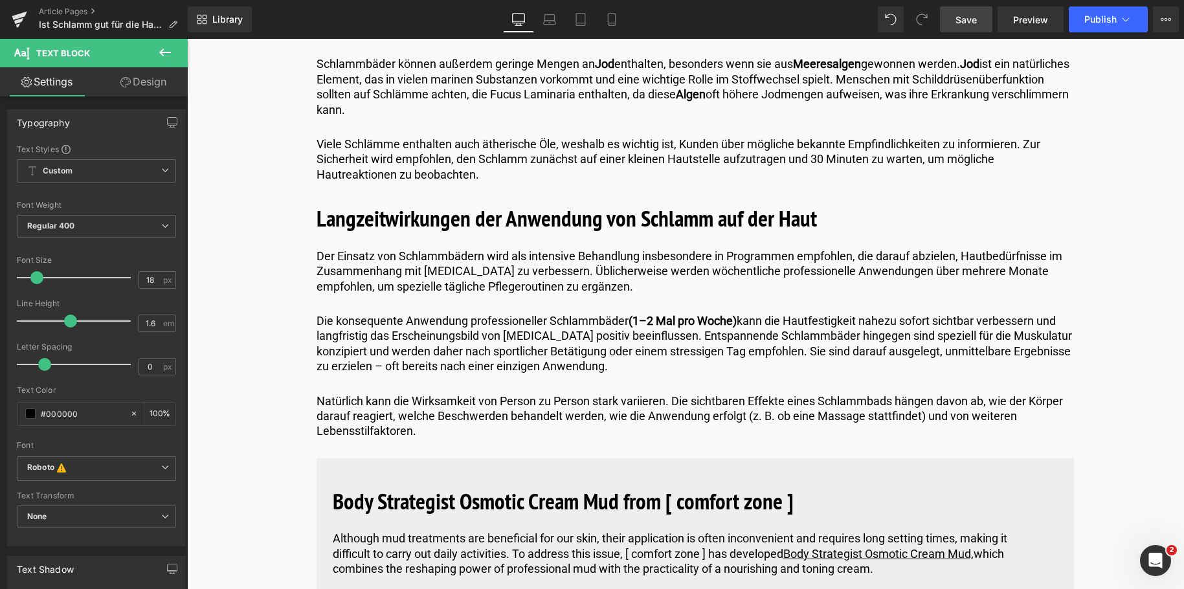
click at [964, 11] on link "Save" at bounding box center [966, 19] width 52 height 26
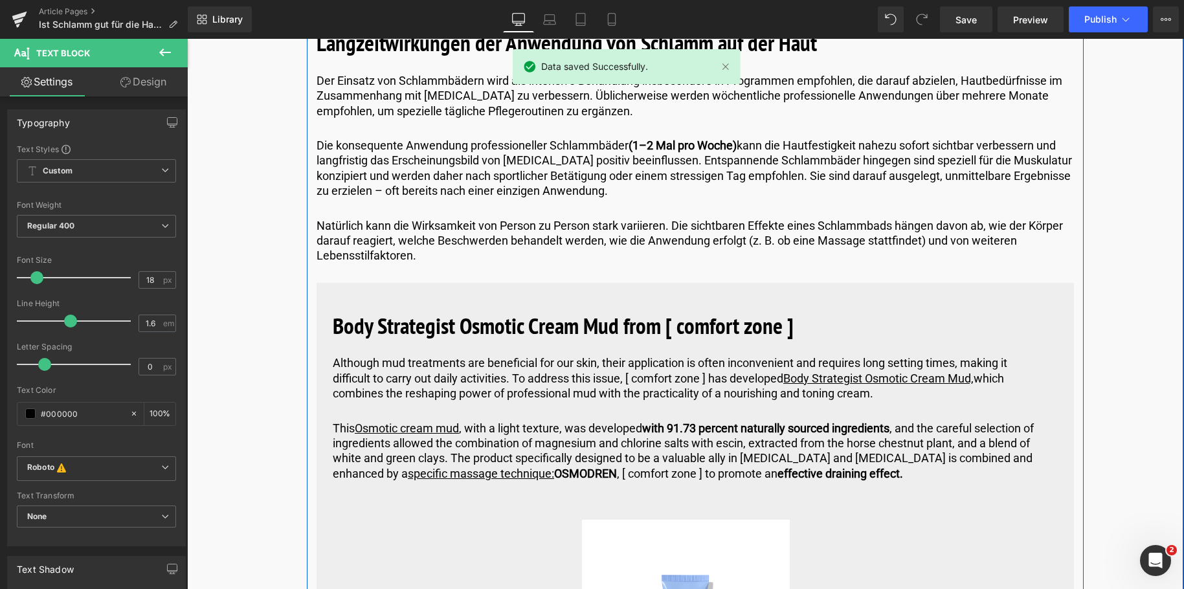
scroll to position [3949, 0]
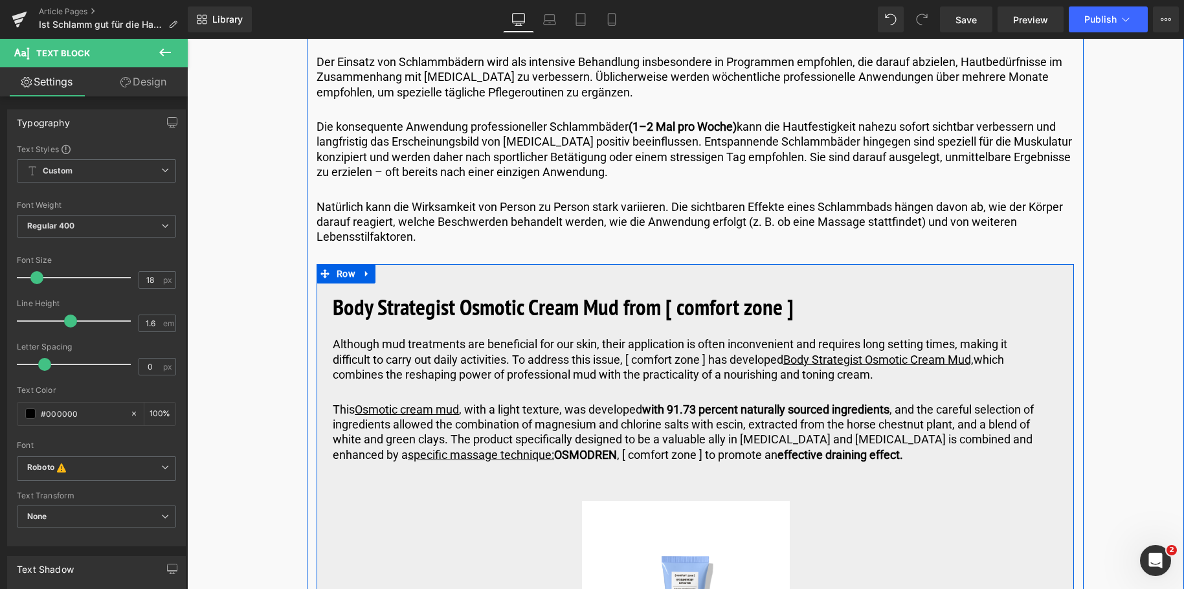
drag, startPoint x: 788, startPoint y: 307, endPoint x: 795, endPoint y: 309, distance: 6.8
click at [788, 307] on b "Body Strategist Osmotic Cream Mud from [ comfort zone ]" at bounding box center [563, 307] width 461 height 30
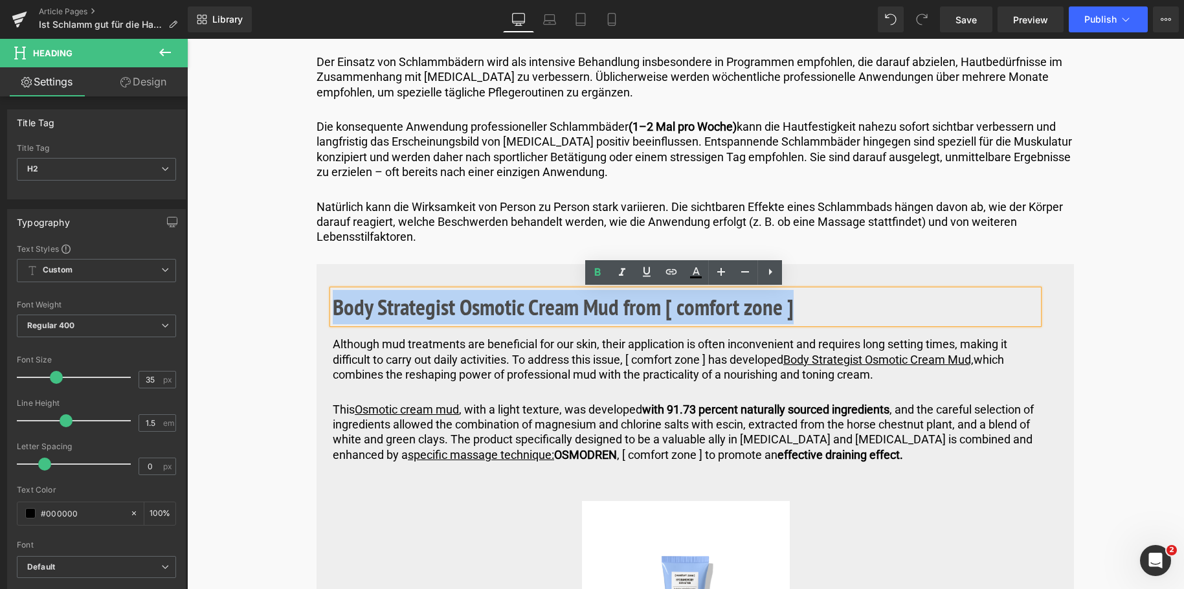
drag, startPoint x: 795, startPoint y: 309, endPoint x: 311, endPoint y: 303, distance: 484.2
paste div
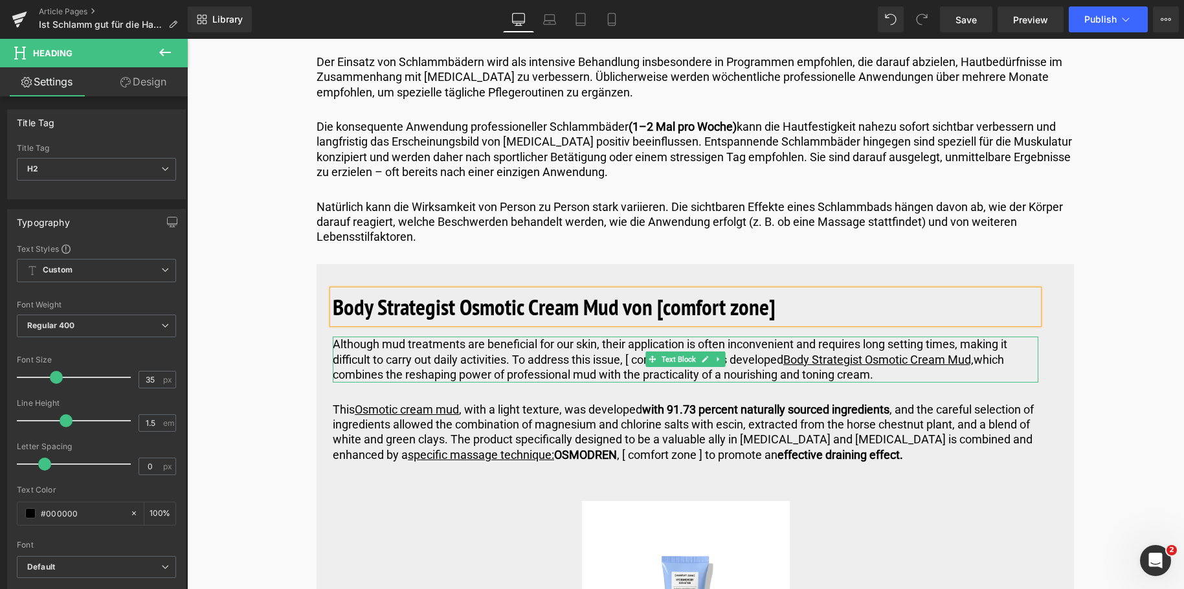
click at [882, 372] on p "Although mud treatments are beneficial for our skin, their application is often…" at bounding box center [686, 359] width 706 height 45
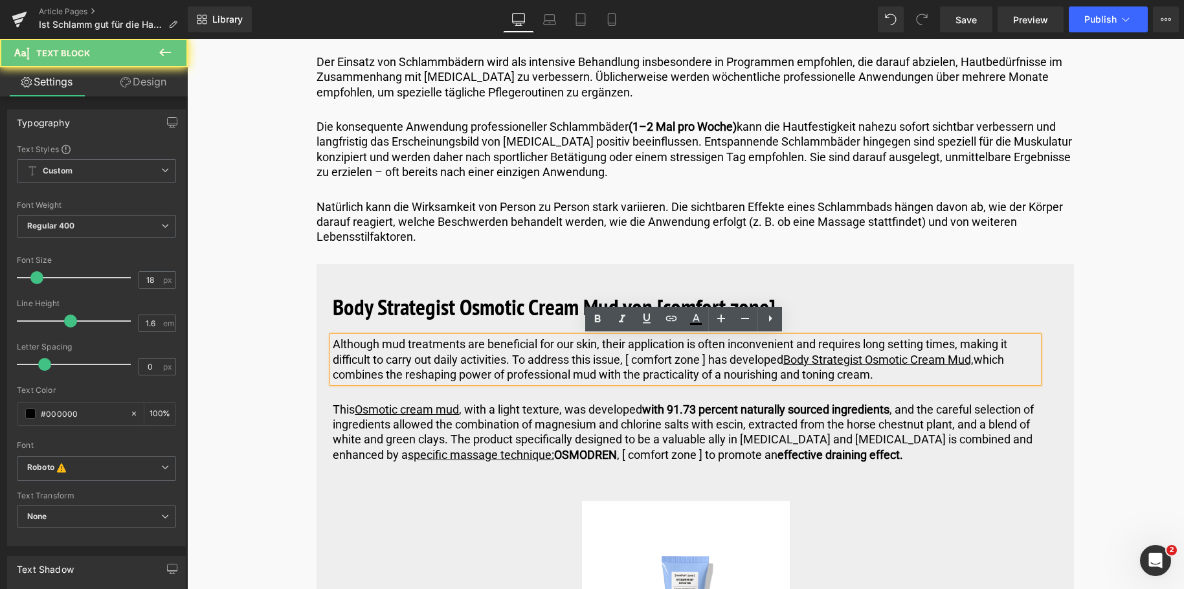
click at [882, 372] on p "Although mud treatments are beneficial for our skin, their application is often…" at bounding box center [686, 359] width 706 height 45
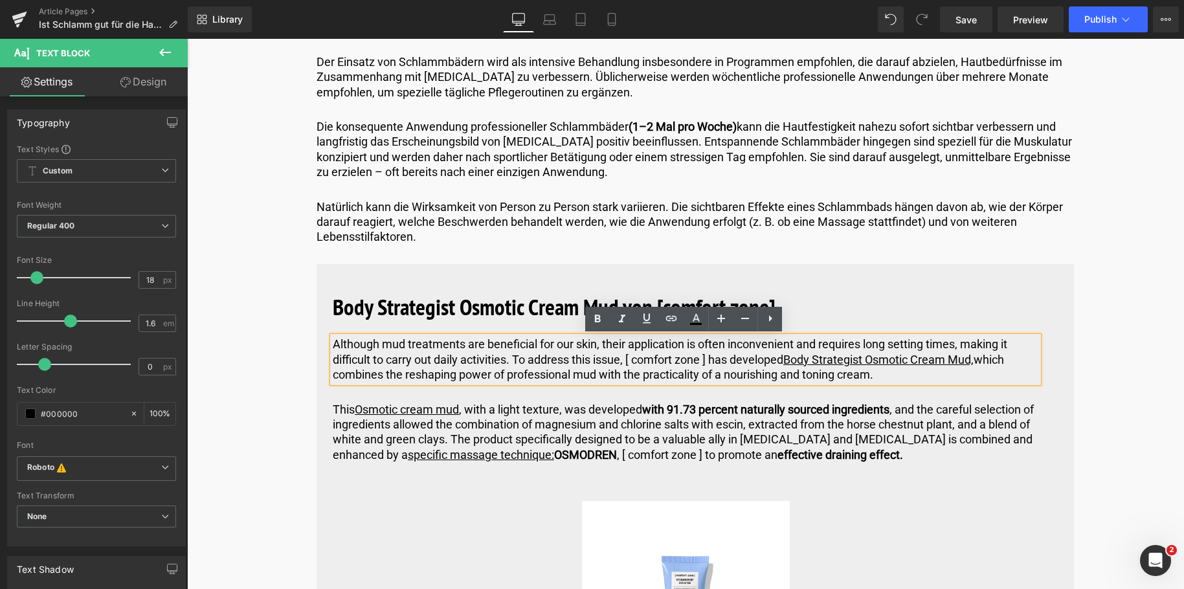
drag, startPoint x: 882, startPoint y: 372, endPoint x: 373, endPoint y: 366, distance: 508.8
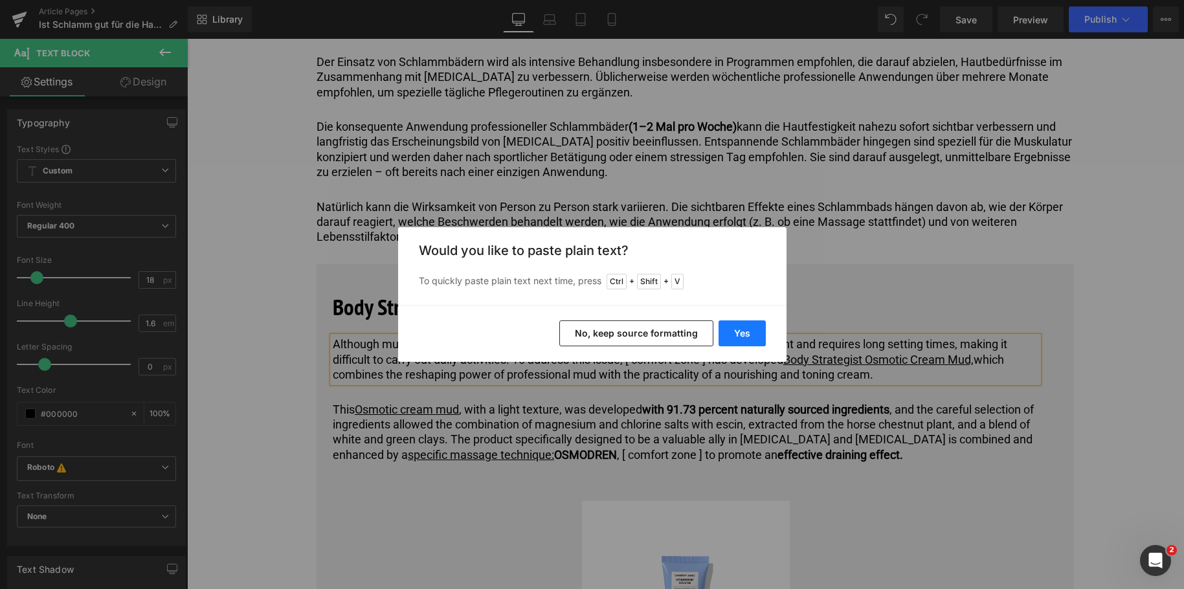
click at [733, 331] on button "Yes" at bounding box center [742, 333] width 47 height 26
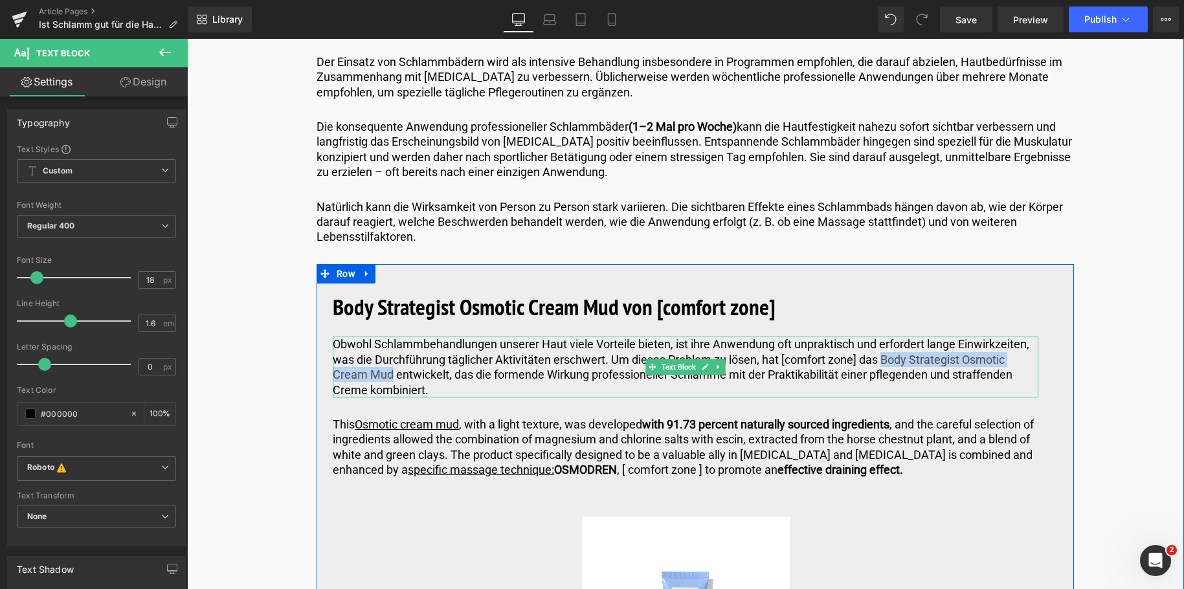
drag, startPoint x: 883, startPoint y: 359, endPoint x: 390, endPoint y: 372, distance: 493.4
click at [390, 372] on p "Obwohl Schlammbehandlungen unserer Haut viele Vorteile bieten, ist ihre Anwendu…" at bounding box center [686, 367] width 706 height 61
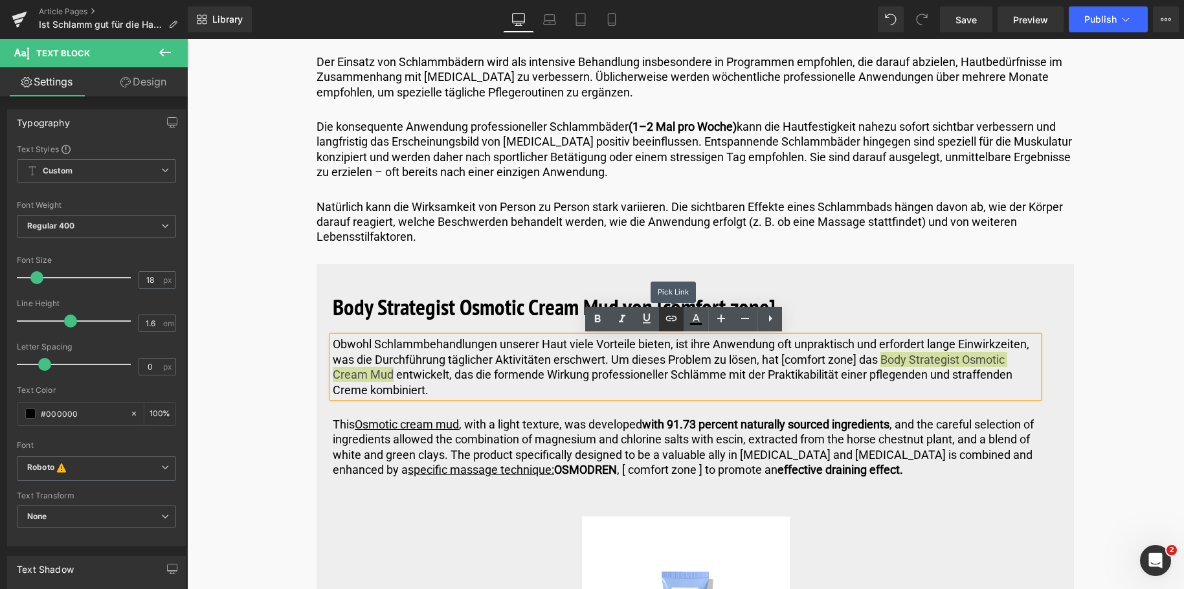
click at [669, 316] on icon at bounding box center [671, 319] width 16 height 16
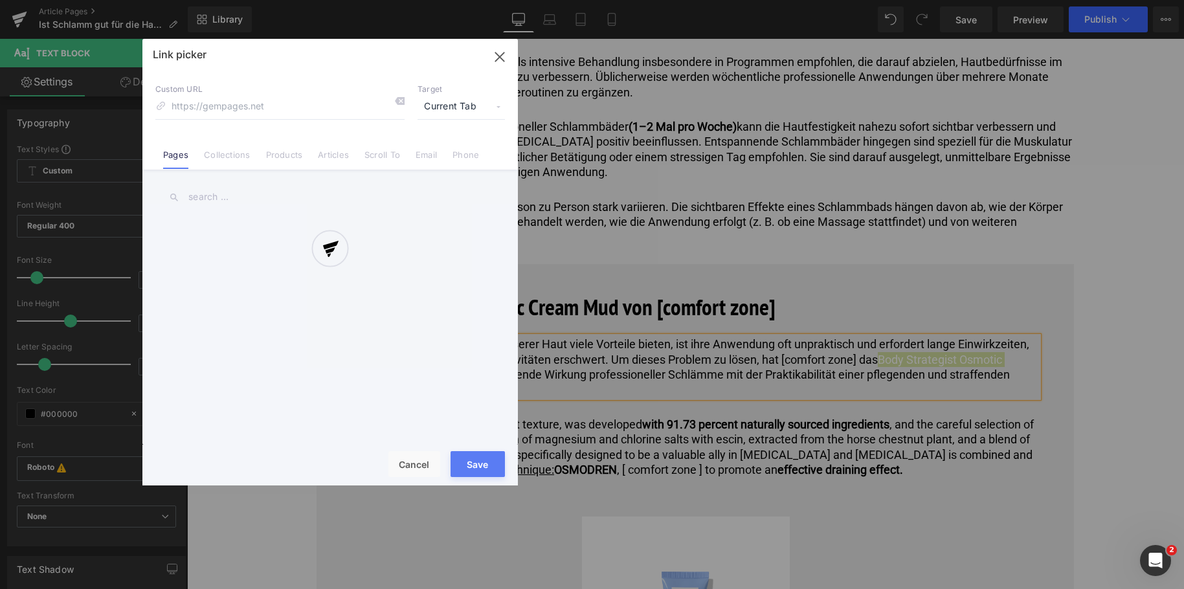
click at [840, 0] on div "Text Color Highlight Color #333333 Edit or remove link: Edit - Unlink - Cancel …" at bounding box center [592, 0] width 1184 height 0
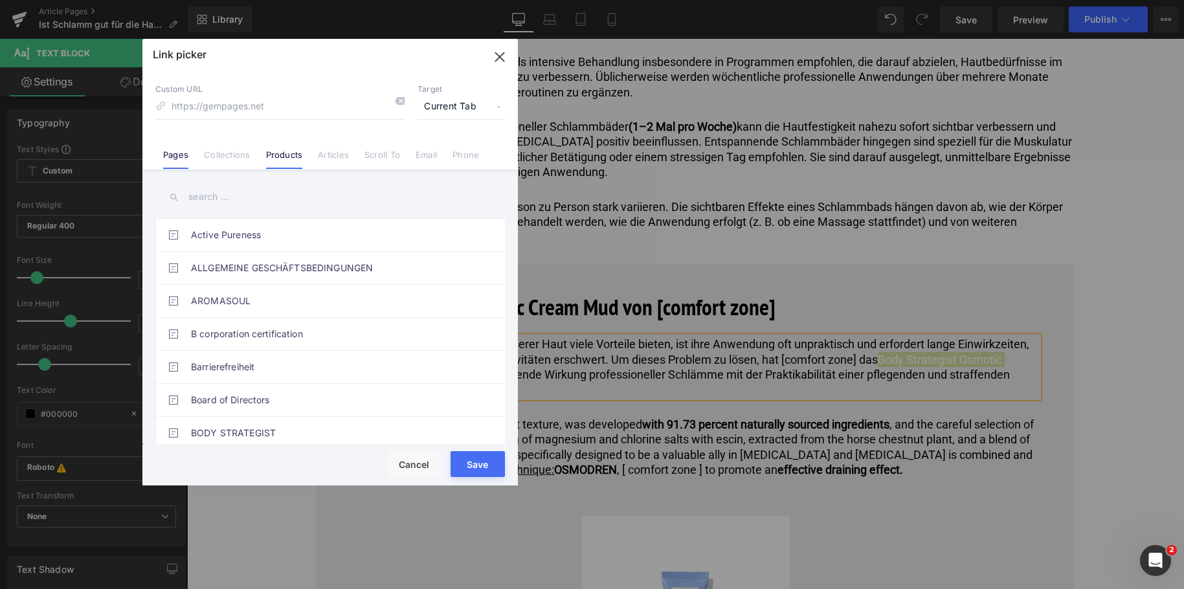
click at [290, 153] on link "Products" at bounding box center [284, 159] width 37 height 19
click at [264, 203] on input "text" at bounding box center [330, 197] width 350 height 29
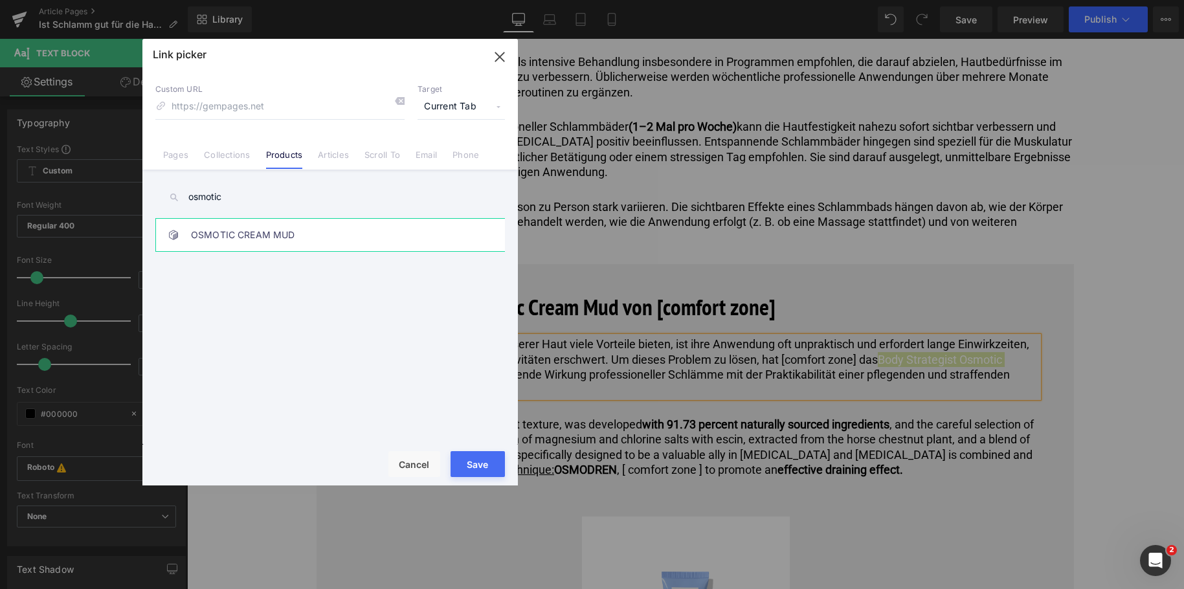
type input "osmotic"
click at [257, 230] on link "OSMOTIC CREAM MUD" at bounding box center [333, 235] width 285 height 32
type input "/products/body-strategist-osmotic-cream-mud"
click at [459, 461] on button "Save" at bounding box center [478, 464] width 54 height 26
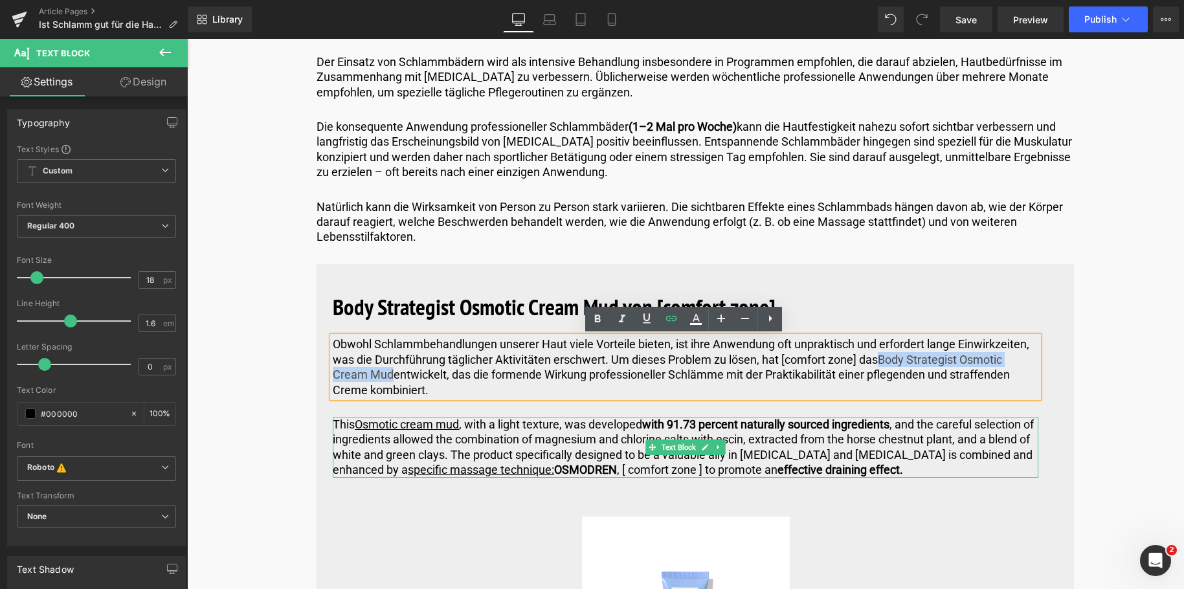
click at [872, 469] on p "This Osmotic cream mud , with a light texture, was developed with 91.73 percent…" at bounding box center [686, 447] width 706 height 61
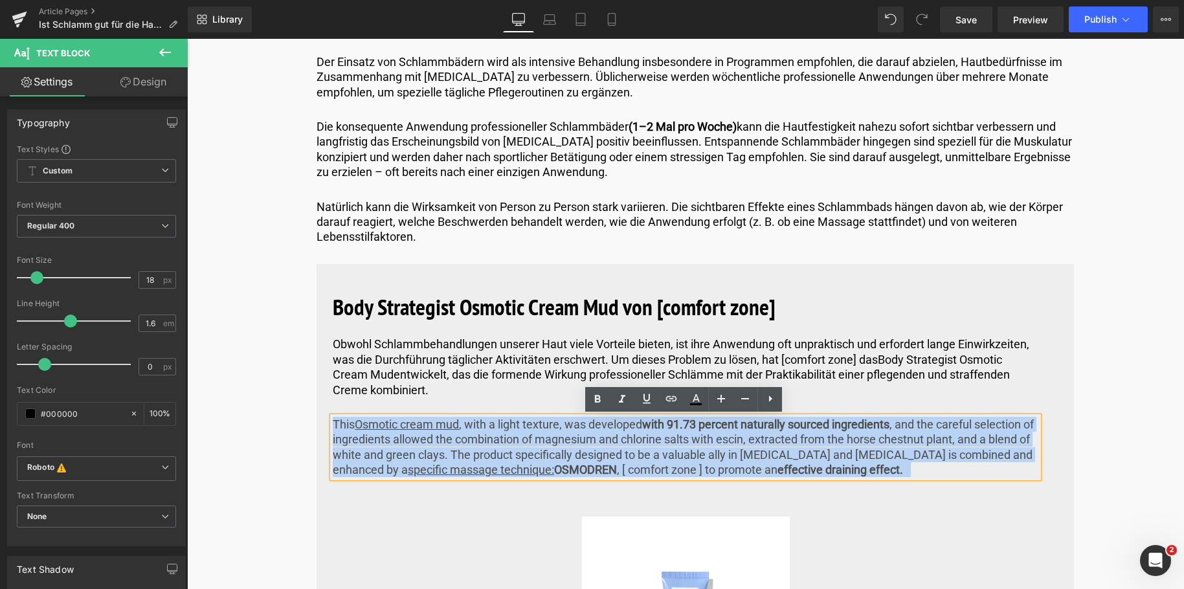
drag, startPoint x: 872, startPoint y: 469, endPoint x: 148, endPoint y: 403, distance: 727.3
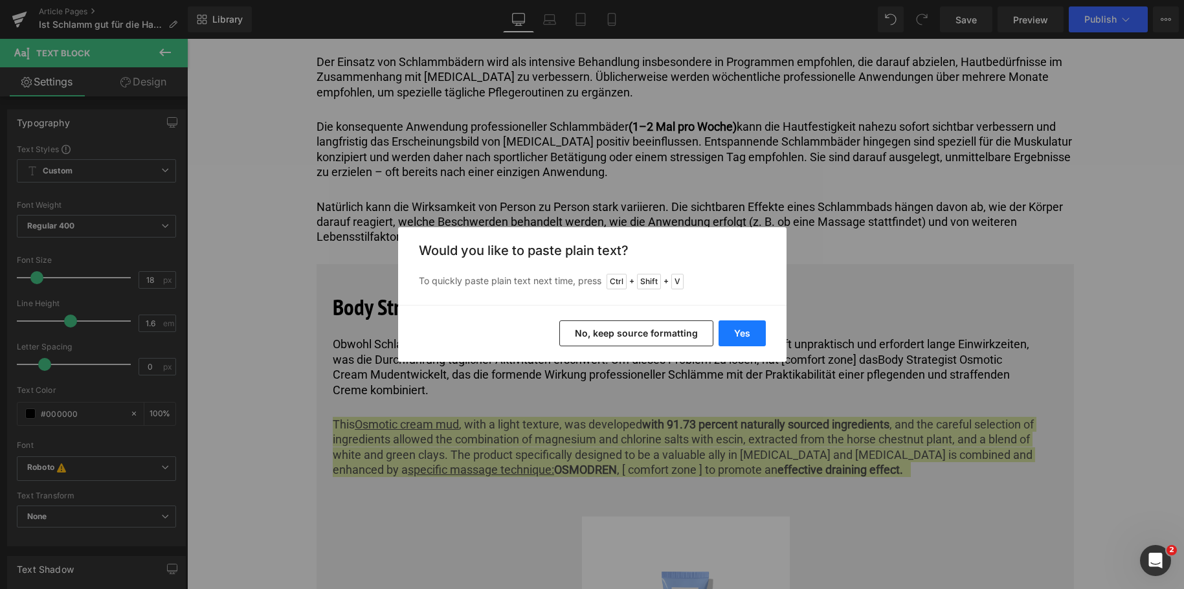
drag, startPoint x: 744, startPoint y: 329, endPoint x: 557, endPoint y: 291, distance: 191.1
click at [744, 329] on button "Yes" at bounding box center [742, 333] width 47 height 26
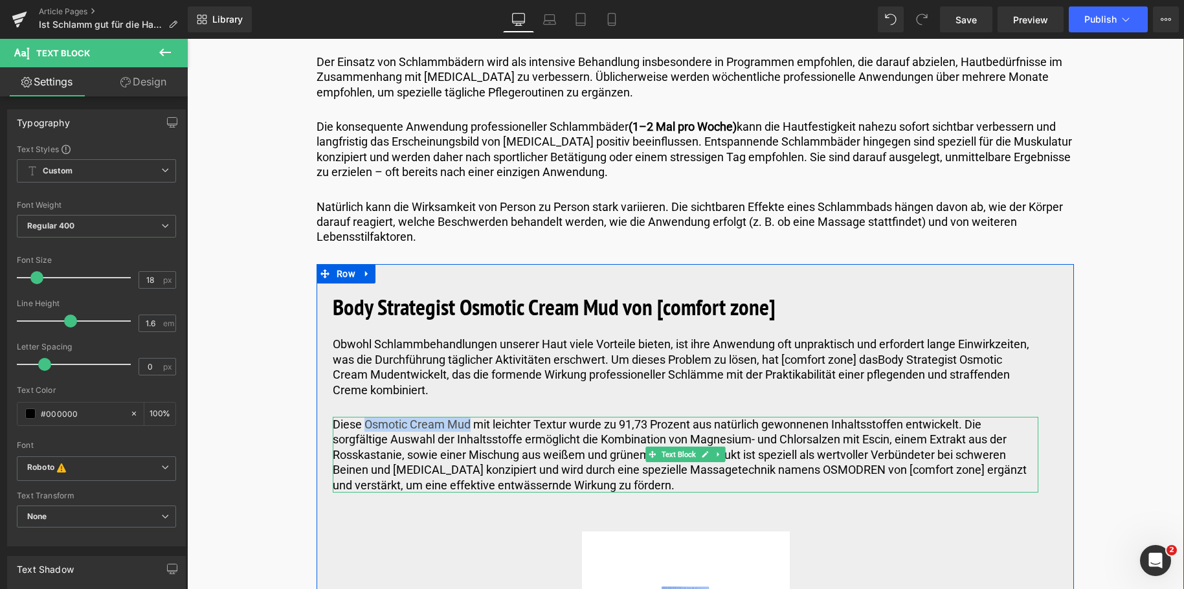
drag, startPoint x: 469, startPoint y: 423, endPoint x: 364, endPoint y: 426, distance: 104.2
click at [364, 426] on p "Diese Osmotic Cream Mud mit leichter Textur wurde zu 91,73 Prozent aus natürlic…" at bounding box center [686, 455] width 706 height 76
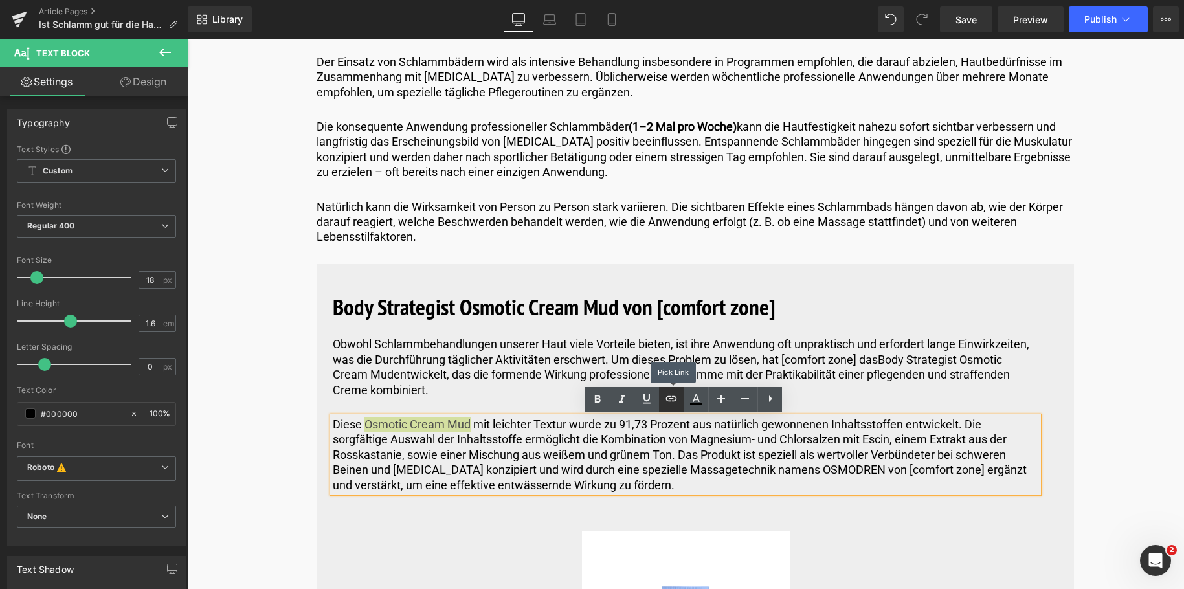
click at [675, 399] on icon at bounding box center [671, 399] width 16 height 16
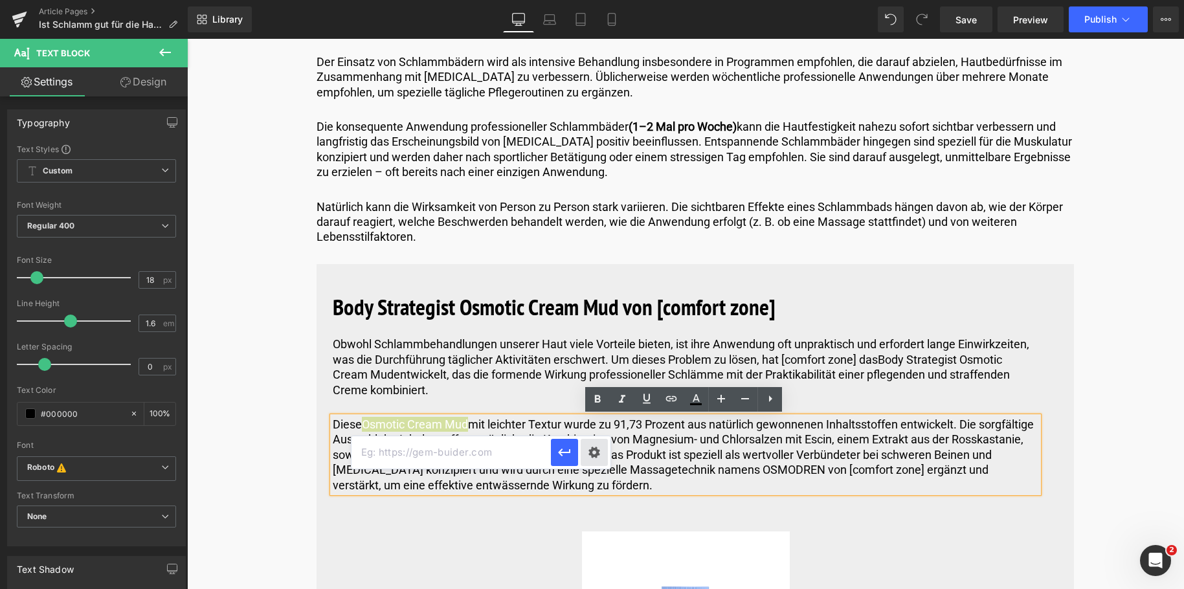
click at [594, 0] on div "Text Color Highlight Color #333333 Edit or remove link: Edit - Unlink - Cancel" at bounding box center [592, 0] width 1184 height 0
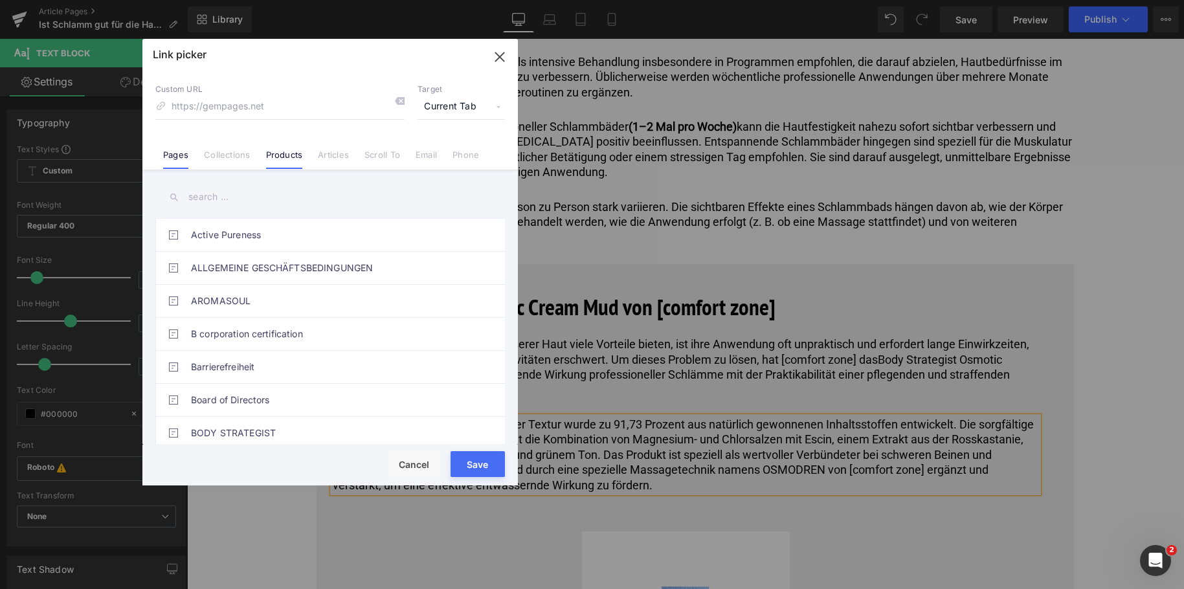
click at [283, 164] on link "Products" at bounding box center [284, 159] width 37 height 19
click at [257, 206] on input "text" at bounding box center [330, 197] width 350 height 29
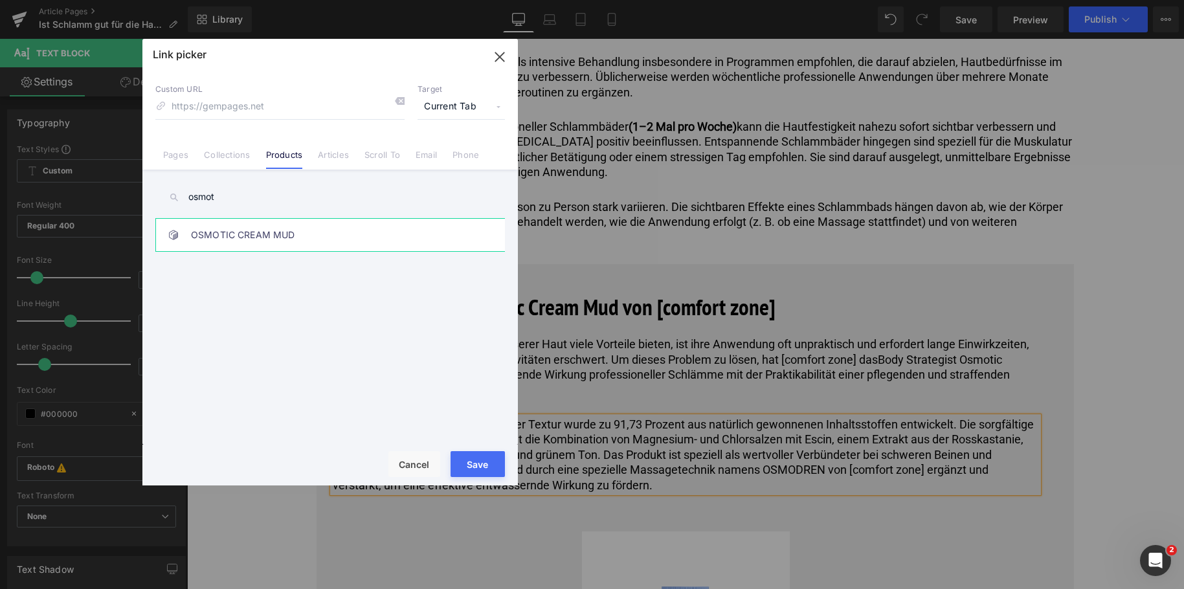
type input "osmot"
click at [257, 234] on link "OSMOTIC CREAM MUD" at bounding box center [333, 235] width 285 height 32
type input "/products/body-strategist-osmotic-cream-mud"
click at [481, 463] on button "Save" at bounding box center [478, 464] width 54 height 26
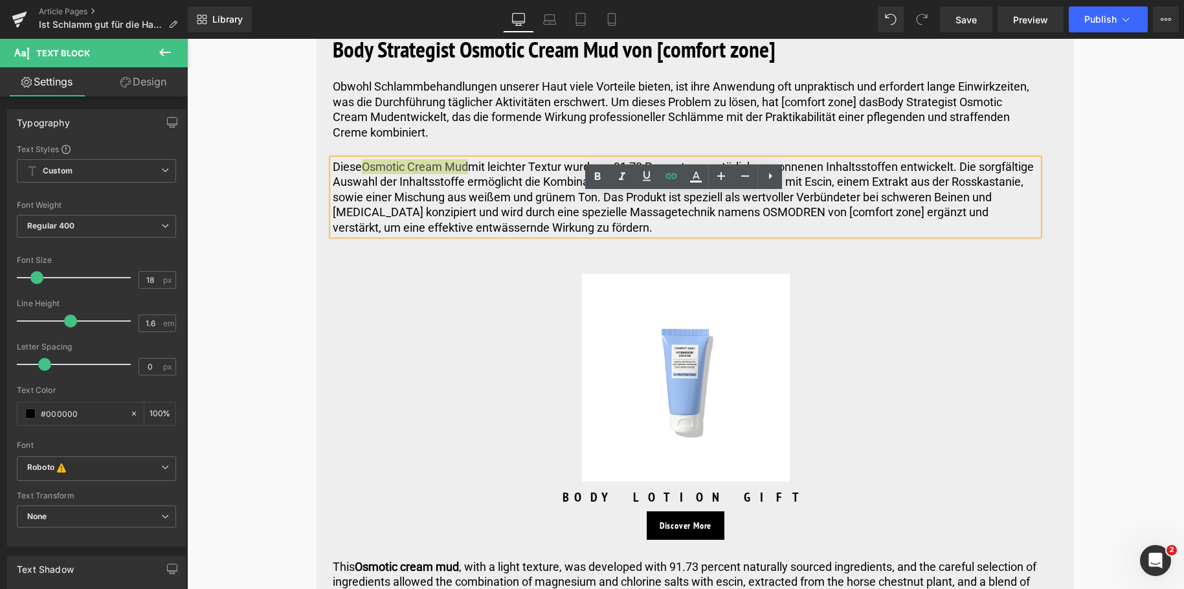
scroll to position [4207, 0]
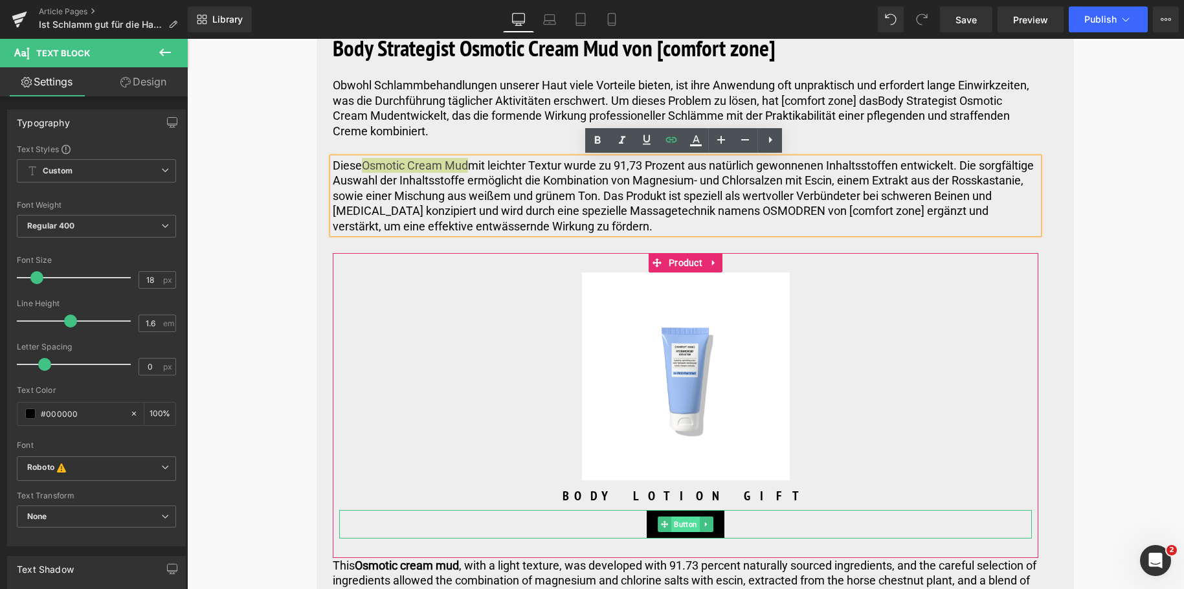
click at [679, 524] on span "Button" at bounding box center [685, 525] width 28 height 16
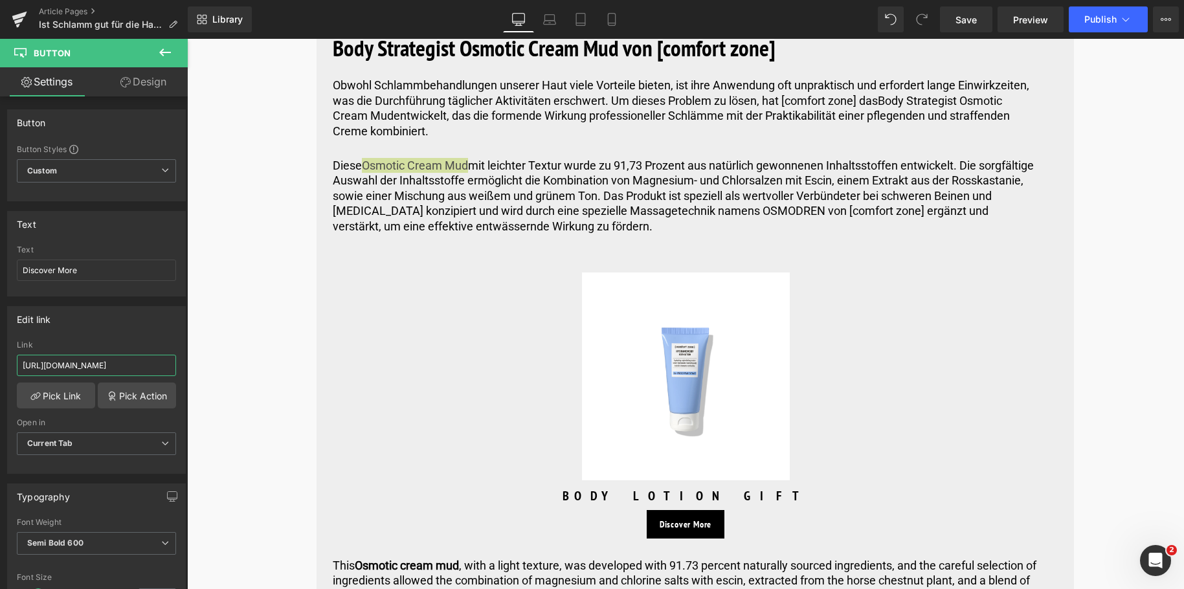
drag, startPoint x: 151, startPoint y: 366, endPoint x: -15, endPoint y: 364, distance: 166.4
click at [0, 364] on html "Button You are previewing how the will restyle your page. You can not edit Elem…" at bounding box center [592, 294] width 1184 height 589
type input "/products/body-strategist-osmotic-cream-mud"
drag, startPoint x: 87, startPoint y: 265, endPoint x: -1, endPoint y: 274, distance: 87.9
click at [0, 274] on html "Button You are previewing how the will restyle your page. You can not edit Elem…" at bounding box center [592, 294] width 1184 height 589
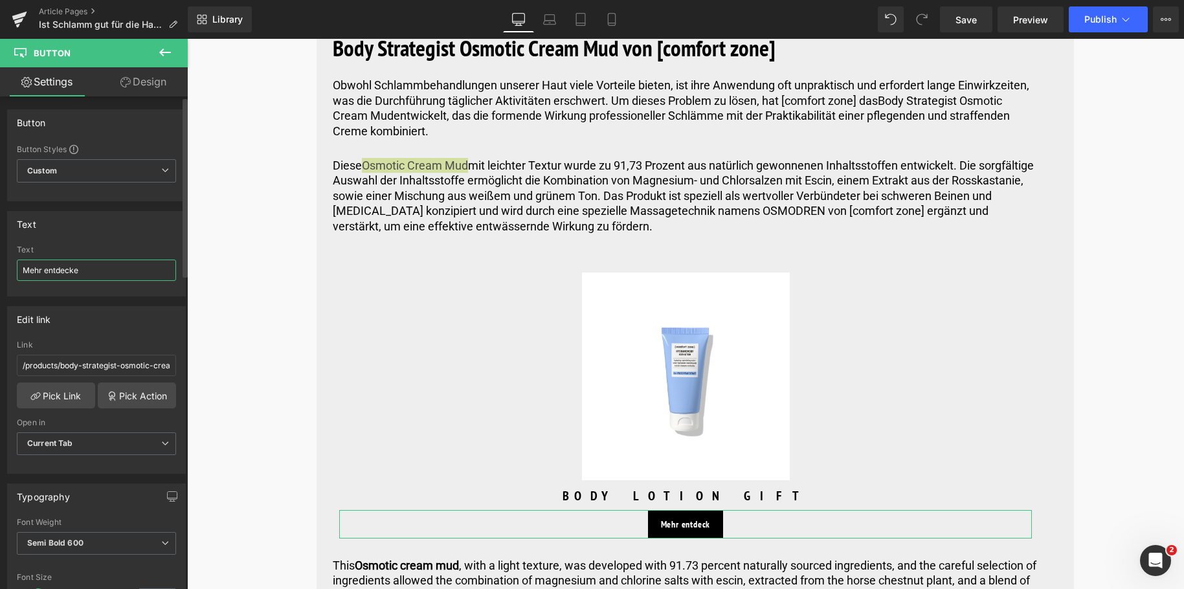
type input "Mehr entdecken"
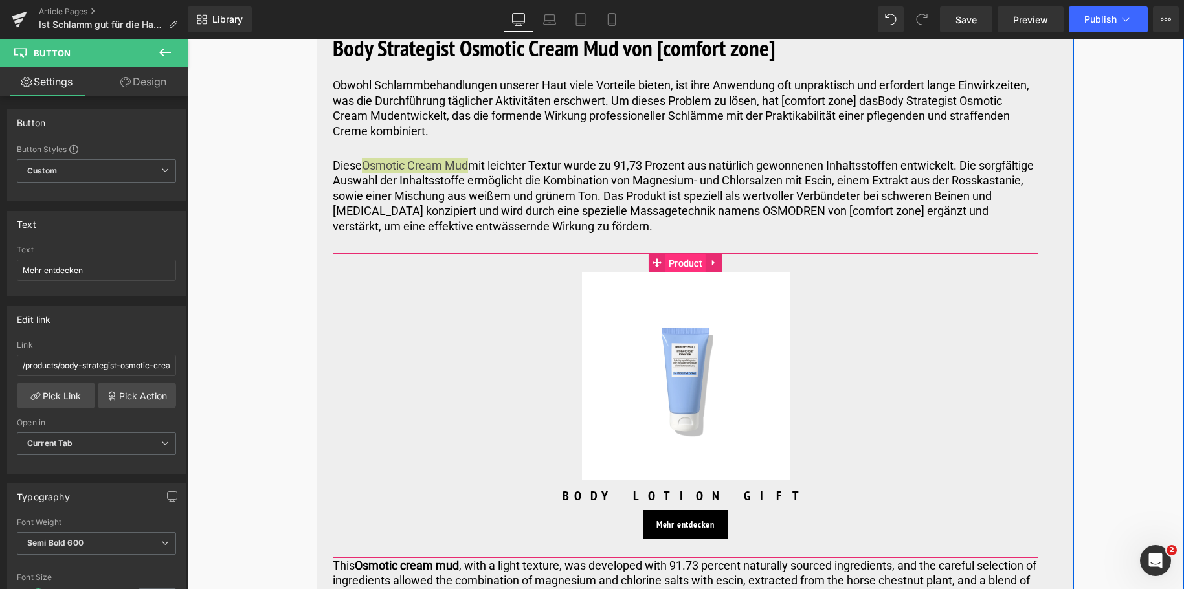
click at [692, 265] on span "Product" at bounding box center [685, 263] width 40 height 19
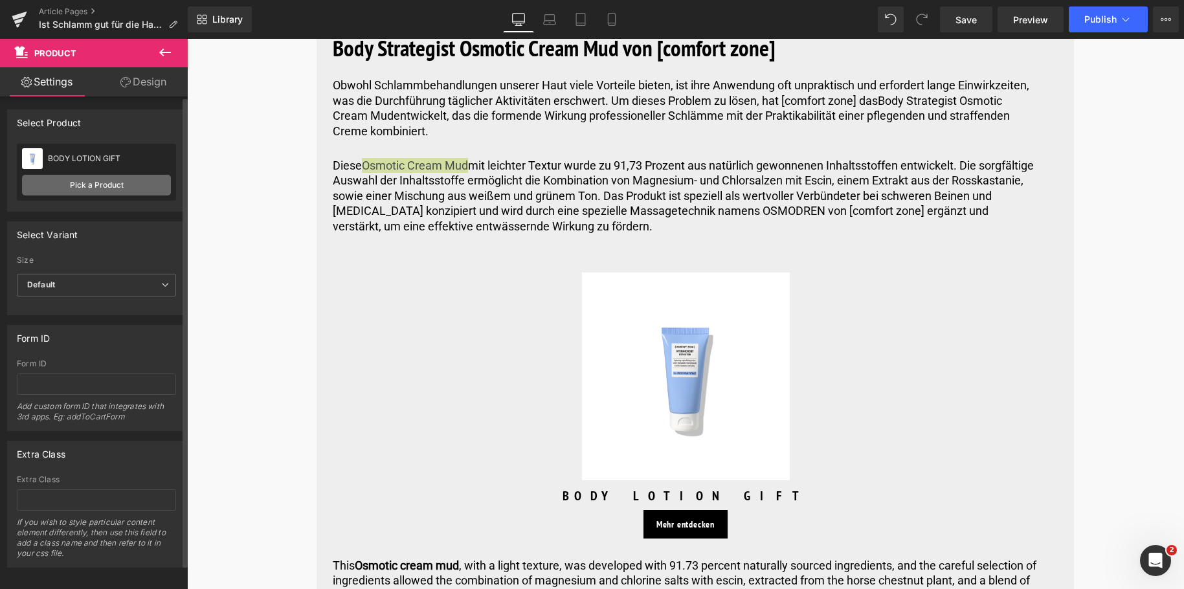
click at [114, 179] on link "Pick a Product" at bounding box center [96, 185] width 149 height 21
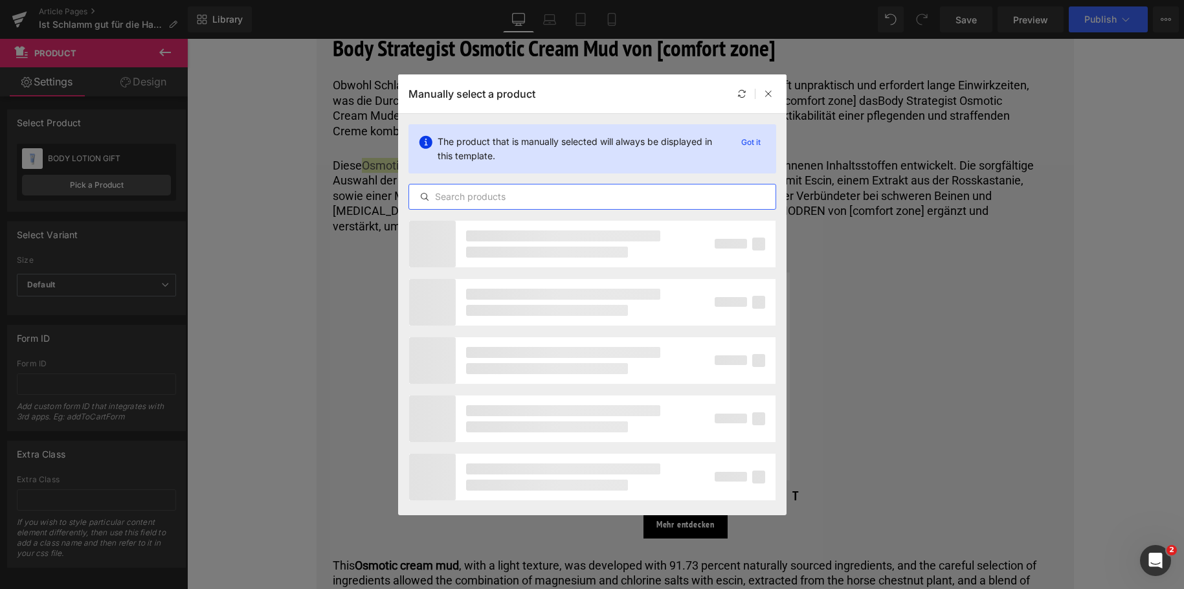
click at [577, 201] on input "text" at bounding box center [592, 197] width 366 height 16
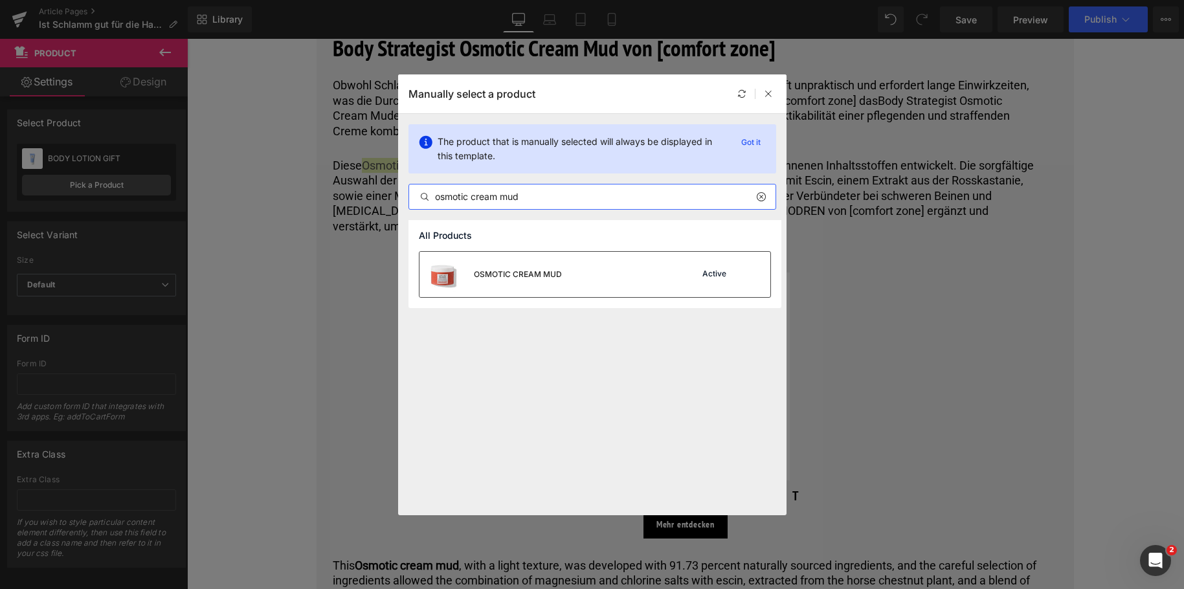
type input "osmotic cream mud"
click at [539, 274] on div "OSMOTIC CREAM MUD" at bounding box center [518, 275] width 88 height 12
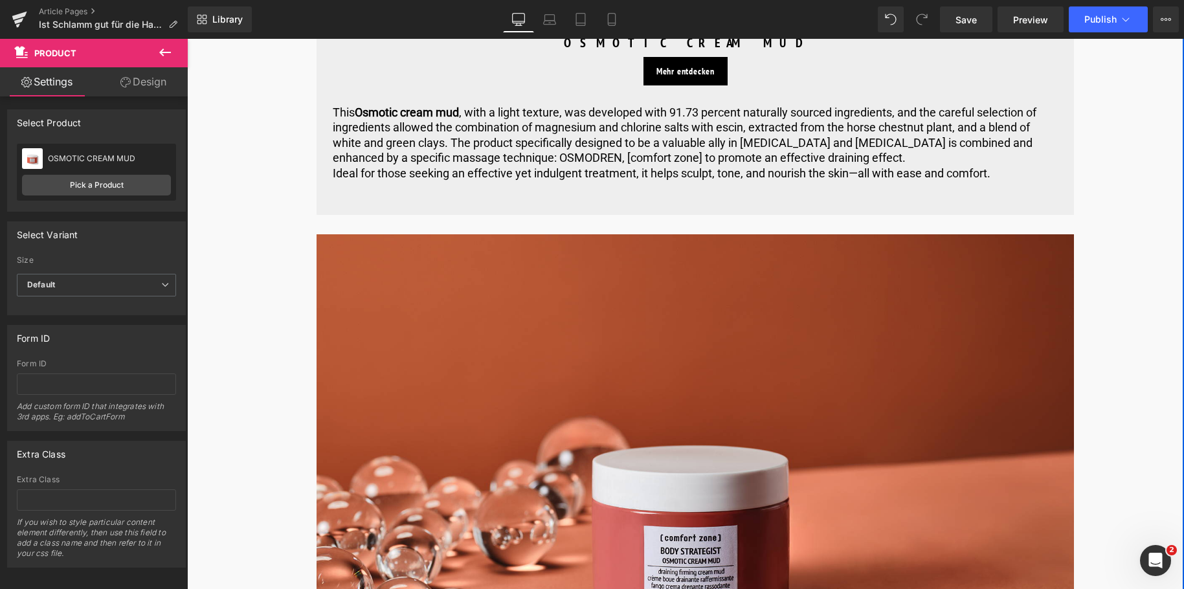
scroll to position [4596, 0]
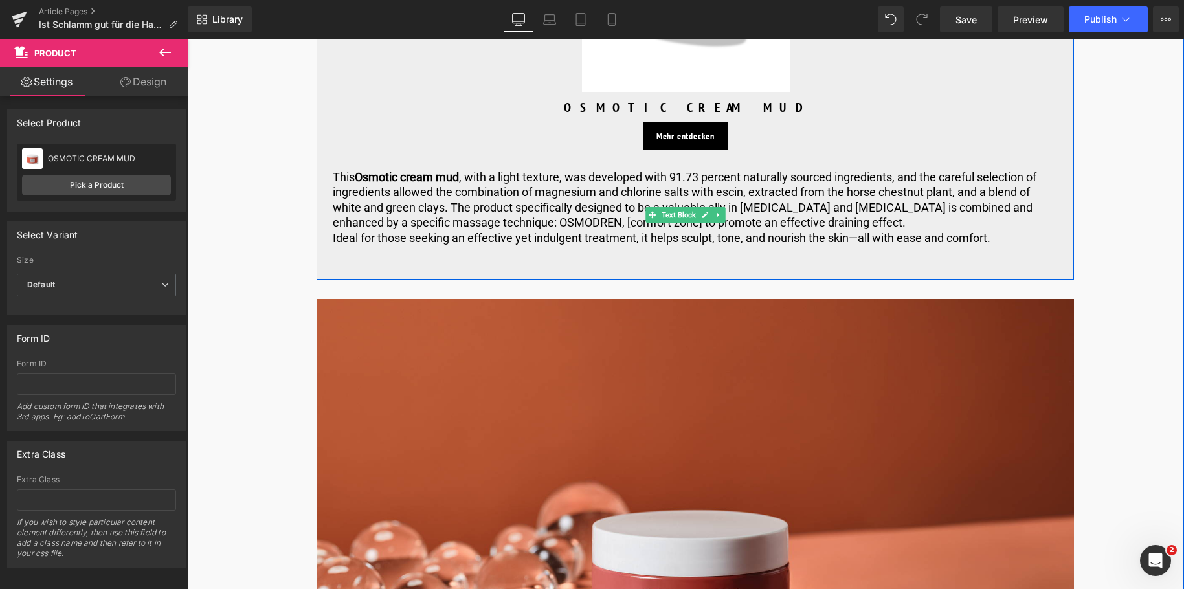
click at [1003, 238] on p "Ideal for those seeking an effective yet indulgent treatment, it helps sculpt, …" at bounding box center [686, 237] width 706 height 15
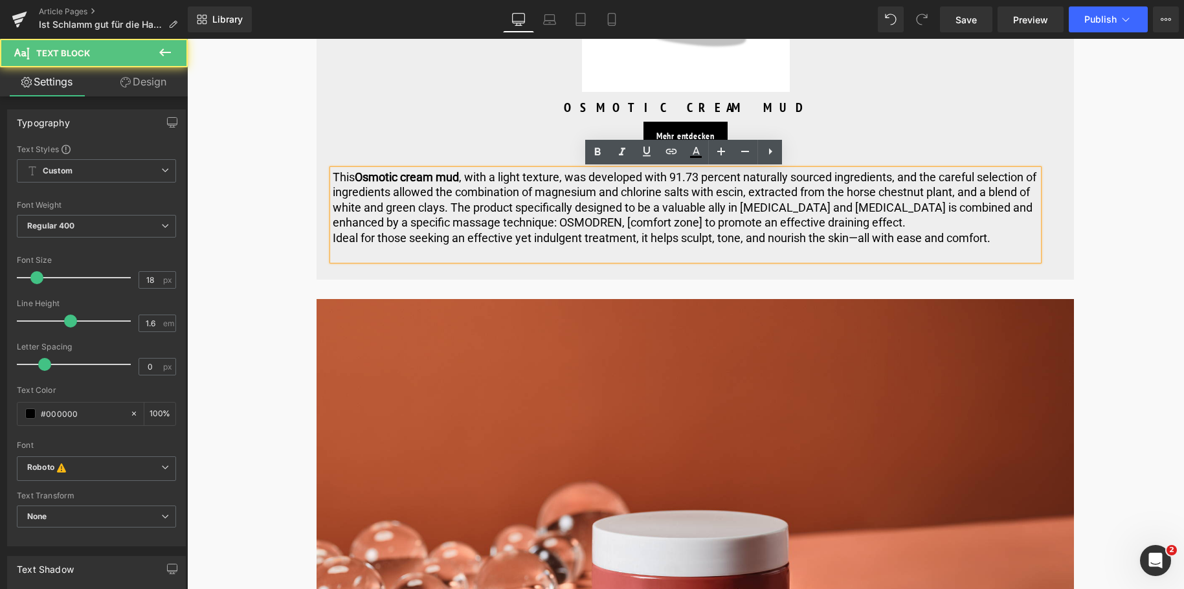
click at [1001, 239] on p "Ideal for those seeking an effective yet indulgent treatment, it helps sculpt, …" at bounding box center [686, 237] width 706 height 15
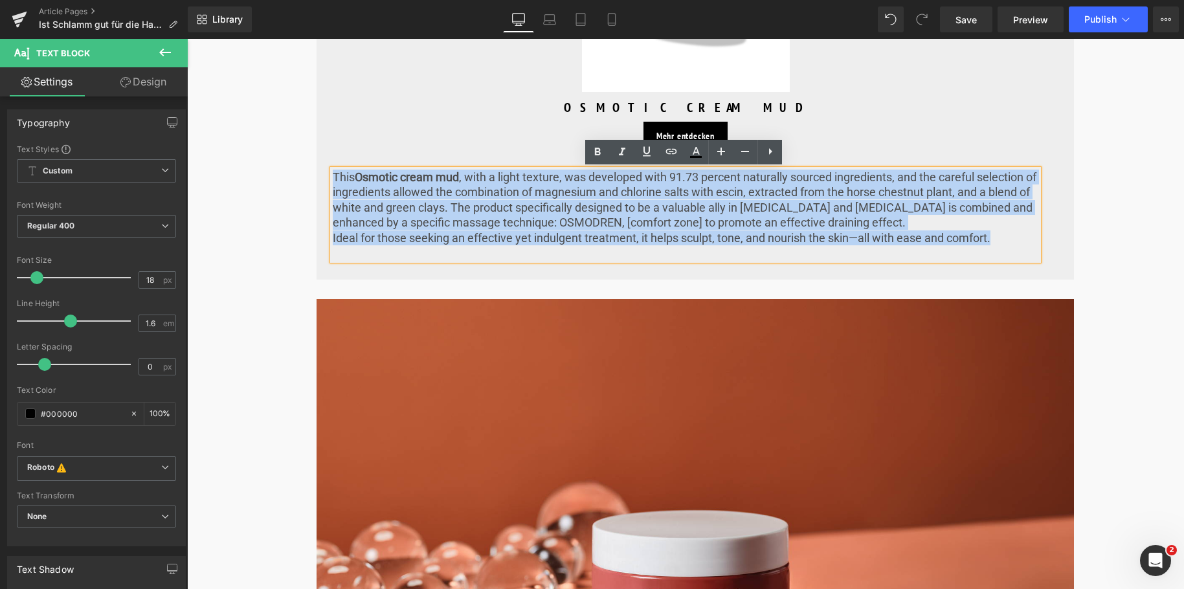
drag, startPoint x: 1001, startPoint y: 239, endPoint x: 284, endPoint y: 180, distance: 719.0
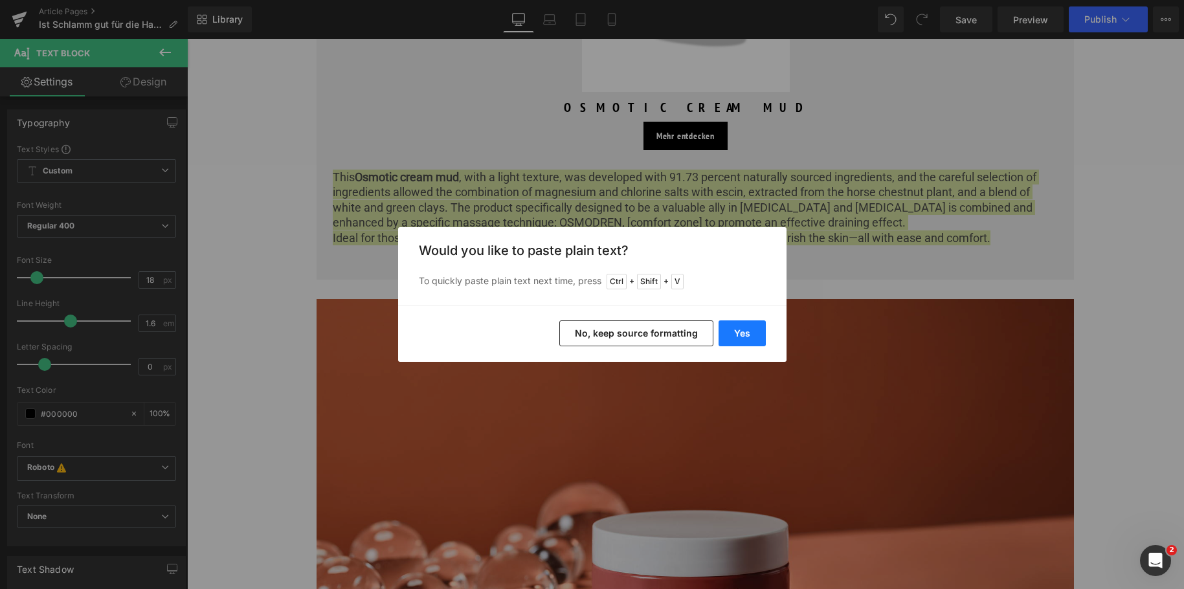
click at [733, 329] on button "Yes" at bounding box center [742, 333] width 47 height 26
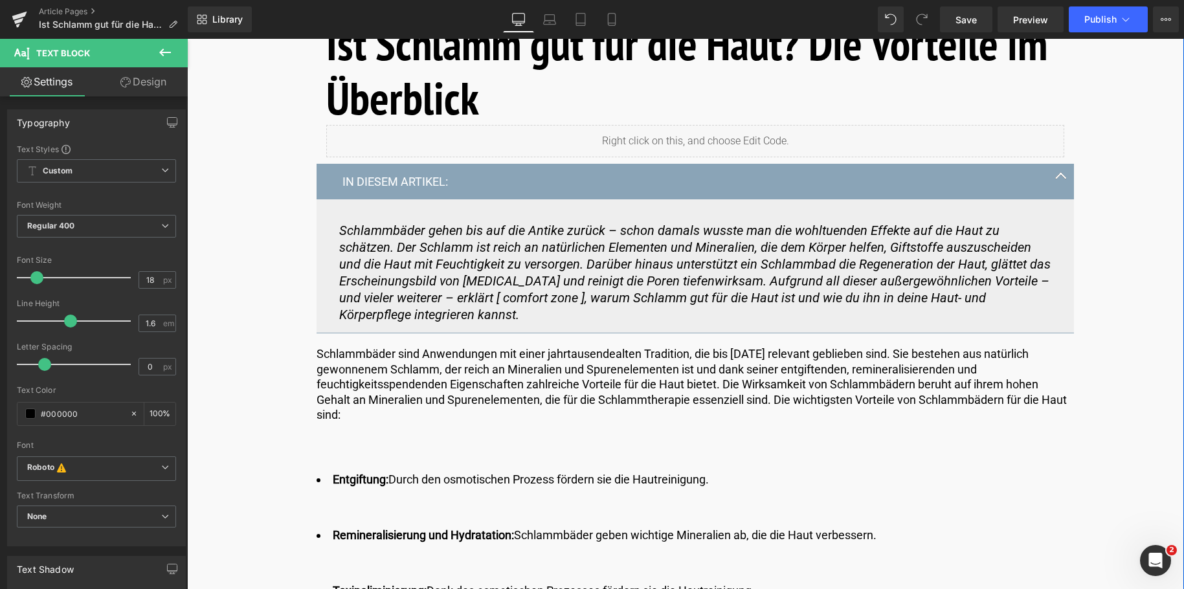
scroll to position [518, 0]
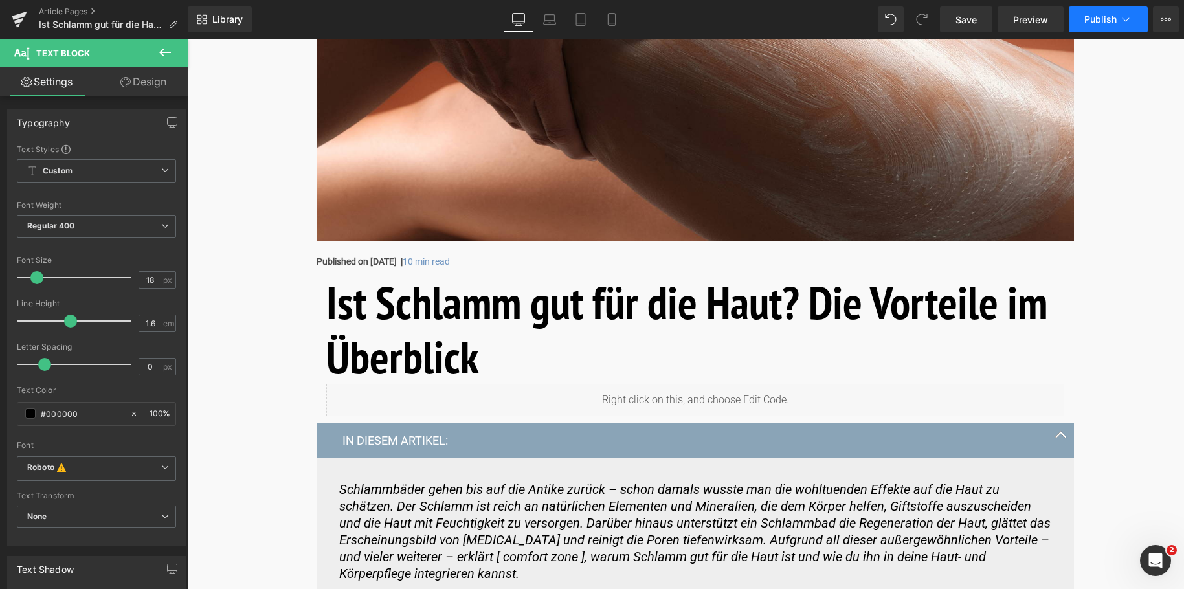
click at [1128, 18] on icon at bounding box center [1125, 19] width 13 height 13
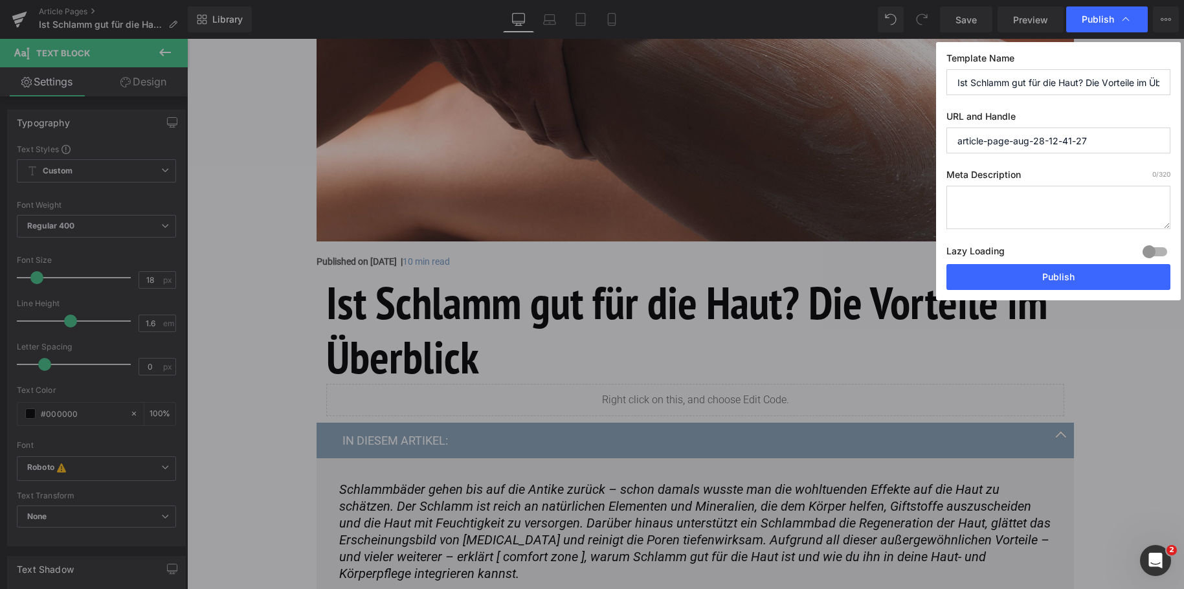
click at [1002, 202] on textarea at bounding box center [1058, 207] width 224 height 43
paste textarea "Entdecke die Vorteile von Schlamm für deine Haut! Schlammanwendungen entgiften,…"
type textarea "Entdecke die Vorteile von Schlamm für deine Haut! Schlammanwendungen entgiften,…"
drag, startPoint x: 1084, startPoint y: 81, endPoint x: 945, endPoint y: 80, distance: 139.2
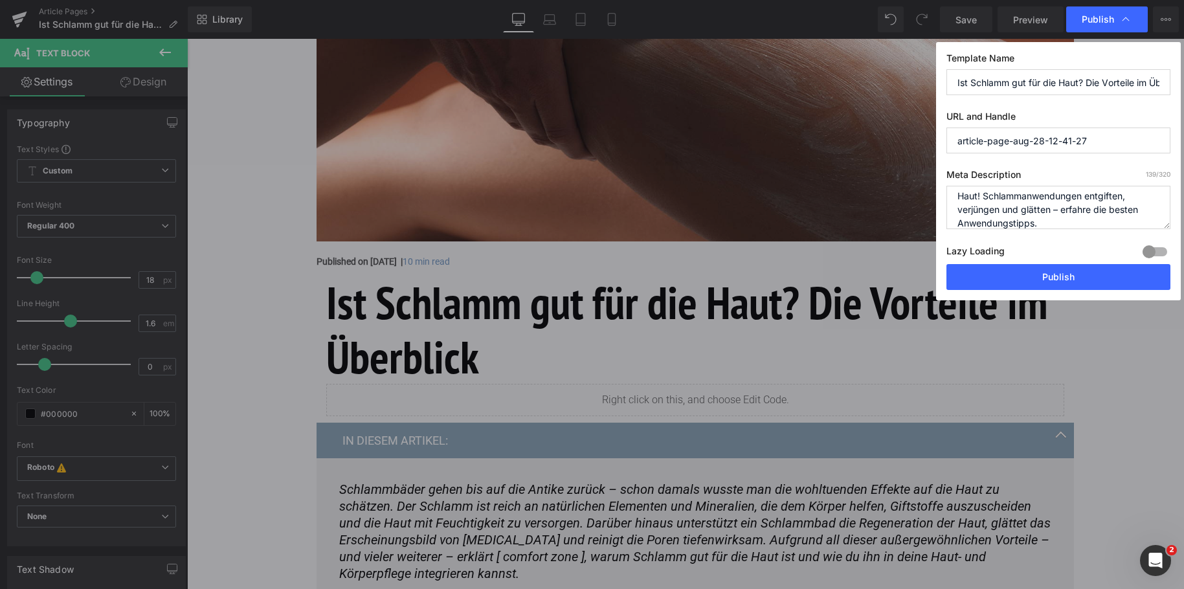
click at [945, 80] on div "Template Name Ist Schlamm gut für die Haut? Die Vorteile im Überblick URL and H…" at bounding box center [1058, 171] width 245 height 258
drag, startPoint x: 1140, startPoint y: 130, endPoint x: 902, endPoint y: 137, distance: 237.7
click at [904, 137] on div "Publish Template Name Ist Schlamm gut für die Haut? Die Vorteile im Überblick U…" at bounding box center [592, 294] width 1184 height 589
paste input "Ist Schlamm gut für die Haut?"
type input "ist-schlamm-gut-für-die-haut"
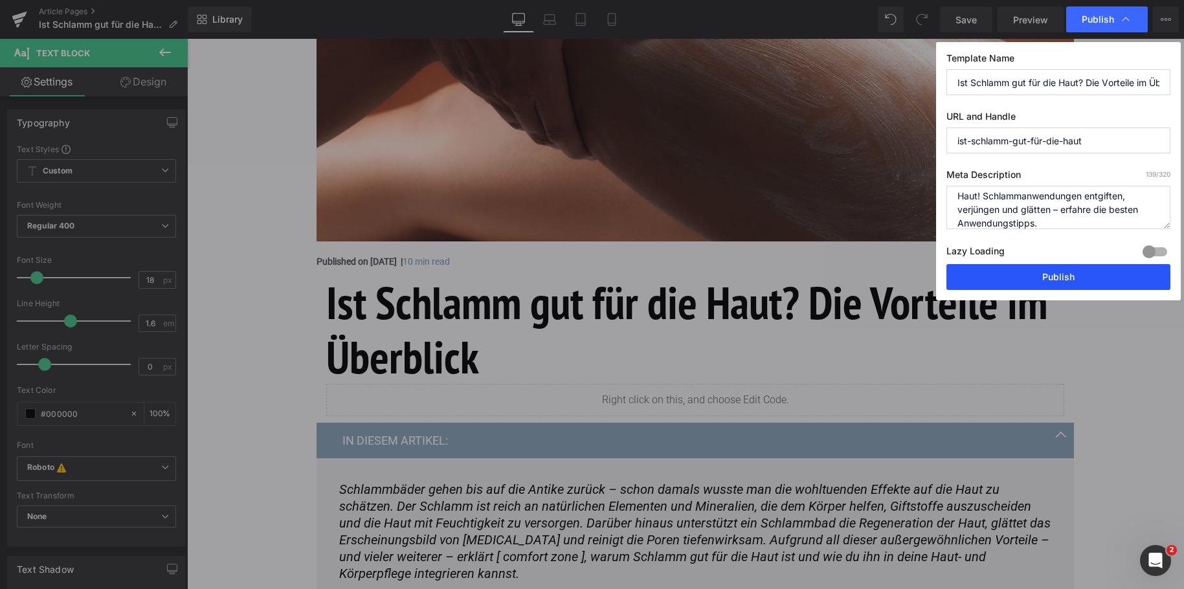
click at [1095, 278] on button "Publish" at bounding box center [1058, 277] width 224 height 26
